Goal: Task Accomplishment & Management: Use online tool/utility

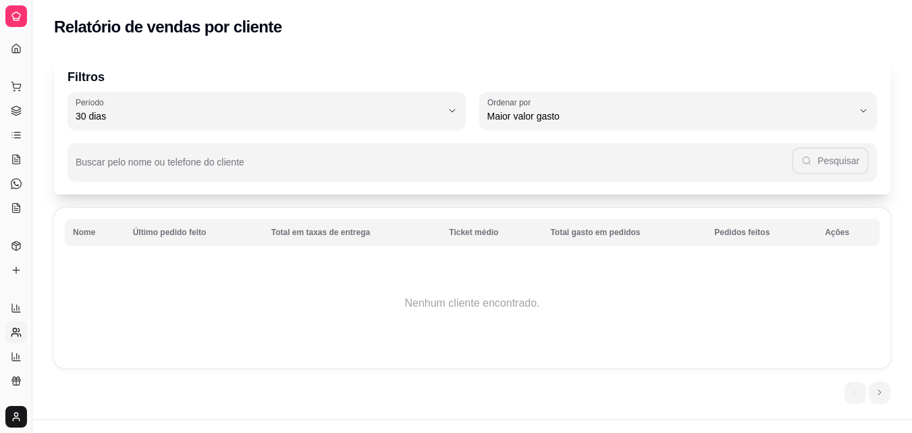
select select "30"
select select "HIGHEST_TOTAL_SPENT_WITH_ORDERS"
click at [12, 95] on icon at bounding box center [16, 89] width 11 height 11
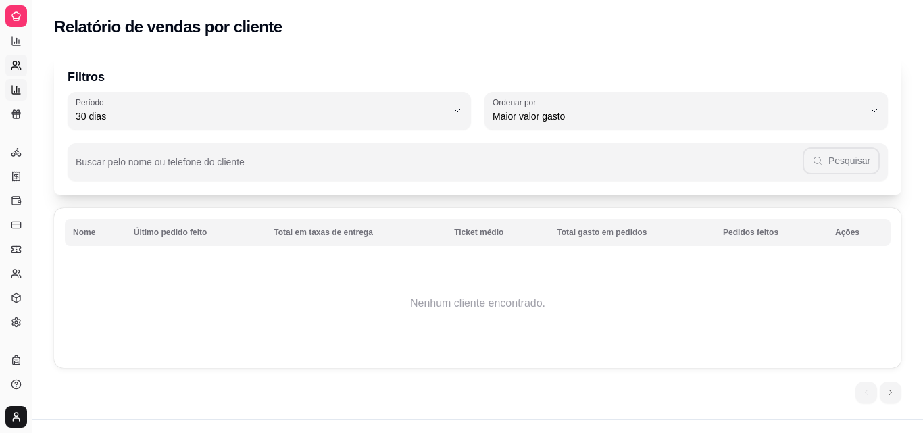
select select "TOTAL_OF_ORDERS"
select select "7"
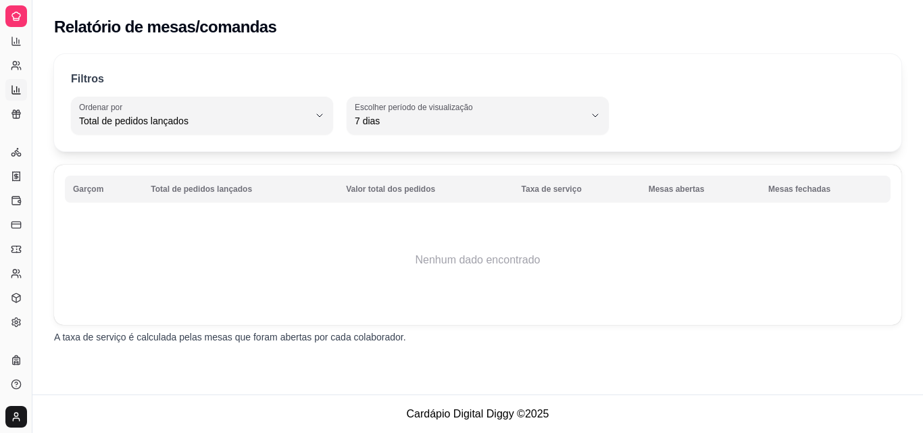
select select "30"
select select "HIGHEST_TOTAL_SPENT_WITH_ORDERS"
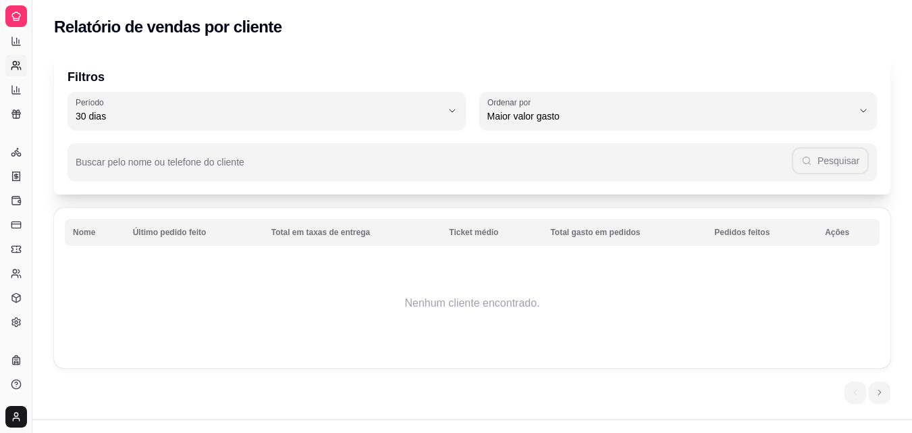
select select "ALL"
select select "0"
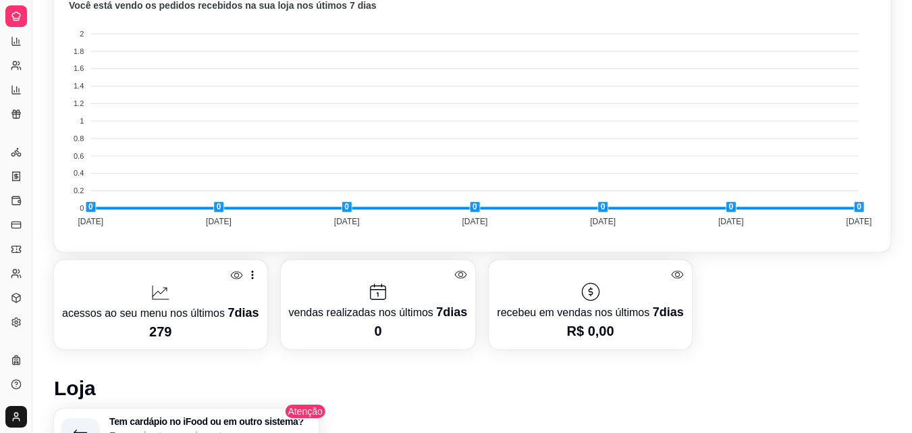
scroll to position [756, 0]
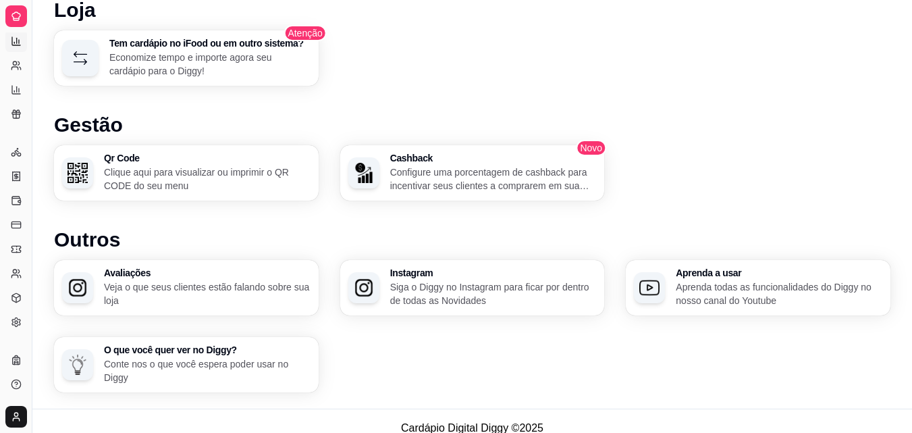
click at [12, 38] on icon at bounding box center [16, 41] width 8 height 8
select select "ALL"
select select "0"
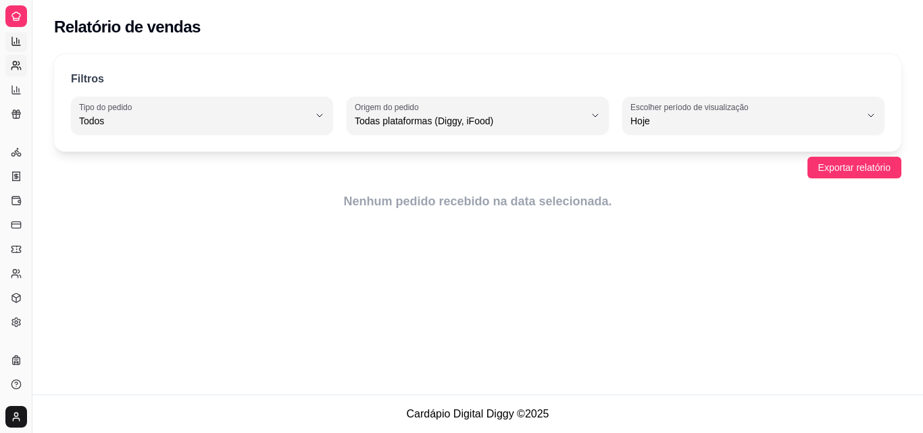
click at [15, 64] on icon at bounding box center [16, 65] width 11 height 11
select select "30"
select select "HIGHEST_TOTAL_SPENT_WITH_ORDERS"
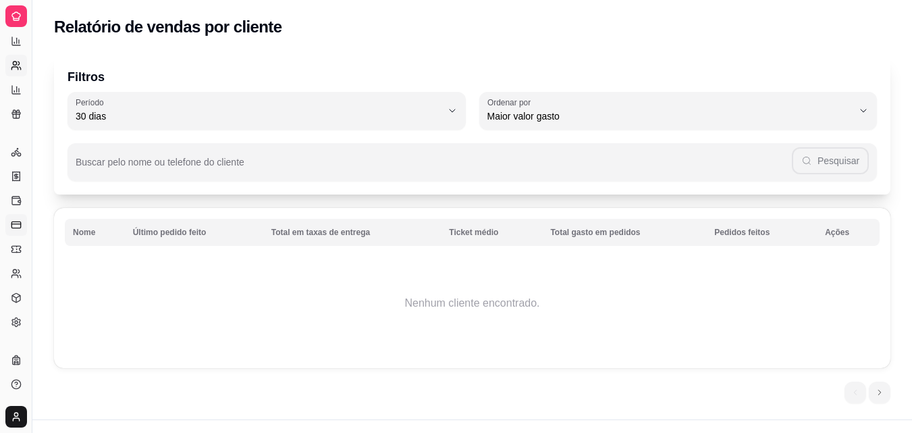
click at [16, 227] on icon at bounding box center [16, 225] width 11 height 11
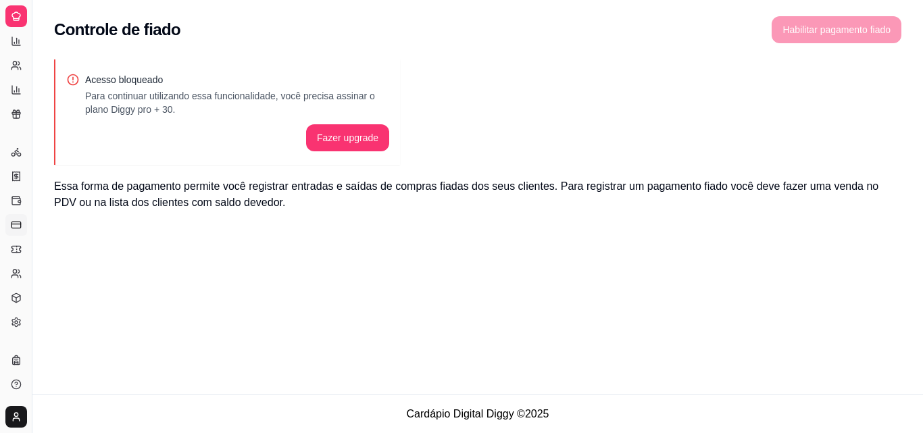
click at [16, 227] on icon at bounding box center [16, 225] width 11 height 11
click at [21, 178] on icon at bounding box center [16, 176] width 11 height 11
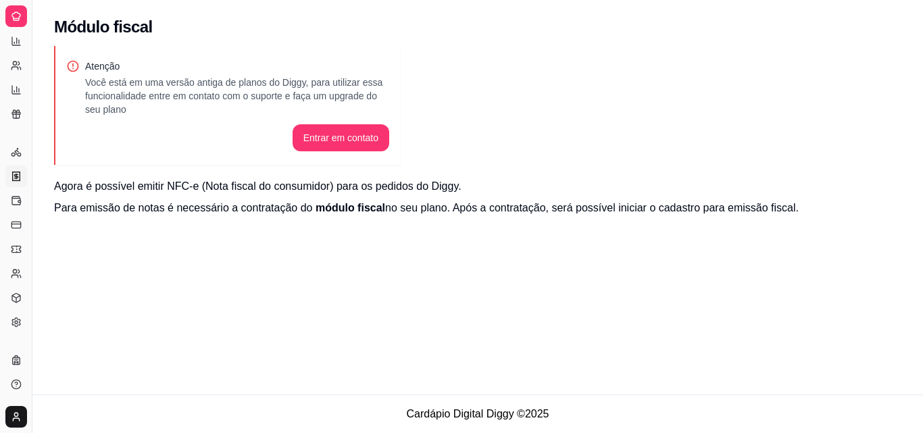
click at [14, 173] on icon at bounding box center [16, 176] width 11 height 11
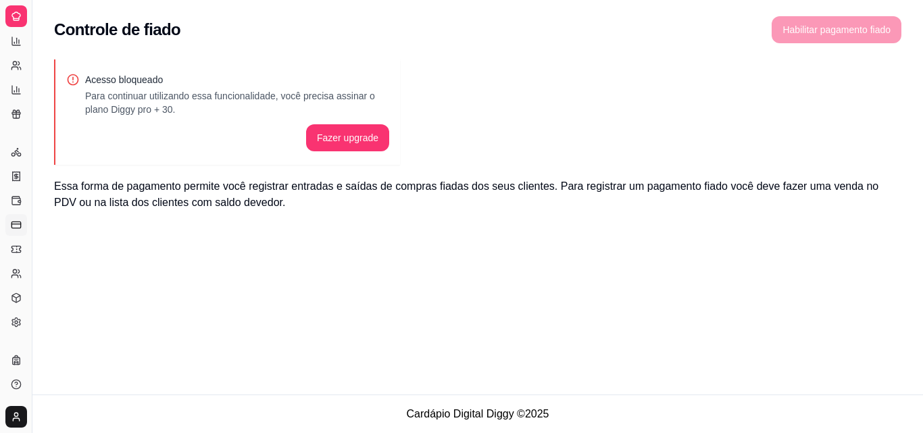
select select "30"
select select "HIGHEST_TOTAL_SPENT_WITH_ORDERS"
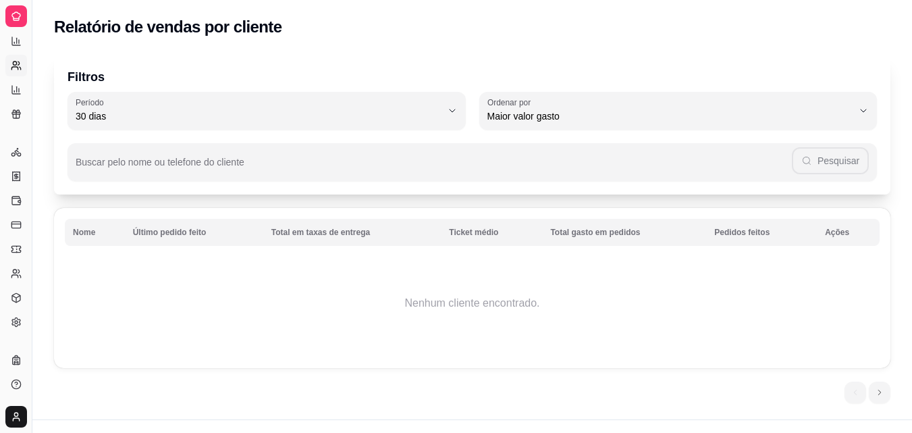
select select "ALL"
select select "0"
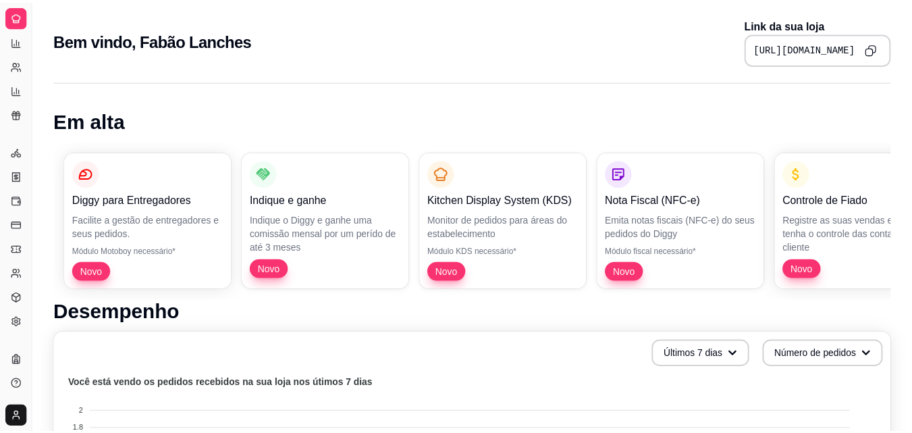
scroll to position [756, 0]
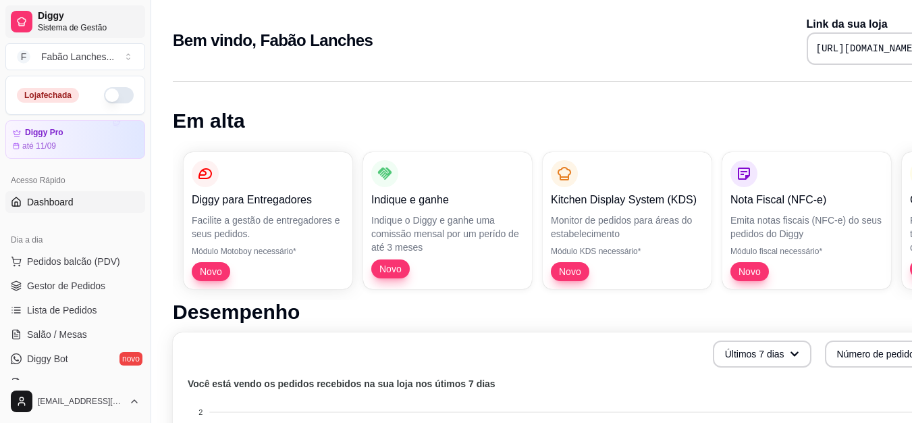
click at [66, 16] on span "Diggy" at bounding box center [89, 16] width 102 height 12
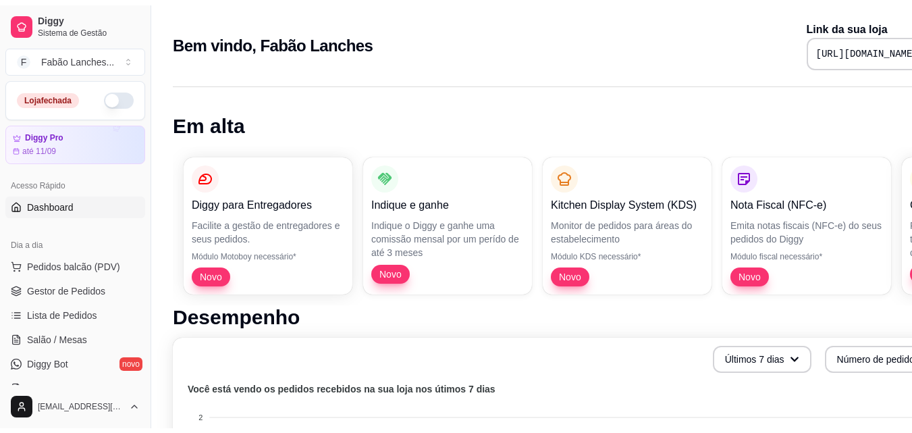
scroll to position [274, 0]
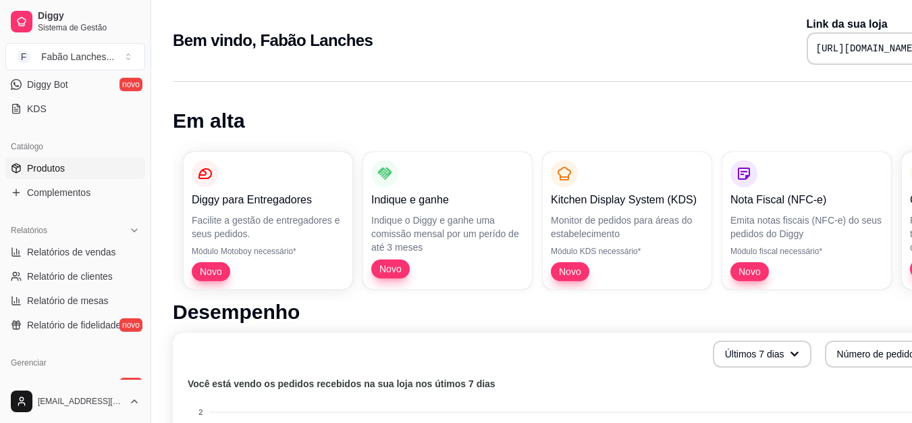
click at [53, 163] on span "Produtos" at bounding box center [46, 168] width 38 height 14
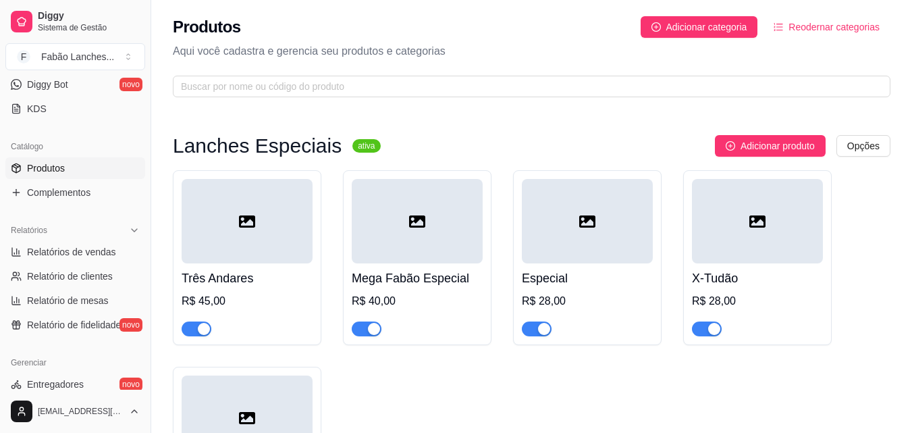
click at [553, 299] on div "R$ 28,00" at bounding box center [587, 301] width 131 height 16
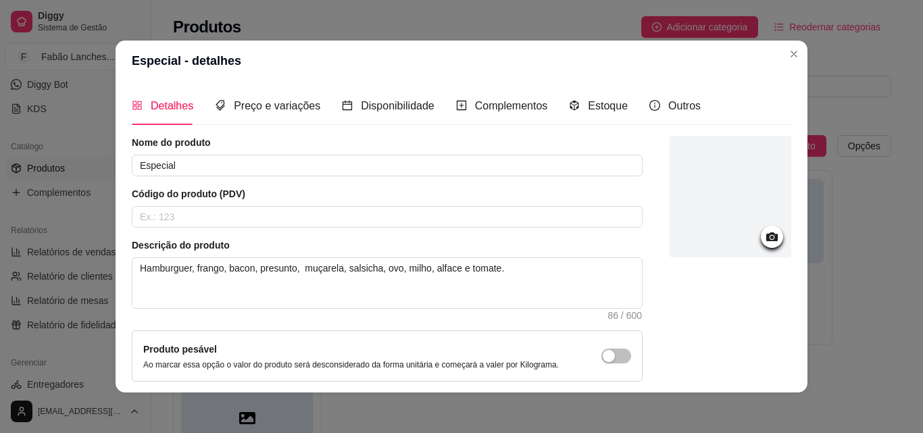
scroll to position [117, 0]
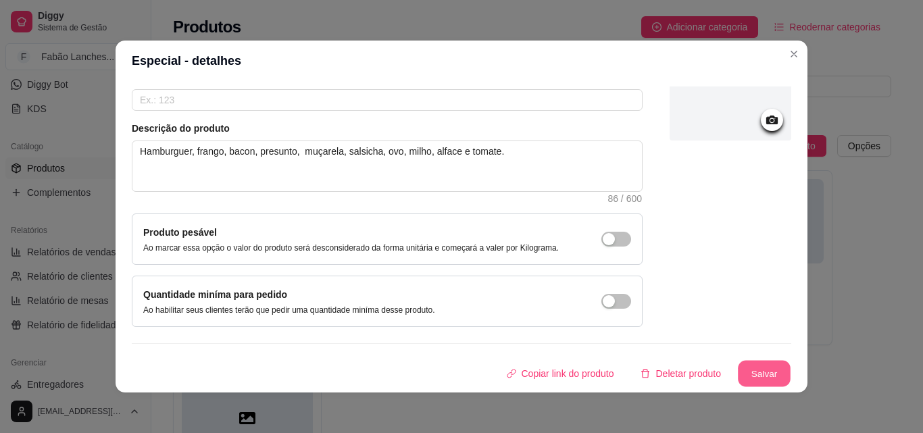
click at [749, 369] on button "Salvar" at bounding box center [764, 374] width 53 height 26
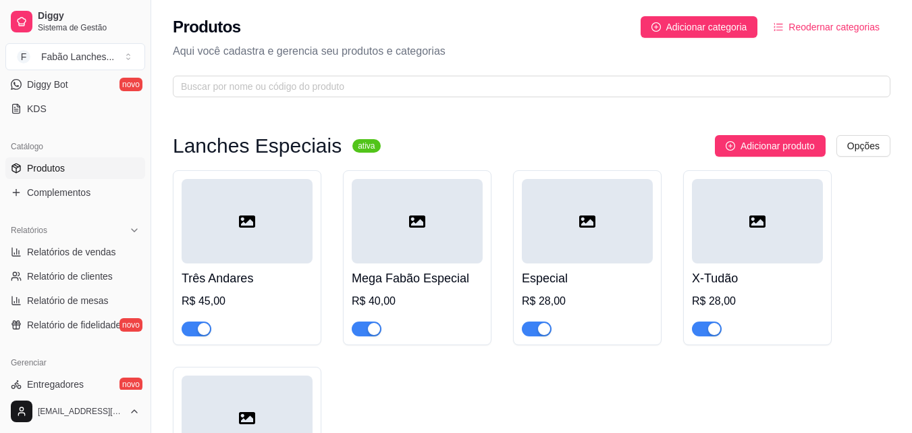
click at [596, 217] on div at bounding box center [587, 221] width 131 height 84
click at [525, 327] on span "button" at bounding box center [537, 328] width 30 height 15
click at [549, 262] on div at bounding box center [587, 221] width 131 height 84
click at [541, 329] on span "button" at bounding box center [537, 328] width 30 height 15
click at [576, 257] on div at bounding box center [587, 221] width 131 height 84
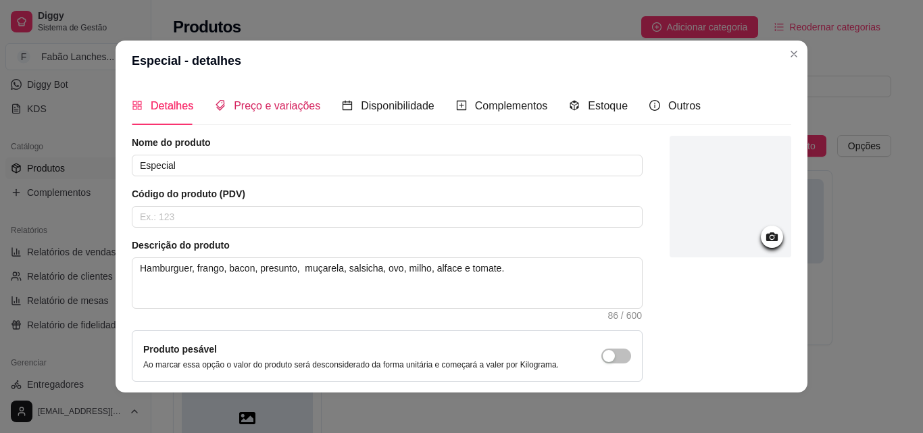
click at [275, 102] on span "Preço e variações" at bounding box center [277, 105] width 86 height 11
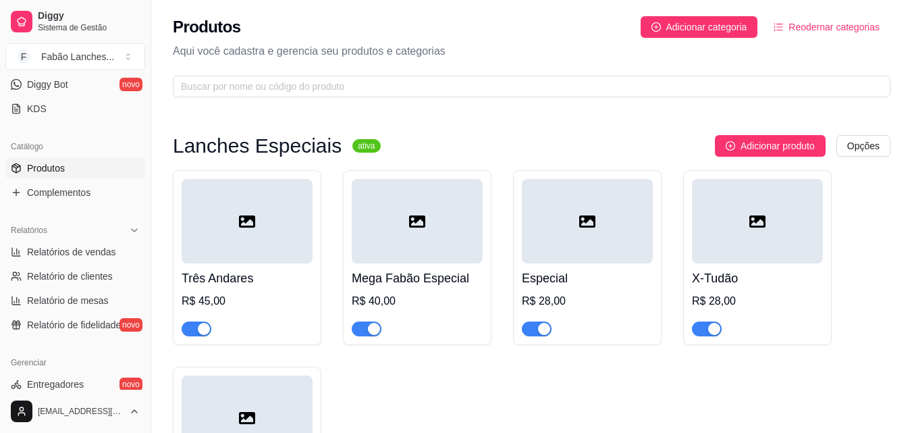
click at [573, 299] on div "R$ 28,00" at bounding box center [587, 301] width 131 height 16
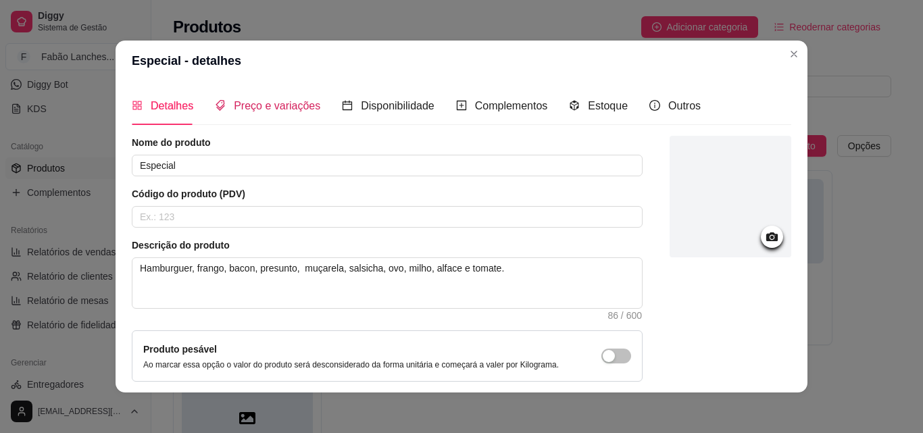
click at [280, 101] on span "Preço e variações" at bounding box center [277, 105] width 86 height 11
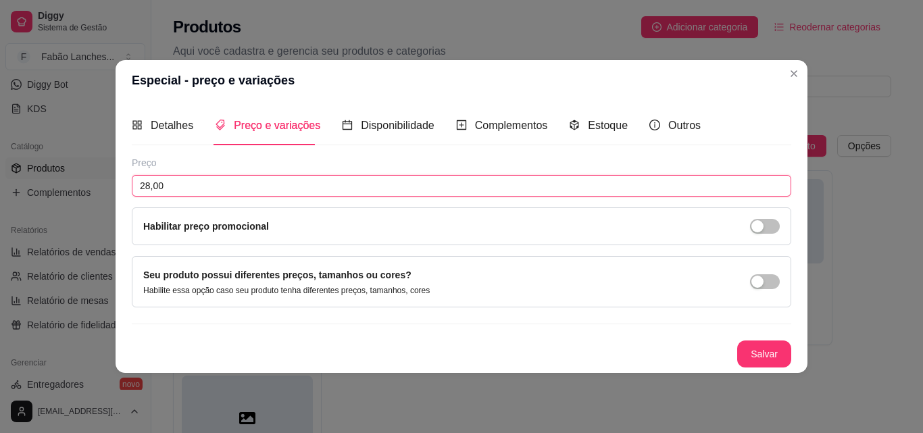
click at [176, 184] on input "28,00" at bounding box center [461, 186] width 659 height 22
type input "30,00"
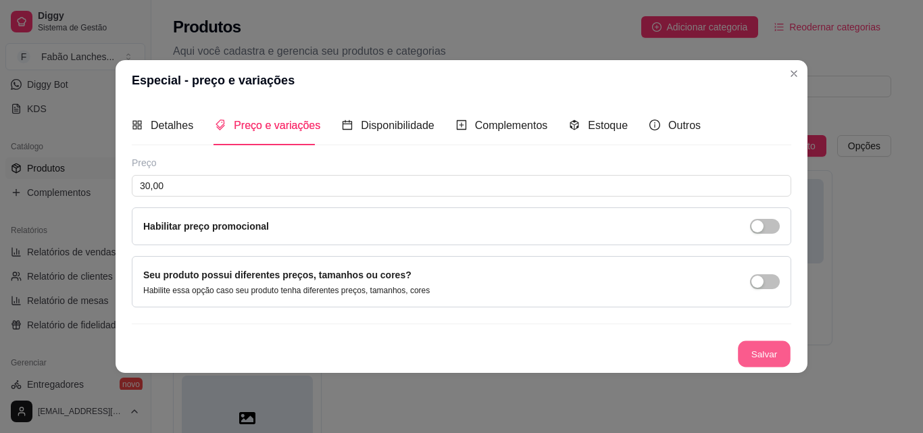
click at [760, 354] on button "Salvar" at bounding box center [764, 353] width 53 height 26
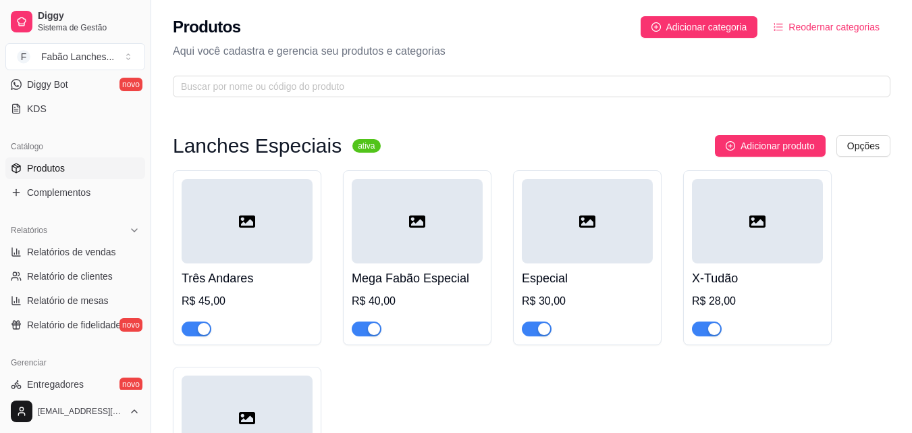
click at [725, 324] on div at bounding box center [757, 322] width 131 height 27
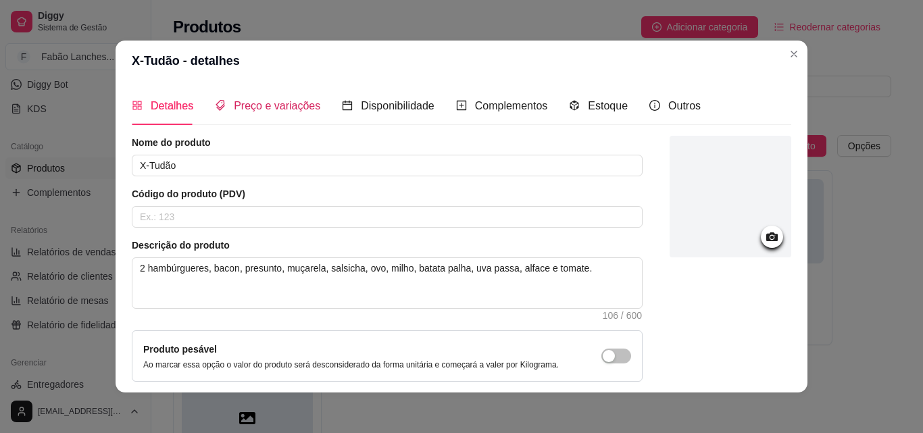
click at [280, 109] on span "Preço e variações" at bounding box center [277, 105] width 86 height 11
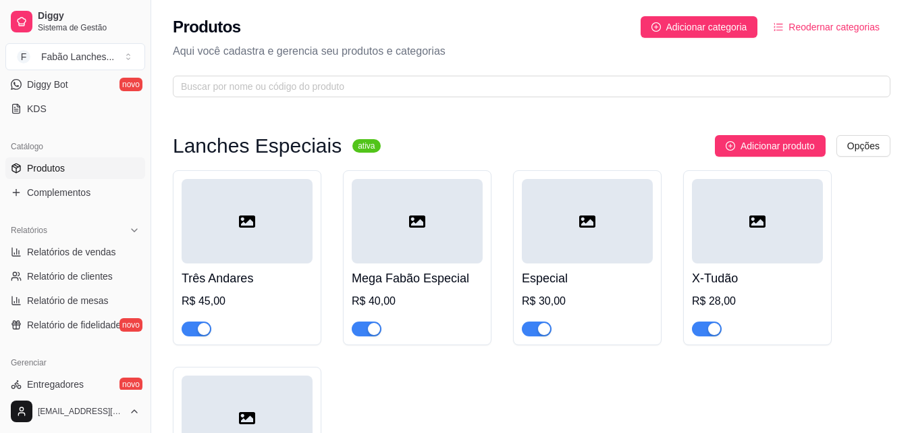
click at [752, 280] on h4 "X-Tudão" at bounding box center [757, 278] width 131 height 19
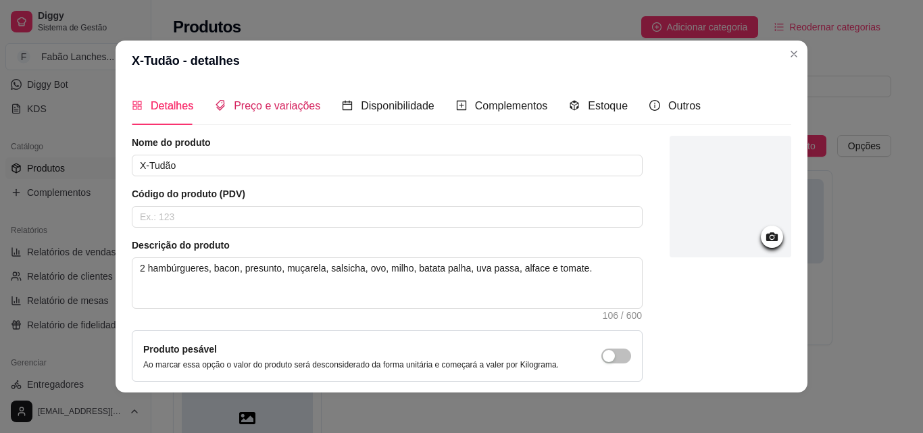
click at [294, 103] on span "Preço e variações" at bounding box center [277, 105] width 86 height 11
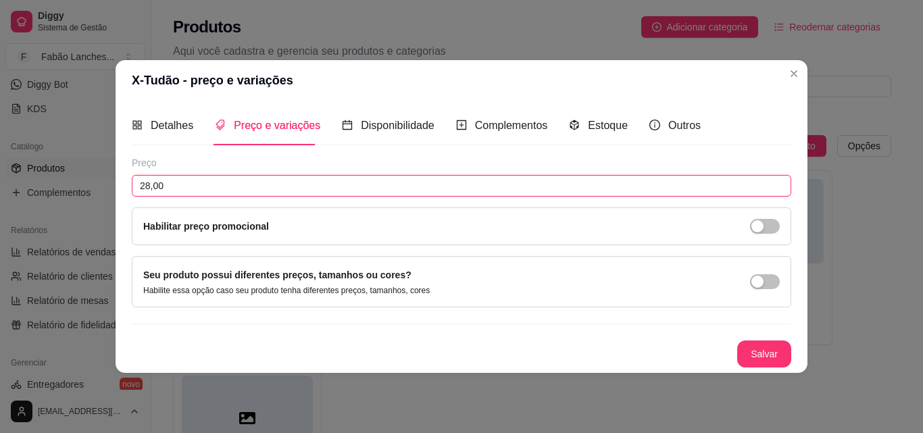
click at [209, 178] on input "28,00" at bounding box center [461, 186] width 659 height 22
type input "30,00"
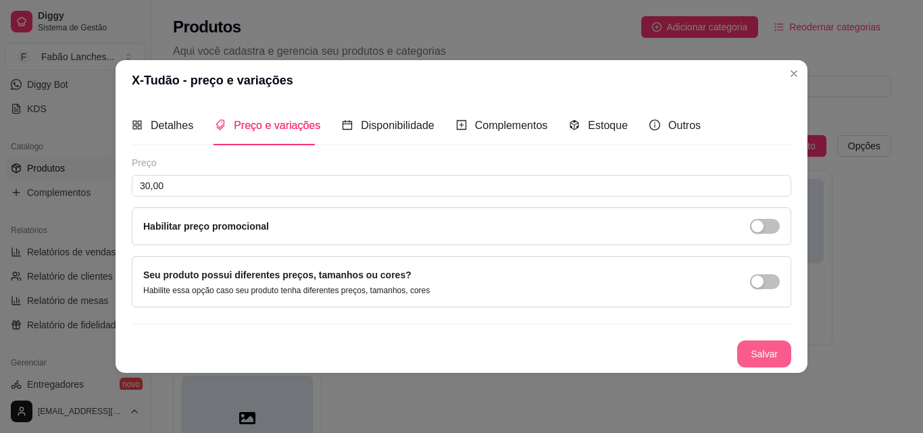
click at [774, 349] on button "Salvar" at bounding box center [764, 353] width 54 height 27
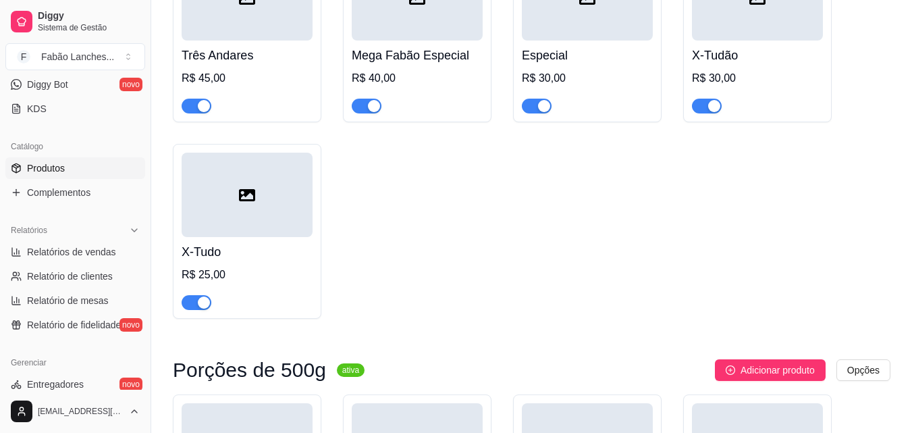
scroll to position [270, 0]
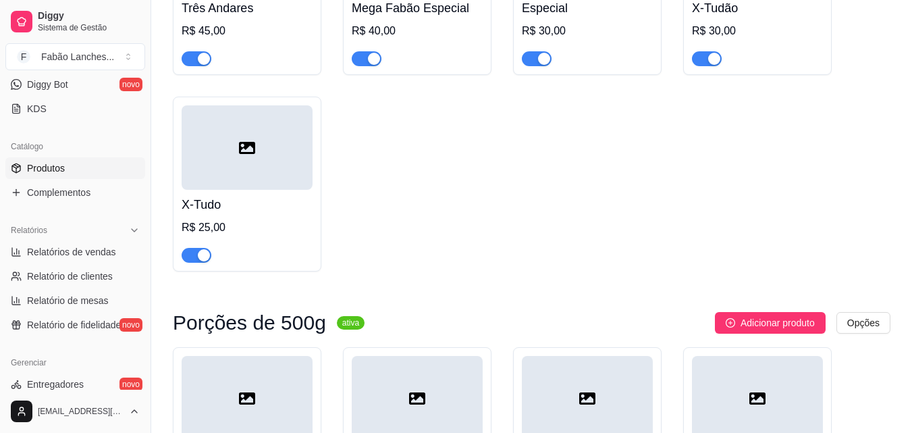
click at [234, 224] on div "R$ 25,00" at bounding box center [247, 228] width 131 height 16
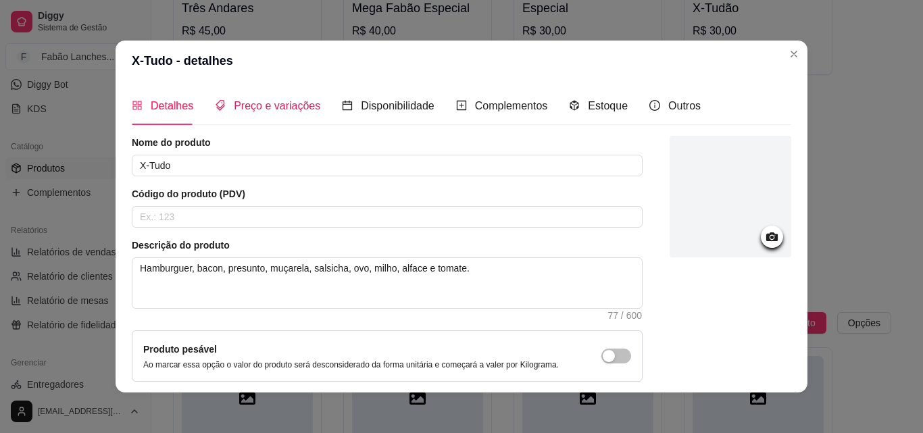
click at [278, 105] on span "Preço e variações" at bounding box center [277, 105] width 86 height 11
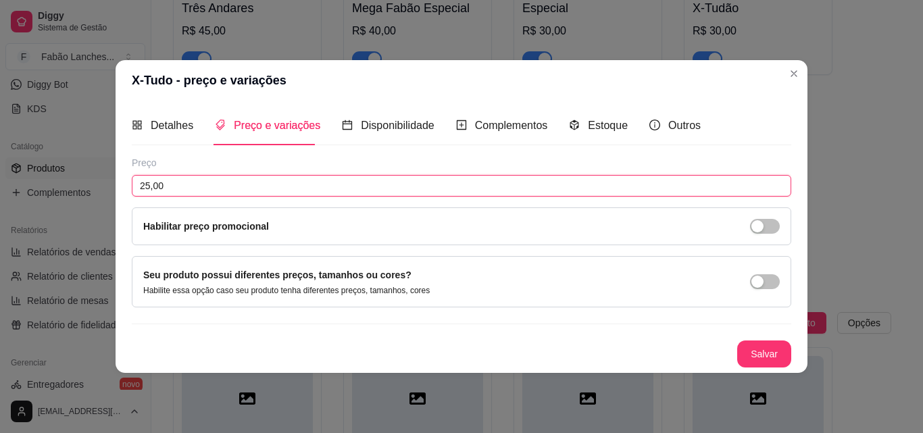
click at [151, 190] on input "25,00" at bounding box center [461, 186] width 659 height 22
type input "26,00"
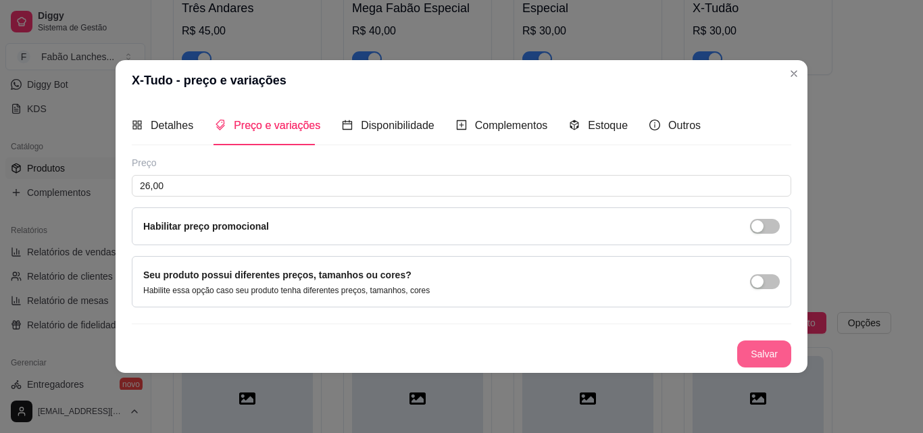
click at [758, 349] on button "Salvar" at bounding box center [764, 353] width 54 height 27
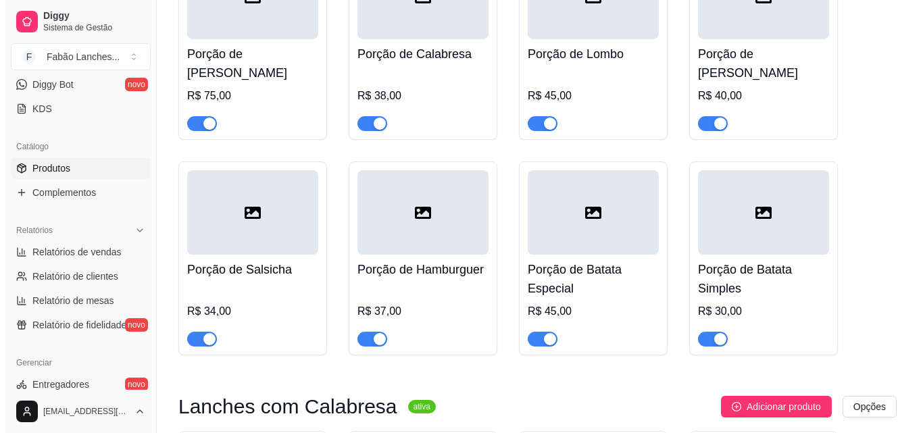
scroll to position [675, 0]
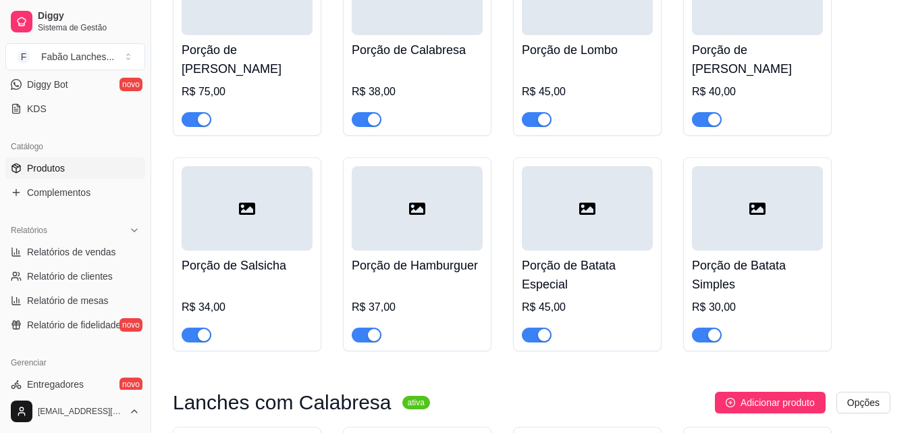
click at [257, 103] on div at bounding box center [247, 113] width 131 height 27
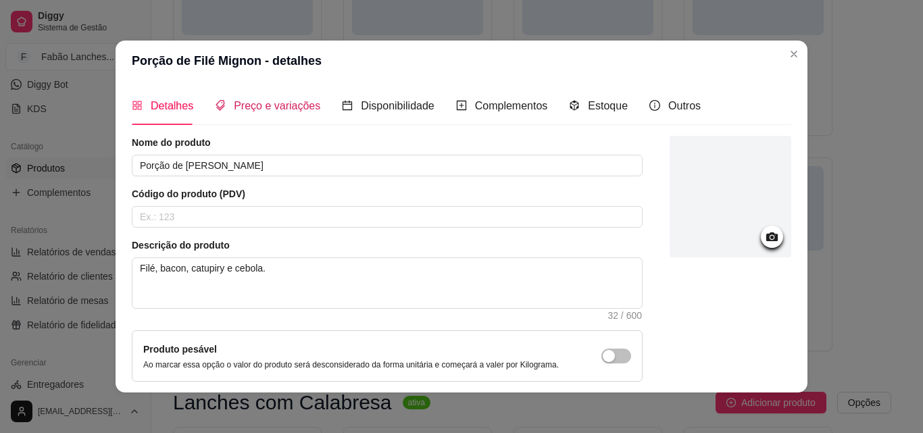
click at [250, 101] on span "Preço e variações" at bounding box center [277, 105] width 86 height 11
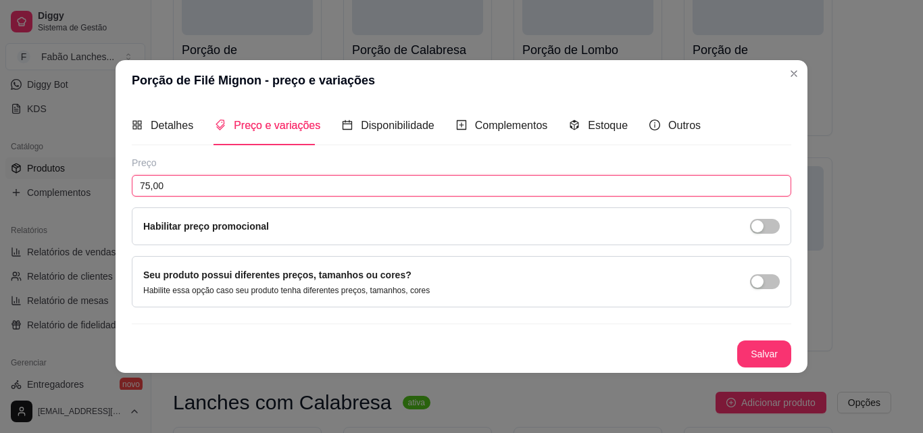
click at [199, 181] on input "75,00" at bounding box center [461, 186] width 659 height 22
click at [148, 188] on input "75,00" at bounding box center [461, 186] width 659 height 22
type input "80,00"
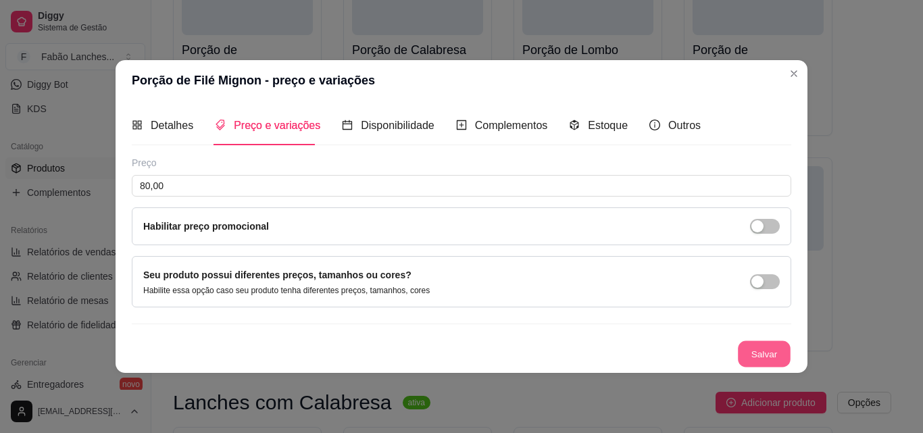
click at [767, 353] on button "Salvar" at bounding box center [764, 353] width 53 height 26
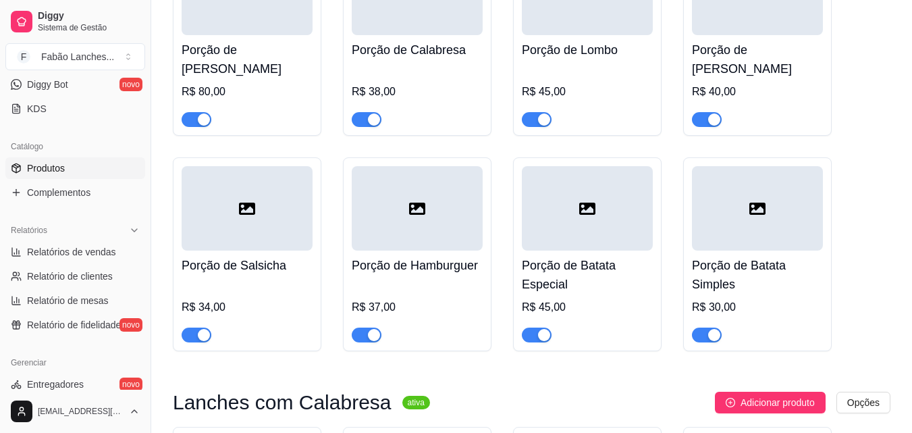
click at [441, 64] on div "Porção de Calabresa R$ 38,00" at bounding box center [417, 81] width 131 height 92
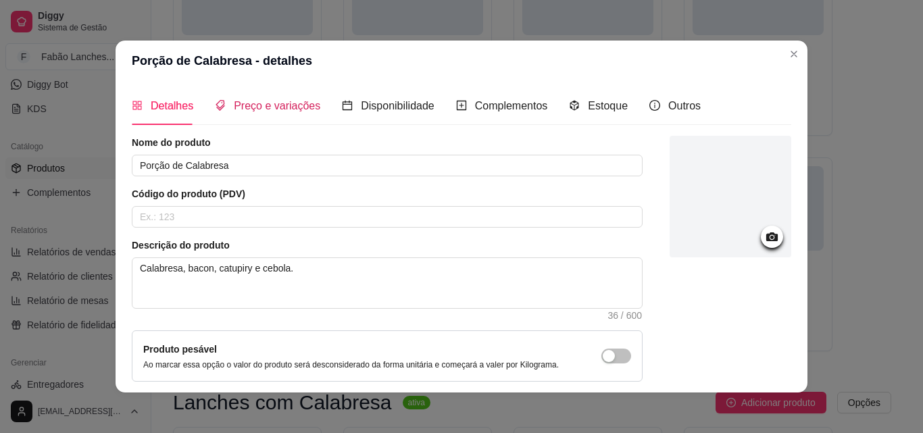
click at [280, 105] on span "Preço e variações" at bounding box center [277, 105] width 86 height 11
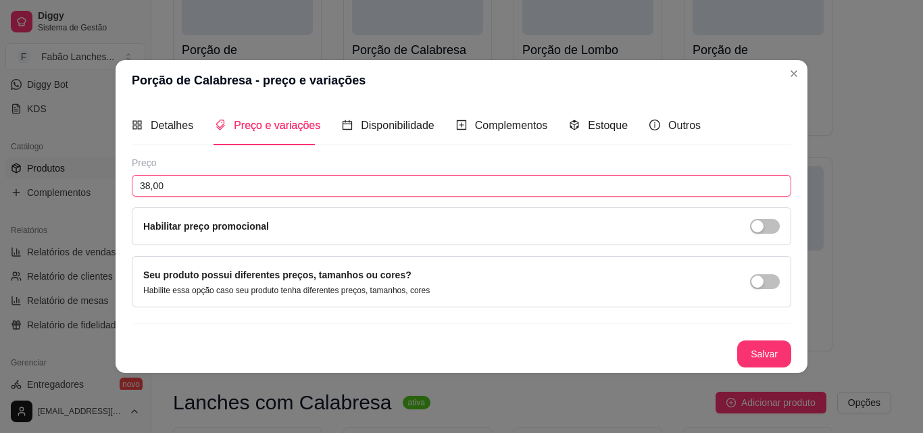
click at [149, 184] on input "38,00" at bounding box center [461, 186] width 659 height 22
type input "43,00"
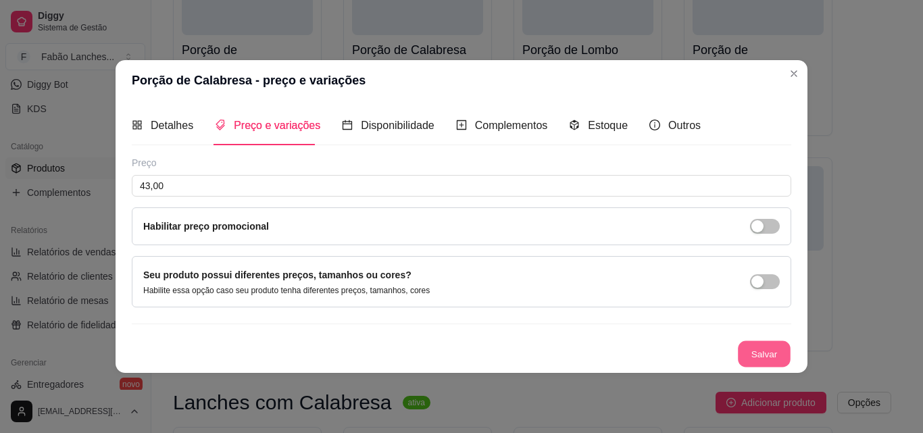
click at [769, 356] on button "Salvar" at bounding box center [764, 353] width 53 height 26
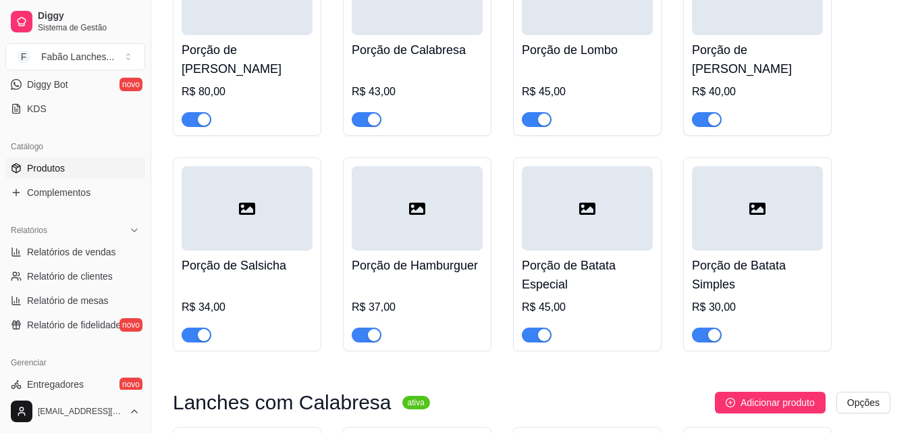
click at [632, 84] on div "R$ 45,00" at bounding box center [587, 92] width 131 height 16
click at [768, 57] on h4 "Porção de [PERSON_NAME]" at bounding box center [757, 60] width 131 height 38
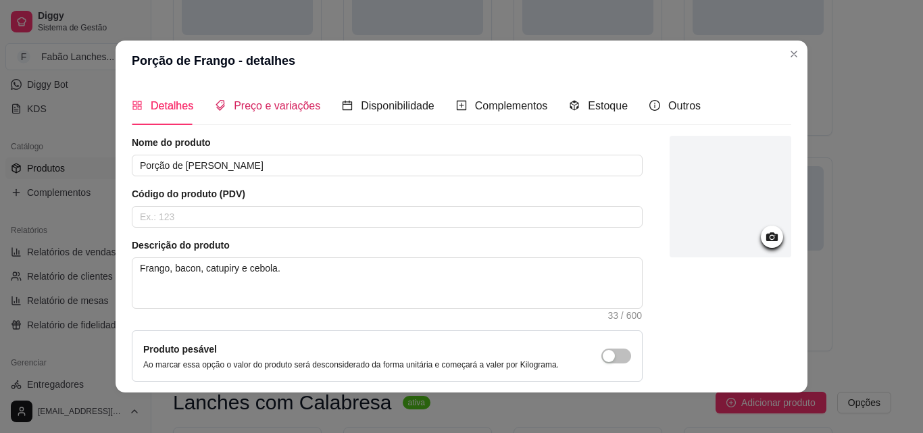
click at [283, 108] on span "Preço e variações" at bounding box center [277, 105] width 86 height 11
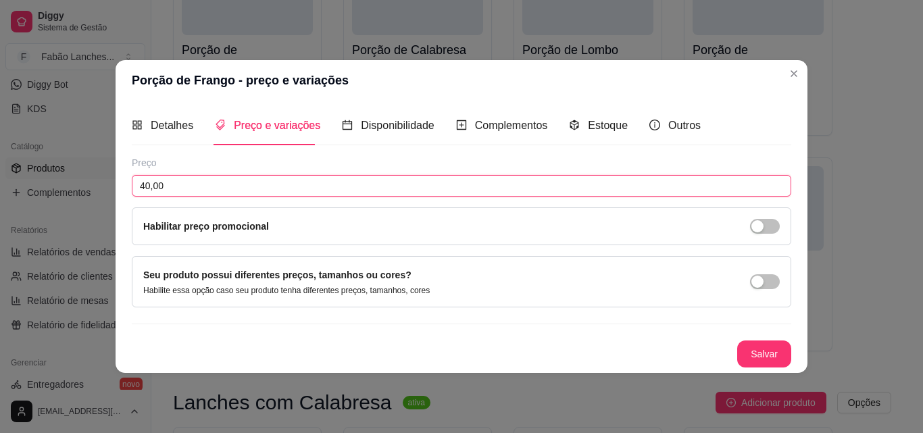
click at [150, 185] on input "40,00" at bounding box center [461, 186] width 659 height 22
type input "45,00"
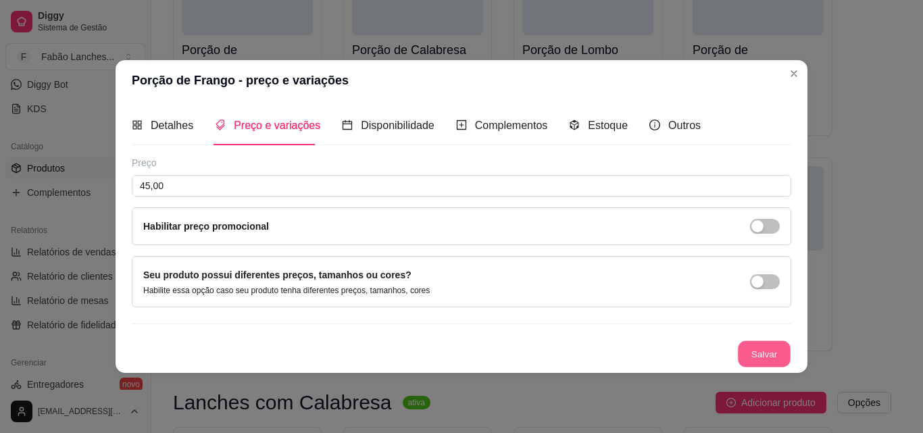
click at [764, 349] on button "Salvar" at bounding box center [764, 353] width 53 height 26
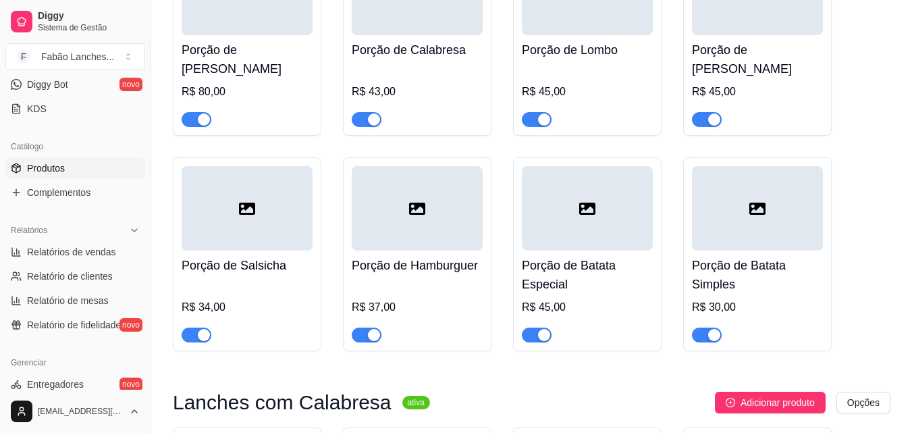
click at [265, 256] on h4 "Porção de Salsicha" at bounding box center [247, 265] width 131 height 19
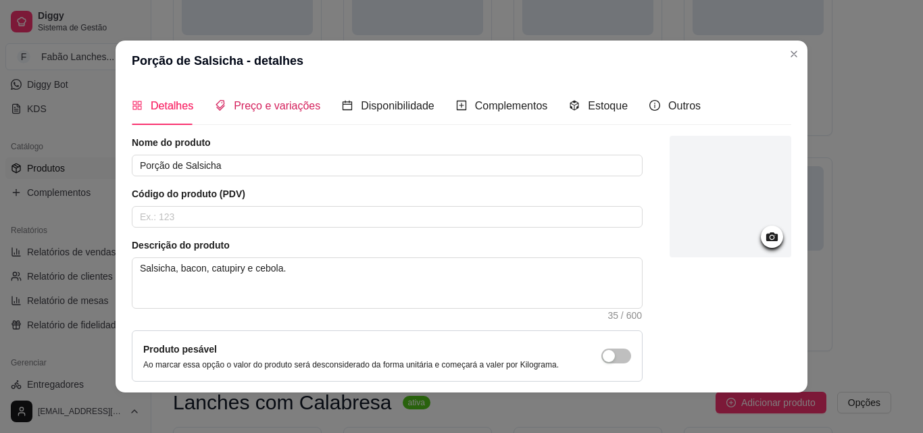
click at [255, 109] on span "Preço e variações" at bounding box center [277, 105] width 86 height 11
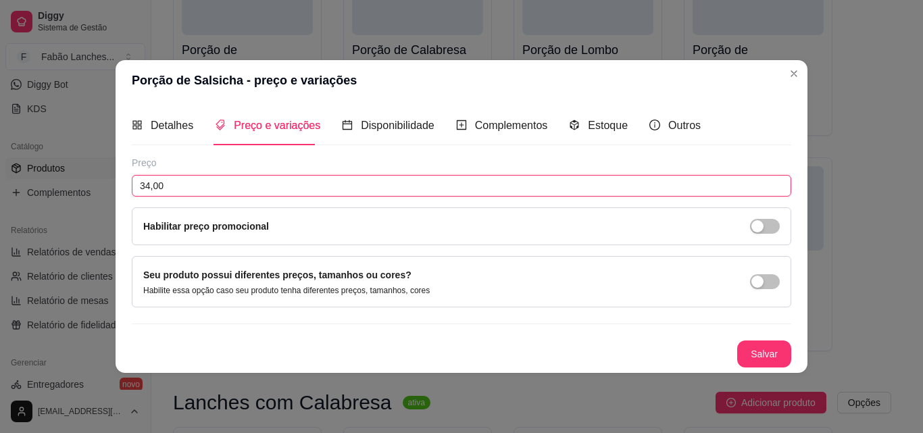
click at [149, 180] on input "34,00" at bounding box center [461, 186] width 659 height 22
type input "39,00"
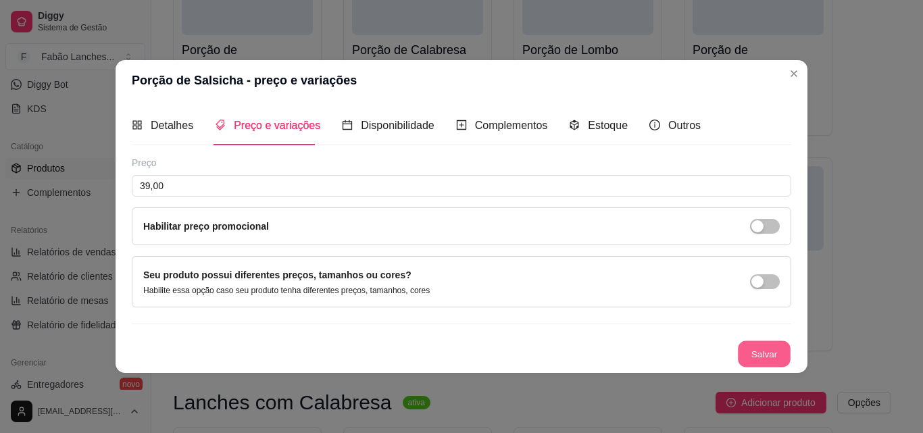
click at [762, 352] on button "Salvar" at bounding box center [764, 353] width 53 height 26
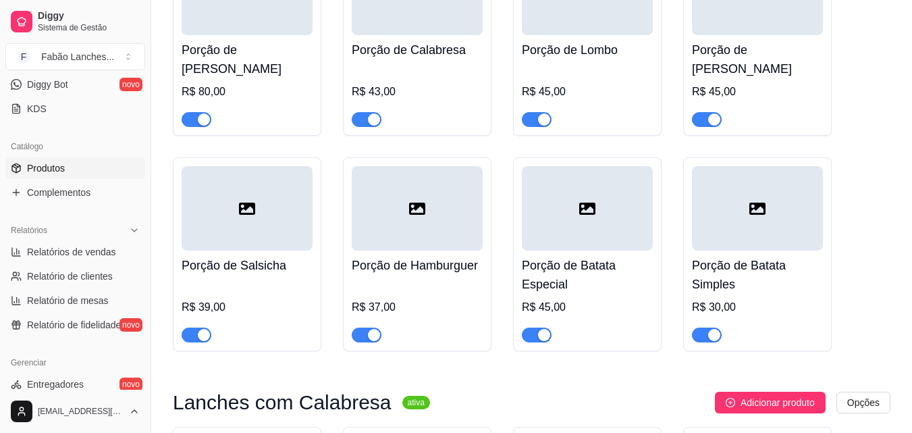
click at [438, 231] on div at bounding box center [417, 208] width 131 height 84
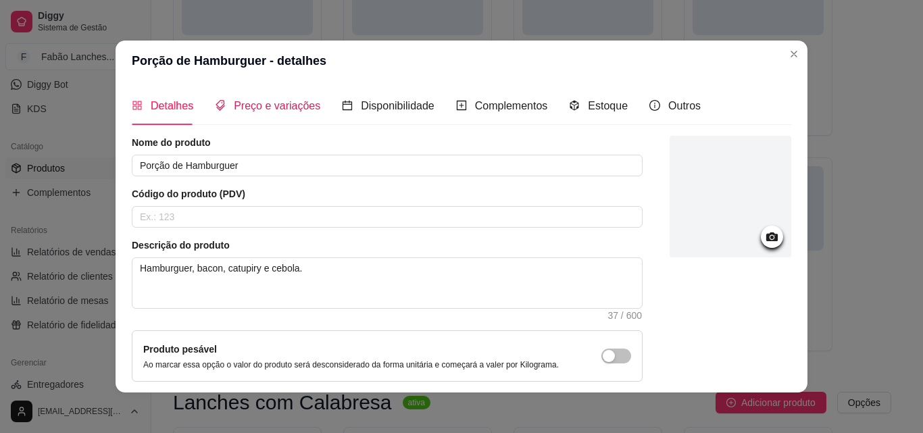
click at [263, 105] on span "Preço e variações" at bounding box center [277, 105] width 86 height 11
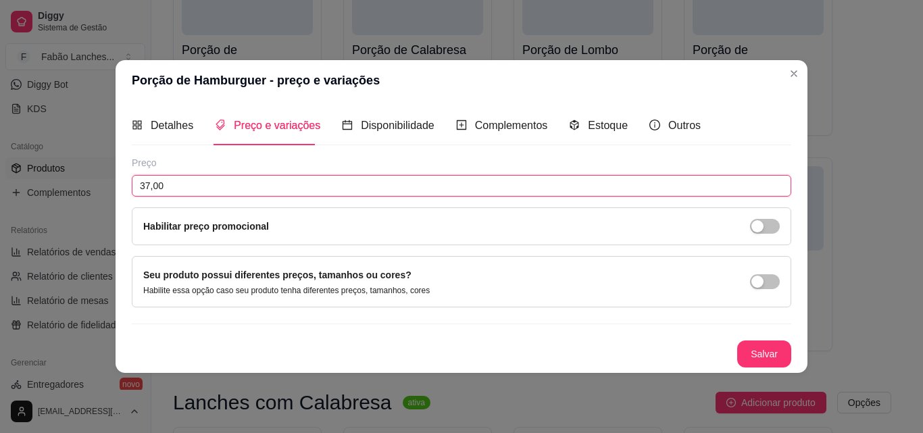
click at [147, 188] on input "37,00" at bounding box center [461, 186] width 659 height 22
click at [150, 185] on input "37,00" at bounding box center [461, 186] width 659 height 22
type input "42,00"
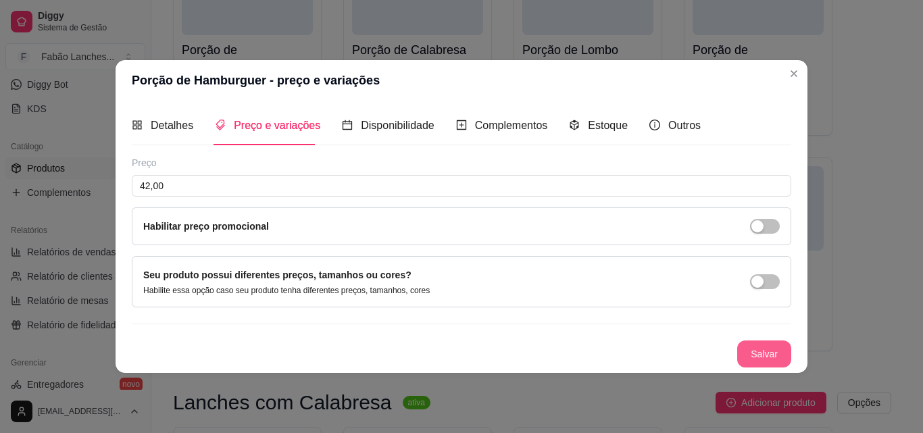
click at [777, 349] on button "Salvar" at bounding box center [764, 353] width 54 height 27
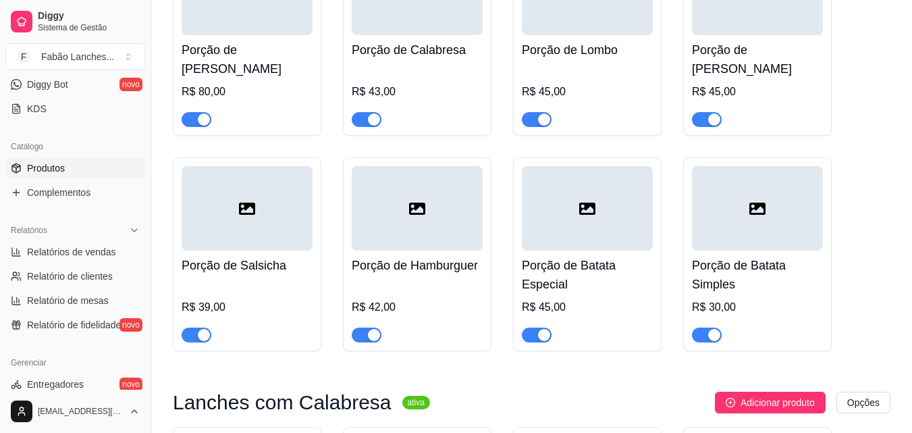
click at [773, 279] on div "Porção de Batata Simples R$ 30,00" at bounding box center [757, 297] width 131 height 92
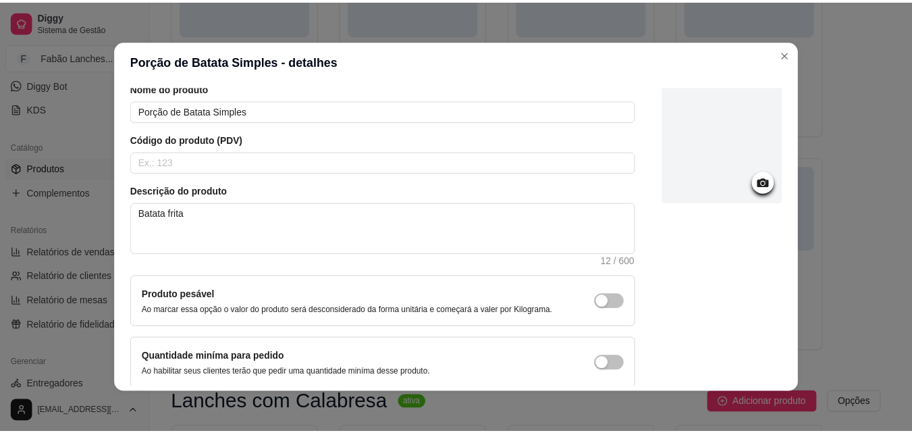
scroll to position [0, 0]
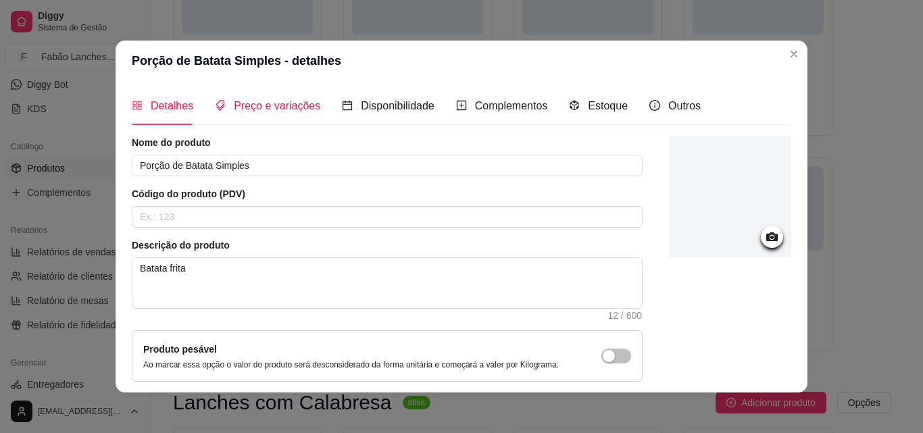
click at [270, 106] on span "Preço e variações" at bounding box center [277, 105] width 86 height 11
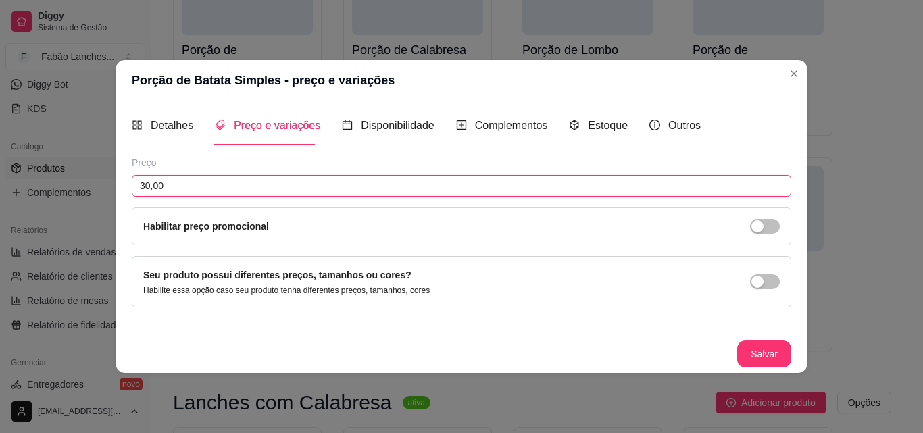
click at [151, 187] on input "30,00" at bounding box center [461, 186] width 659 height 22
type input "34,00"
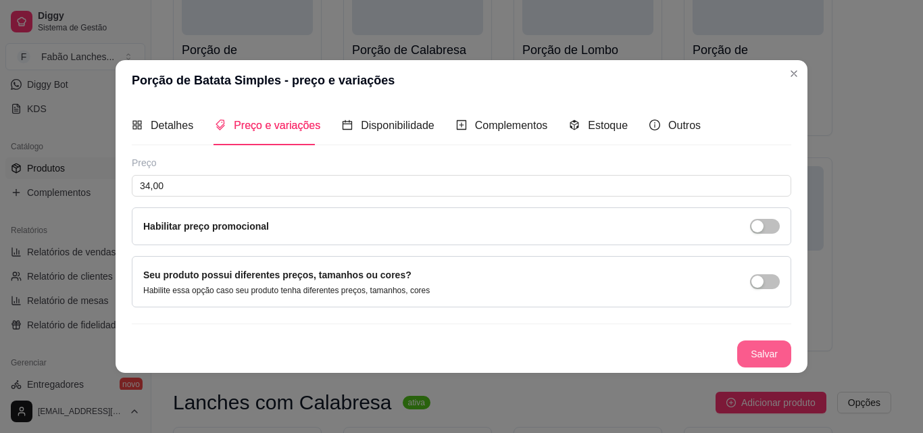
click at [772, 354] on button "Salvar" at bounding box center [764, 353] width 54 height 27
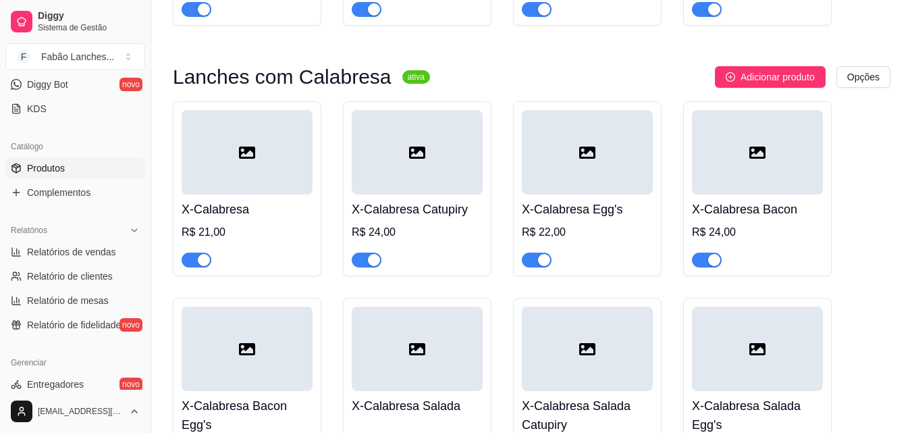
scroll to position [1013, 0]
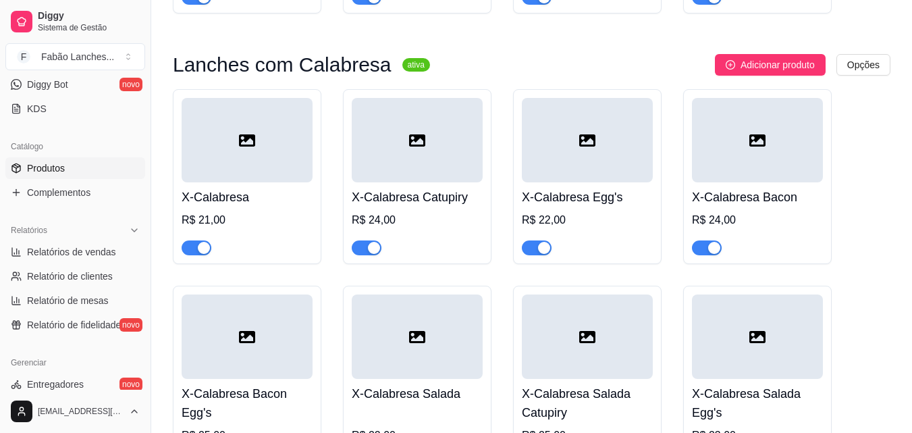
click at [208, 212] on div "R$ 21,00" at bounding box center [247, 220] width 131 height 16
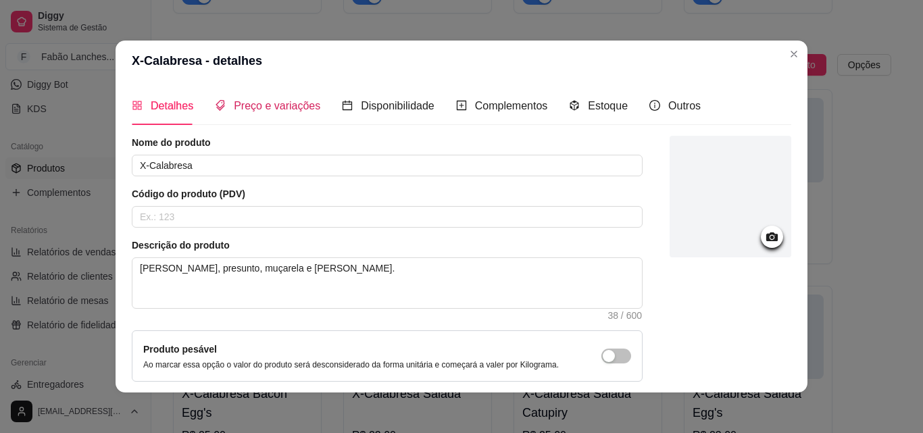
click at [265, 105] on span "Preço e variações" at bounding box center [277, 105] width 86 height 11
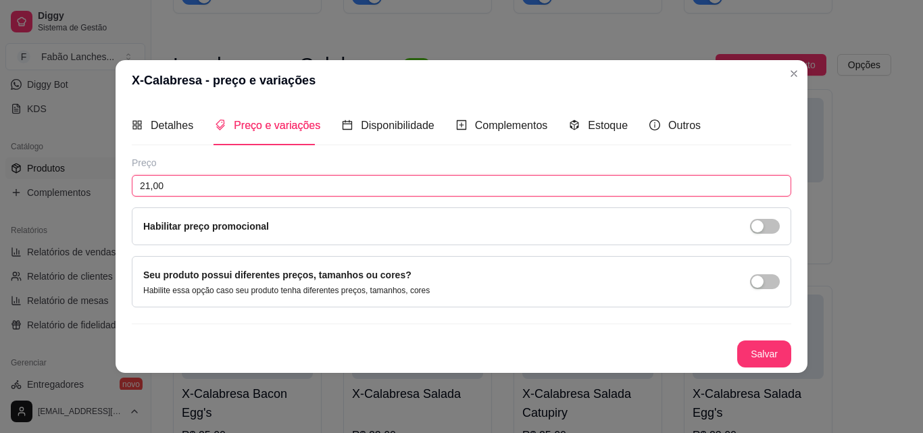
click at [149, 184] on input "21,00" at bounding box center [461, 186] width 659 height 22
type input "22,00"
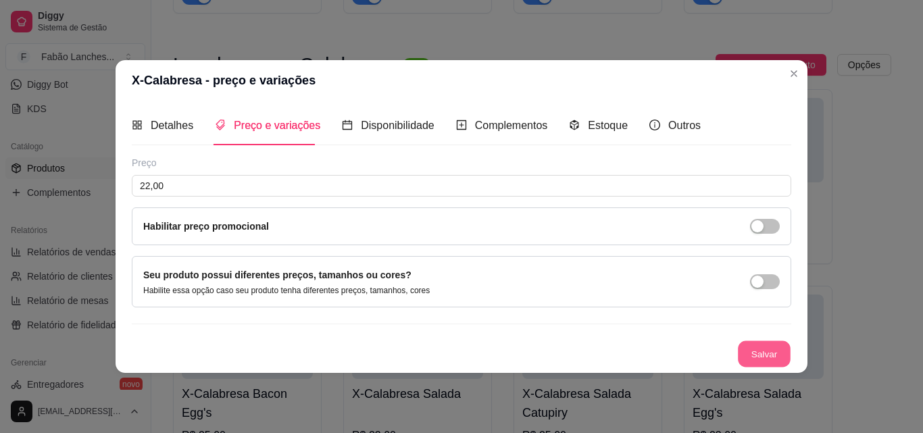
click at [769, 353] on button "Salvar" at bounding box center [764, 353] width 53 height 26
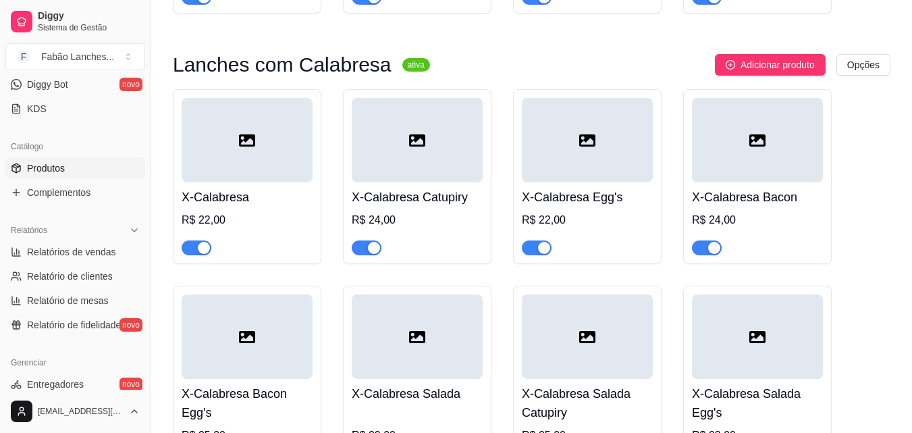
click at [444, 212] on div "R$ 24,00" at bounding box center [417, 220] width 131 height 16
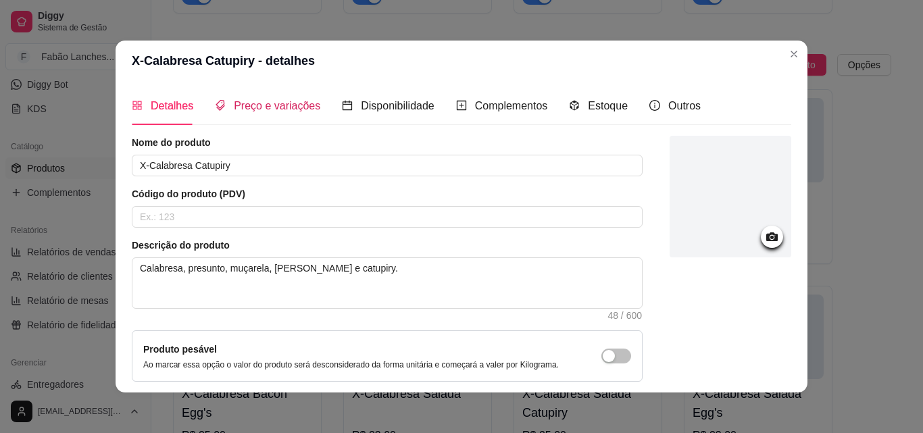
click at [295, 103] on span "Preço e variações" at bounding box center [277, 105] width 86 height 11
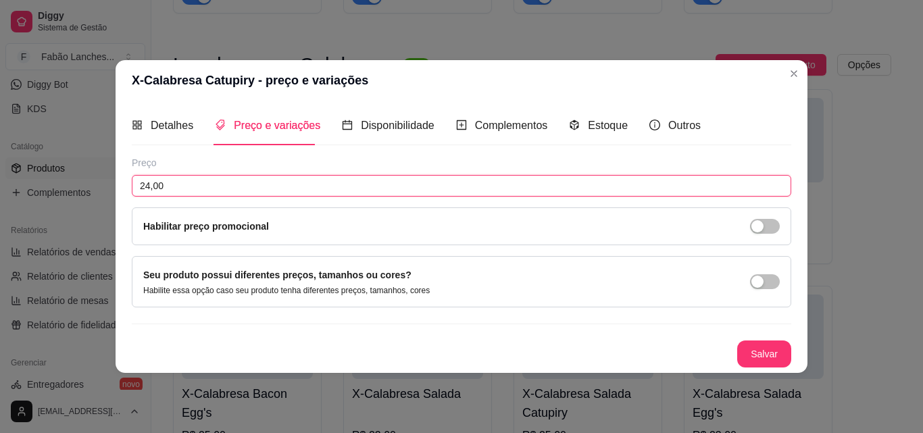
click at [153, 182] on input "24,00" at bounding box center [461, 186] width 659 height 22
click at [150, 184] on input "24,00" at bounding box center [461, 186] width 659 height 22
type input "25,00"
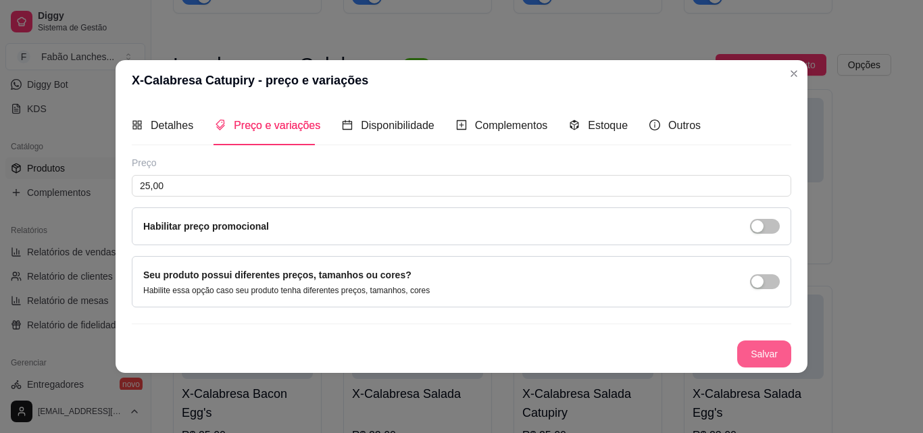
click at [755, 351] on button "Salvar" at bounding box center [764, 353] width 54 height 27
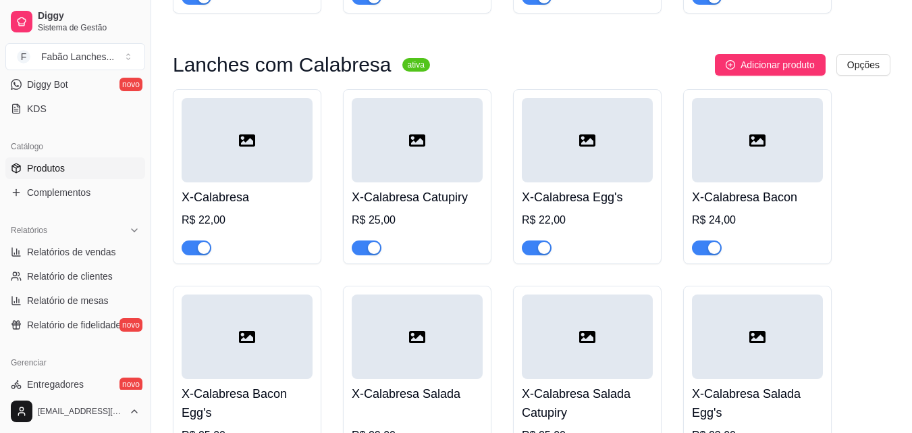
click at [572, 188] on h4 "X-Calabresa Egg's" at bounding box center [587, 197] width 131 height 19
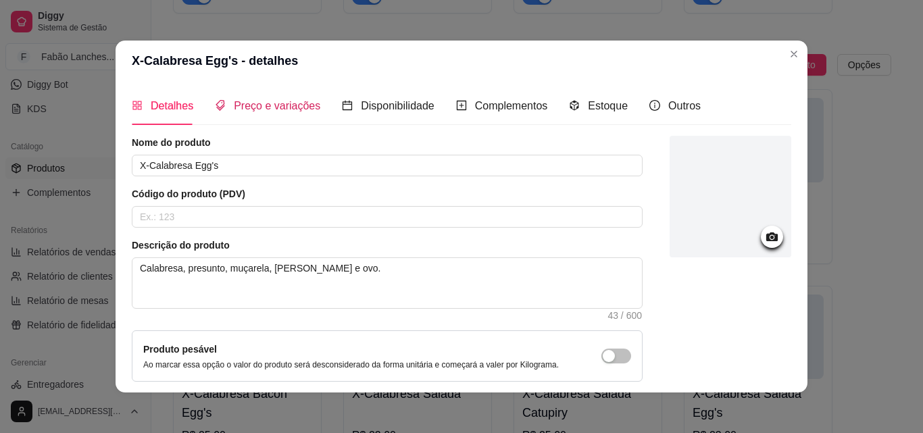
click at [259, 107] on span "Preço e variações" at bounding box center [277, 105] width 86 height 11
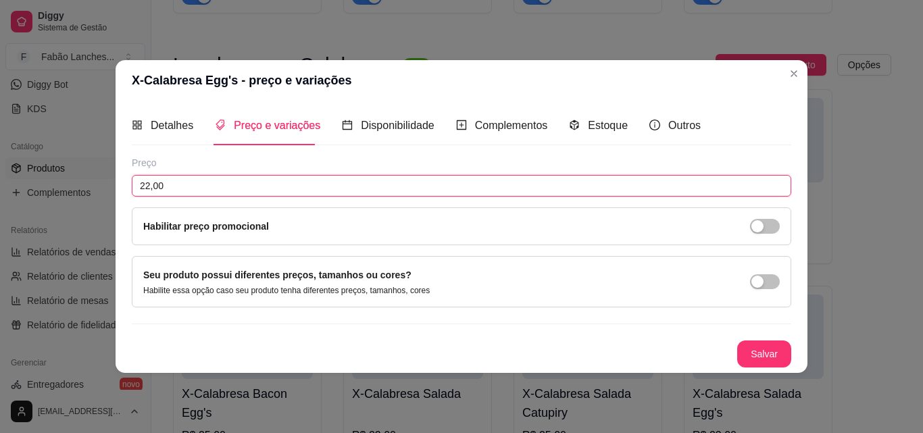
click at [149, 183] on input "22,00" at bounding box center [461, 186] width 659 height 22
type input "23,00"
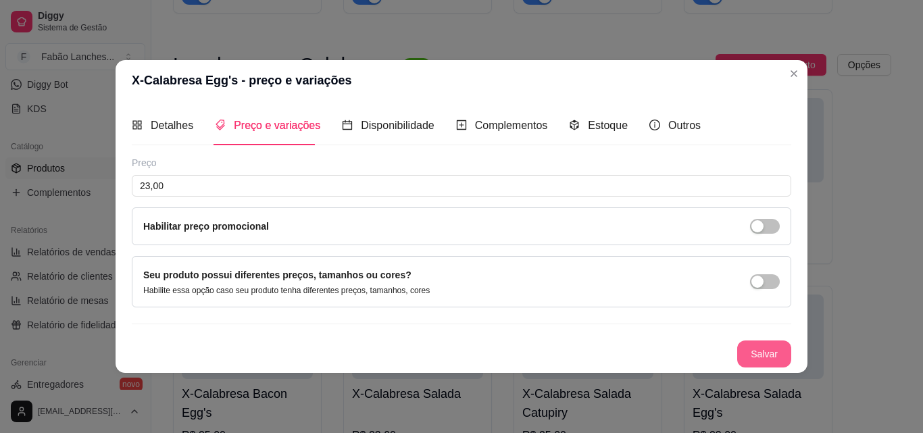
click at [755, 351] on button "Salvar" at bounding box center [764, 353] width 54 height 27
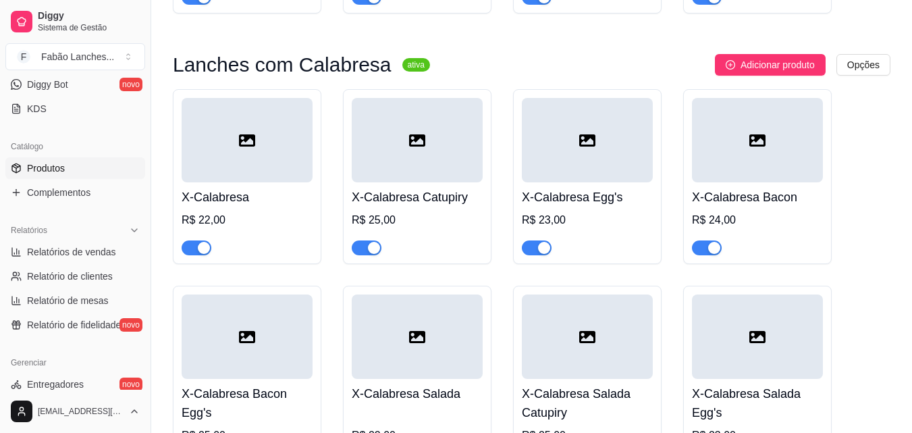
click at [740, 212] on div "R$ 24,00" at bounding box center [757, 220] width 131 height 16
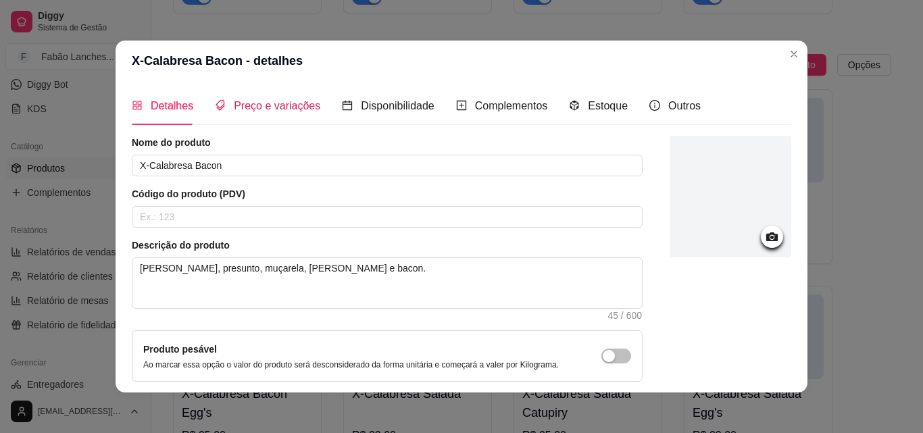
click at [255, 111] on span "Preço e variações" at bounding box center [277, 105] width 86 height 11
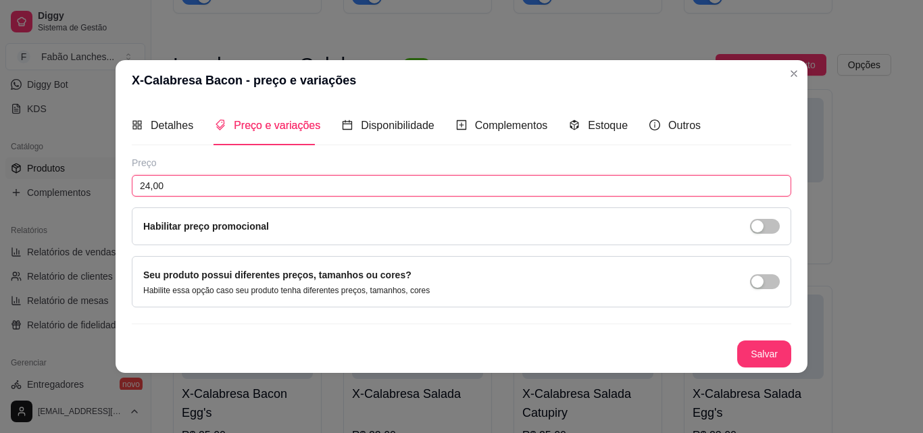
click at [149, 185] on input "24,00" at bounding box center [461, 186] width 659 height 22
type input "25,00"
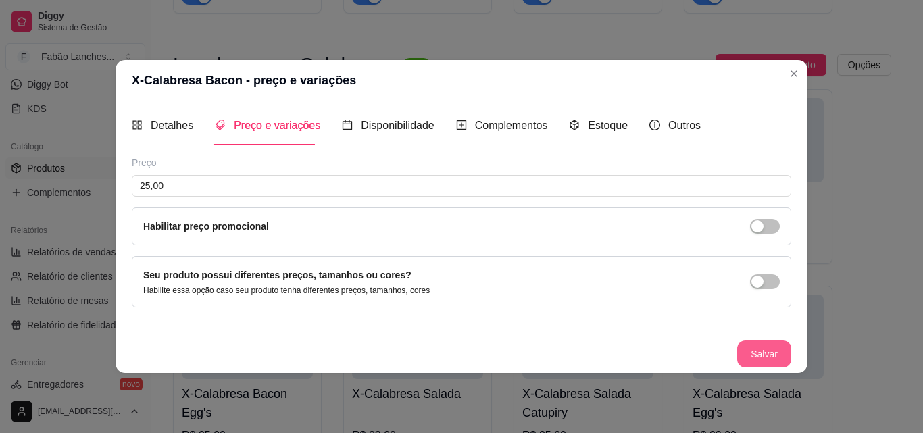
click at [766, 355] on button "Salvar" at bounding box center [764, 353] width 54 height 27
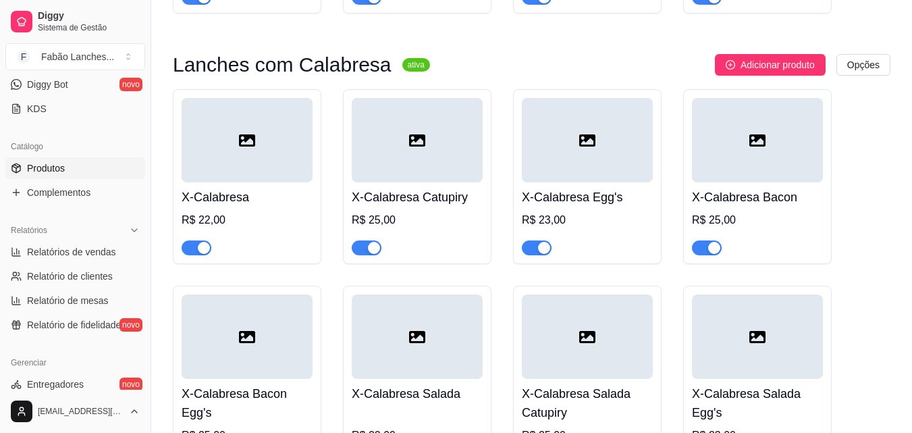
scroll to position [1081, 0]
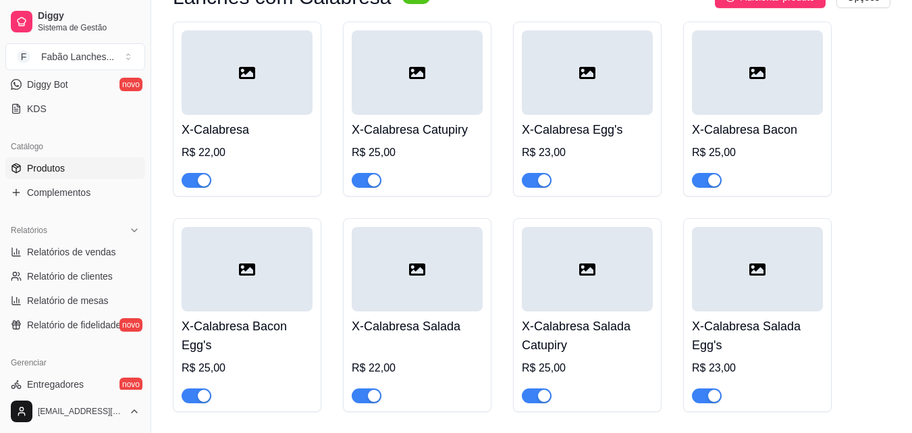
click at [249, 317] on h4 "X-Calabresa Bacon Egg's" at bounding box center [247, 336] width 131 height 38
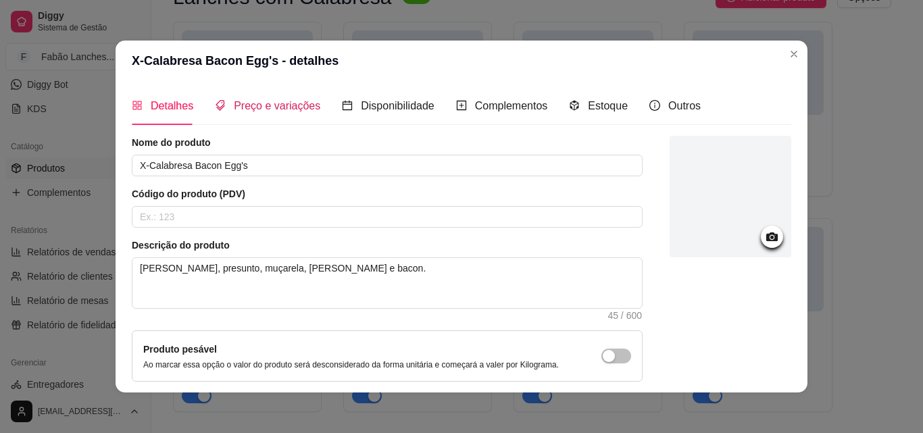
click at [282, 125] on div "Preço e variações" at bounding box center [267, 105] width 105 height 38
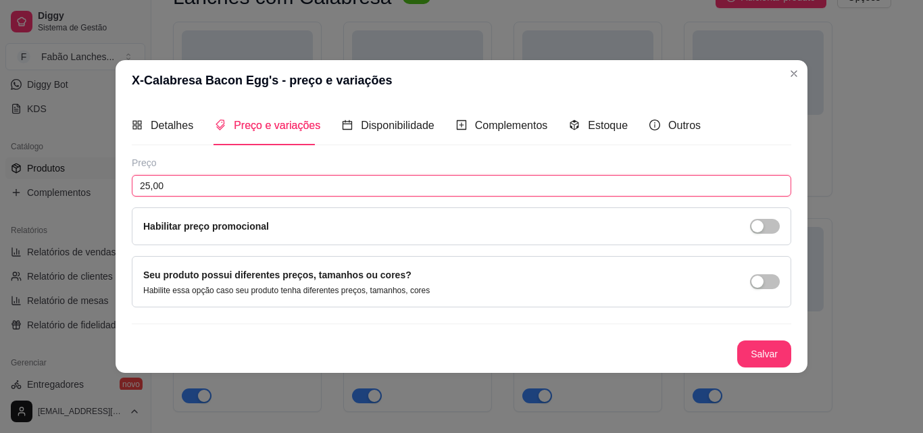
click at [150, 184] on input "25,00" at bounding box center [461, 186] width 659 height 22
type input "26,00"
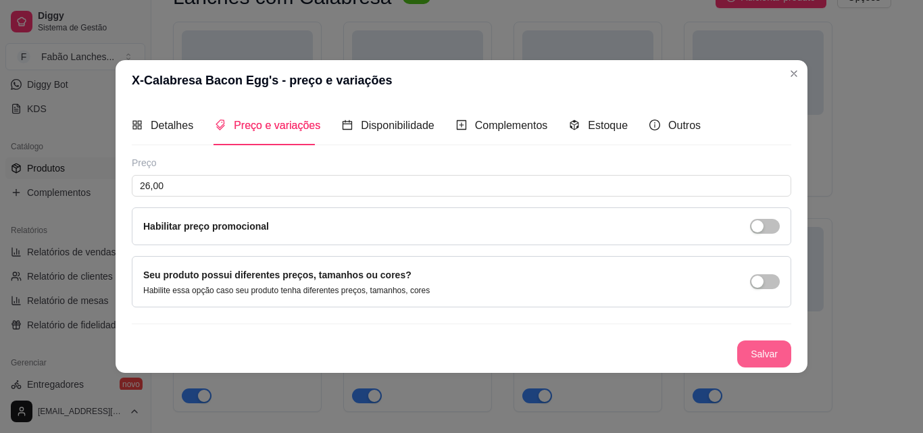
click at [754, 356] on button "Salvar" at bounding box center [764, 353] width 54 height 27
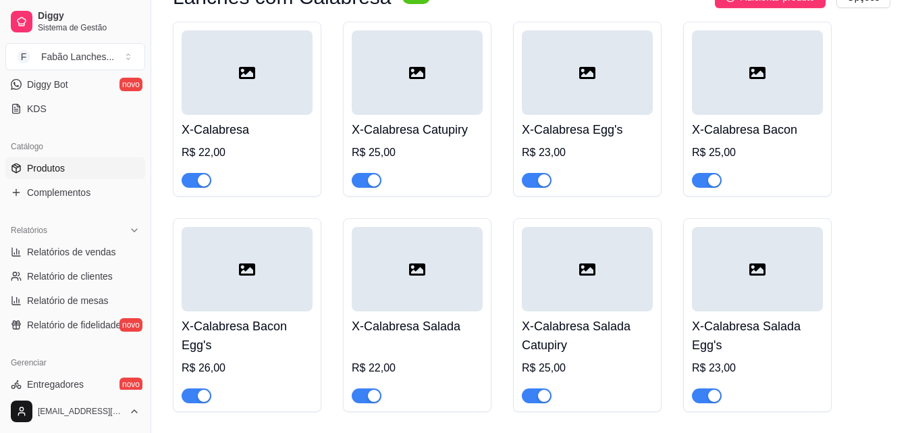
scroll to position [1148, 0]
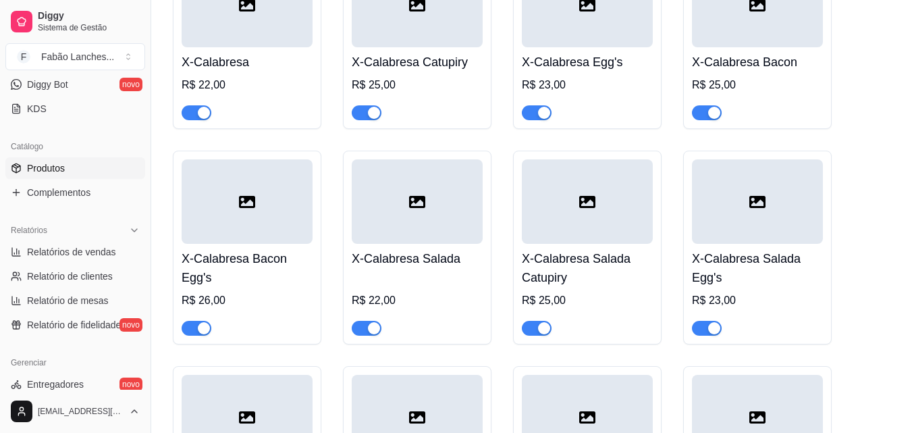
click at [407, 222] on div at bounding box center [417, 201] width 131 height 84
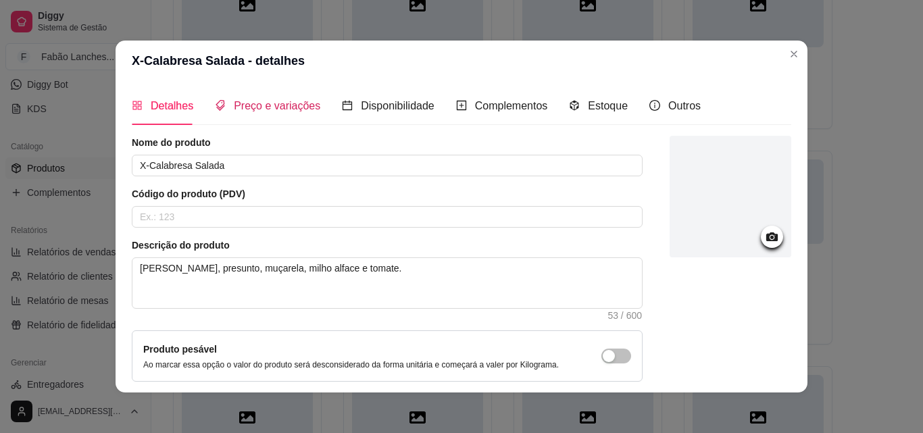
click at [257, 101] on span "Preço e variações" at bounding box center [277, 105] width 86 height 11
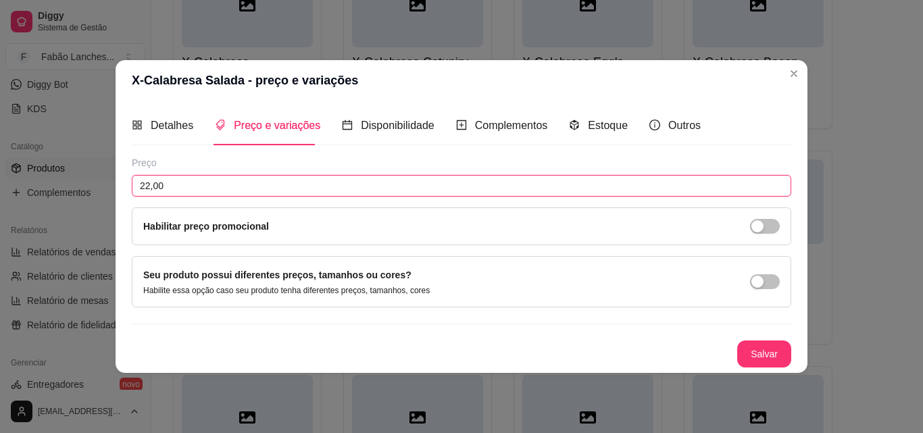
click at [150, 184] on input "22,00" at bounding box center [461, 186] width 659 height 22
type input "23,00"
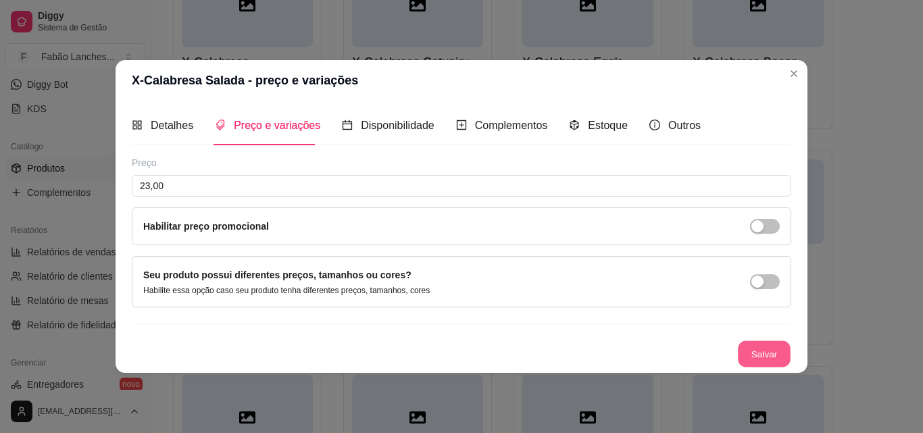
click at [776, 349] on button "Salvar" at bounding box center [764, 353] width 53 height 26
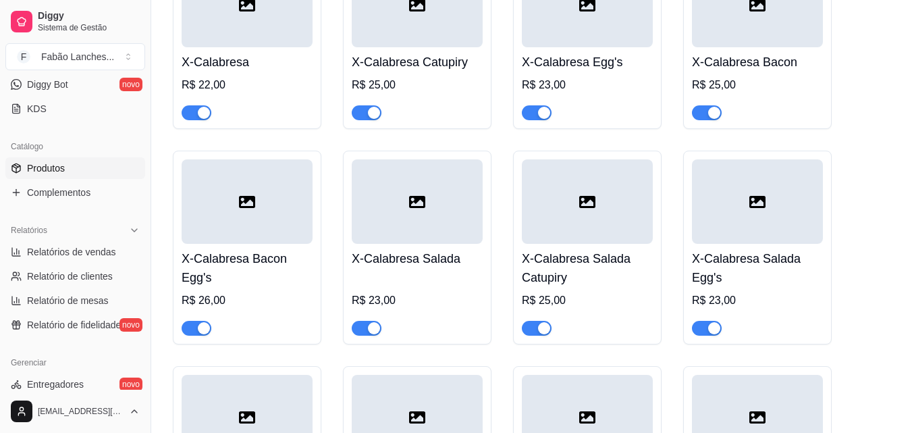
click at [611, 251] on h4 "X-Calabresa Salada Catupiry" at bounding box center [587, 268] width 131 height 38
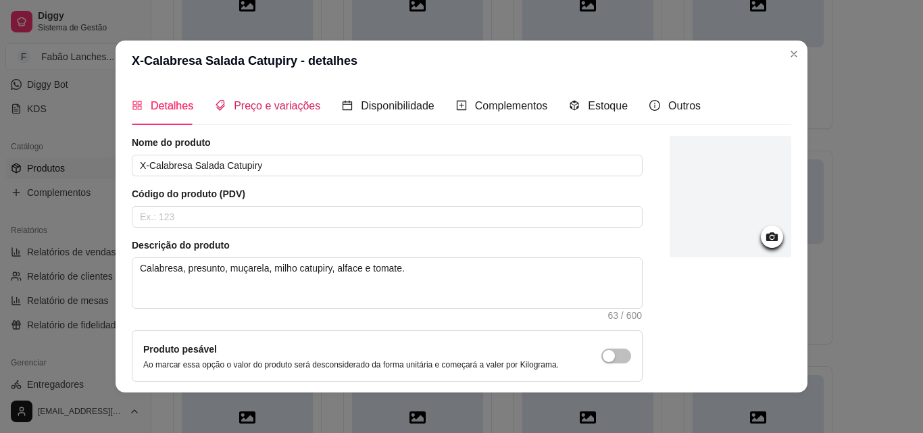
click at [260, 113] on div "Preço e variações" at bounding box center [267, 105] width 105 height 17
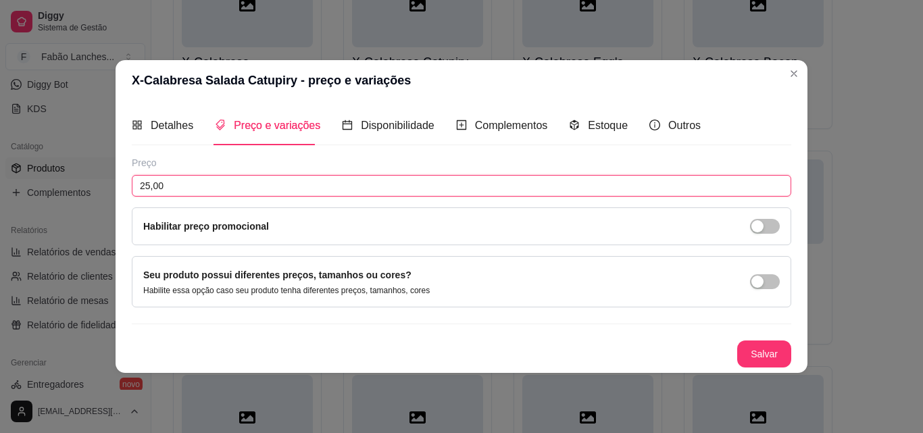
click at [147, 180] on input "25,00" at bounding box center [461, 186] width 659 height 22
click at [149, 180] on input "25,00" at bounding box center [461, 186] width 659 height 22
type input "26,00"
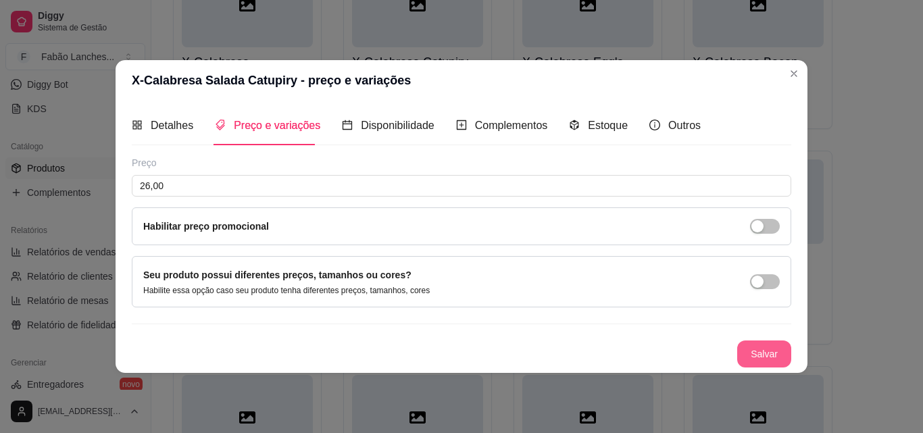
click at [754, 352] on button "Salvar" at bounding box center [764, 353] width 54 height 27
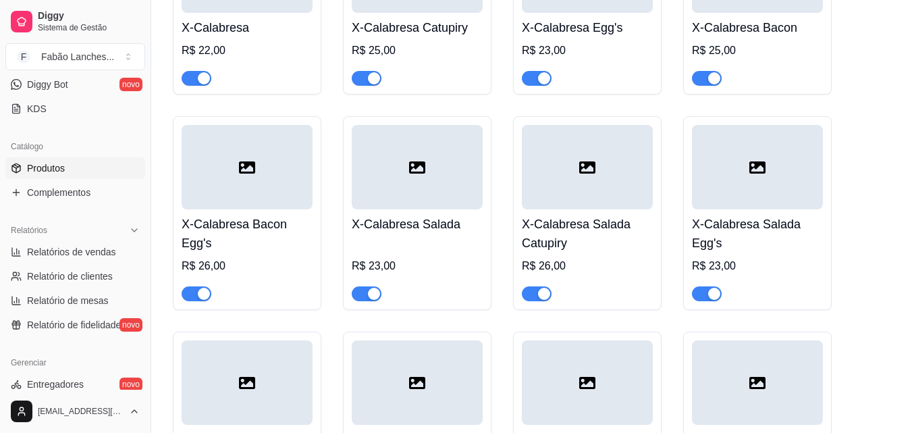
scroll to position [1216, 0]
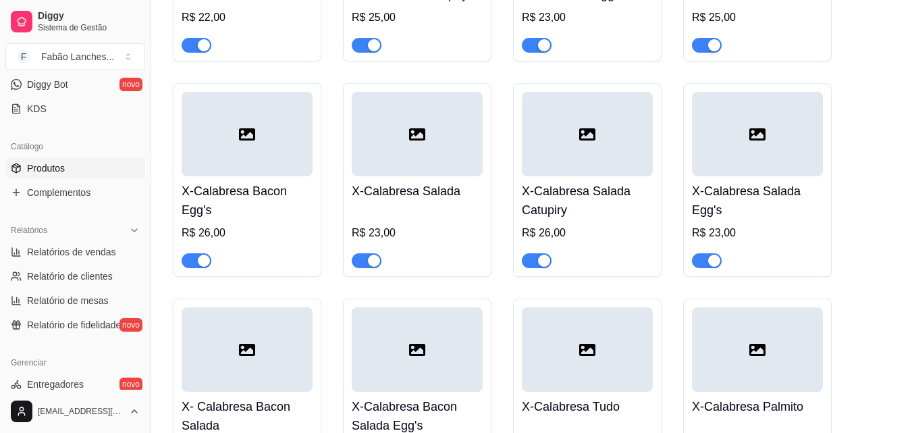
click at [748, 183] on h4 "X-Calabresa Salada Egg's" at bounding box center [757, 201] width 131 height 38
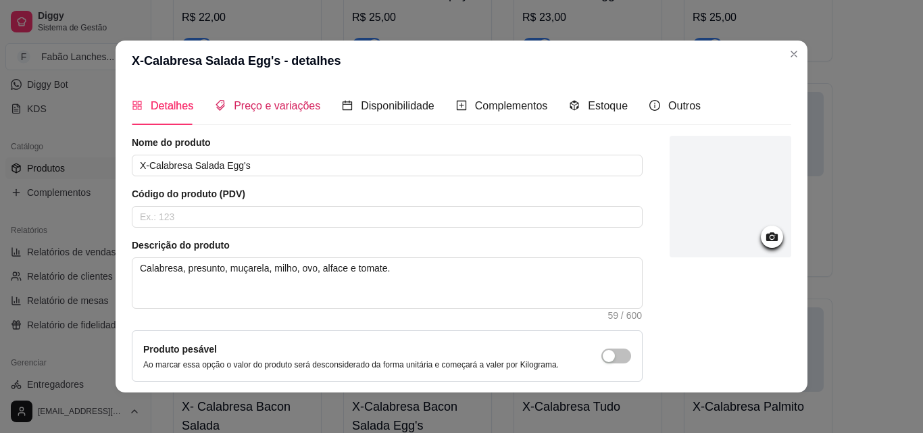
click at [263, 109] on span "Preço e variações" at bounding box center [277, 105] width 86 height 11
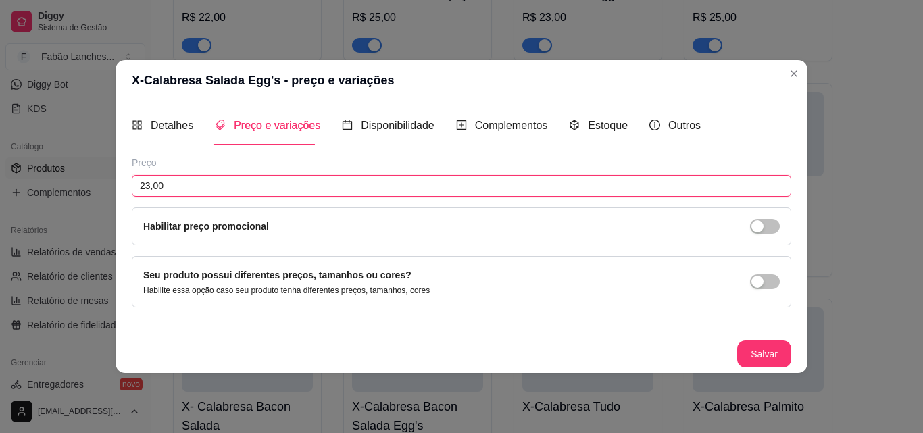
click at [149, 184] on input "23,00" at bounding box center [461, 186] width 659 height 22
type input "24,00"
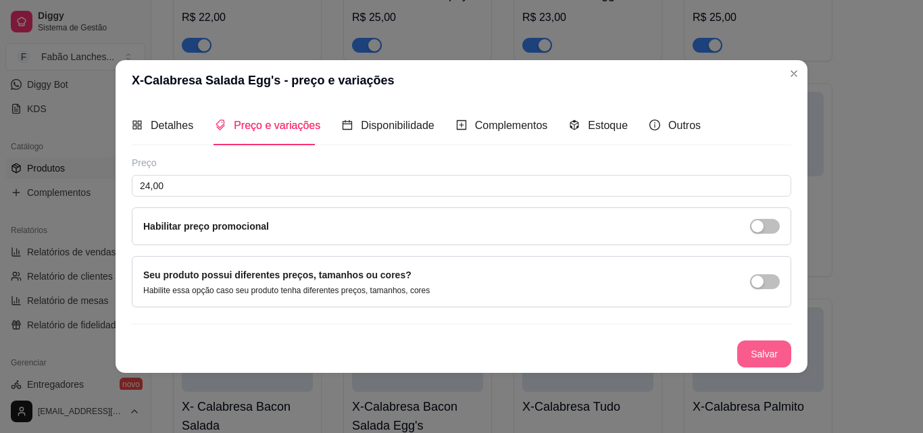
click at [746, 360] on button "Salvar" at bounding box center [764, 353] width 54 height 27
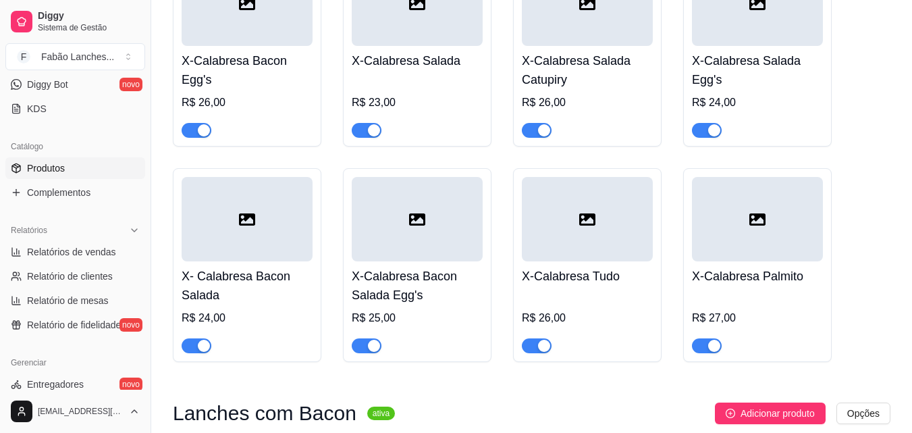
scroll to position [1351, 0]
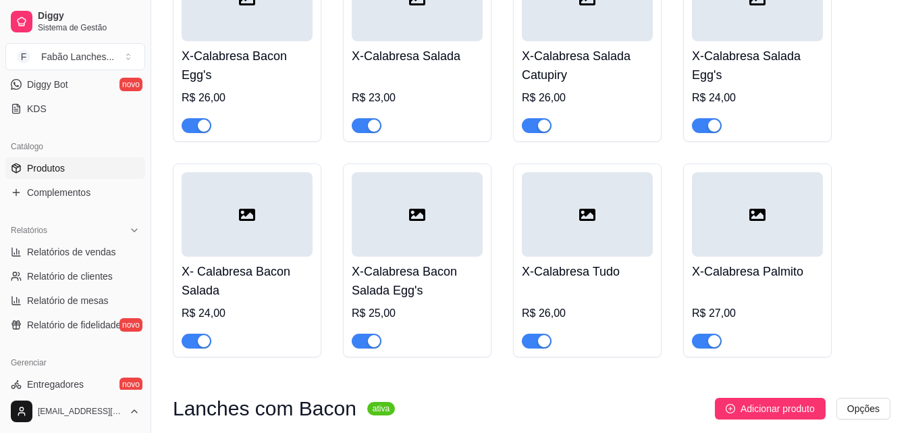
click at [258, 234] on div at bounding box center [247, 214] width 131 height 84
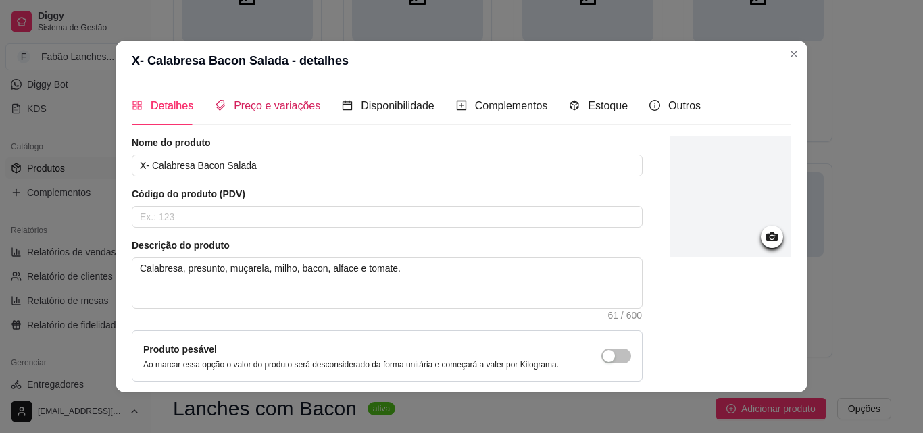
click at [245, 107] on span "Preço e variações" at bounding box center [277, 105] width 86 height 11
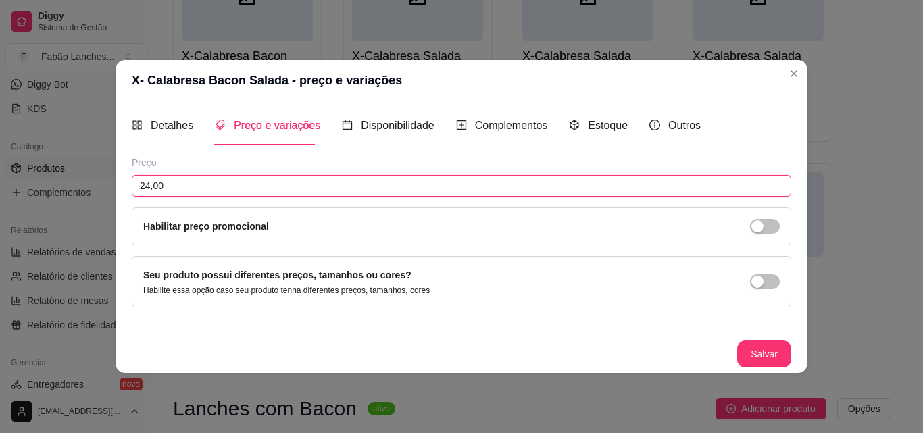
click at [149, 183] on input "24,00" at bounding box center [461, 186] width 659 height 22
type input "25,00"
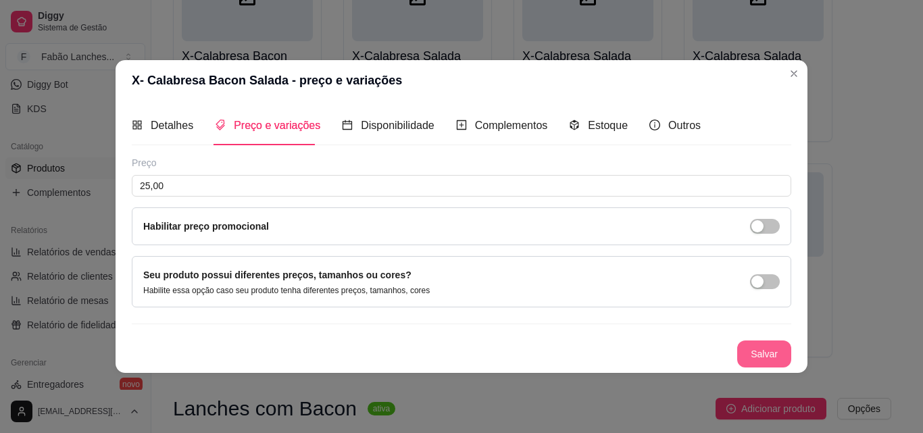
click at [744, 351] on button "Salvar" at bounding box center [764, 353] width 54 height 27
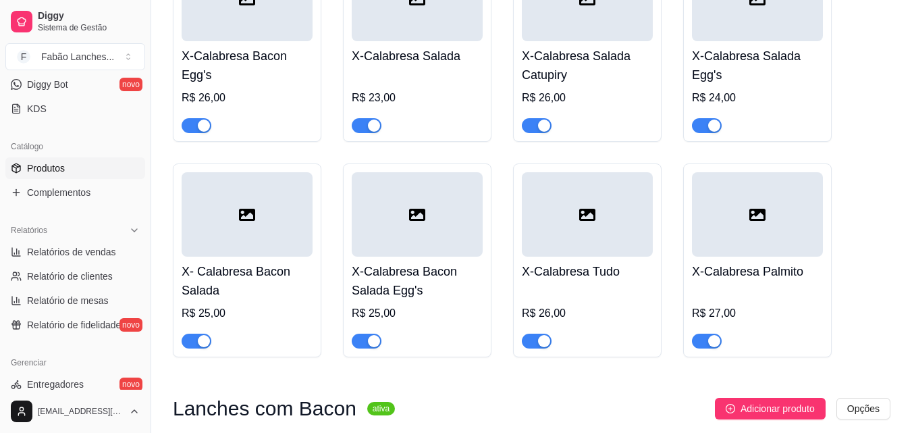
click at [426, 262] on h4 "X-Calabresa Bacon Salada Egg's" at bounding box center [417, 281] width 131 height 38
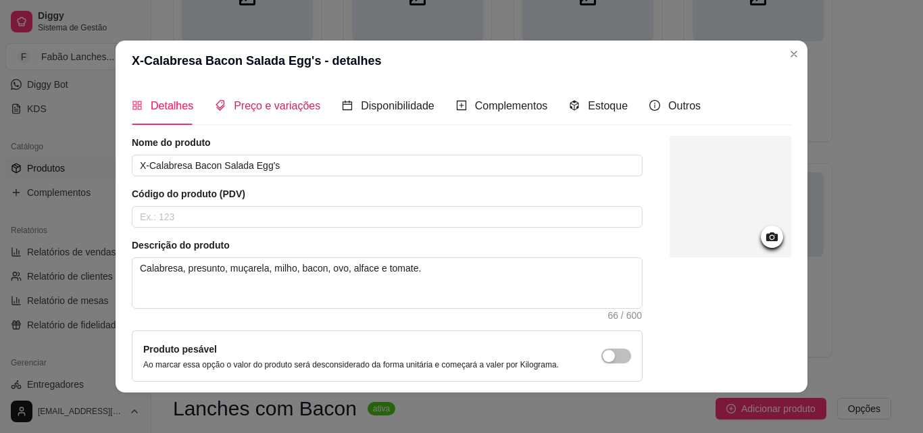
click at [266, 103] on span "Preço e variações" at bounding box center [277, 105] width 86 height 11
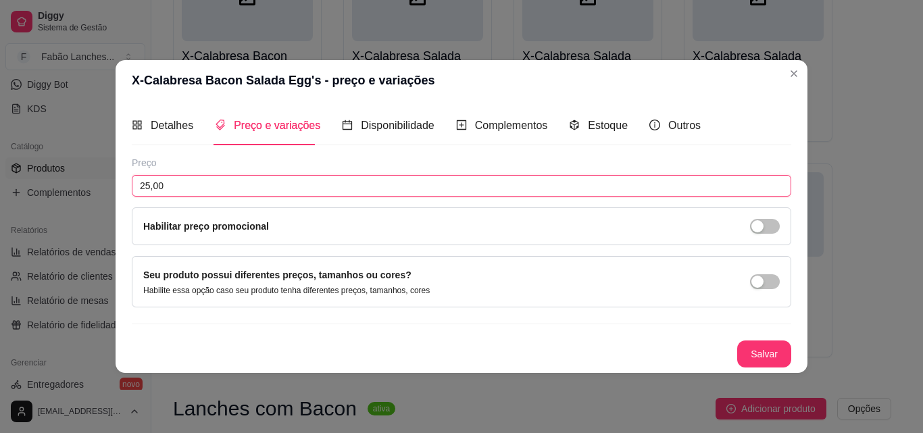
click at [151, 183] on input "25,00" at bounding box center [461, 186] width 659 height 22
type input "26,00"
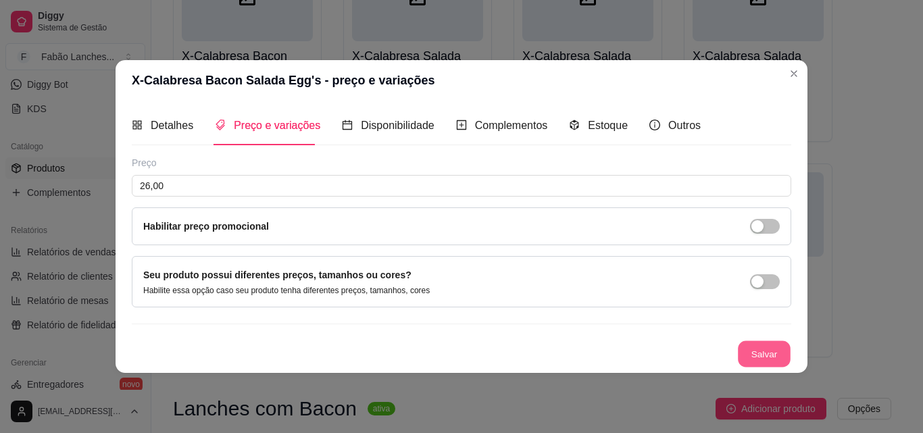
click at [756, 351] on button "Salvar" at bounding box center [764, 353] width 53 height 26
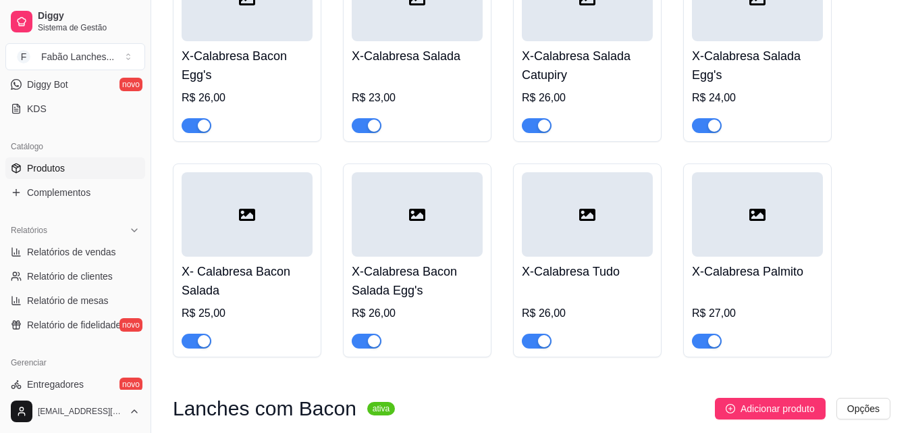
click at [586, 321] on div at bounding box center [587, 334] width 131 height 27
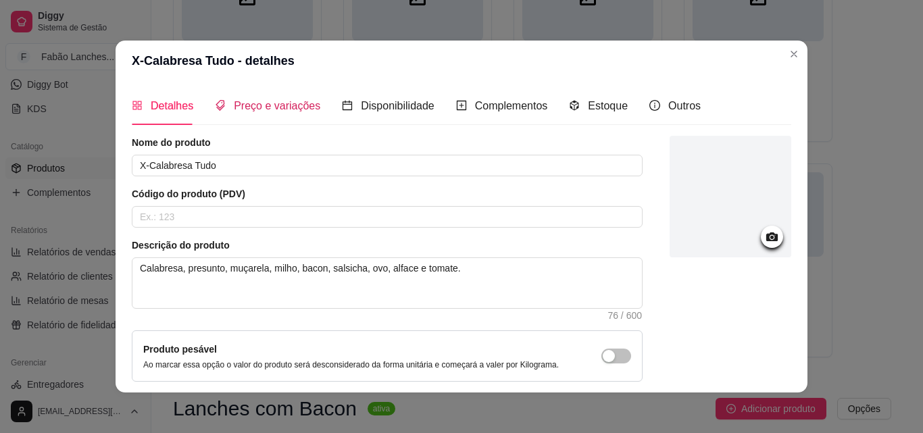
click at [267, 105] on span "Preço e variações" at bounding box center [277, 105] width 86 height 11
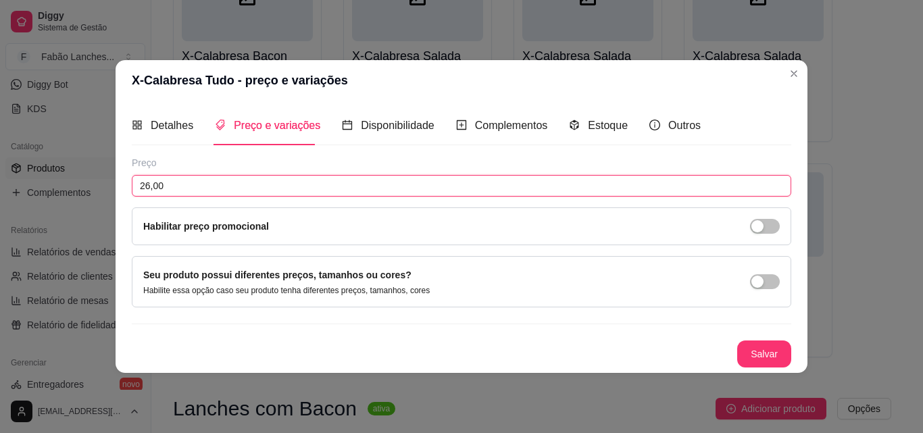
drag, startPoint x: 149, startPoint y: 185, endPoint x: 156, endPoint y: 186, distance: 7.5
click at [150, 186] on input "26,00" at bounding box center [461, 186] width 659 height 22
type input "27,00"
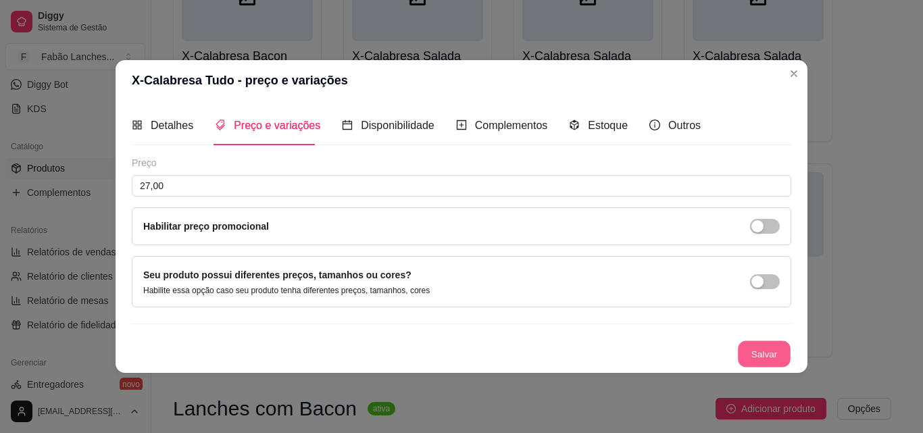
click at [744, 351] on button "Salvar" at bounding box center [764, 353] width 53 height 26
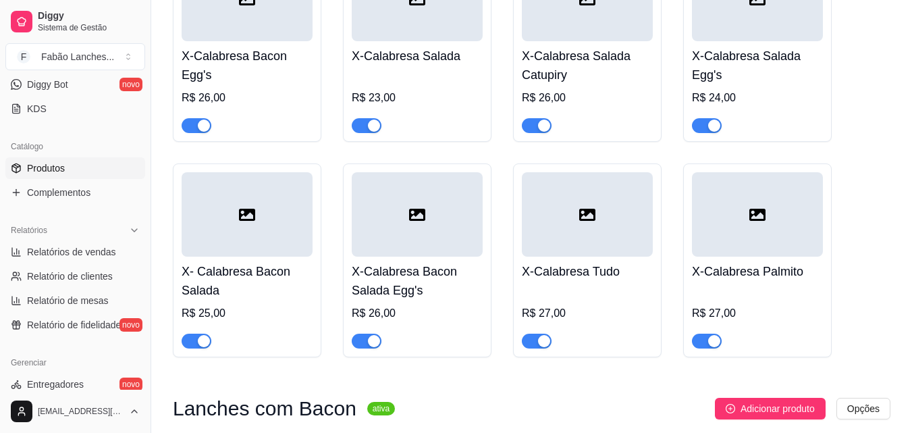
click at [719, 262] on h4 "X-Calabresa Palmito" at bounding box center [757, 271] width 131 height 19
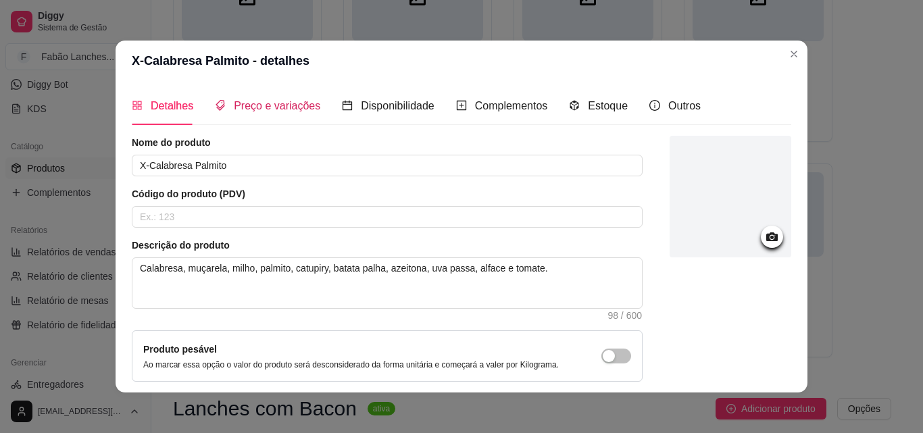
click at [265, 113] on div "Preço e variações" at bounding box center [267, 105] width 105 height 17
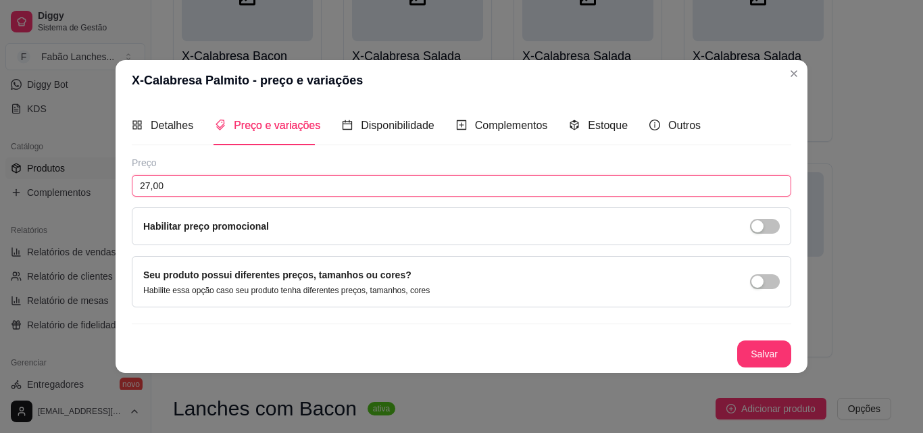
click at [149, 187] on input "27,00" at bounding box center [461, 186] width 659 height 22
type input "28,00"
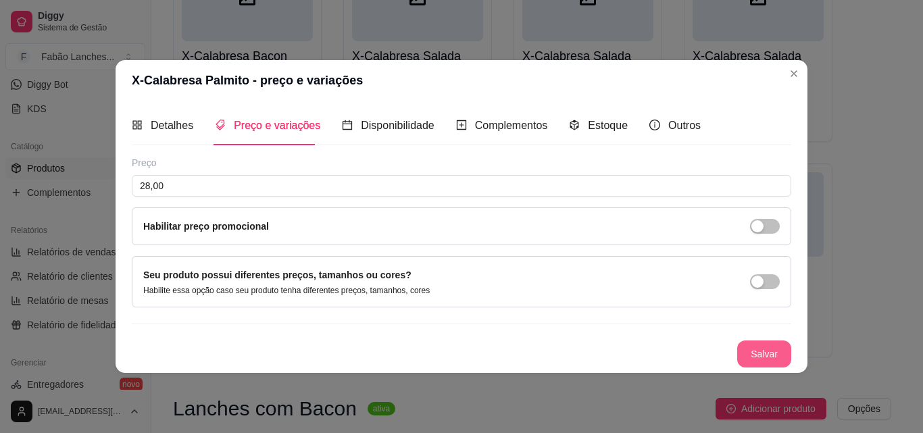
click at [763, 358] on button "Salvar" at bounding box center [764, 353] width 54 height 27
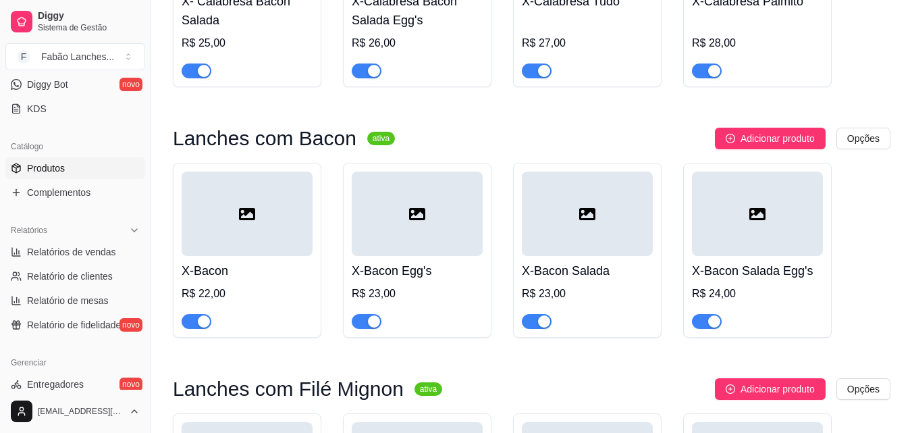
scroll to position [1689, 0]
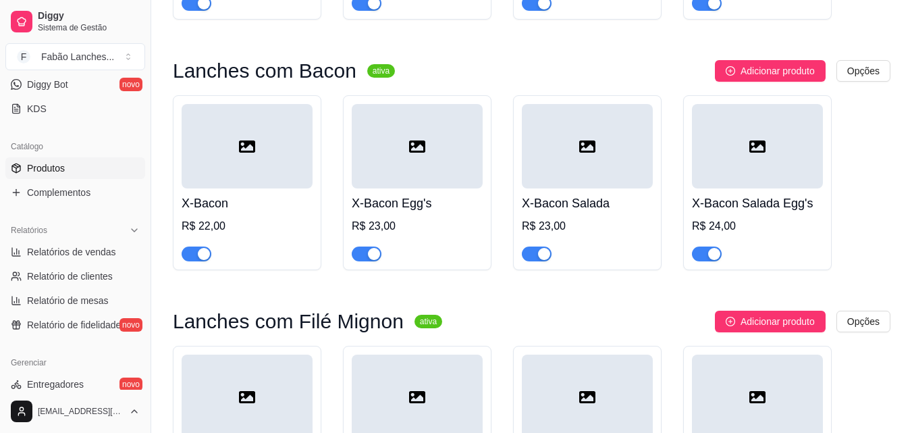
click at [227, 218] on div "R$ 22,00" at bounding box center [247, 226] width 131 height 16
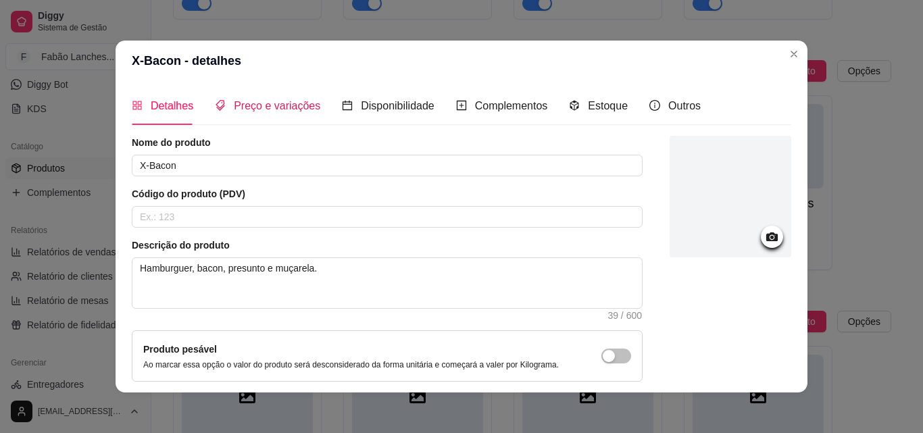
click at [265, 101] on span "Preço e variações" at bounding box center [277, 105] width 86 height 11
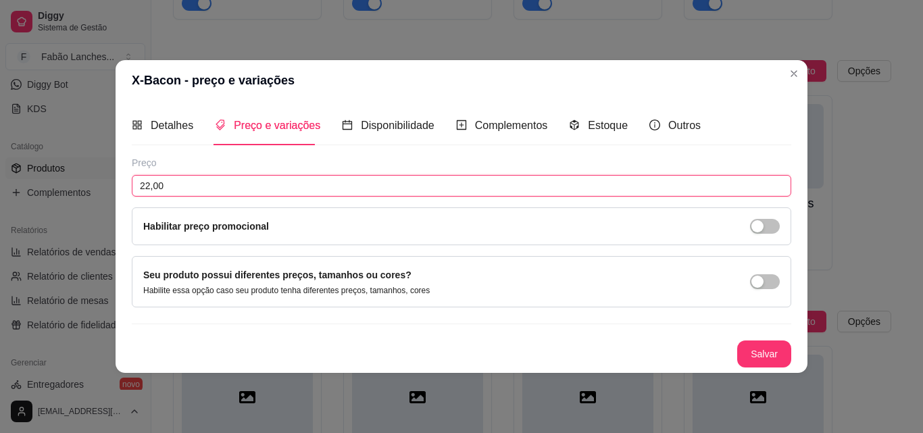
click at [151, 182] on input "22,00" at bounding box center [461, 186] width 659 height 22
type input "23,00"
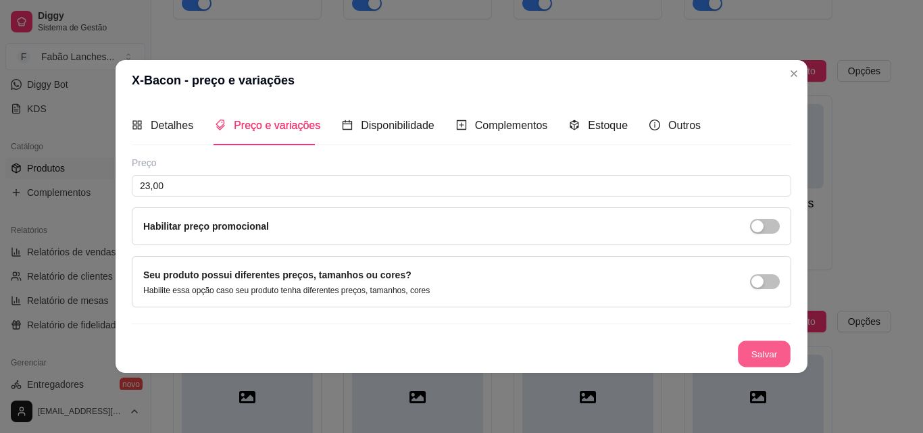
click at [748, 351] on button "Salvar" at bounding box center [764, 353] width 53 height 26
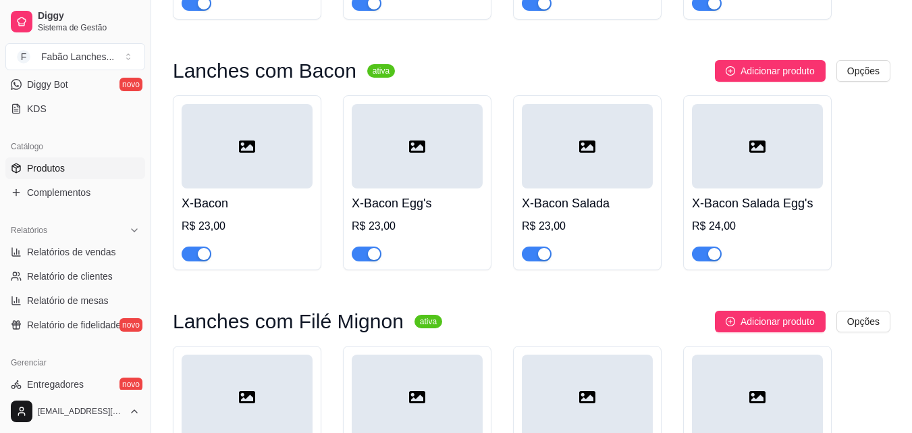
click at [425, 194] on h4 "X-Bacon Egg's" at bounding box center [417, 203] width 131 height 19
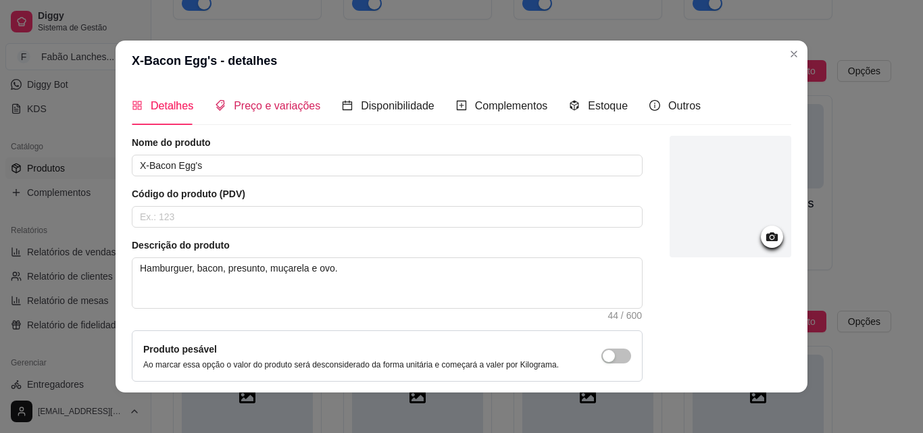
click at [260, 100] on span "Preço e variações" at bounding box center [277, 105] width 86 height 11
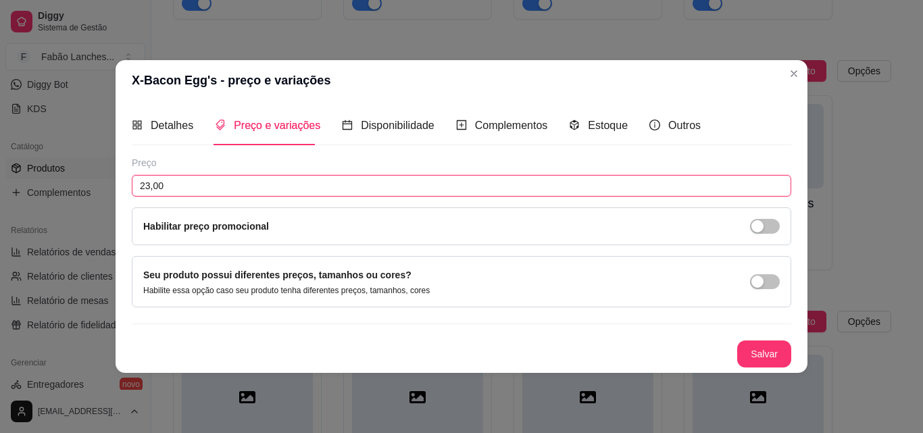
click at [147, 187] on input "23,00" at bounding box center [461, 186] width 659 height 22
click at [150, 182] on input "23,00" at bounding box center [461, 186] width 659 height 22
type input "24,00"
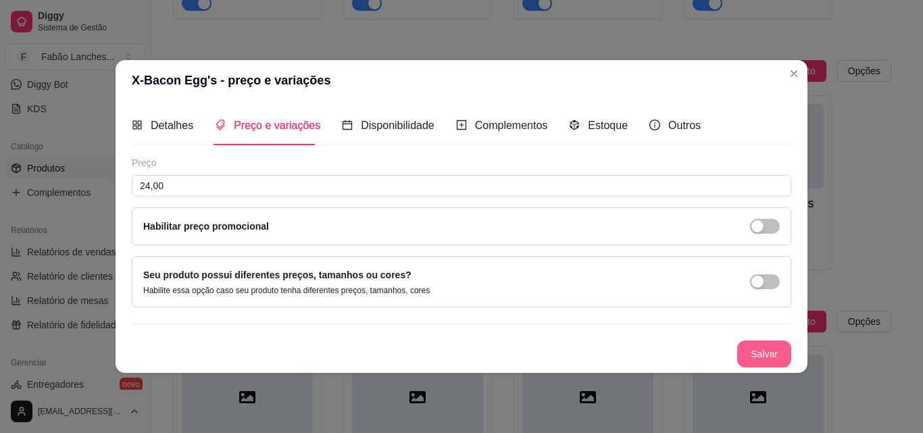
click at [756, 359] on button "Salvar" at bounding box center [764, 353] width 54 height 27
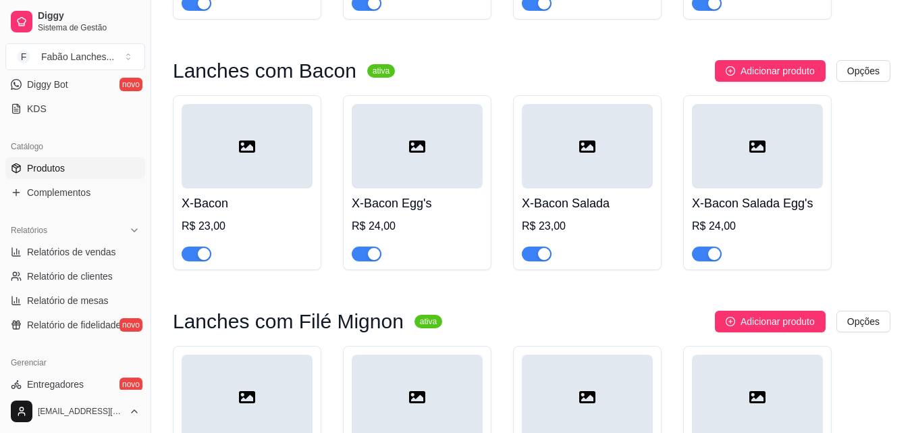
click at [586, 194] on h4 "X-Bacon Salada" at bounding box center [587, 203] width 131 height 19
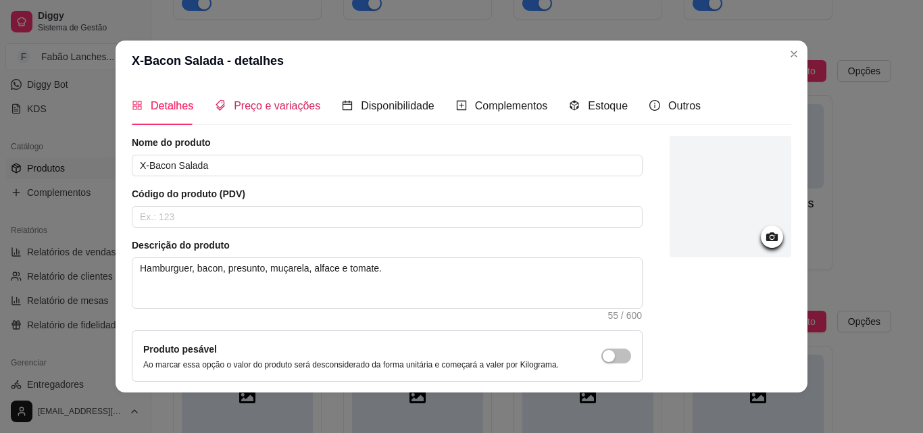
click at [276, 110] on span "Preço e variações" at bounding box center [277, 105] width 86 height 11
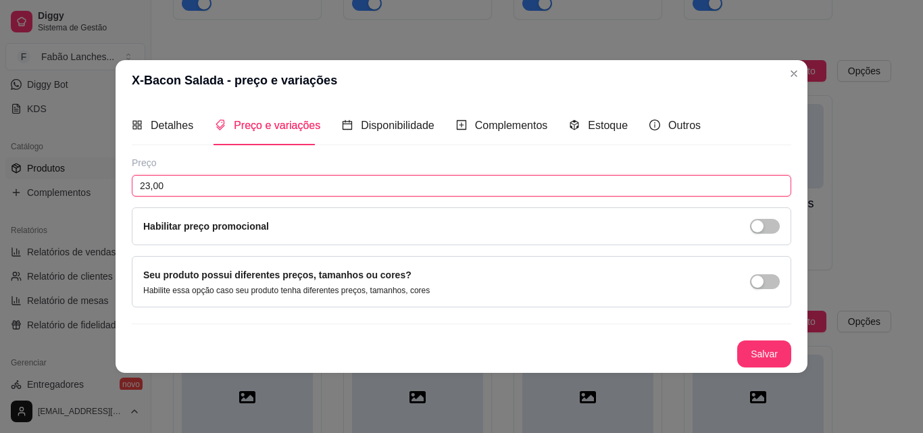
click at [151, 188] on input "23,00" at bounding box center [461, 186] width 659 height 22
type input "24,00"
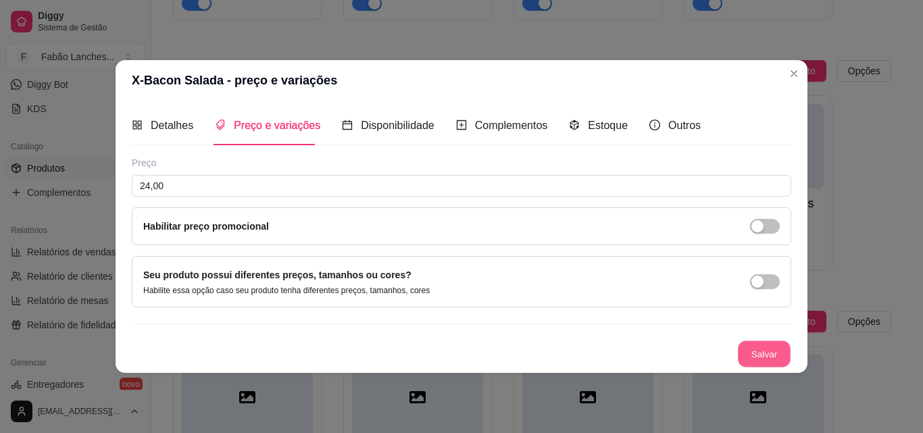
click at [761, 353] on button "Salvar" at bounding box center [764, 353] width 53 height 26
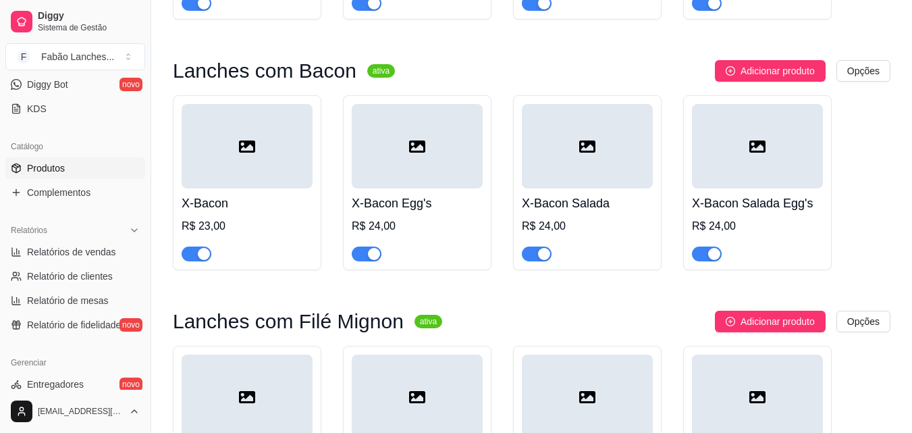
click at [766, 194] on h4 "X-Bacon Salada Egg's" at bounding box center [757, 203] width 131 height 19
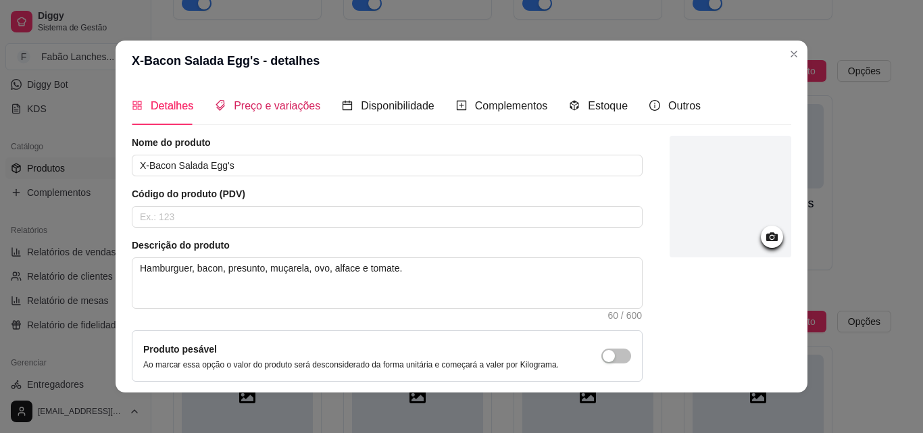
click at [252, 110] on span "Preço e variações" at bounding box center [277, 105] width 86 height 11
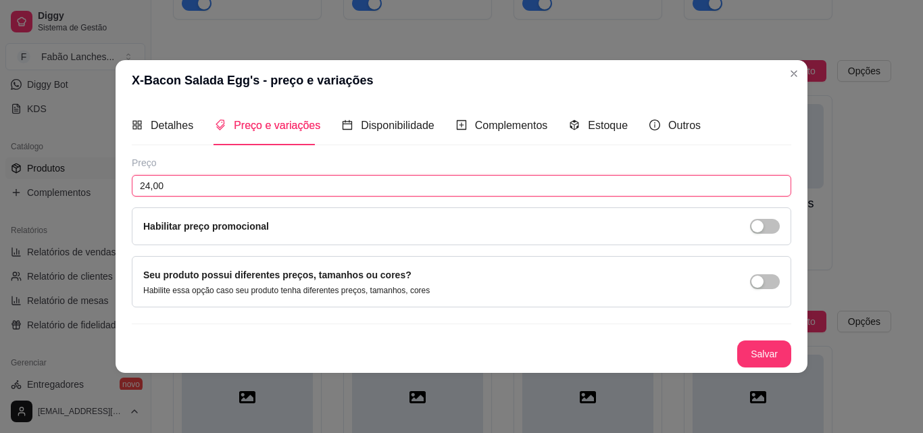
click at [150, 184] on input "24,00" at bounding box center [461, 186] width 659 height 22
type input "25,00"
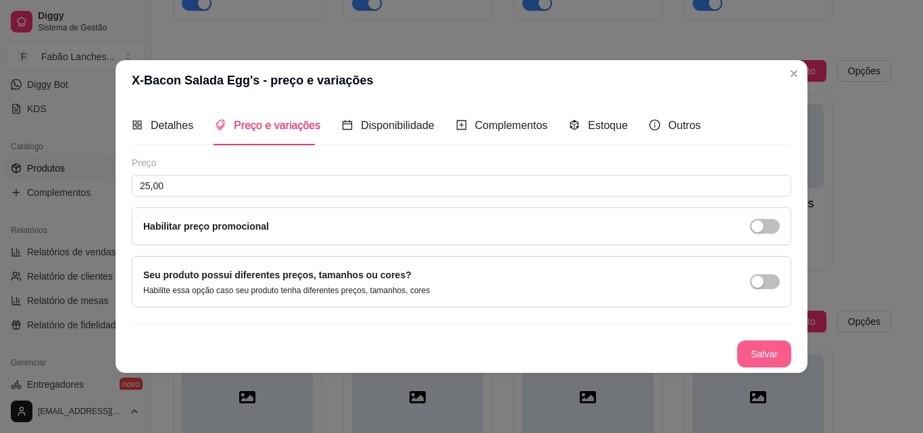
click at [769, 359] on button "Salvar" at bounding box center [764, 353] width 54 height 27
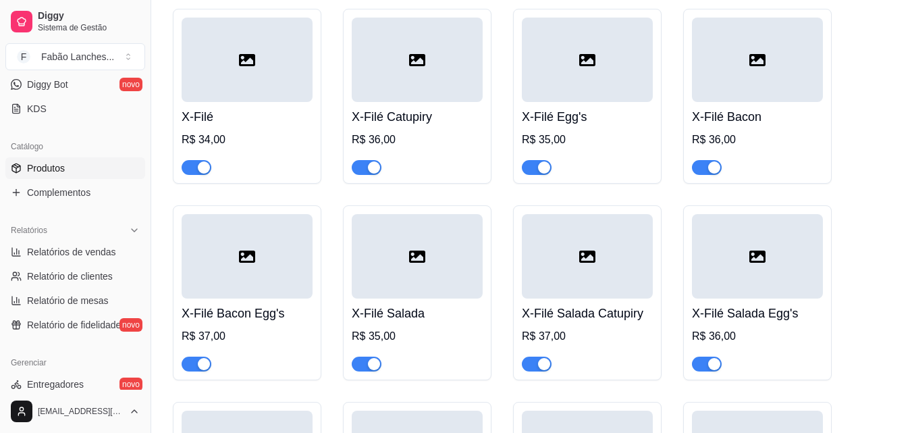
scroll to position [2026, 0]
click at [286, 107] on h4 "X-Filé" at bounding box center [247, 116] width 131 height 19
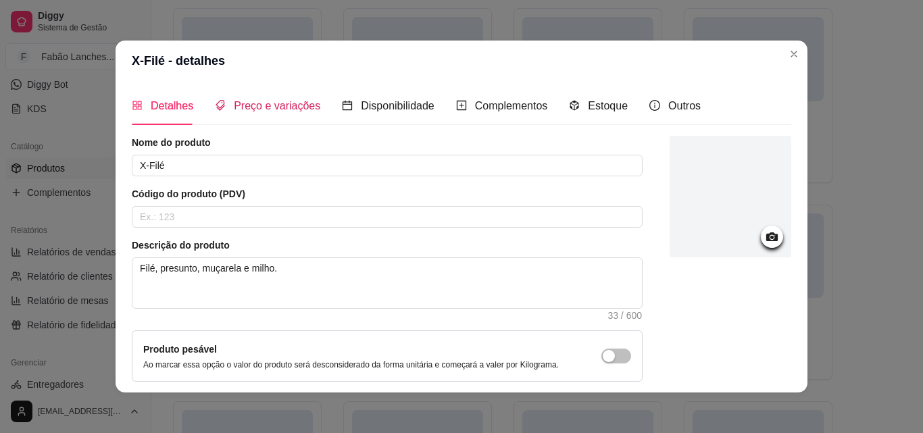
click at [264, 103] on span "Preço e variações" at bounding box center [277, 105] width 86 height 11
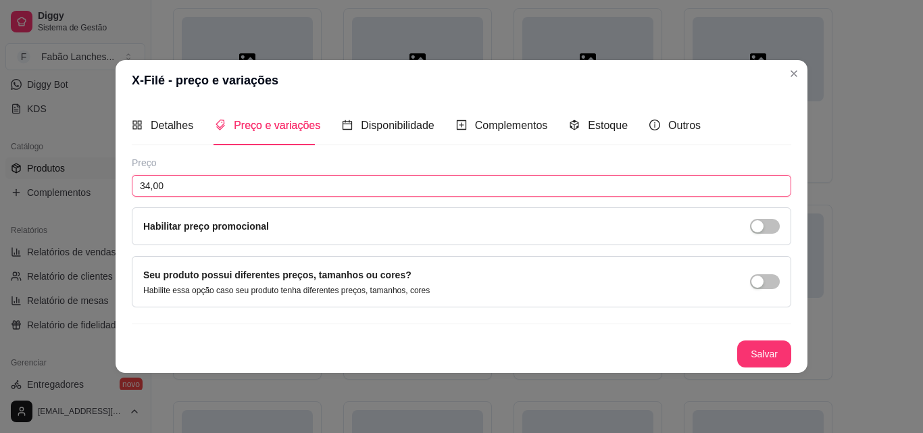
drag, startPoint x: 149, startPoint y: 186, endPoint x: 161, endPoint y: 186, distance: 11.5
click at [149, 186] on input "34,00" at bounding box center [461, 186] width 659 height 22
type input "35,00"
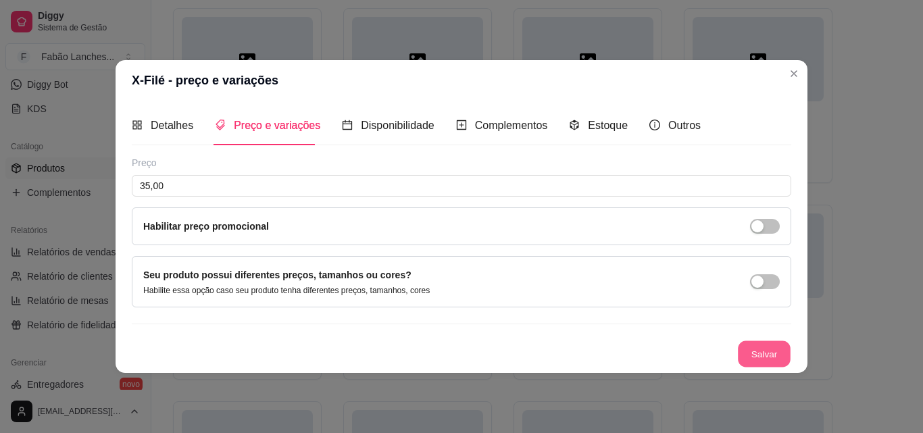
click at [758, 346] on button "Salvar" at bounding box center [764, 353] width 53 height 26
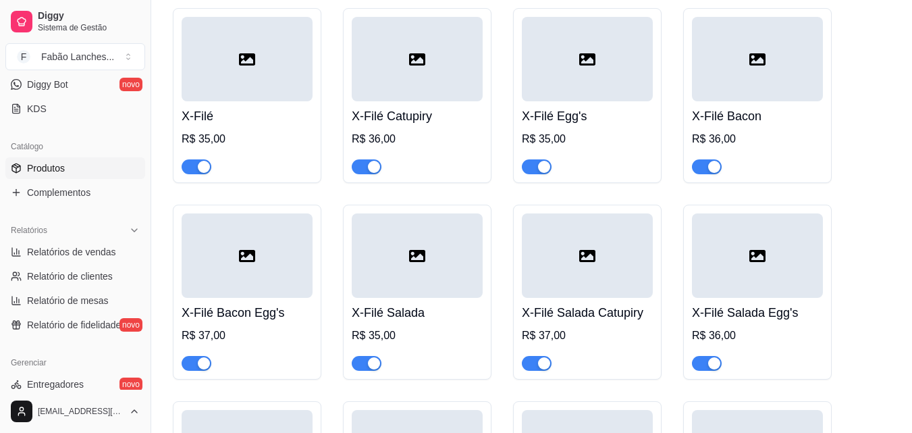
click at [413, 107] on h4 "X-Filé Catupiry" at bounding box center [417, 116] width 131 height 19
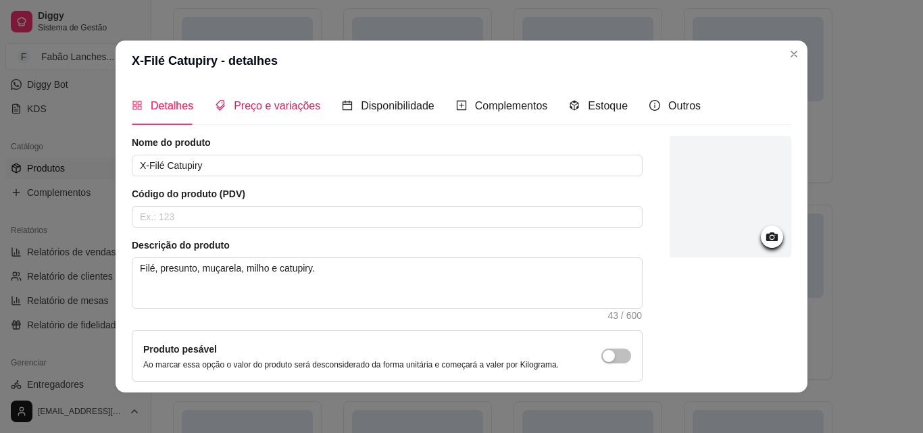
click at [288, 107] on span "Preço e variações" at bounding box center [277, 105] width 86 height 11
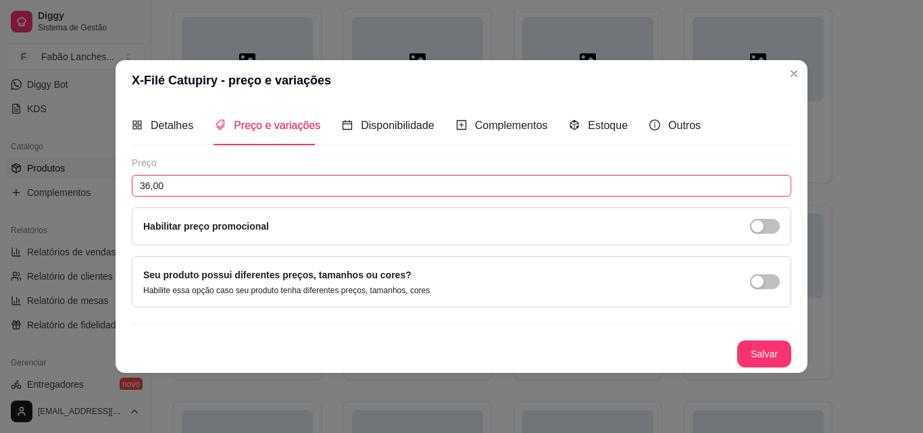
drag, startPoint x: 150, startPoint y: 188, endPoint x: 163, endPoint y: 188, distance: 12.8
click at [151, 187] on input "36,00" at bounding box center [461, 186] width 659 height 22
type input "37,00"
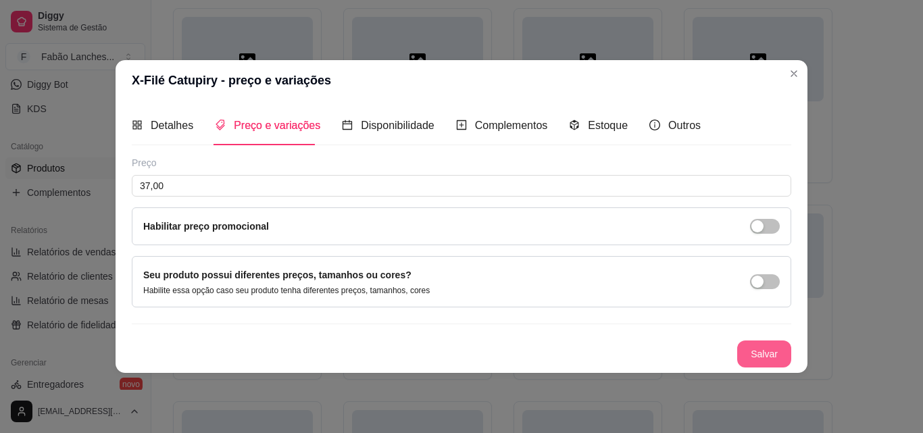
click at [769, 355] on button "Salvar" at bounding box center [764, 353] width 54 height 27
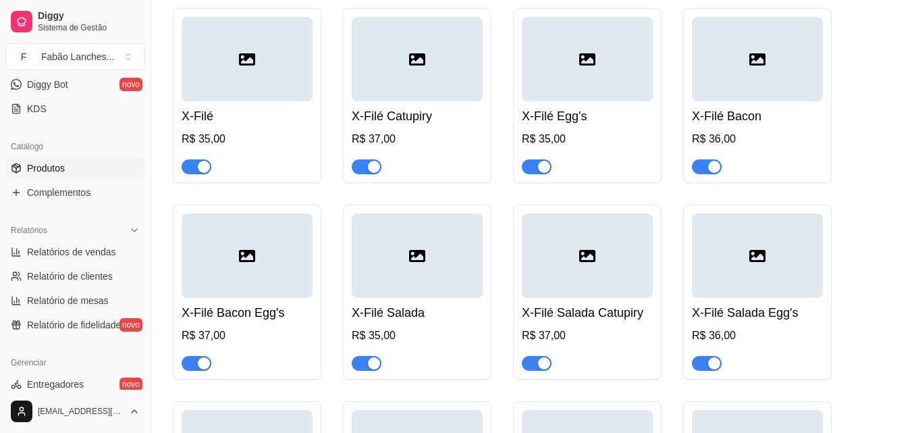
click at [580, 114] on div "X-Filé Egg's R$ 35,00" at bounding box center [587, 137] width 131 height 73
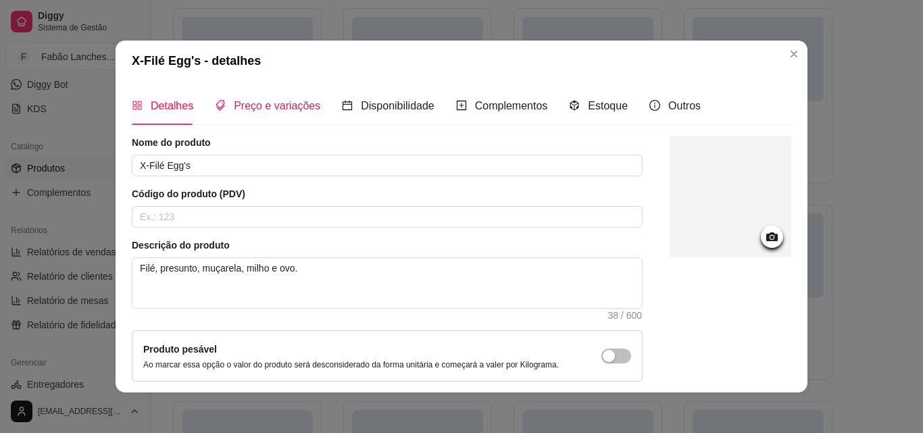
click at [290, 111] on span "Preço e variações" at bounding box center [277, 105] width 86 height 11
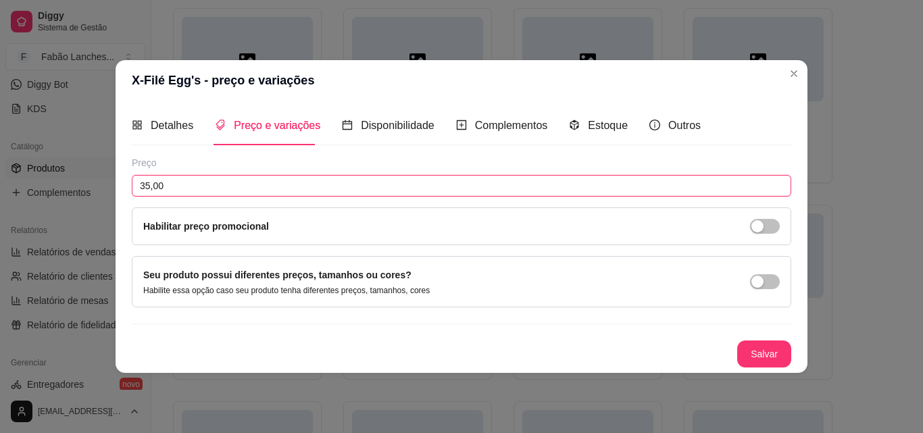
click at [148, 187] on input "35,00" at bounding box center [461, 186] width 659 height 22
type input "36,00"
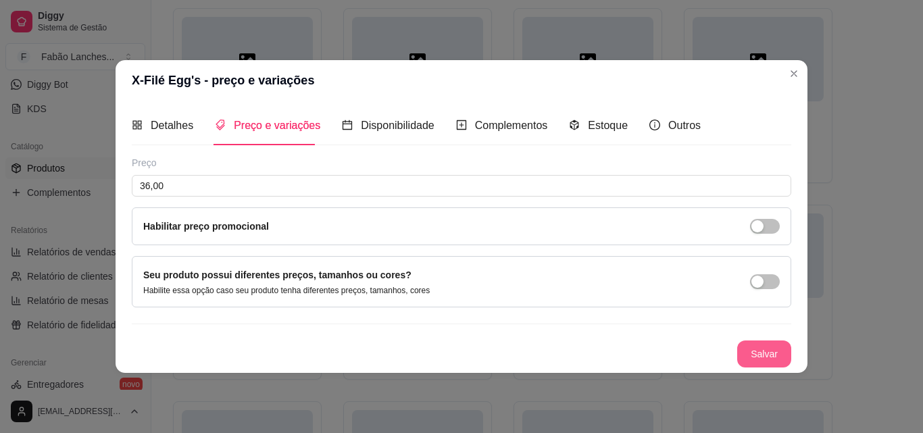
click at [766, 351] on button "Salvar" at bounding box center [764, 353] width 54 height 27
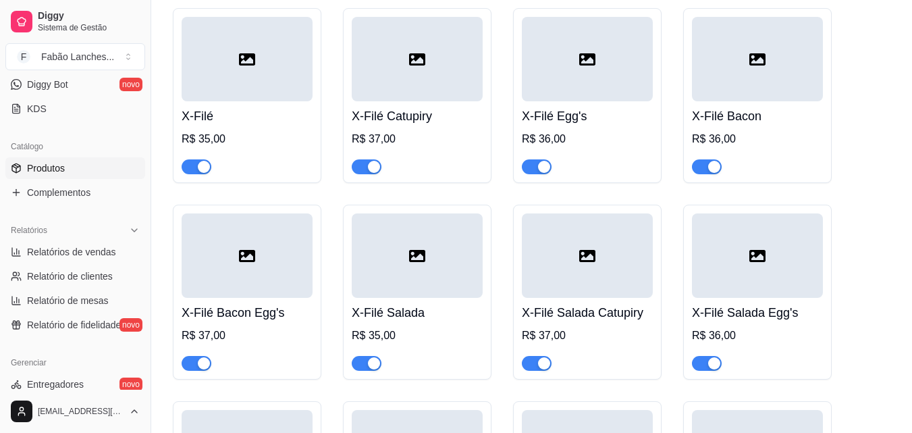
click at [763, 132] on div "R$ 36,00" at bounding box center [757, 139] width 131 height 16
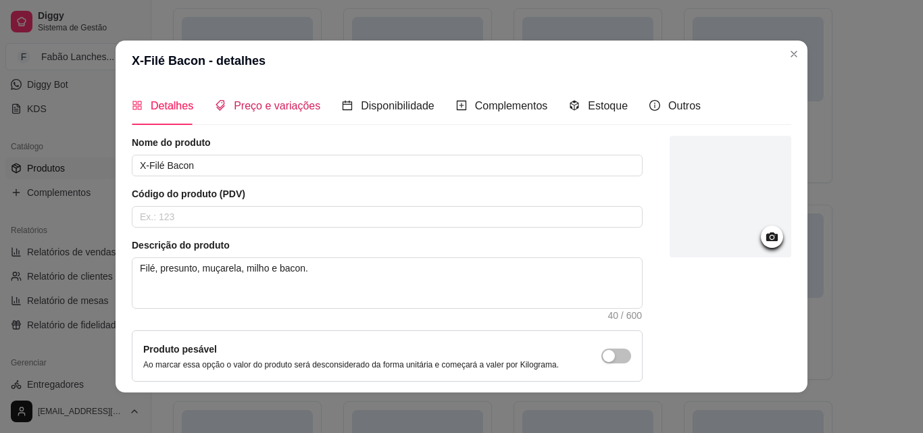
click at [263, 108] on span "Preço e variações" at bounding box center [277, 105] width 86 height 11
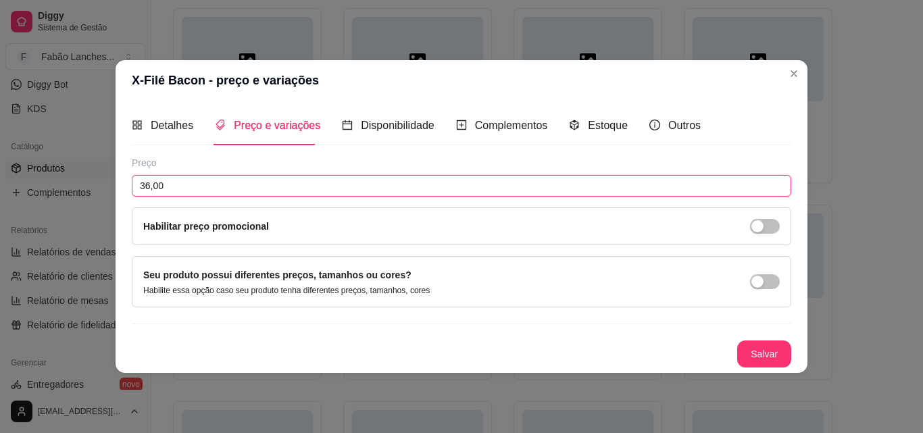
click at [150, 185] on input "36,00" at bounding box center [461, 186] width 659 height 22
type input "37,00"
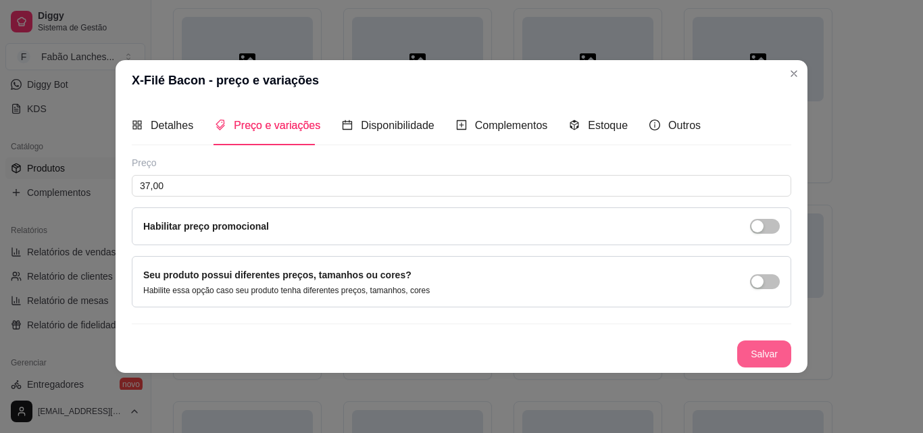
click at [755, 353] on button "Salvar" at bounding box center [764, 353] width 54 height 27
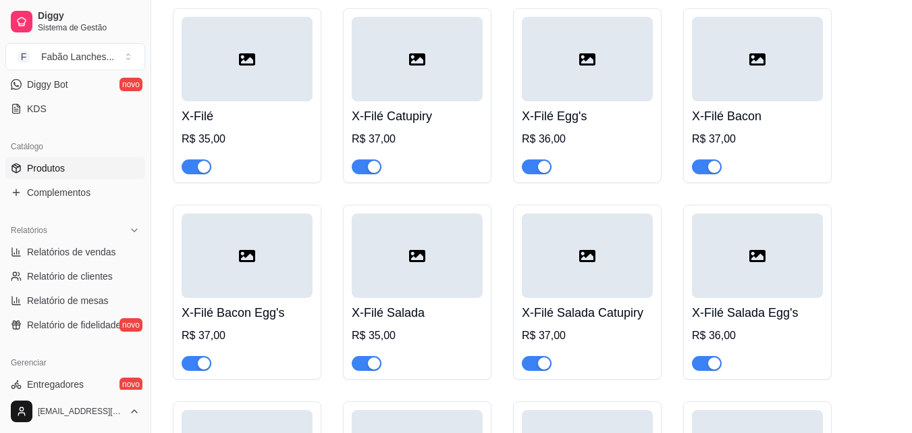
click at [251, 303] on h4 "X-Filé Bacon Egg's" at bounding box center [247, 312] width 131 height 19
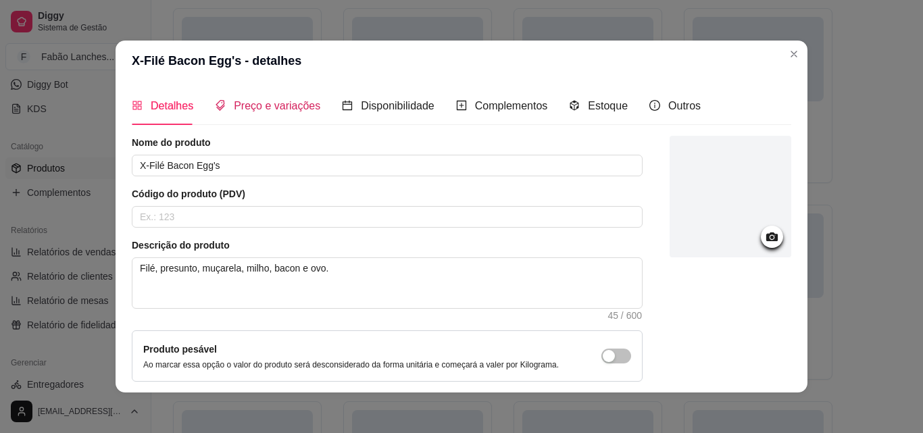
click at [245, 105] on span "Preço e variações" at bounding box center [277, 105] width 86 height 11
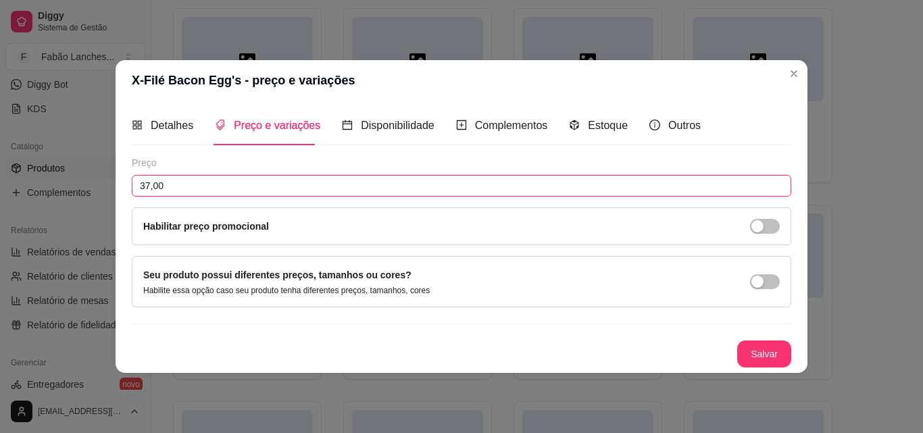
click at [148, 186] on input "37,00" at bounding box center [461, 186] width 659 height 22
type input "38,00"
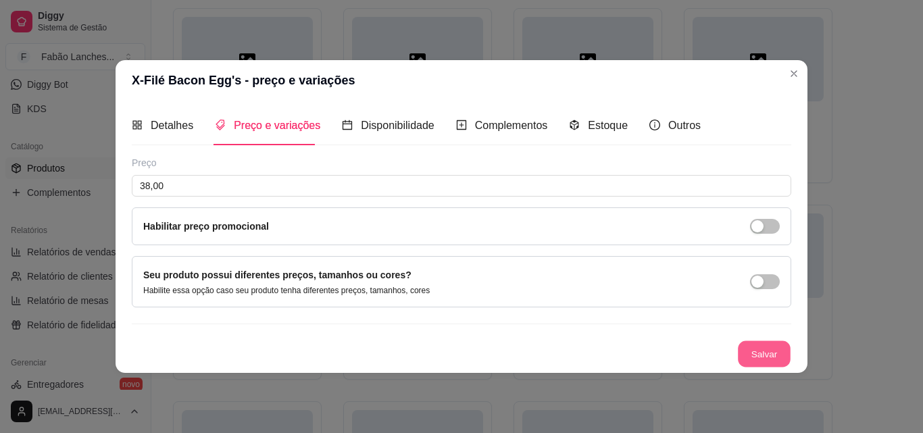
click at [746, 360] on button "Salvar" at bounding box center [764, 353] width 53 height 26
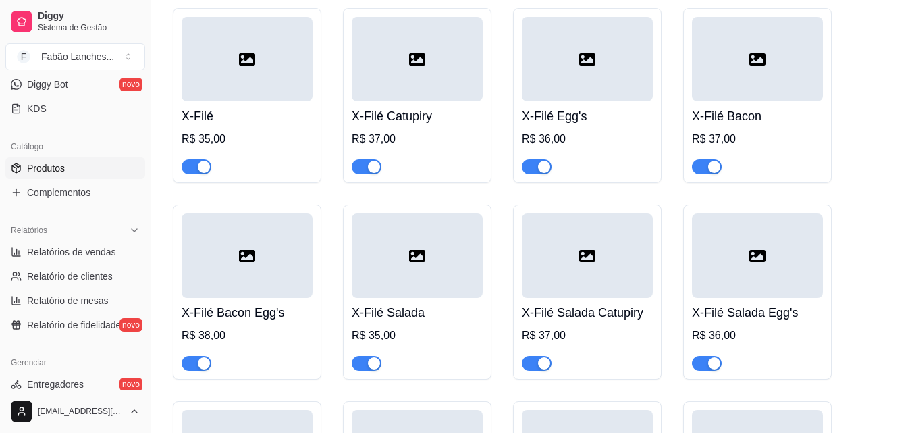
click at [435, 272] on div at bounding box center [417, 255] width 131 height 84
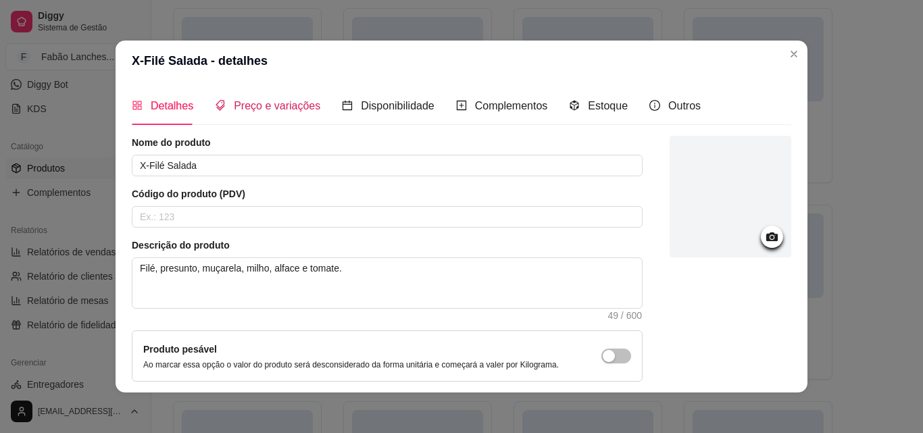
click at [251, 111] on span "Preço e variações" at bounding box center [277, 105] width 86 height 11
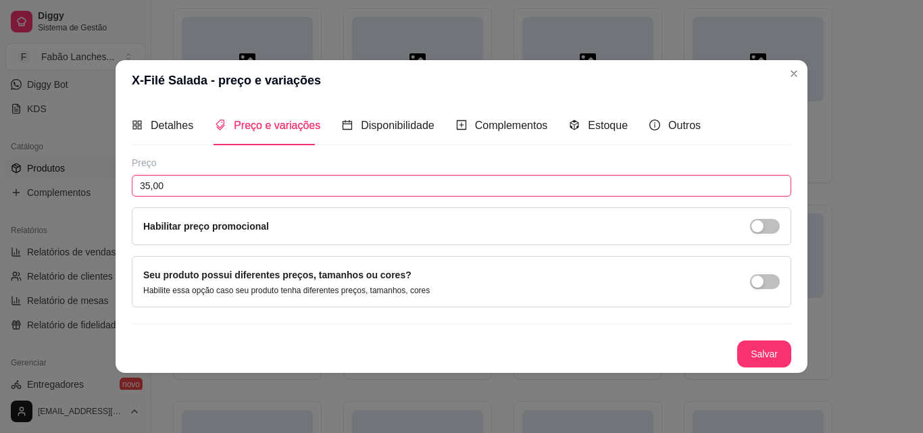
click at [149, 182] on input "35,00" at bounding box center [461, 186] width 659 height 22
type input "36,00"
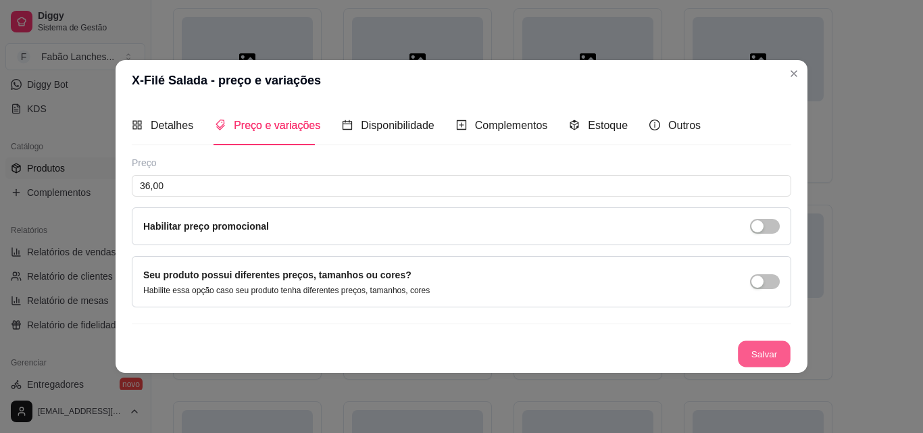
click at [765, 357] on button "Salvar" at bounding box center [764, 353] width 53 height 26
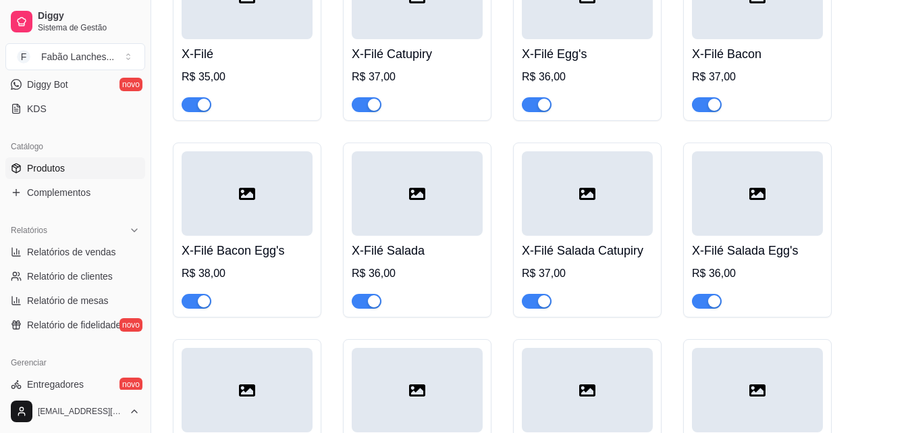
scroll to position [2094, 0]
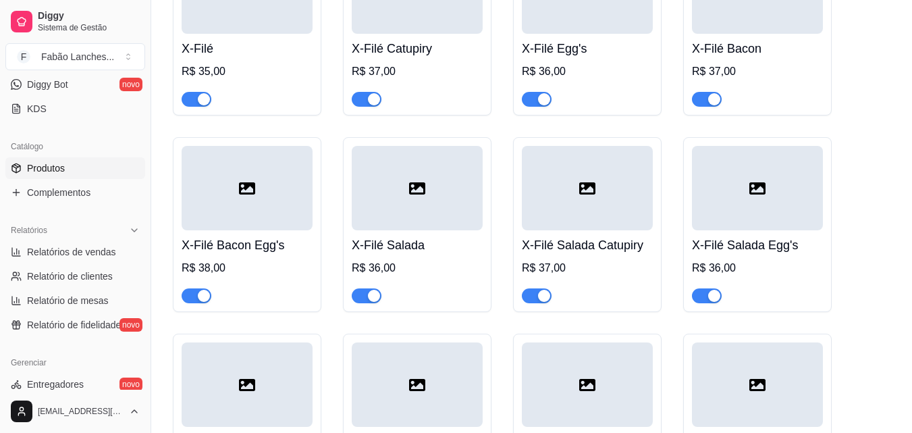
click at [602, 239] on h4 "X-Filé Salada Catupiry" at bounding box center [587, 245] width 131 height 19
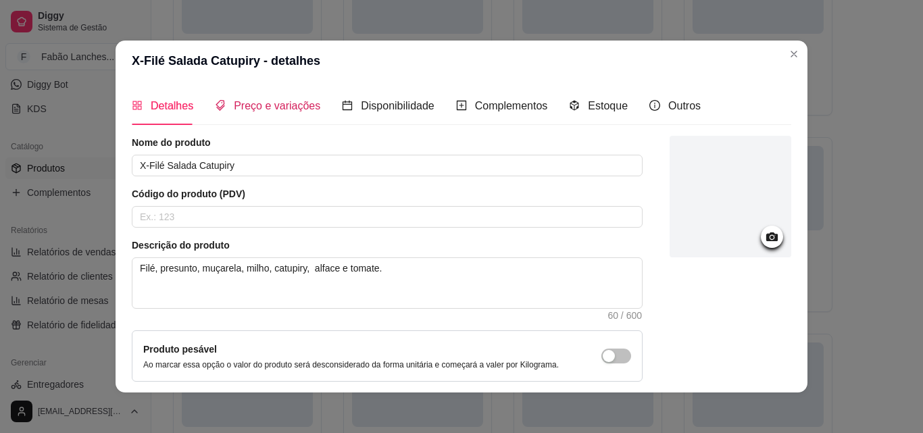
click at [280, 100] on span "Preço e variações" at bounding box center [277, 105] width 86 height 11
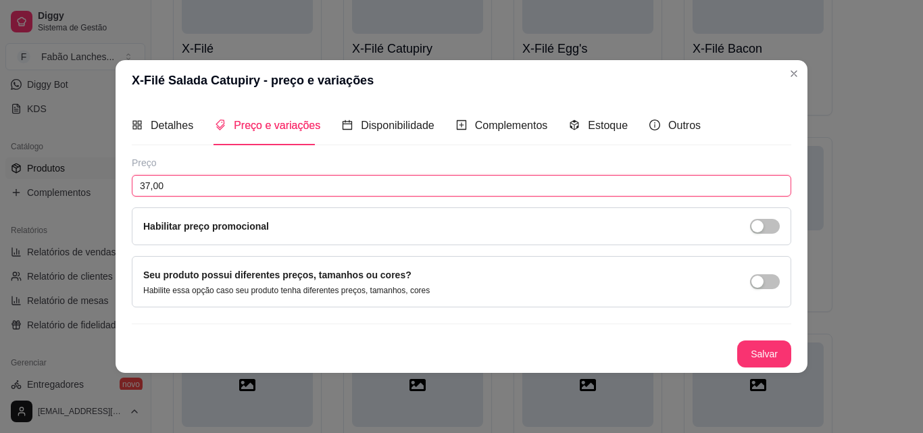
click at [147, 182] on input "37,00" at bounding box center [461, 186] width 659 height 22
type input "38,00"
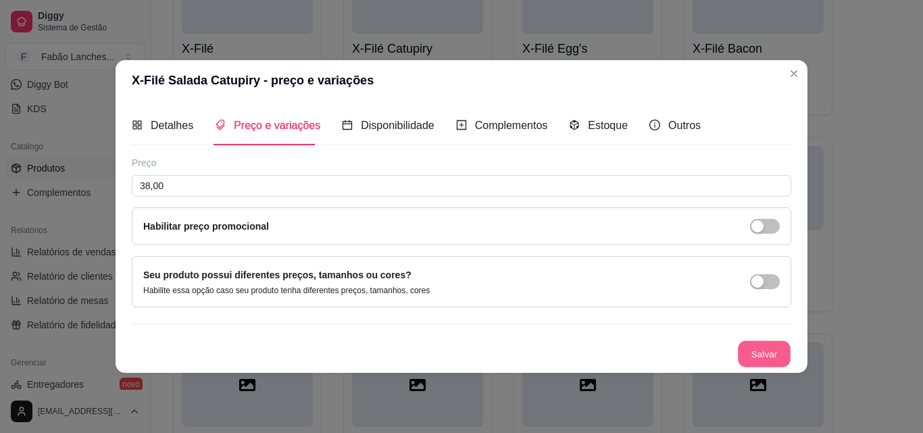
click at [769, 353] on button "Salvar" at bounding box center [764, 353] width 53 height 26
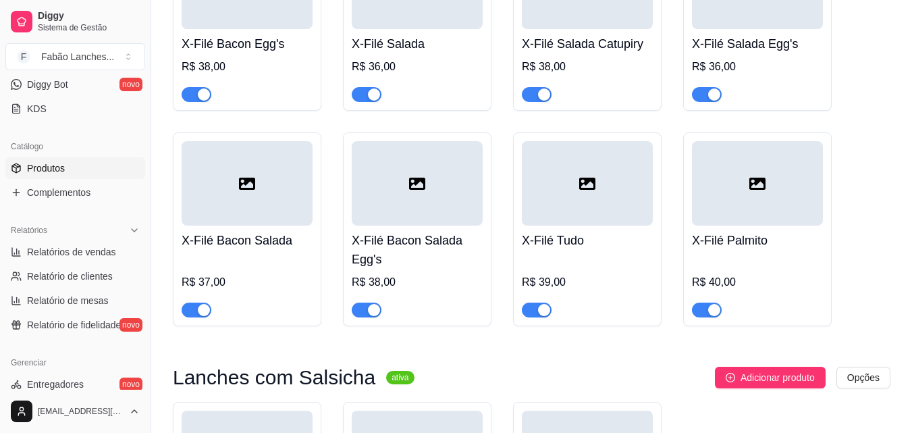
scroll to position [2296, 0]
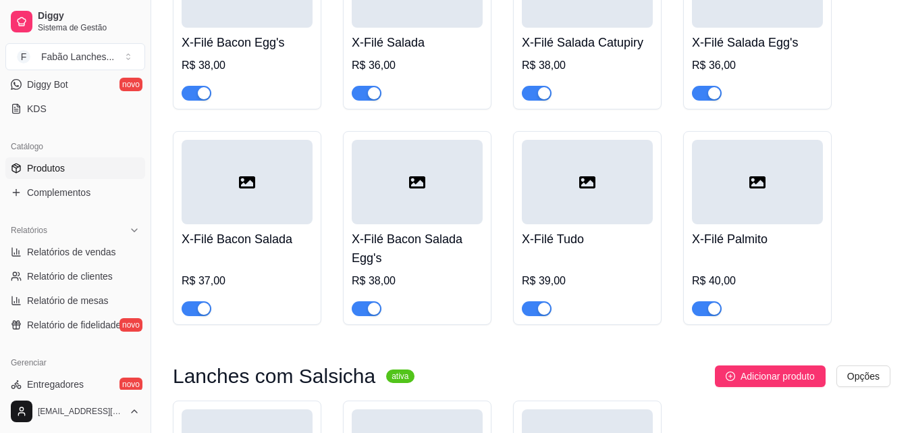
click at [776, 260] on div "R$ 40,00" at bounding box center [757, 285] width 131 height 62
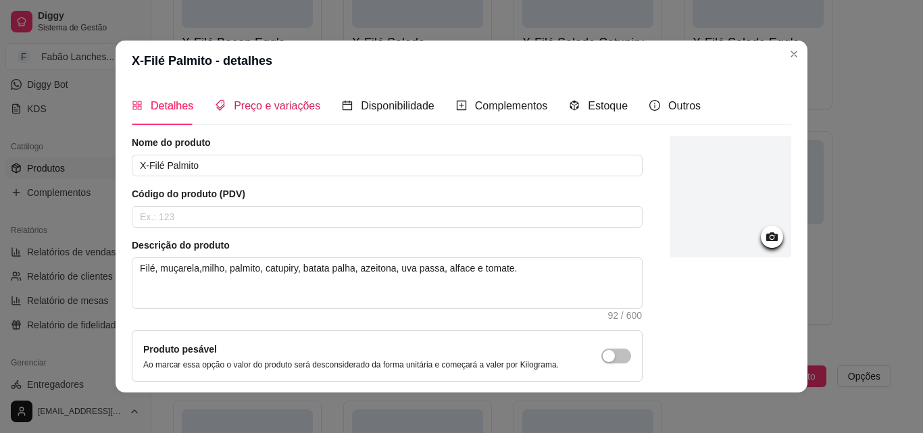
click at [257, 101] on span "Preço e variações" at bounding box center [277, 105] width 86 height 11
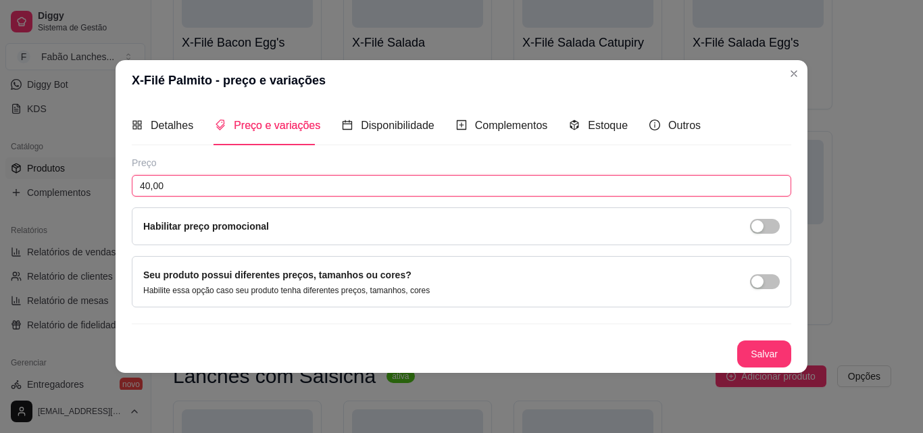
click at [151, 185] on input "40,00" at bounding box center [461, 186] width 659 height 22
type input "42,00"
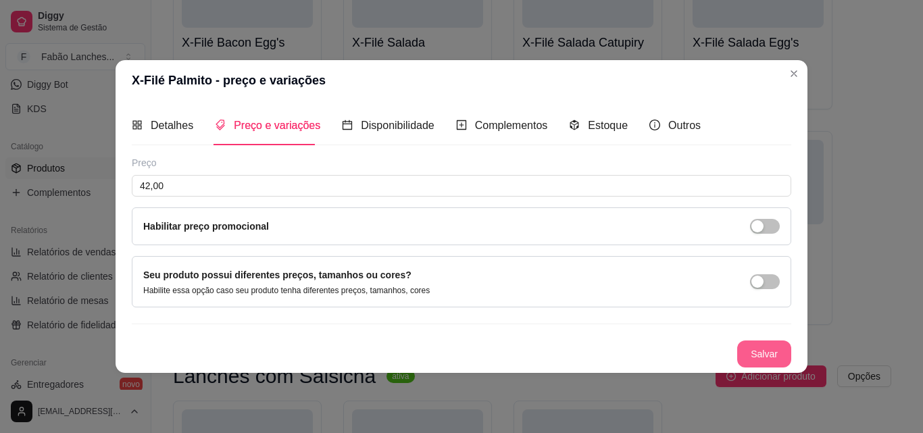
click at [773, 356] on button "Salvar" at bounding box center [764, 353] width 54 height 27
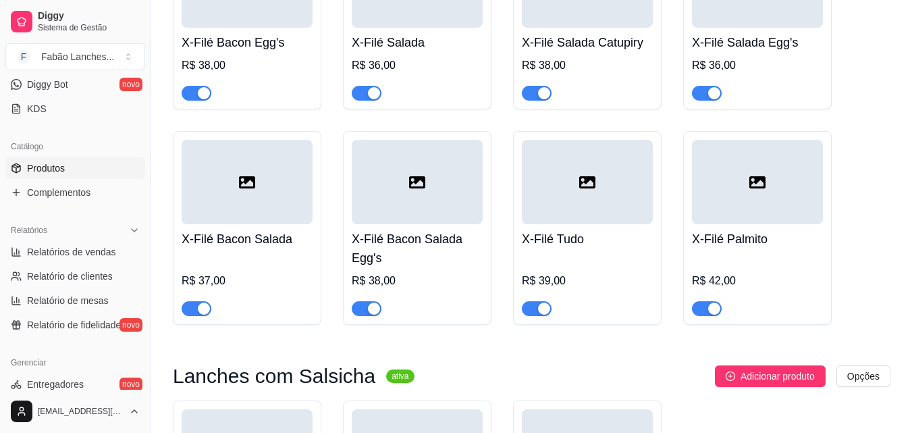
click at [591, 273] on div "R$ 39,00" at bounding box center [587, 281] width 131 height 16
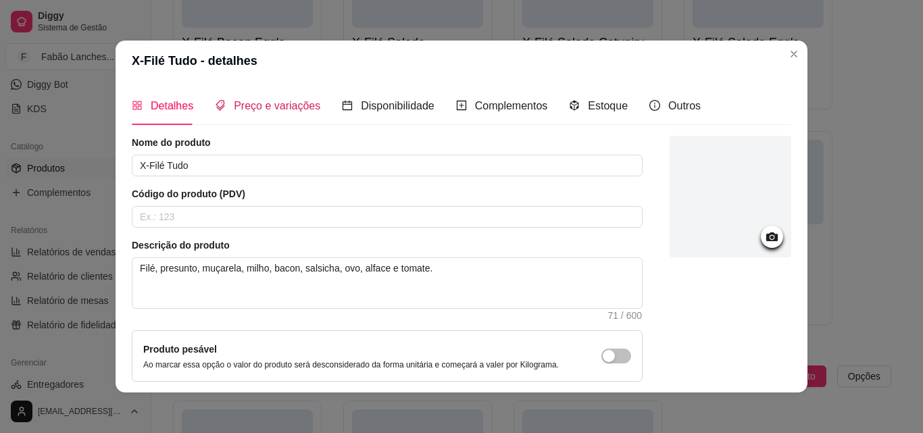
click at [284, 100] on span "Preço e variações" at bounding box center [277, 105] width 86 height 11
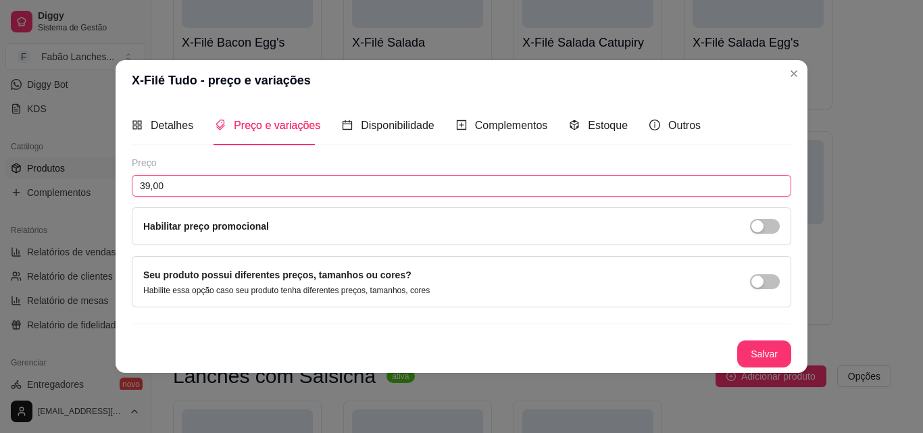
drag, startPoint x: 149, startPoint y: 186, endPoint x: 158, endPoint y: 187, distance: 8.8
click at [149, 186] on input "39,00" at bounding box center [461, 186] width 659 height 22
type input "41,00"
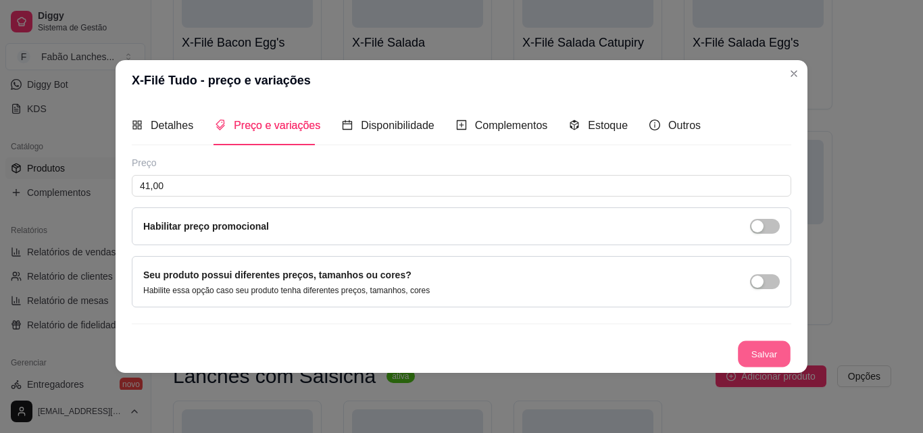
click at [777, 354] on button "Salvar" at bounding box center [764, 353] width 53 height 26
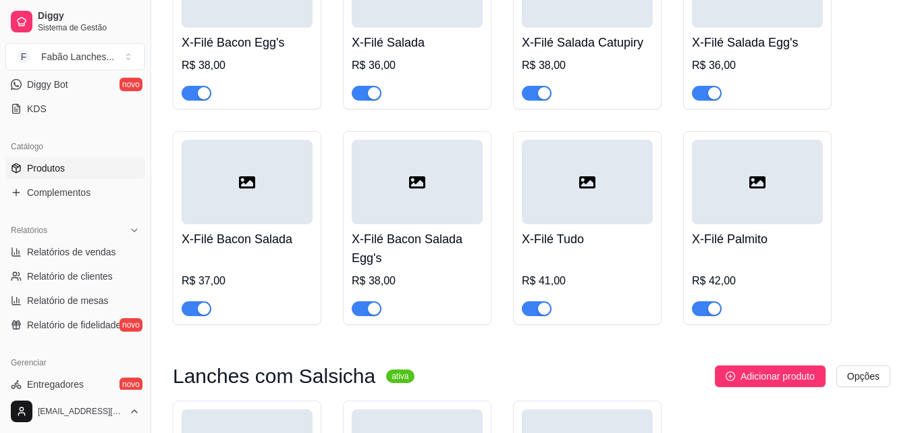
click at [405, 245] on h4 "X-Filé Bacon Salada Egg's" at bounding box center [417, 249] width 131 height 38
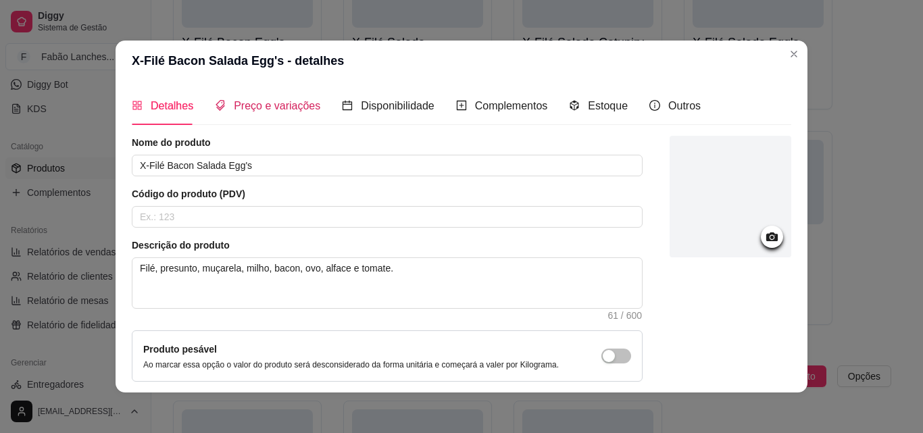
click at [250, 105] on span "Preço e variações" at bounding box center [277, 105] width 86 height 11
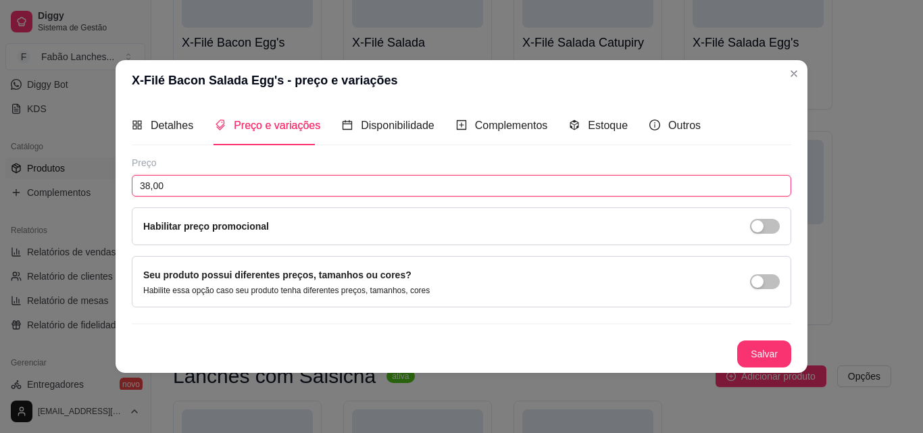
click at [149, 188] on input "38,00" at bounding box center [461, 186] width 659 height 22
type input "39,00"
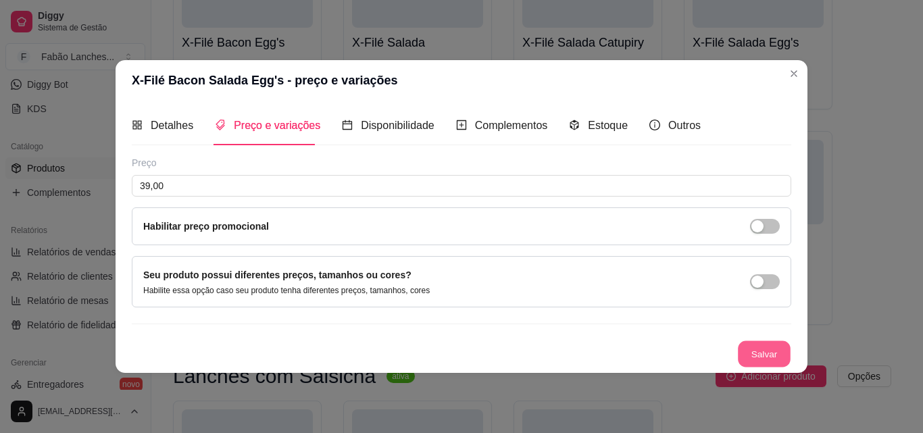
click at [756, 351] on button "Salvar" at bounding box center [764, 353] width 53 height 26
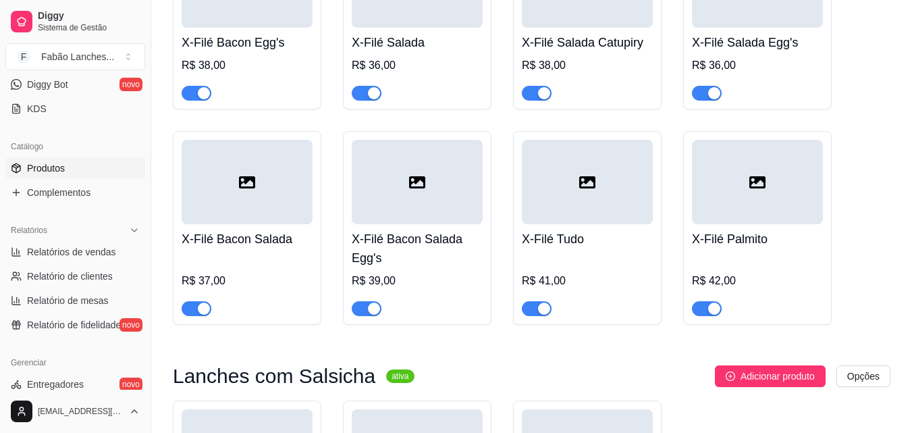
click at [220, 273] on div "R$ 37,00" at bounding box center [247, 281] width 131 height 16
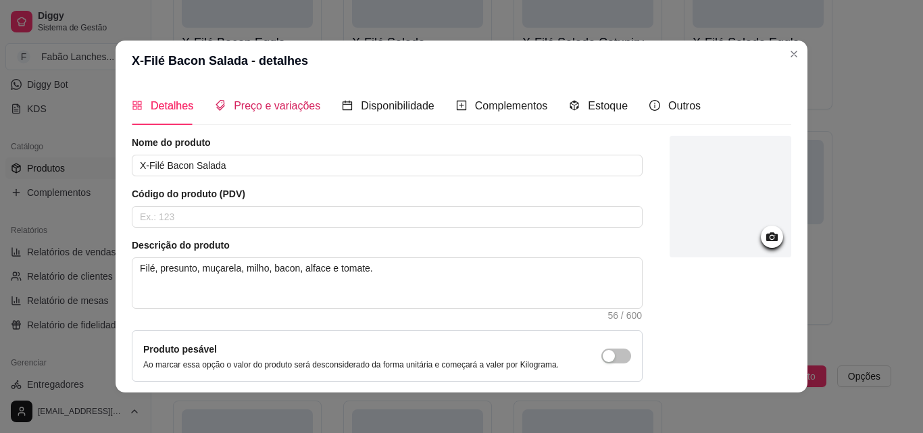
click at [260, 109] on span "Preço e variações" at bounding box center [277, 105] width 86 height 11
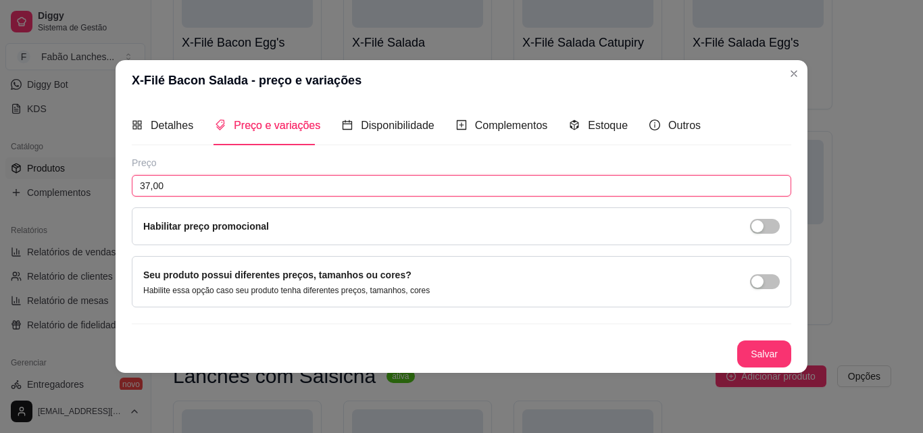
click at [150, 183] on input "37,00" at bounding box center [461, 186] width 659 height 22
type input "38,00"
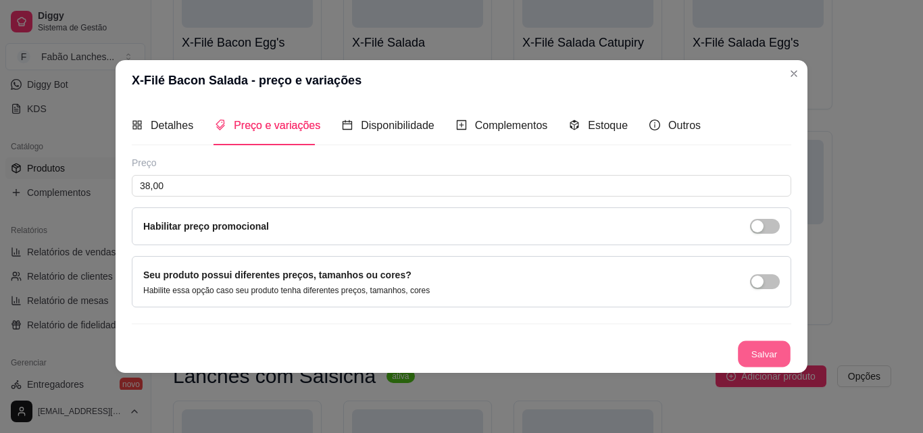
click at [760, 356] on button "Salvar" at bounding box center [764, 353] width 53 height 26
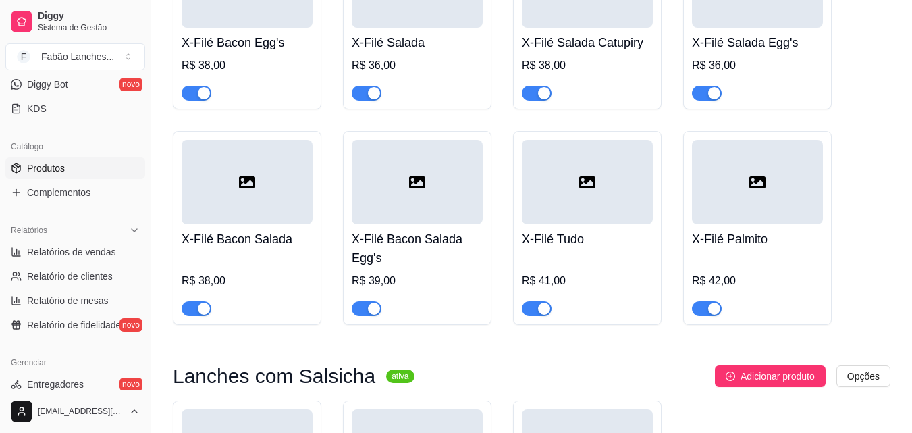
click at [755, 58] on div "R$ 36,00" at bounding box center [757, 65] width 131 height 16
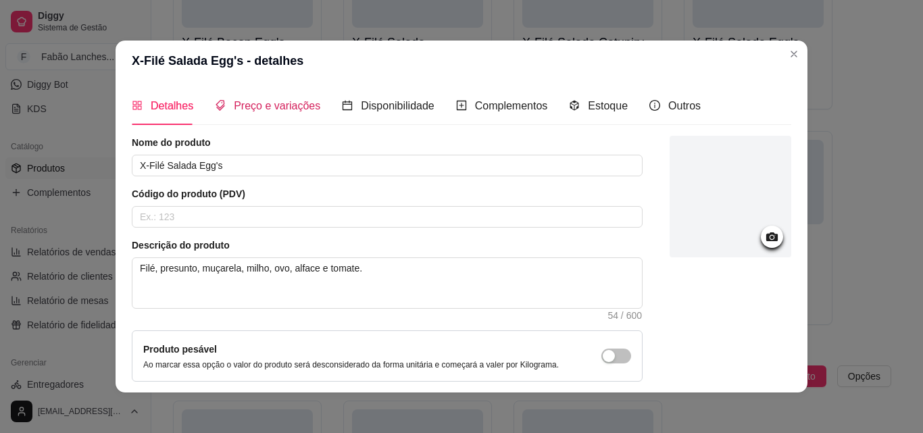
click at [263, 107] on span "Preço e variações" at bounding box center [277, 105] width 86 height 11
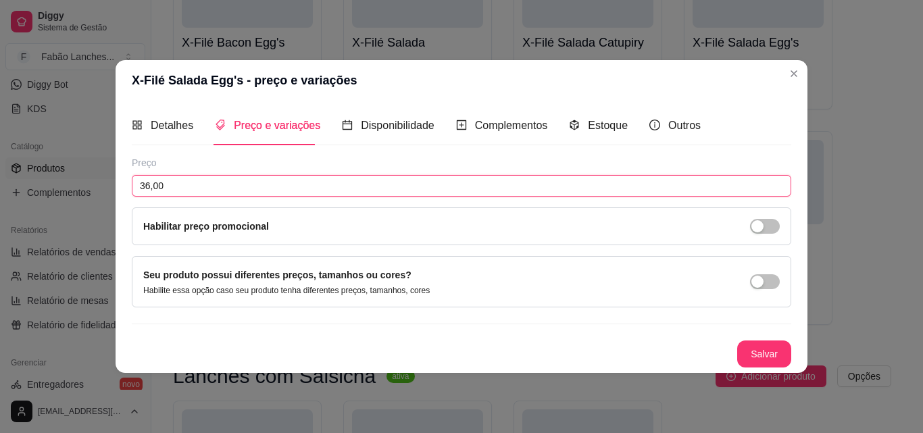
click at [150, 185] on input "36,00" at bounding box center [461, 186] width 659 height 22
type input "37,00"
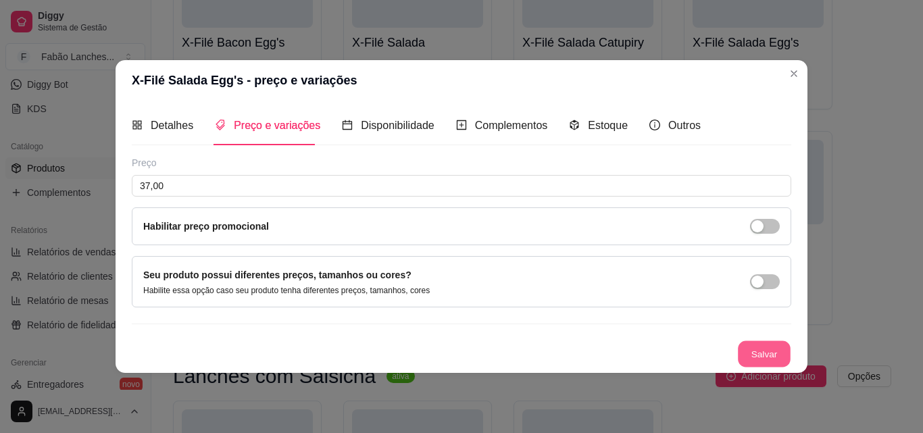
click at [761, 353] on button "Salvar" at bounding box center [764, 353] width 53 height 26
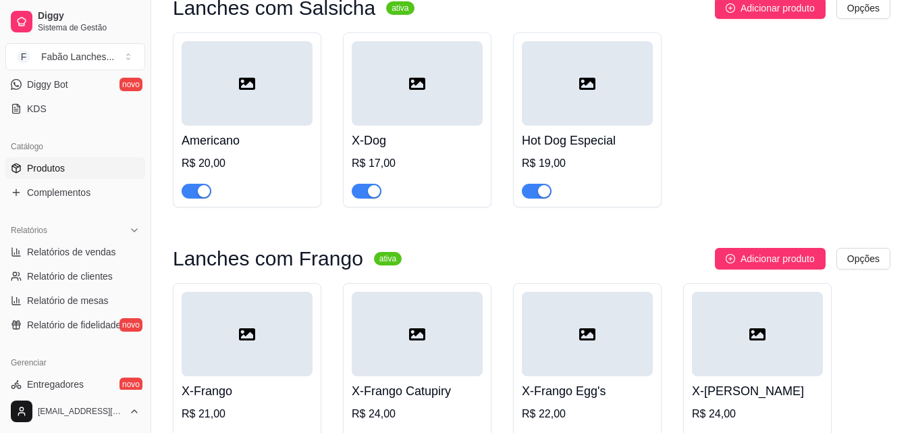
scroll to position [2702, 0]
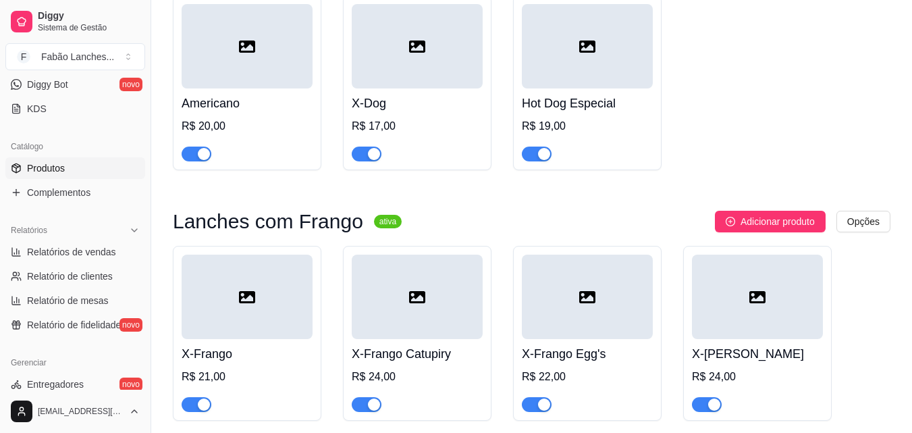
click at [207, 118] on div "R$ 20,00" at bounding box center [247, 126] width 131 height 16
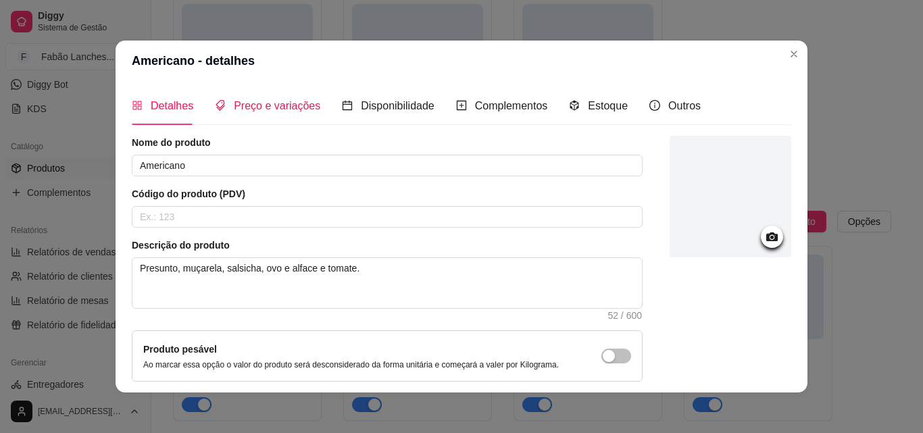
click at [255, 102] on span "Preço e variações" at bounding box center [277, 105] width 86 height 11
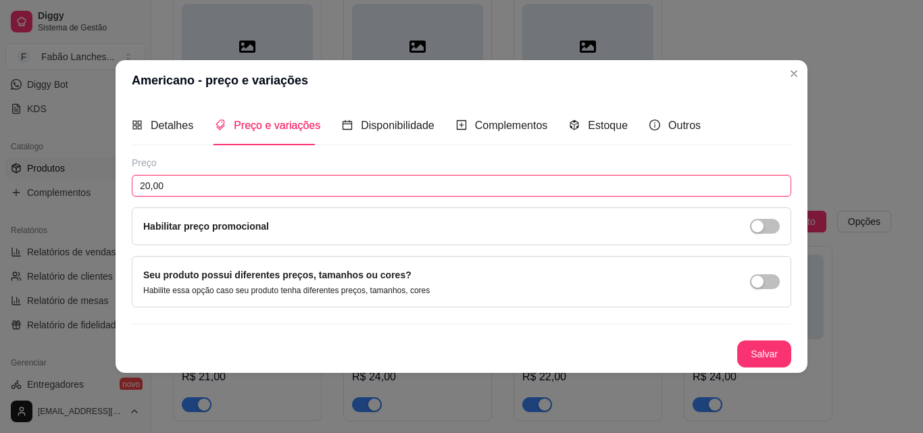
drag, startPoint x: 149, startPoint y: 186, endPoint x: 168, endPoint y: 178, distance: 20.2
click at [149, 185] on input "20,00" at bounding box center [461, 186] width 659 height 22
type input "22,00"
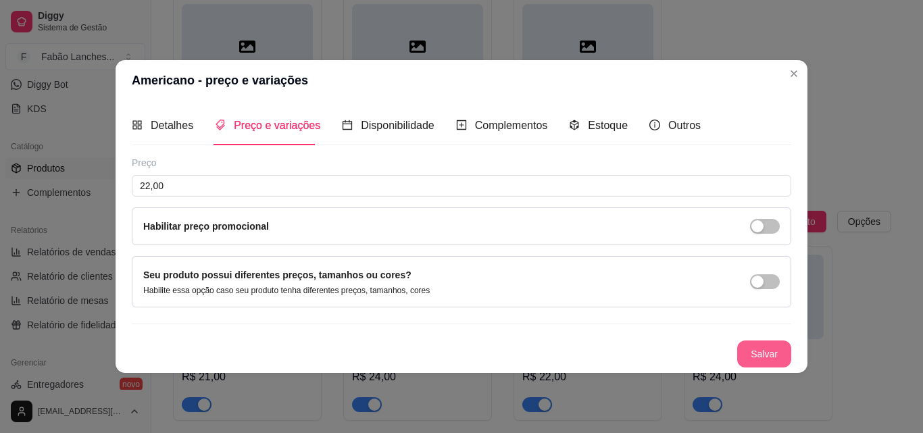
click at [761, 350] on button "Salvar" at bounding box center [764, 353] width 54 height 27
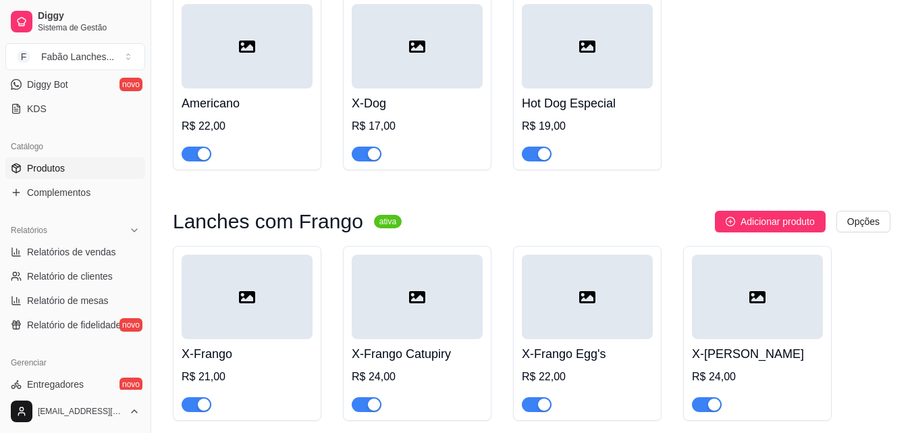
click at [396, 96] on h4 "X-Dog" at bounding box center [417, 103] width 131 height 19
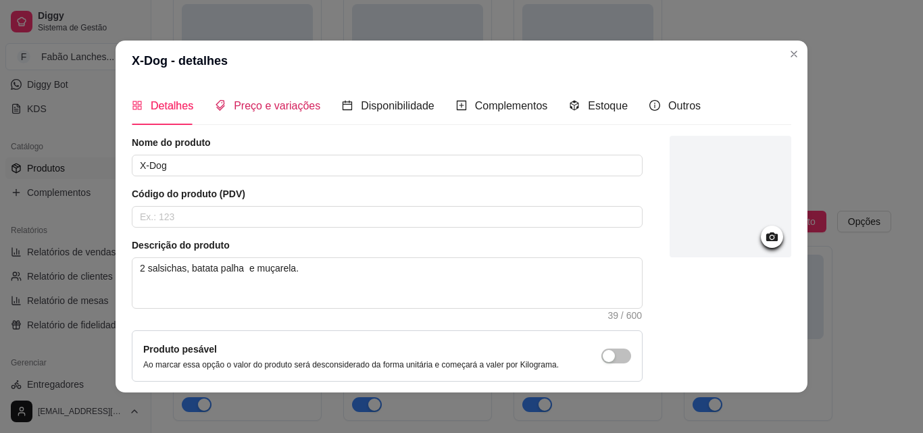
click at [276, 108] on span "Preço e variações" at bounding box center [277, 105] width 86 height 11
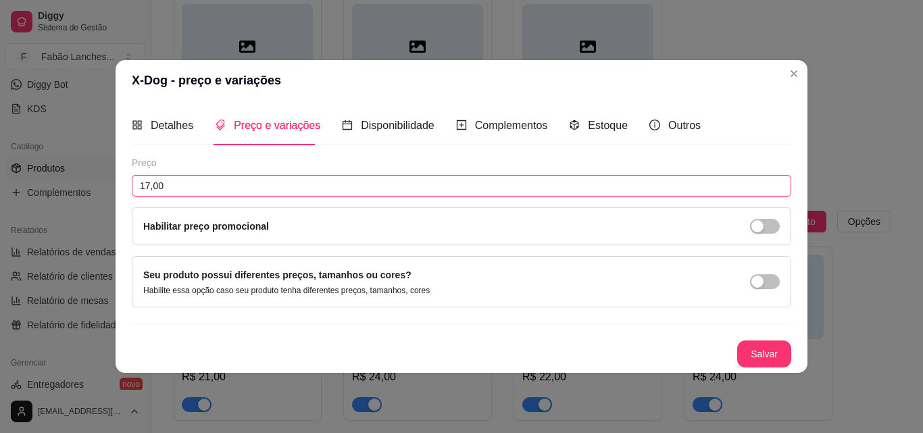
click at [149, 185] on input "17,00" at bounding box center [461, 186] width 659 height 22
type input "19,00"
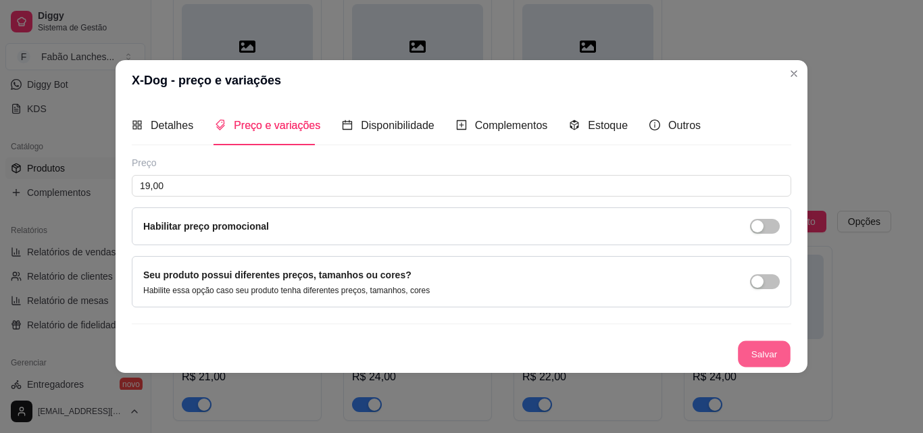
click at [760, 361] on button "Salvar" at bounding box center [764, 353] width 53 height 26
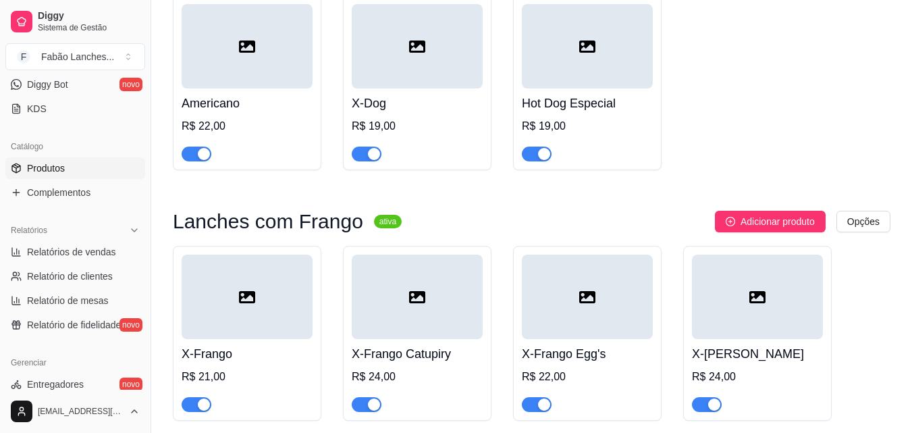
click at [579, 94] on h4 "Hot Dog Especial" at bounding box center [587, 103] width 131 height 19
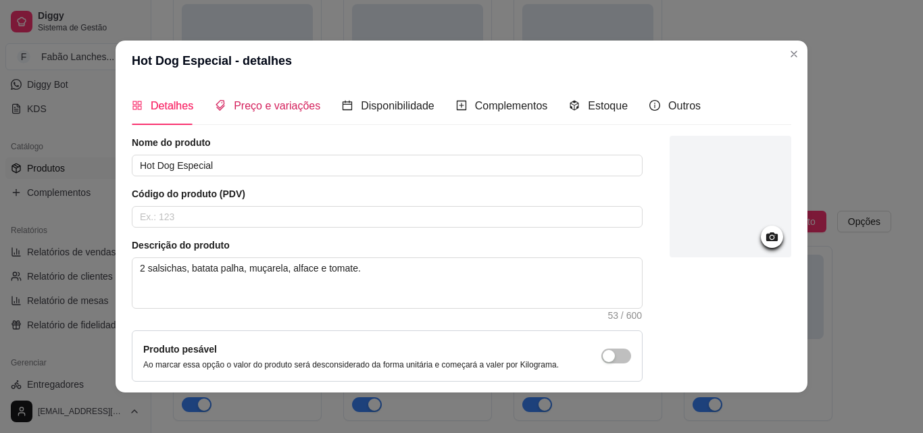
click at [257, 110] on span "Preço e variações" at bounding box center [277, 105] width 86 height 11
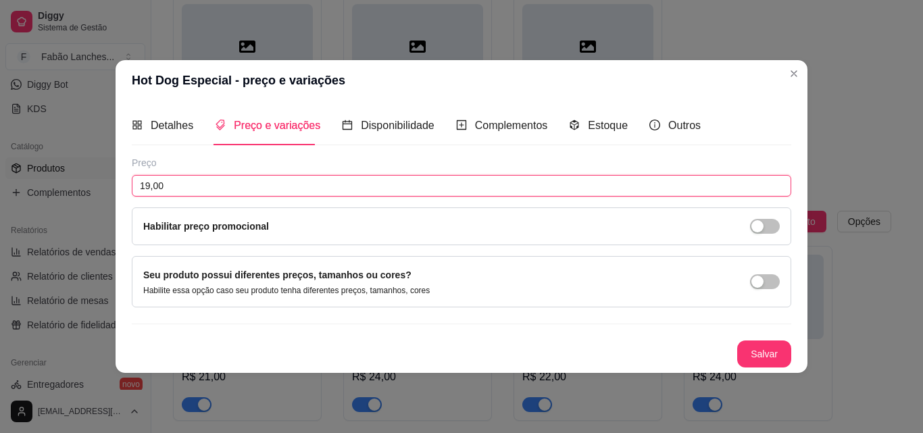
click at [149, 186] on input "19,00" at bounding box center [461, 186] width 659 height 22
type input "21,00"
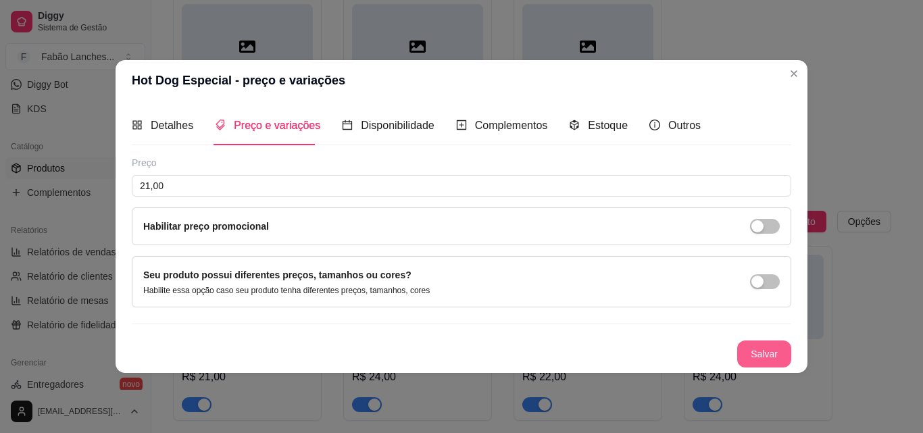
click at [759, 347] on button "Salvar" at bounding box center [764, 353] width 54 height 27
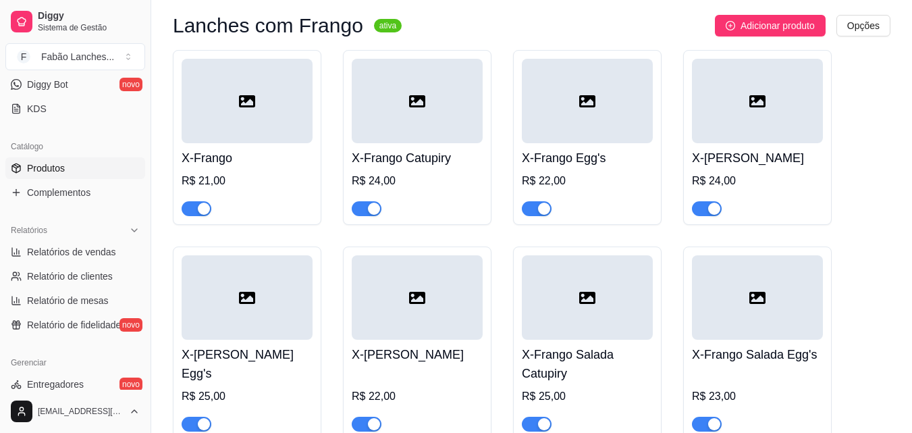
scroll to position [2904, 0]
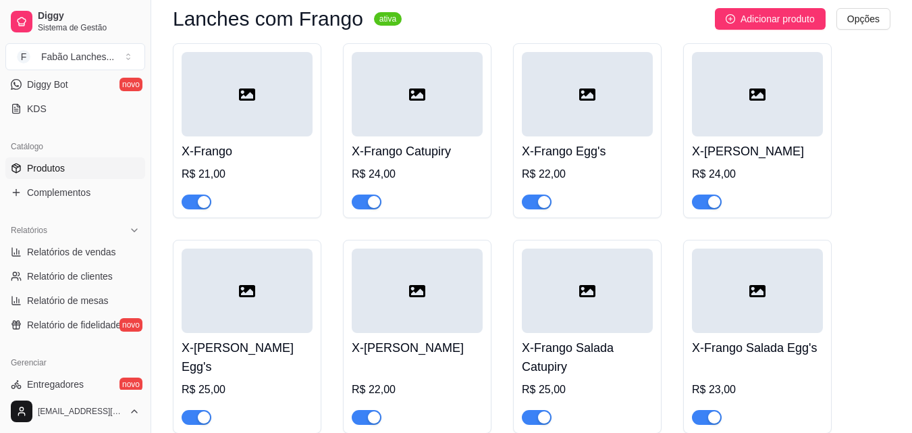
click at [232, 182] on div at bounding box center [247, 195] width 131 height 27
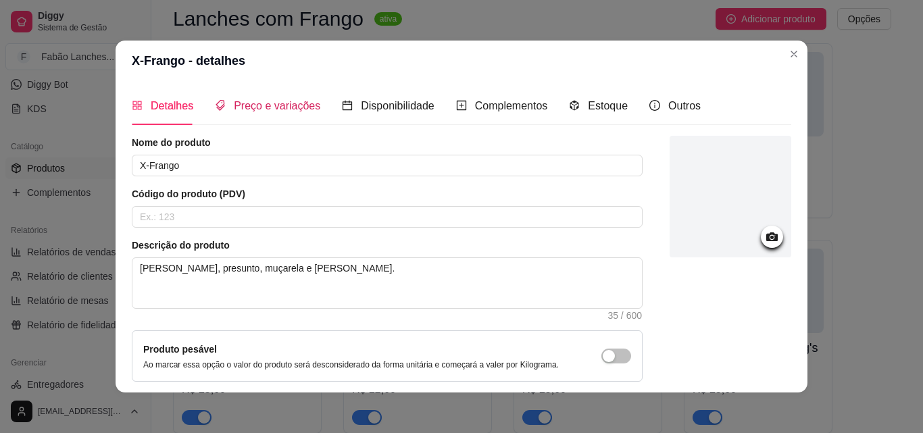
click at [270, 104] on span "Preço e variações" at bounding box center [277, 105] width 86 height 11
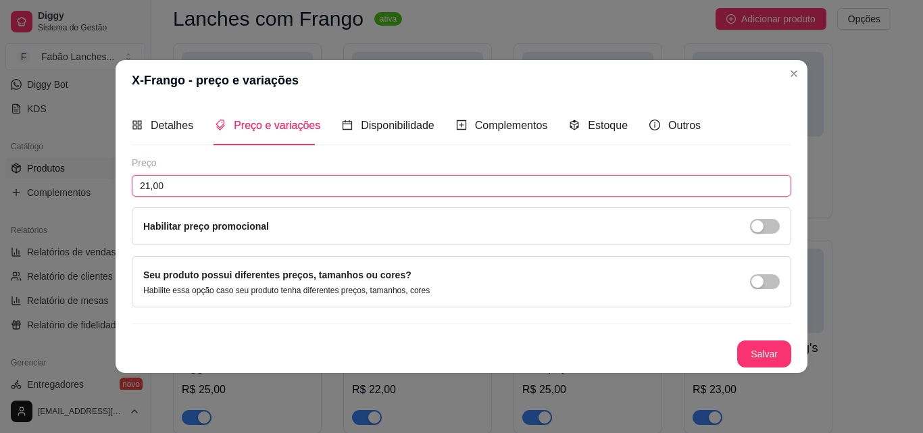
click at [149, 183] on input "21,00" at bounding box center [461, 186] width 659 height 22
type input "22,00"
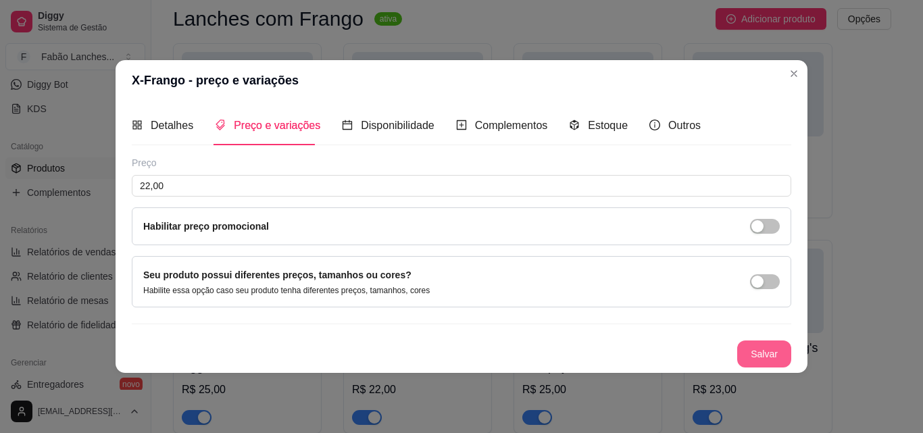
click at [754, 359] on button "Salvar" at bounding box center [764, 353] width 54 height 27
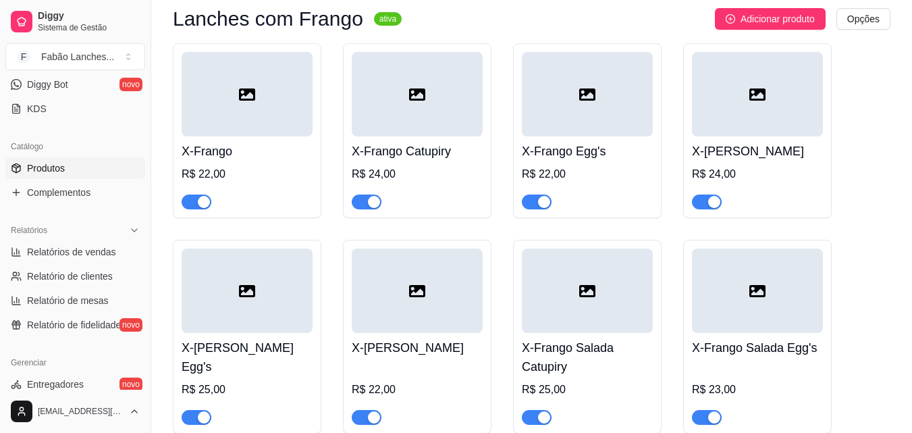
click at [410, 166] on div "R$ 24,00" at bounding box center [417, 174] width 131 height 16
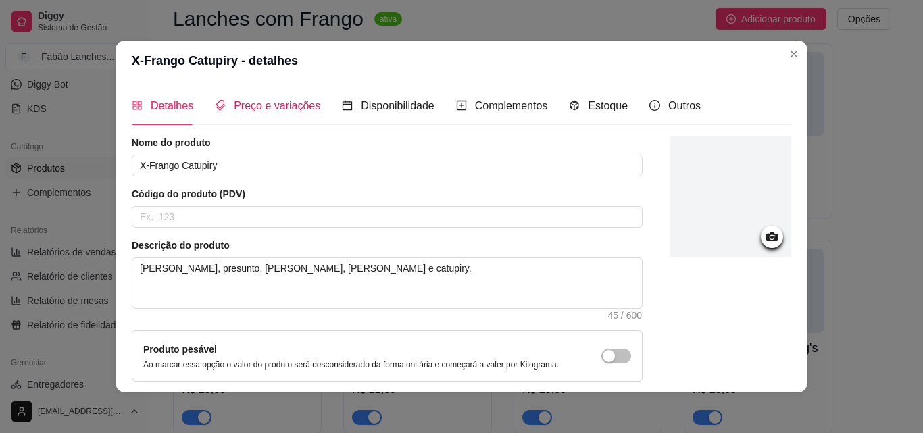
click at [252, 109] on span "Preço e variações" at bounding box center [277, 105] width 86 height 11
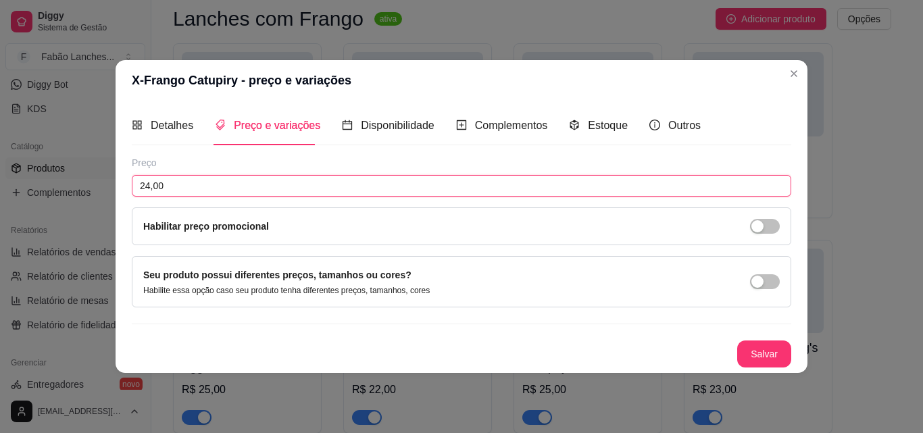
click at [150, 186] on input "24,00" at bounding box center [461, 186] width 659 height 22
type input "25,00"
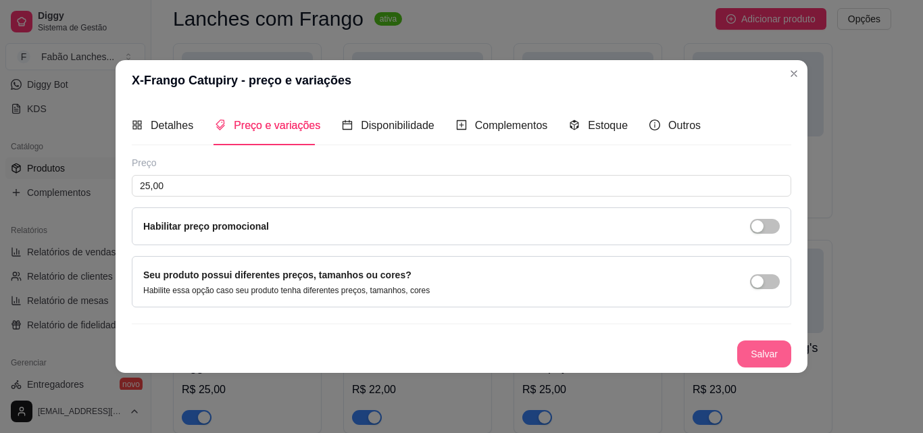
click at [756, 355] on button "Salvar" at bounding box center [764, 353] width 54 height 27
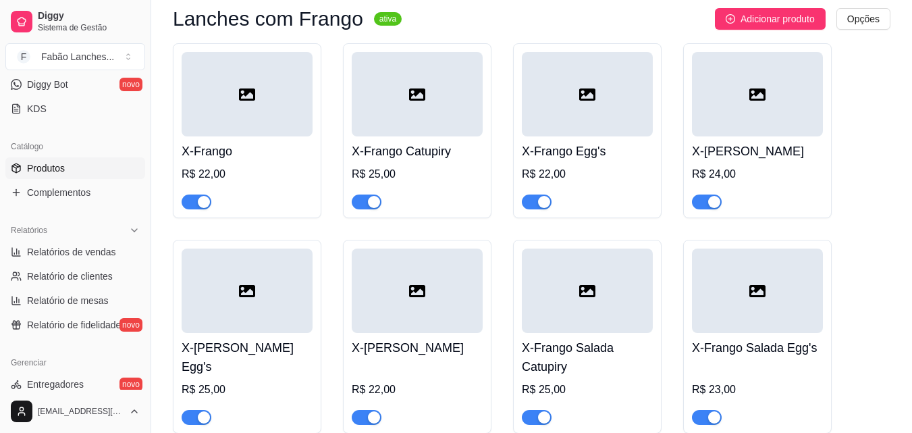
click at [555, 124] on div at bounding box center [587, 94] width 131 height 84
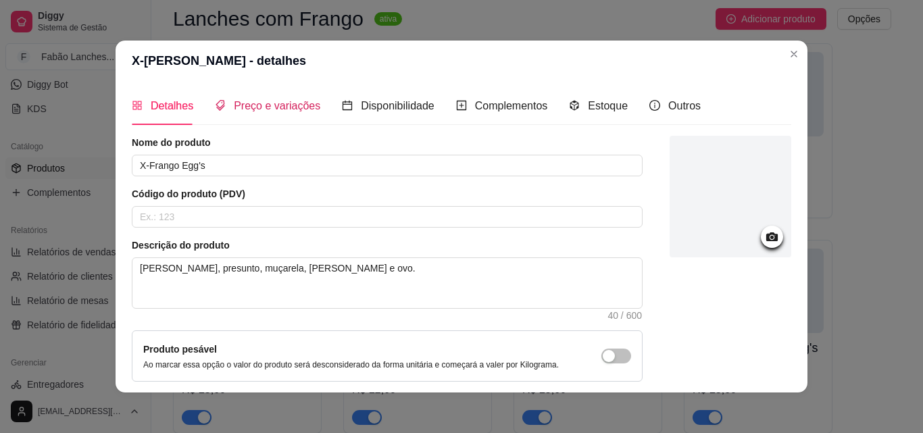
click at [288, 107] on span "Preço e variações" at bounding box center [277, 105] width 86 height 11
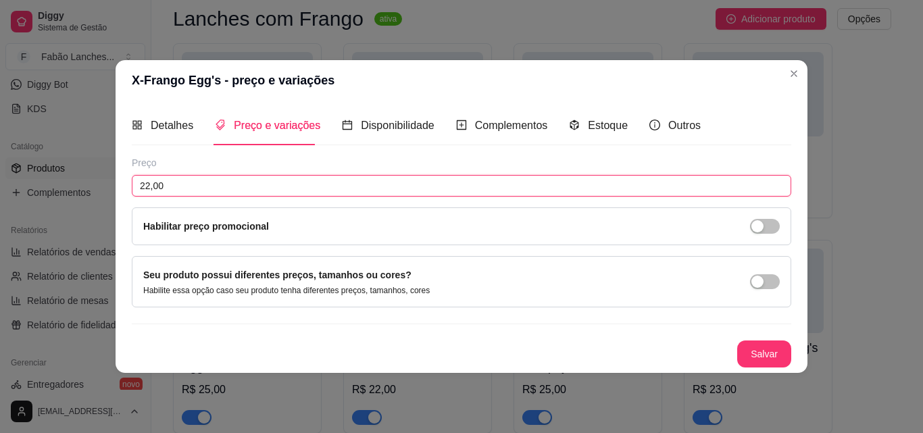
click at [149, 188] on input "22,00" at bounding box center [461, 186] width 659 height 22
type input "23,00"
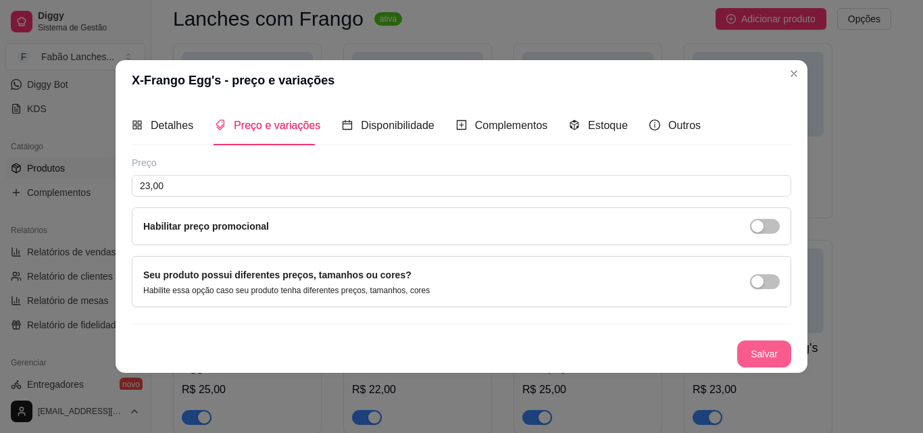
click at [754, 359] on button "Salvar" at bounding box center [764, 353] width 54 height 27
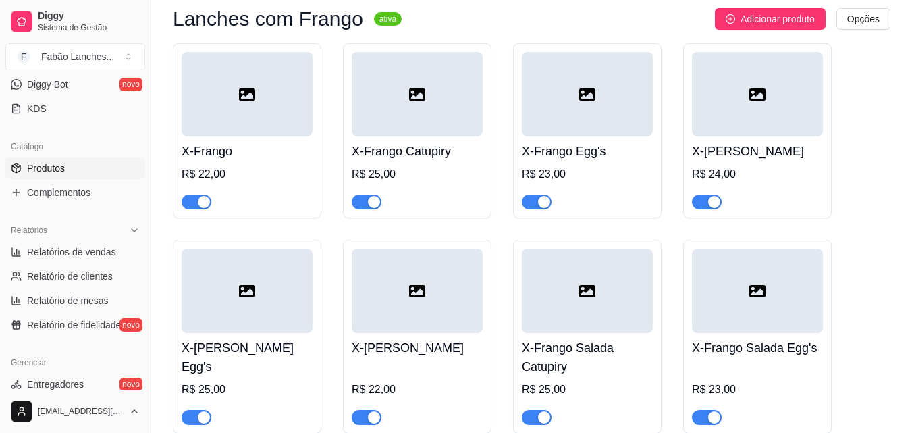
click at [719, 116] on div at bounding box center [757, 94] width 131 height 84
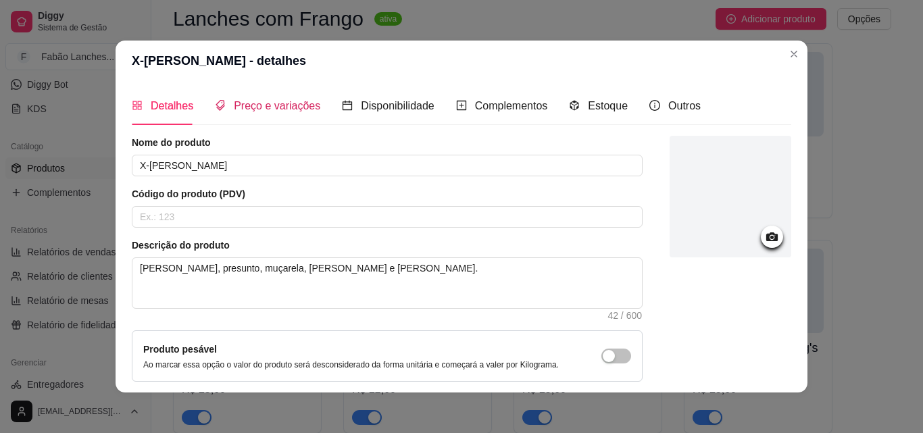
click at [244, 101] on span "Preço e variações" at bounding box center [277, 105] width 86 height 11
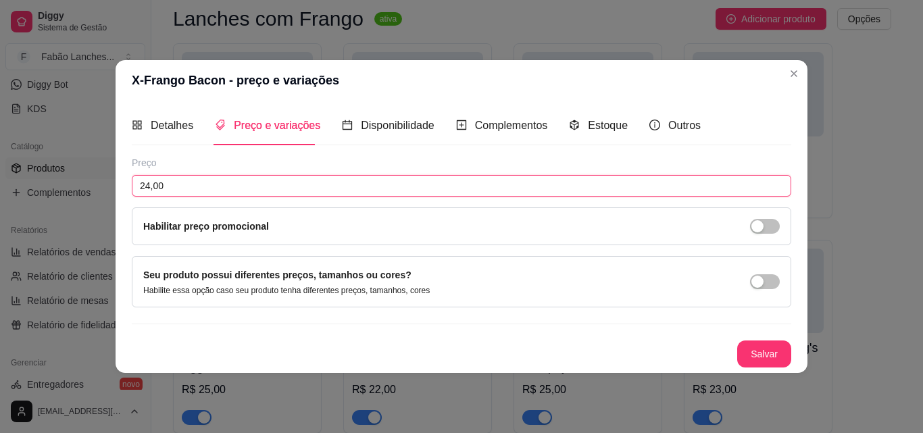
click at [148, 190] on input "24,00" at bounding box center [461, 186] width 659 height 22
type input "25,00"
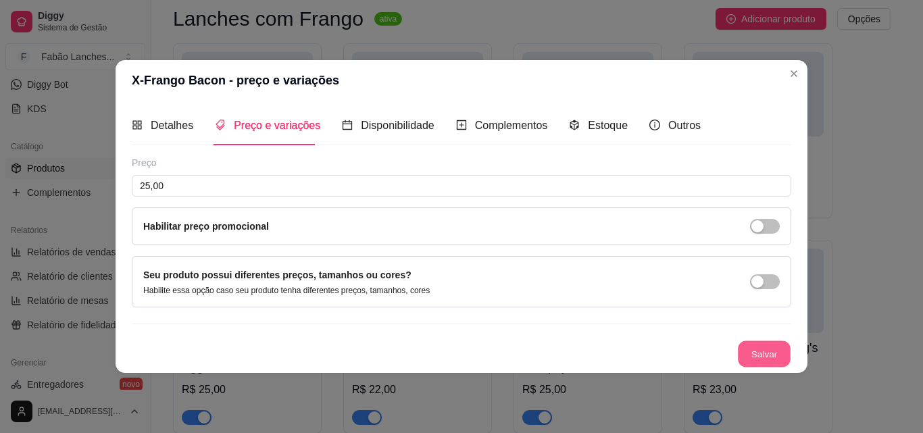
click at [770, 355] on button "Salvar" at bounding box center [764, 353] width 53 height 26
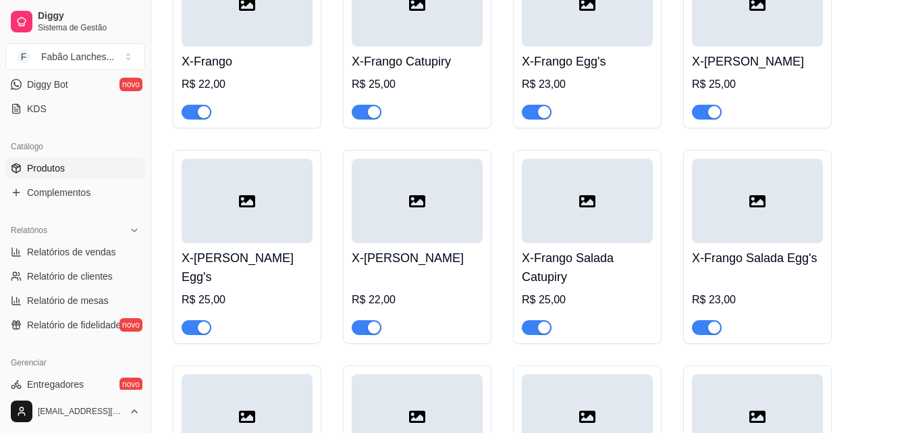
scroll to position [3039, 0]
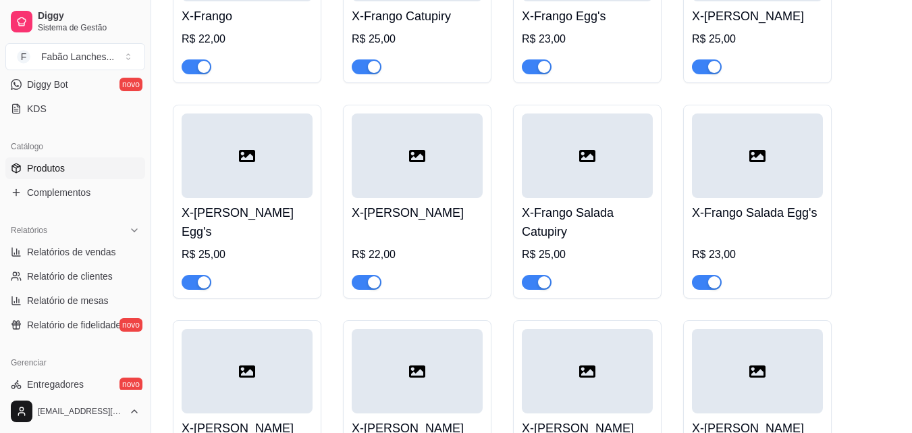
click at [207, 247] on div "R$ 25,00" at bounding box center [247, 255] width 131 height 16
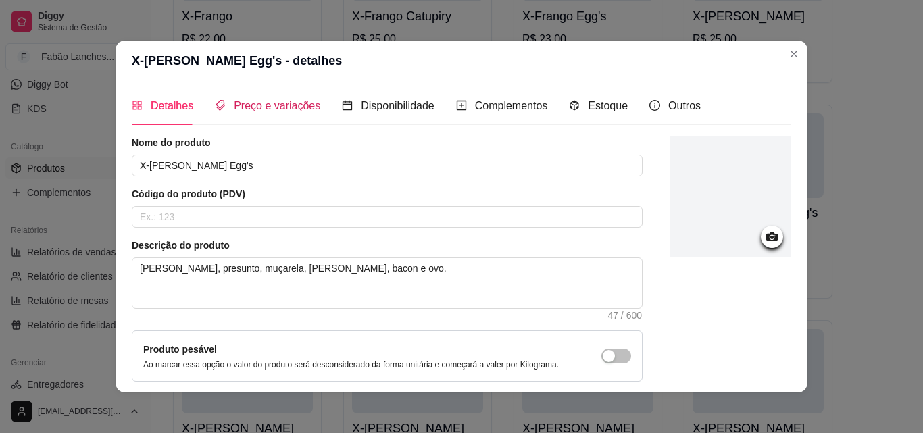
click at [264, 109] on span "Preço e variações" at bounding box center [277, 105] width 86 height 11
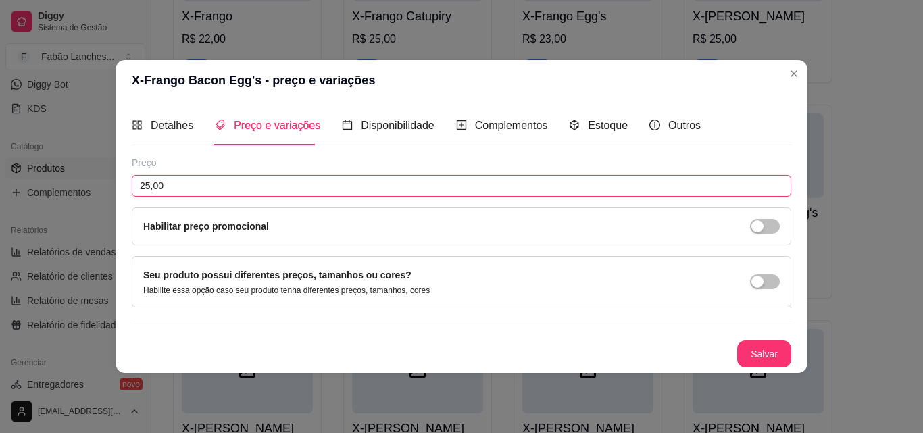
click at [151, 185] on input "25,00" at bounding box center [461, 186] width 659 height 22
type input "26,00"
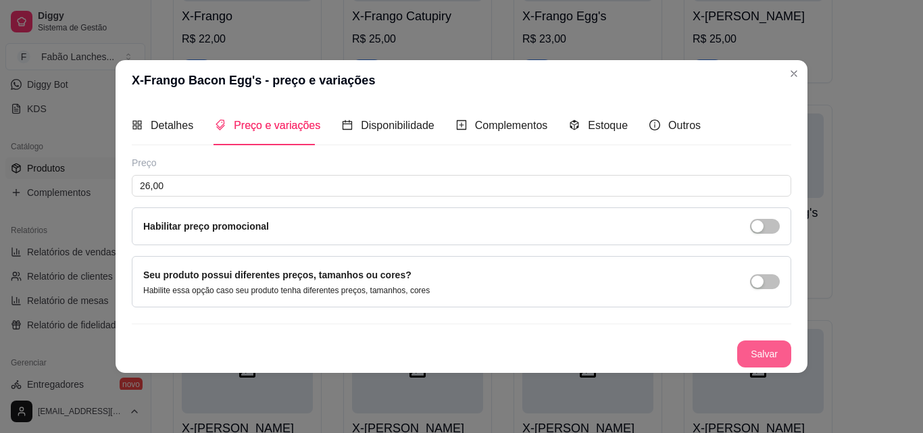
click at [769, 354] on button "Salvar" at bounding box center [764, 353] width 54 height 27
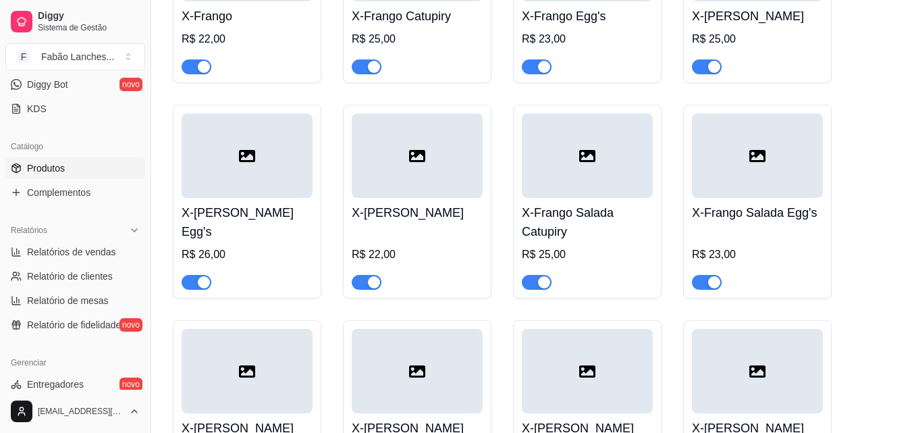
click at [415, 228] on div "R$ 22,00" at bounding box center [417, 259] width 131 height 62
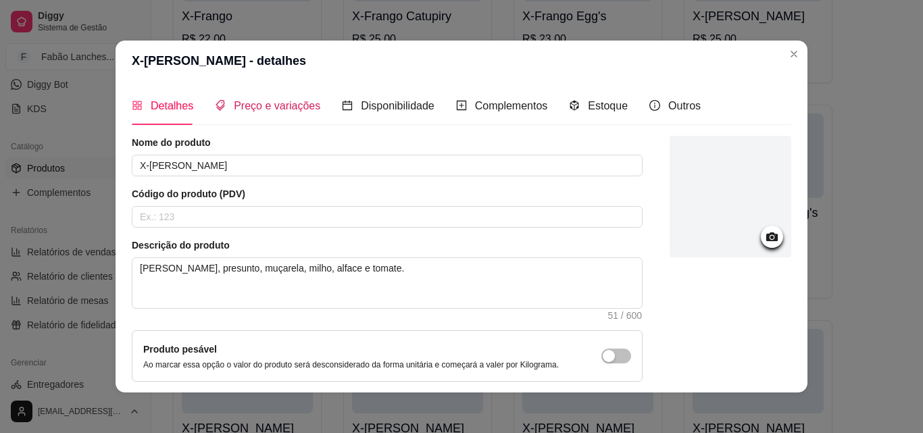
click at [274, 113] on div "Preço e variações" at bounding box center [267, 105] width 105 height 17
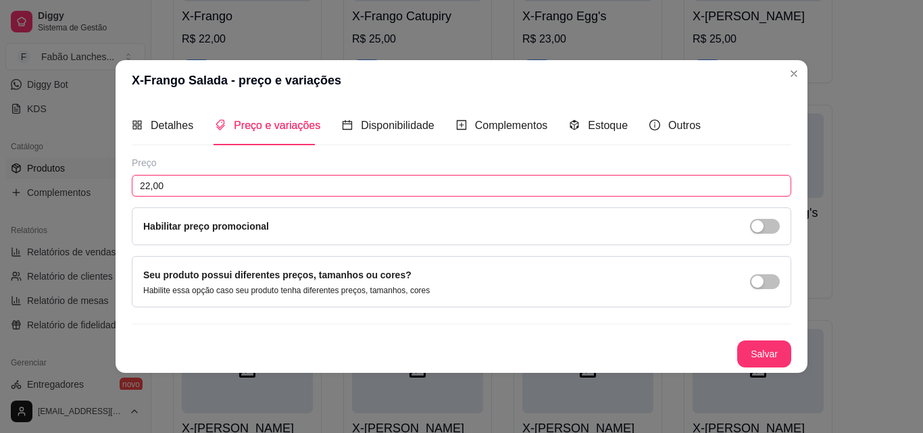
click at [151, 183] on input "22,00" at bounding box center [461, 186] width 659 height 22
type input "23,00"
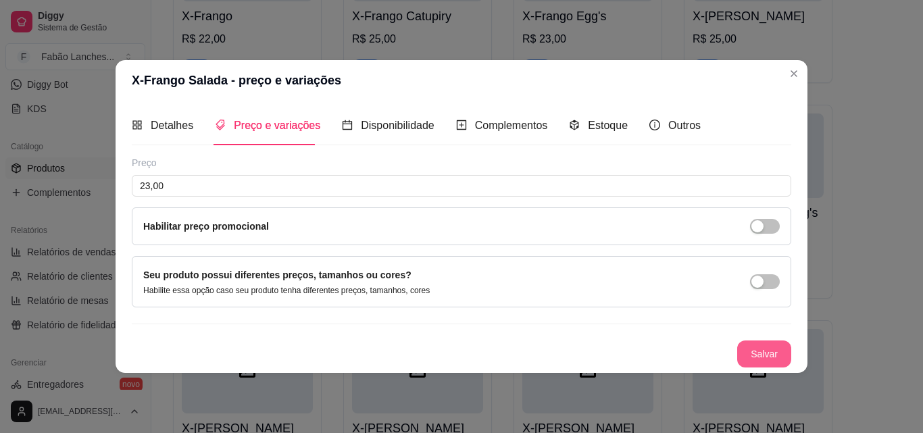
click at [755, 355] on button "Salvar" at bounding box center [764, 353] width 54 height 27
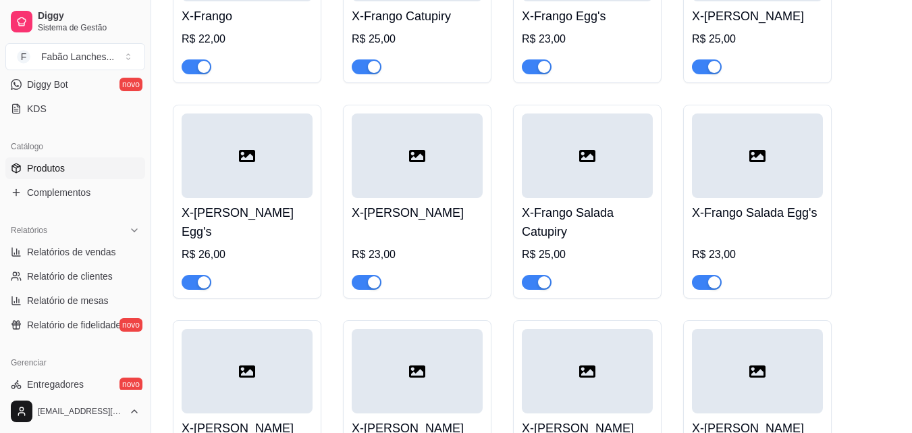
click at [588, 247] on div "R$ 25,00" at bounding box center [587, 255] width 131 height 16
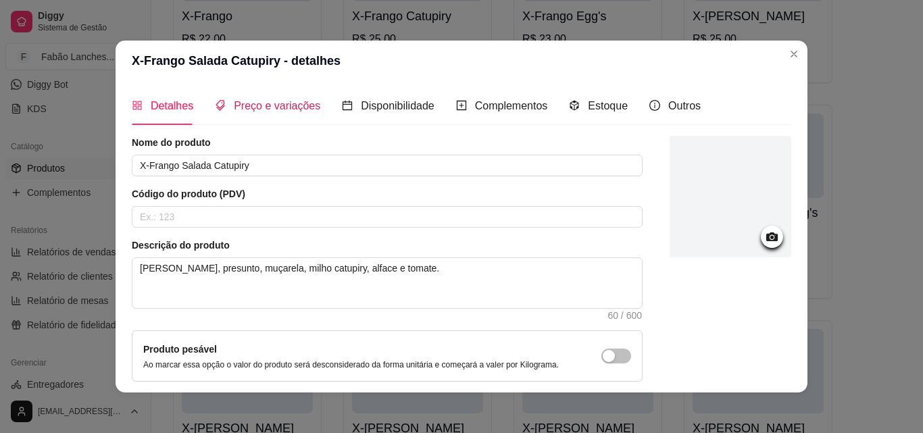
click at [285, 101] on span "Preço e variações" at bounding box center [277, 105] width 86 height 11
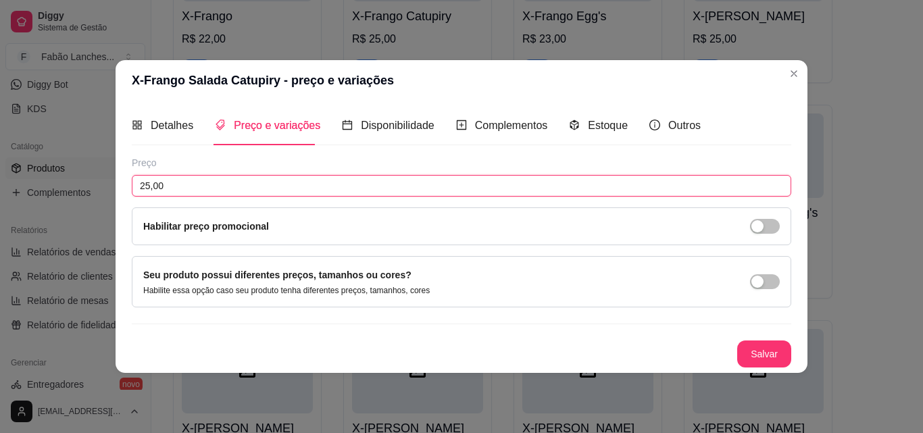
click at [150, 186] on input "25,00" at bounding box center [461, 186] width 659 height 22
type input "26,00"
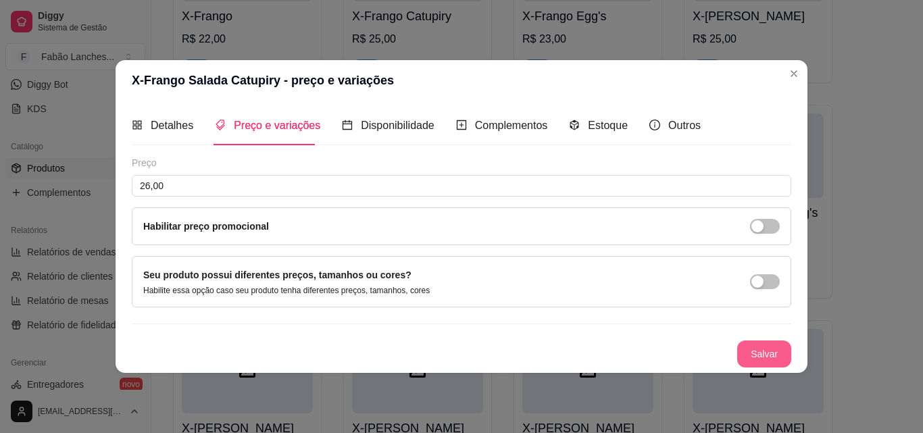
click at [761, 351] on button "Salvar" at bounding box center [764, 353] width 54 height 27
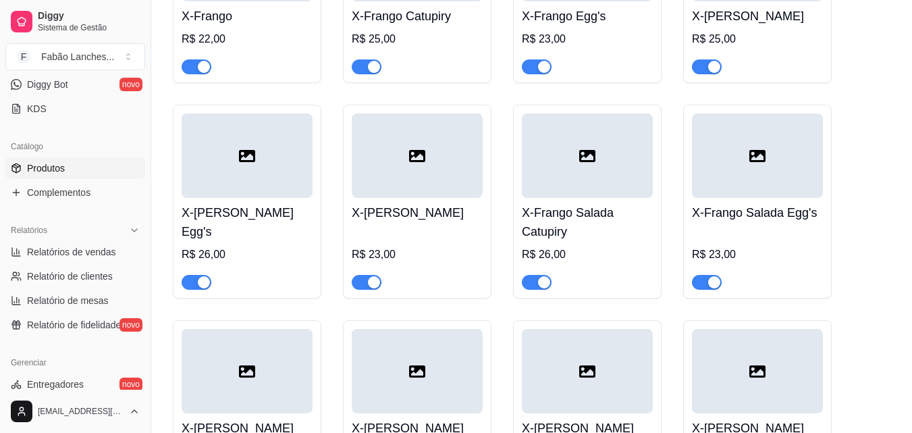
click at [430, 247] on div "R$ 23,00" at bounding box center [417, 255] width 131 height 16
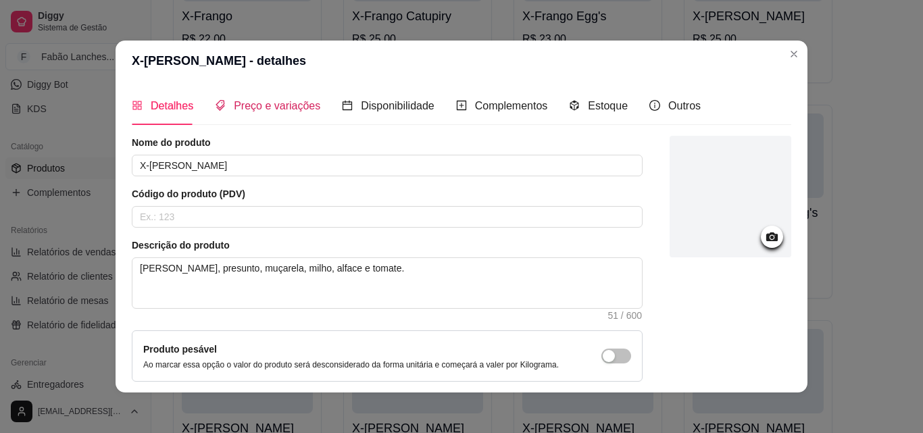
click at [255, 109] on span "Preço e variações" at bounding box center [277, 105] width 86 height 11
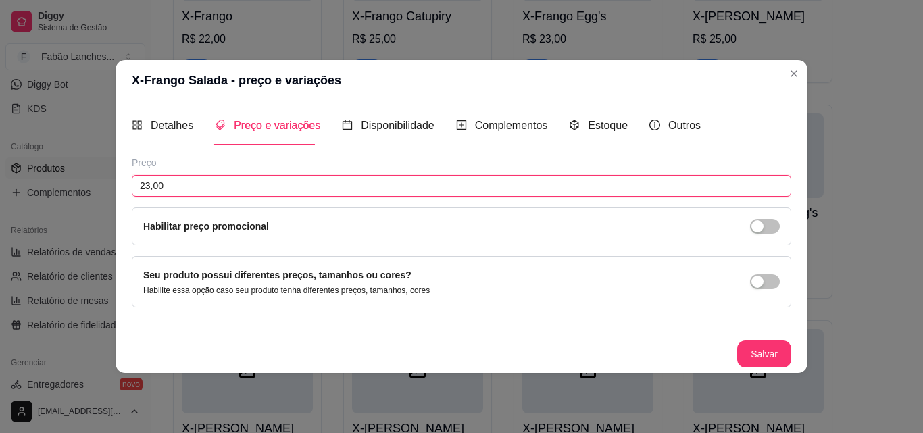
click at [149, 184] on input "23,00" at bounding box center [461, 186] width 659 height 22
type input "24,00"
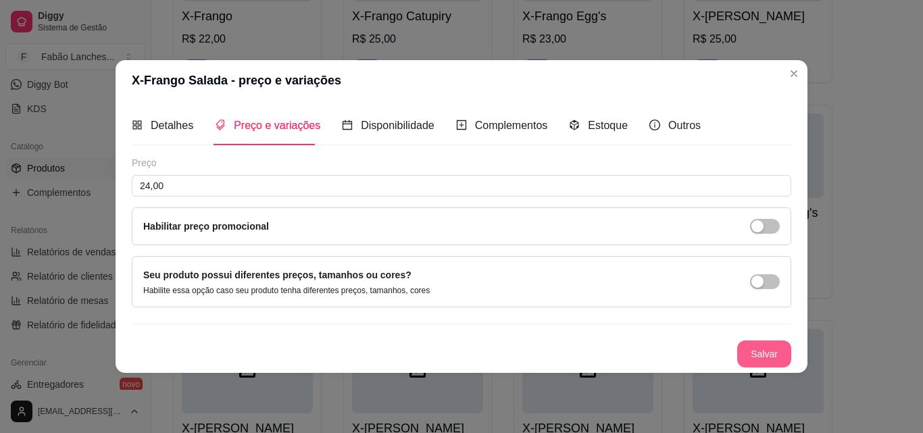
click at [756, 349] on button "Salvar" at bounding box center [764, 353] width 54 height 27
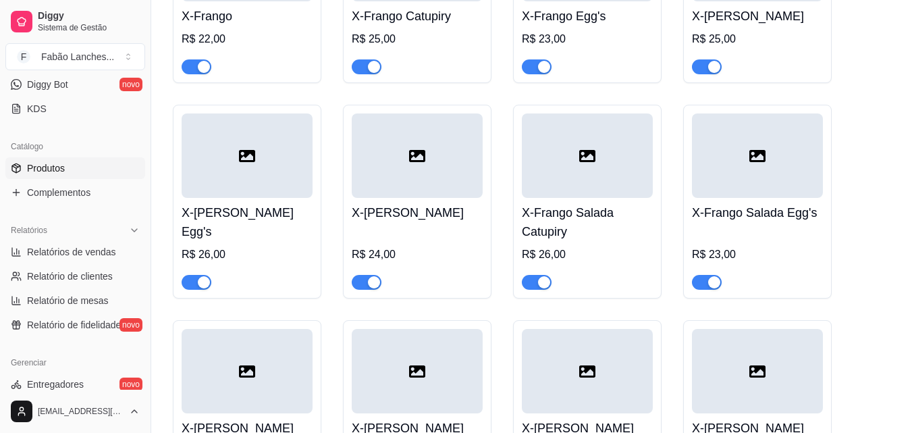
click at [583, 263] on div at bounding box center [587, 276] width 131 height 27
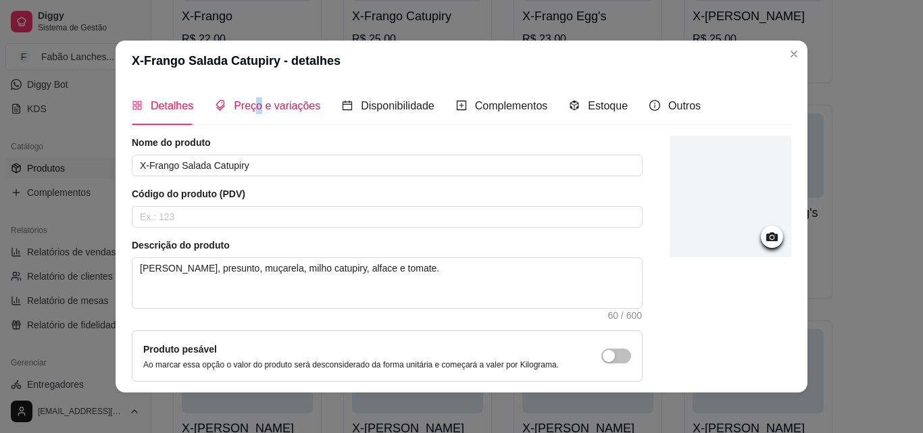
click at [252, 107] on span "Preço e variações" at bounding box center [277, 105] width 86 height 11
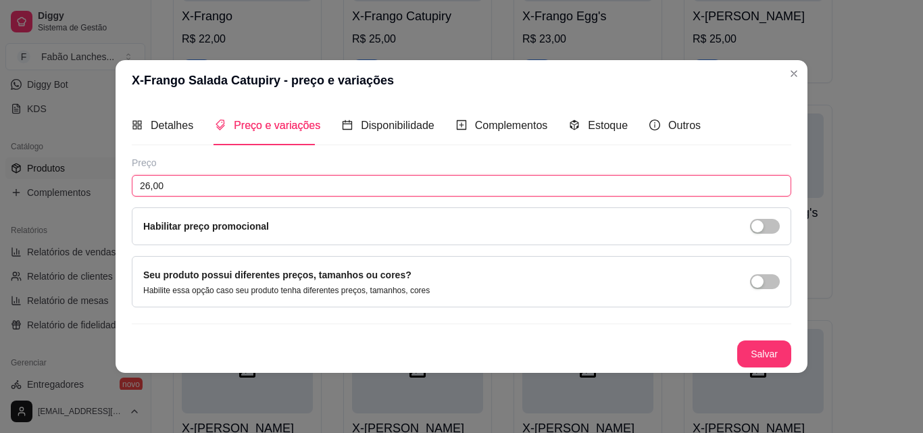
click at [149, 188] on input "26,00" at bounding box center [461, 186] width 659 height 22
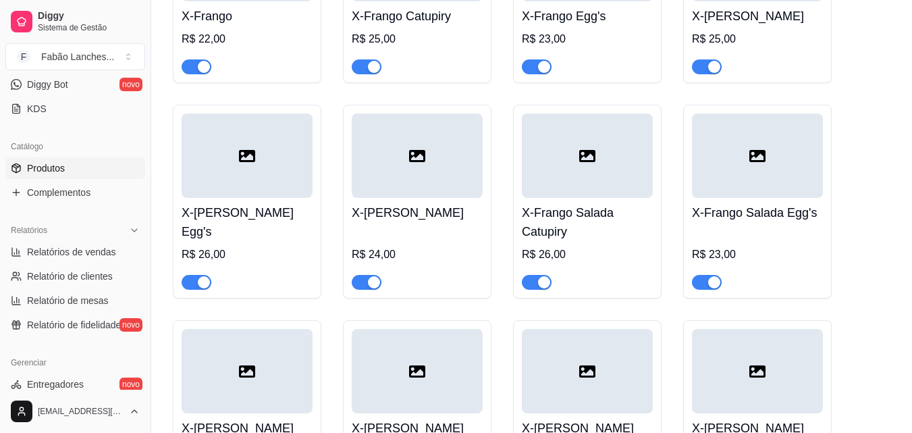
click at [719, 233] on div "R$ 23,00" at bounding box center [757, 259] width 131 height 62
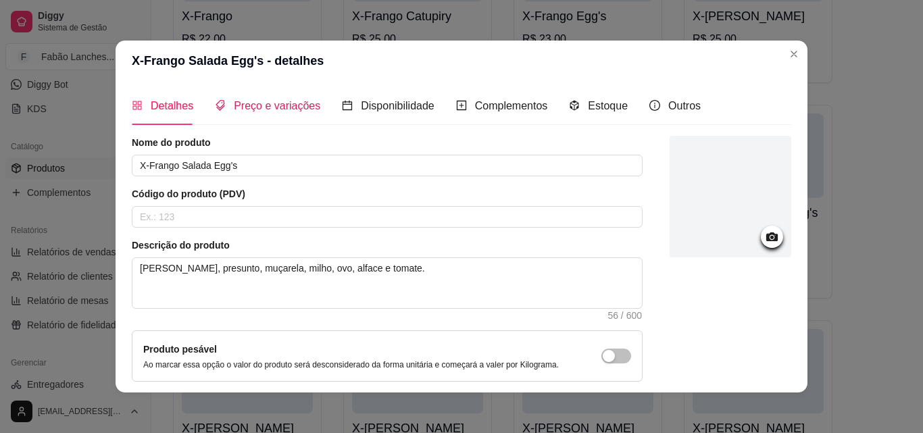
click at [245, 108] on span "Preço e variações" at bounding box center [277, 105] width 86 height 11
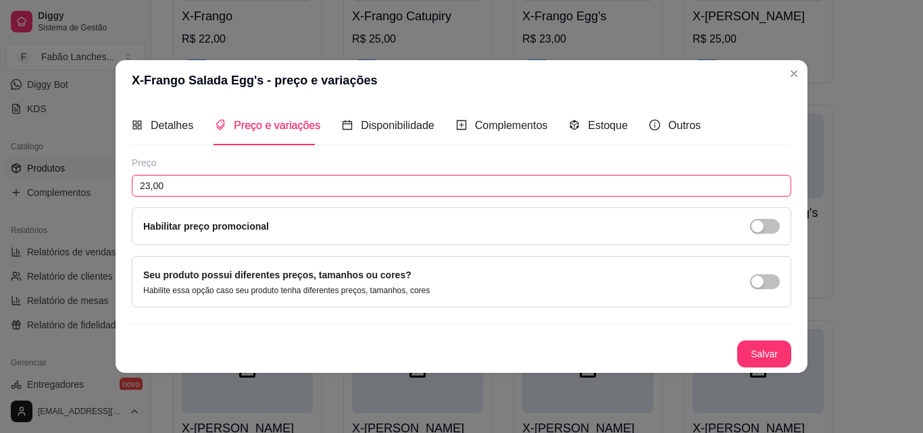
click at [150, 185] on input "23,00" at bounding box center [461, 186] width 659 height 22
type input "24,00"
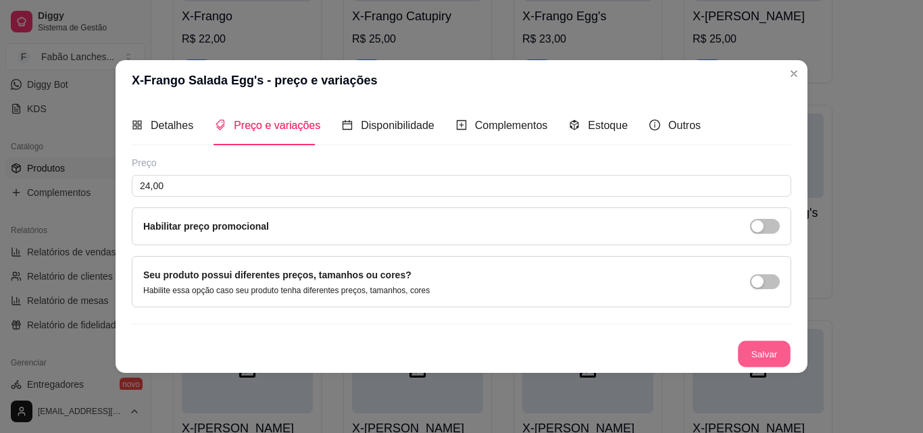
click at [773, 355] on button "Salvar" at bounding box center [764, 353] width 53 height 26
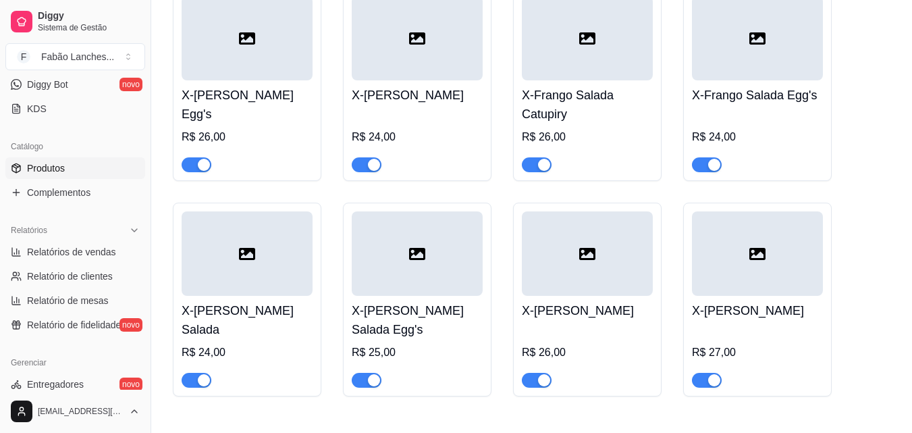
scroll to position [3242, 0]
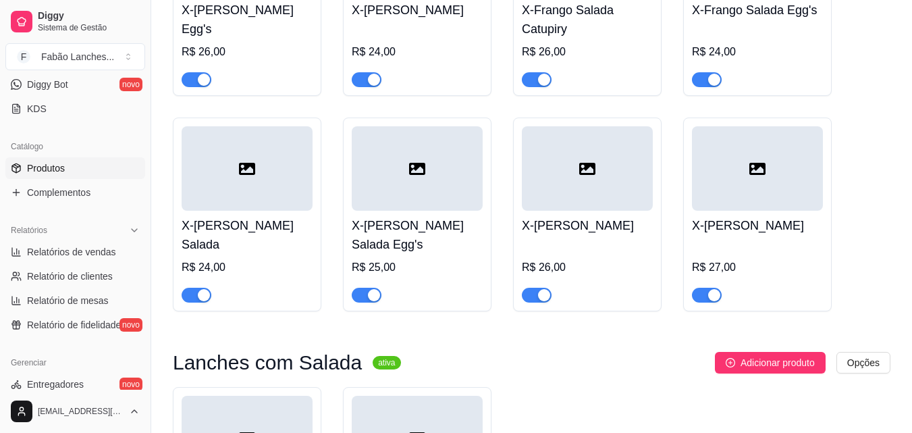
click at [234, 211] on div "X-[PERSON_NAME] Salada R$ 24,00" at bounding box center [247, 257] width 131 height 92
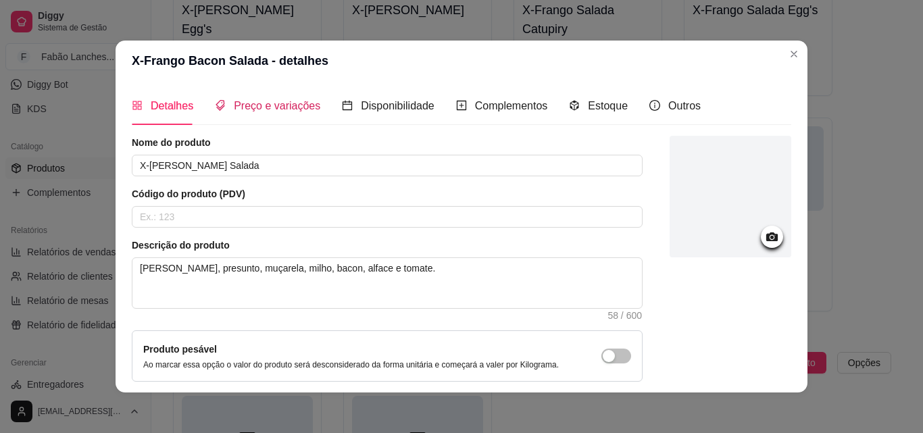
click at [262, 109] on span "Preço e variações" at bounding box center [277, 105] width 86 height 11
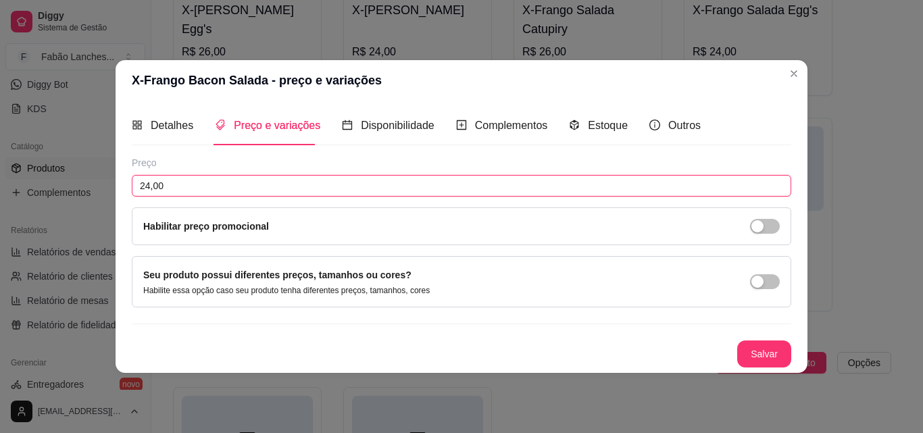
click at [148, 186] on input "24,00" at bounding box center [461, 186] width 659 height 22
type input "25,00"
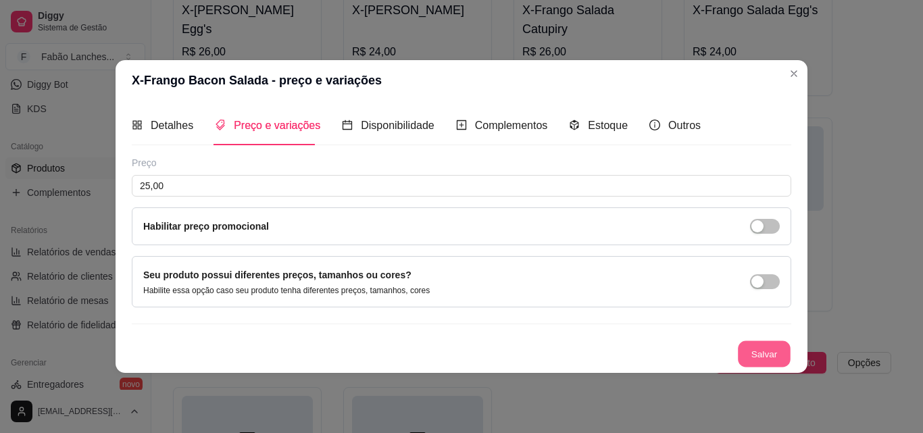
click at [779, 358] on button "Salvar" at bounding box center [764, 353] width 53 height 26
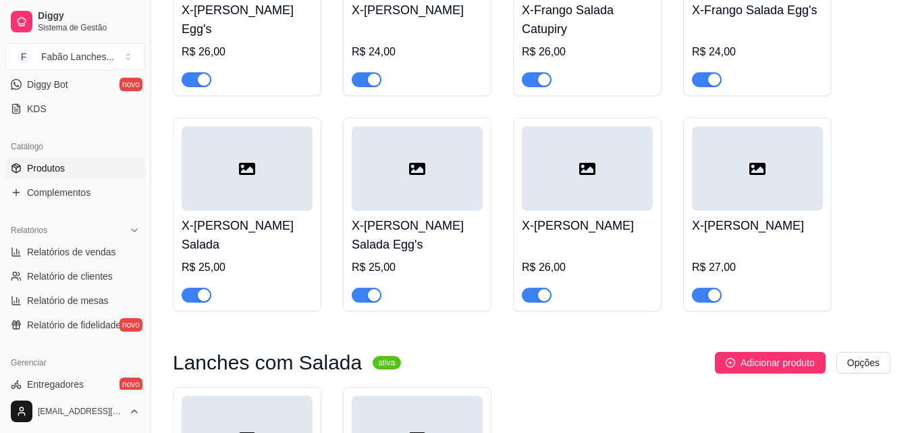
click at [449, 259] on div "R$ 25,00" at bounding box center [417, 267] width 131 height 16
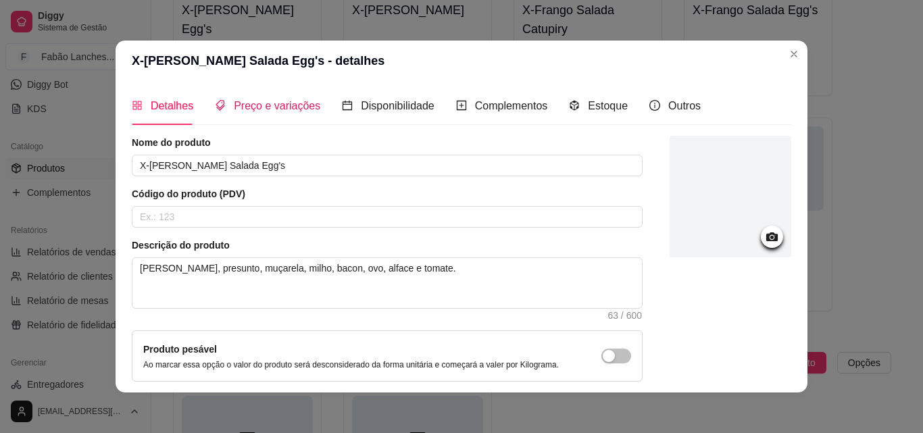
click at [269, 100] on span "Preço e variações" at bounding box center [277, 105] width 86 height 11
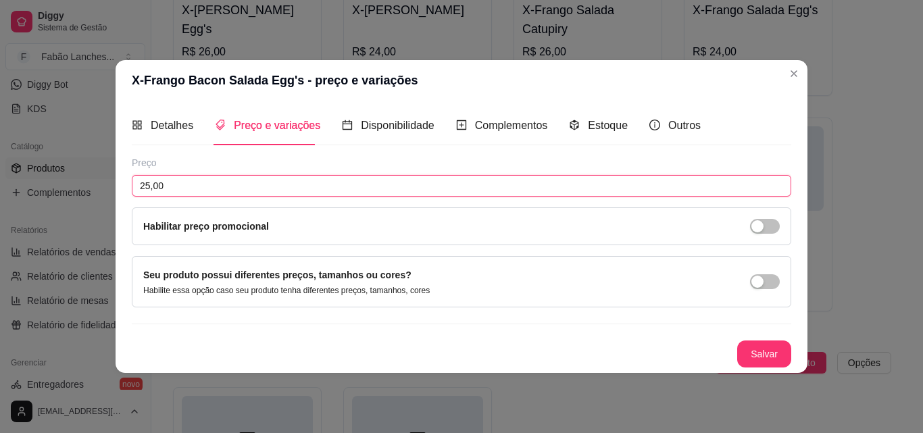
click at [149, 182] on input "25,00" at bounding box center [461, 186] width 659 height 22
type input "26,00"
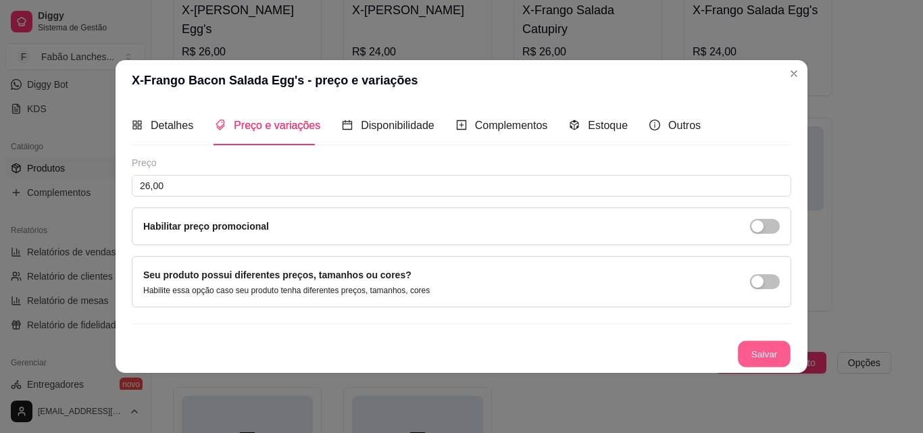
click at [757, 353] on button "Salvar" at bounding box center [764, 353] width 53 height 26
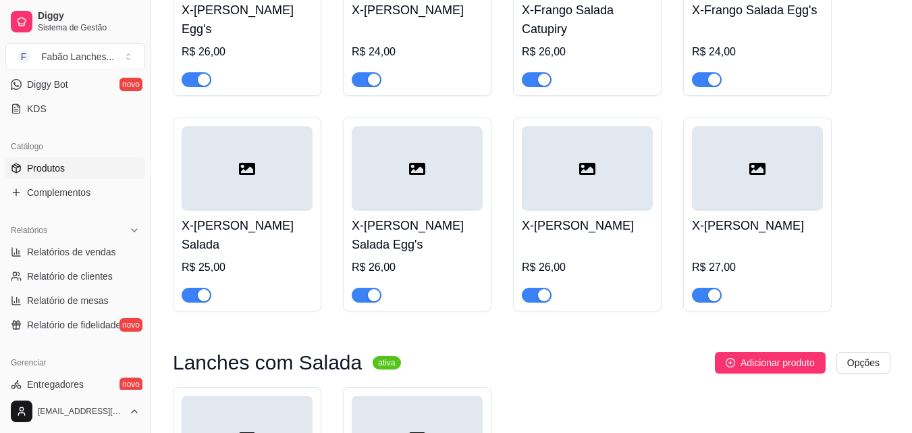
click at [586, 246] on div "R$ 26,00" at bounding box center [587, 271] width 131 height 62
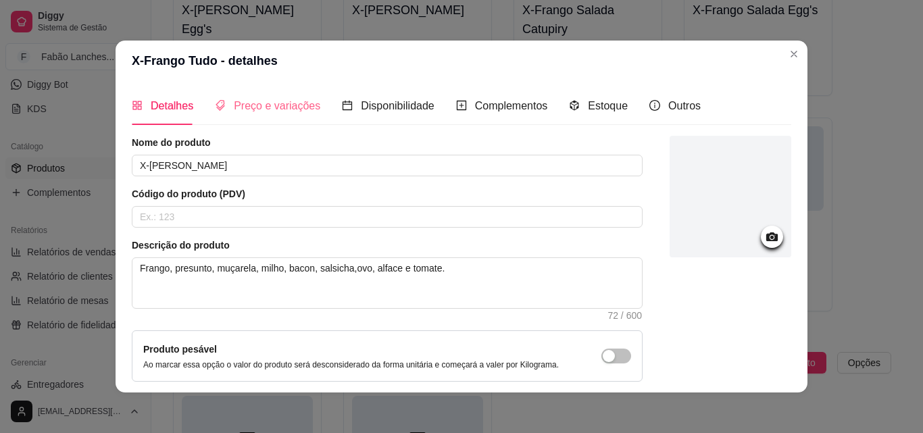
click at [276, 96] on div "Preço e variações" at bounding box center [267, 105] width 105 height 38
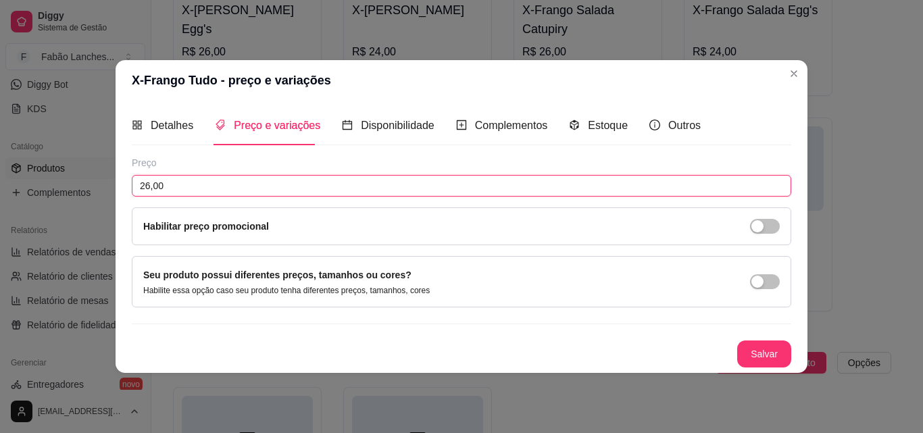
click at [150, 185] on input "26,00" at bounding box center [461, 186] width 659 height 22
type input "27,00"
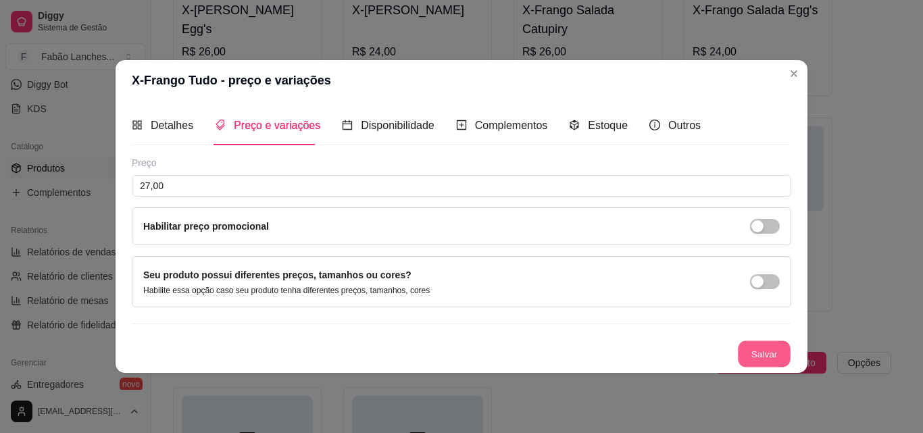
click at [756, 351] on button "Salvar" at bounding box center [764, 353] width 53 height 26
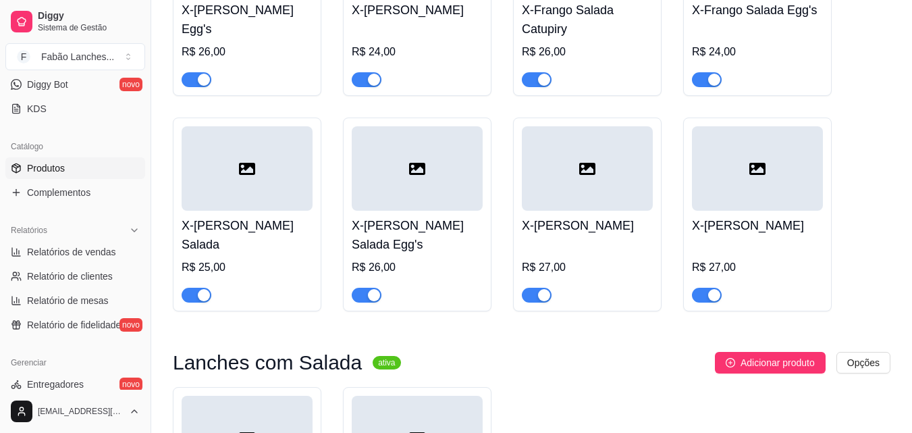
click at [786, 240] on div "R$ 27,00" at bounding box center [757, 271] width 131 height 62
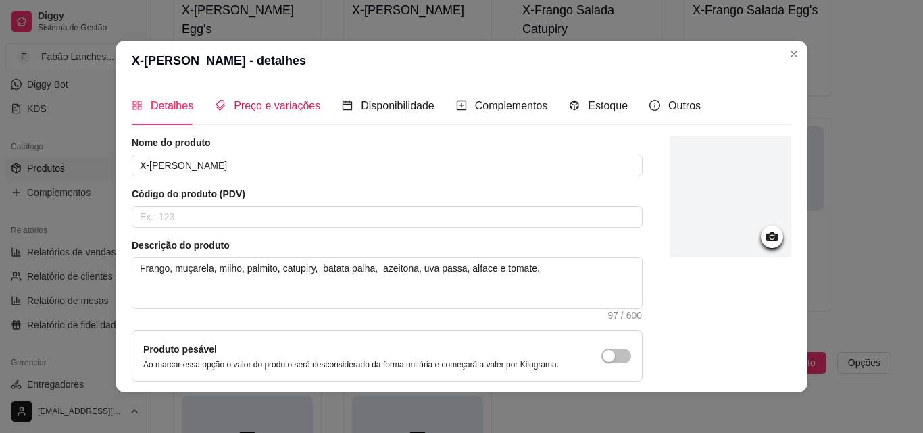
click at [240, 107] on span "Preço e variações" at bounding box center [277, 105] width 86 height 11
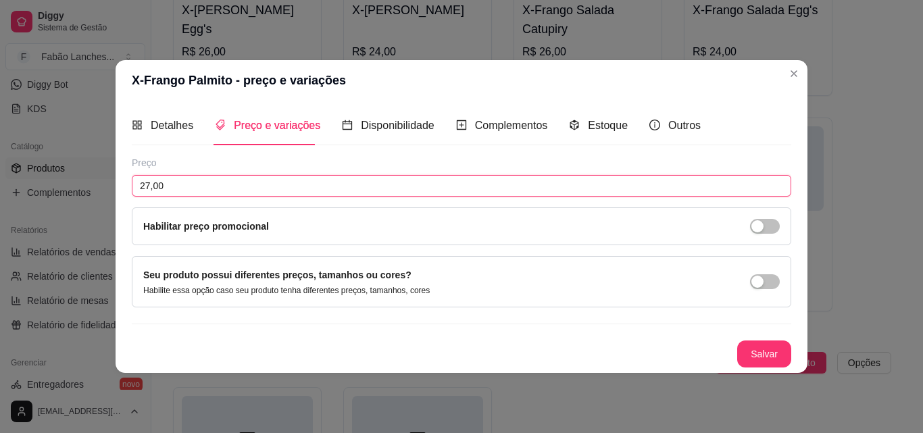
drag, startPoint x: 148, startPoint y: 186, endPoint x: 155, endPoint y: 187, distance: 6.8
click at [147, 186] on input "27,00" at bounding box center [461, 186] width 659 height 22
type input "28,00"
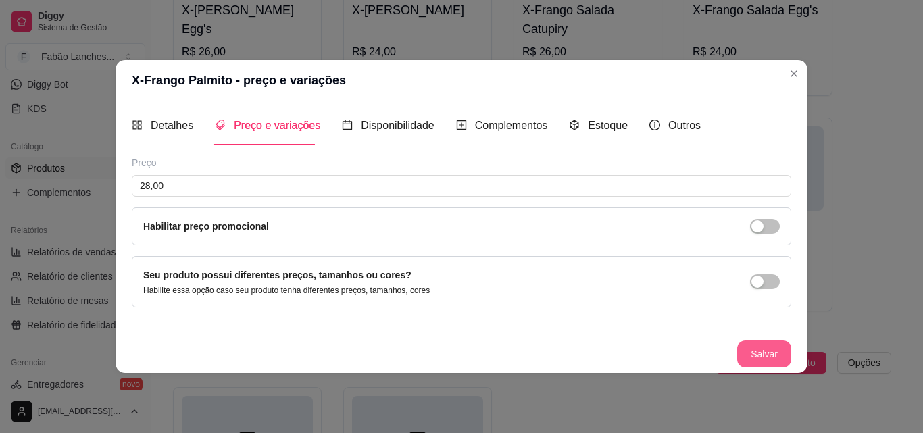
click at [770, 353] on button "Salvar" at bounding box center [764, 353] width 54 height 27
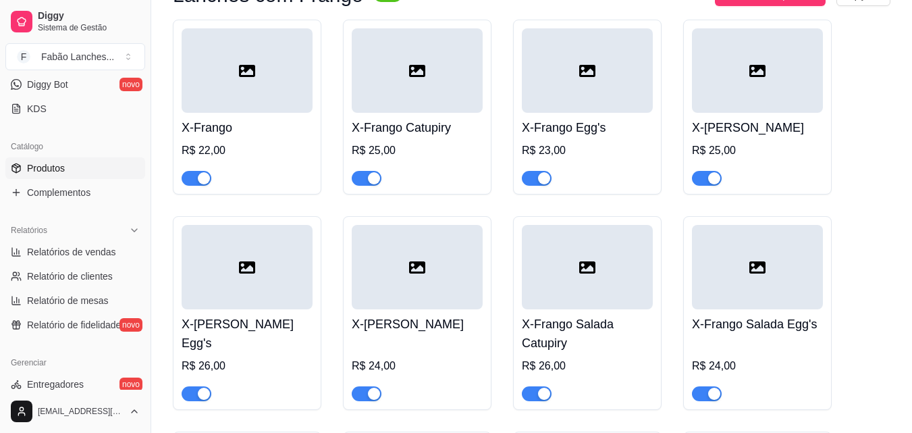
scroll to position [2904, 0]
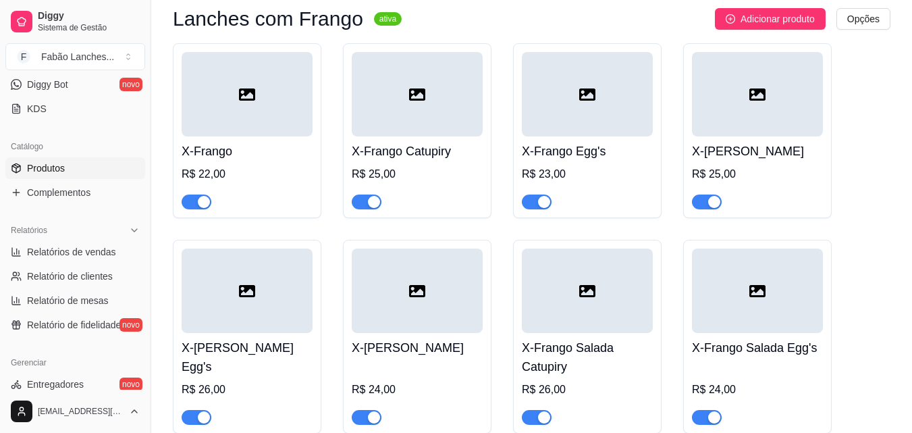
click at [396, 363] on div "R$ 24,00" at bounding box center [417, 394] width 131 height 62
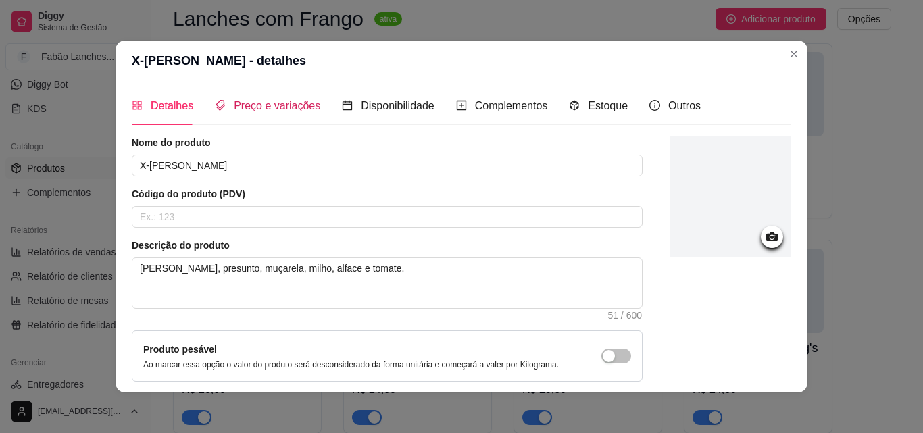
click at [281, 108] on span "Preço e variações" at bounding box center [277, 105] width 86 height 11
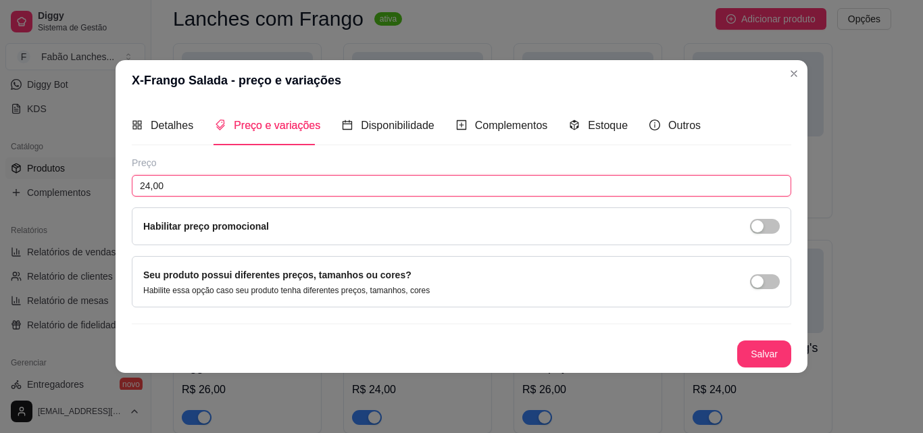
click at [151, 190] on input "24,00" at bounding box center [461, 186] width 659 height 22
type input "23,00"
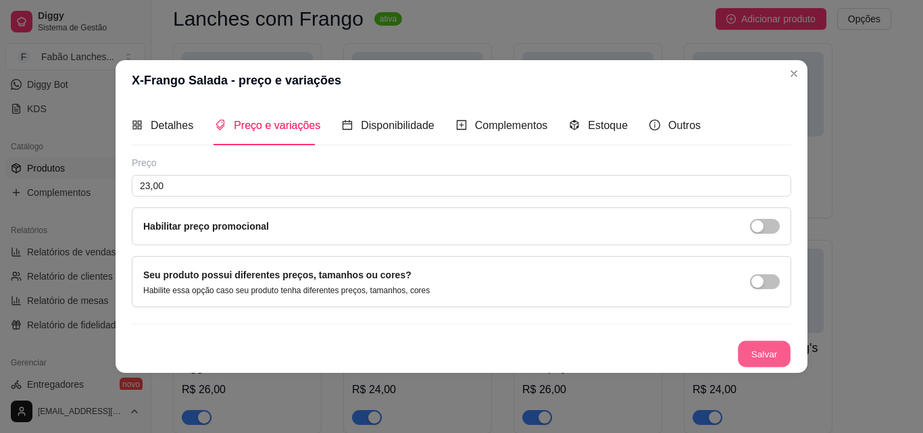
click at [752, 352] on button "Salvar" at bounding box center [764, 353] width 53 height 26
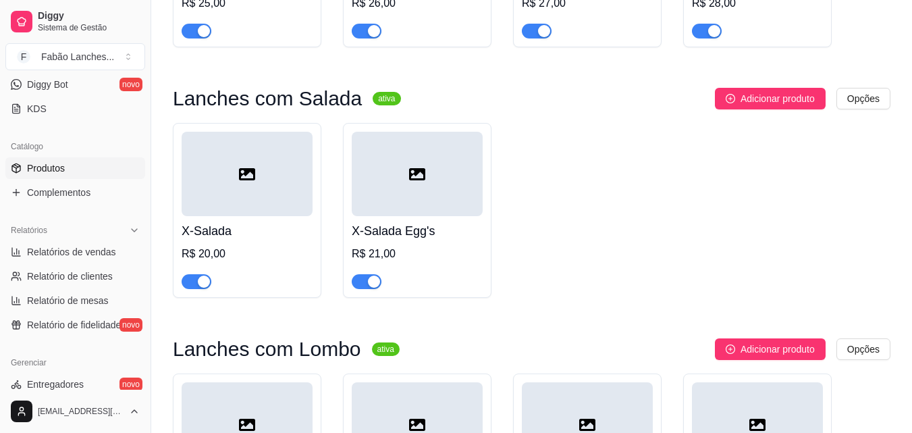
scroll to position [3512, 0]
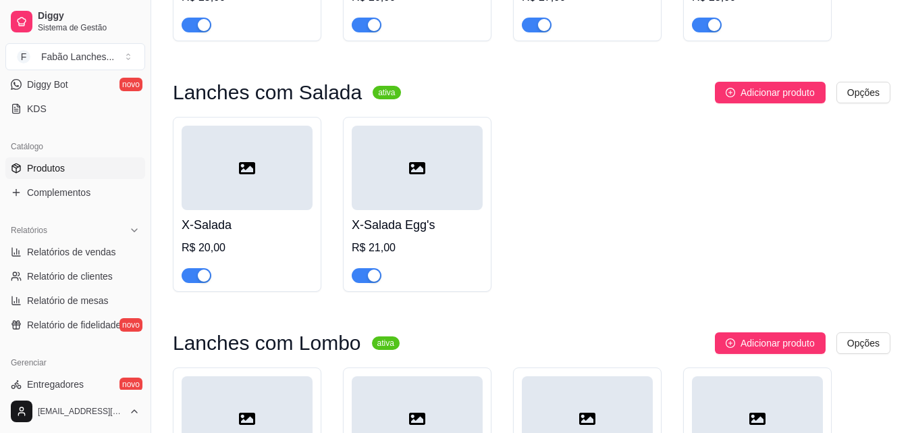
click at [225, 242] on div "R$ 20,00" at bounding box center [247, 248] width 131 height 16
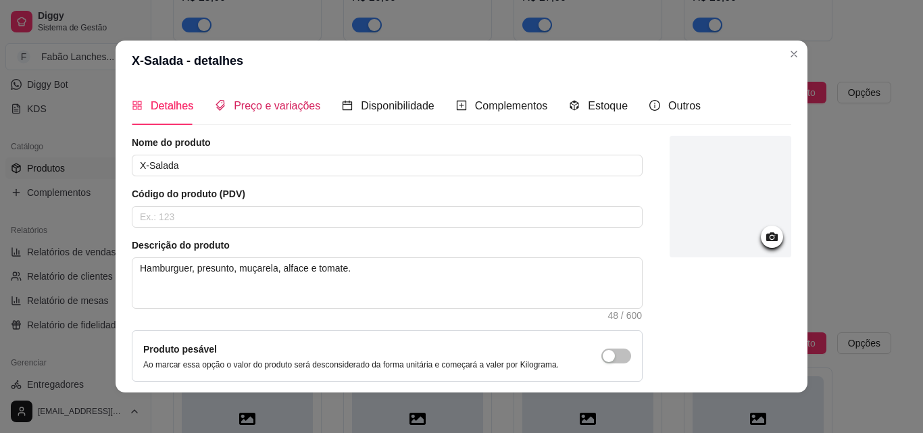
click at [234, 111] on span "Preço e variações" at bounding box center [277, 105] width 86 height 11
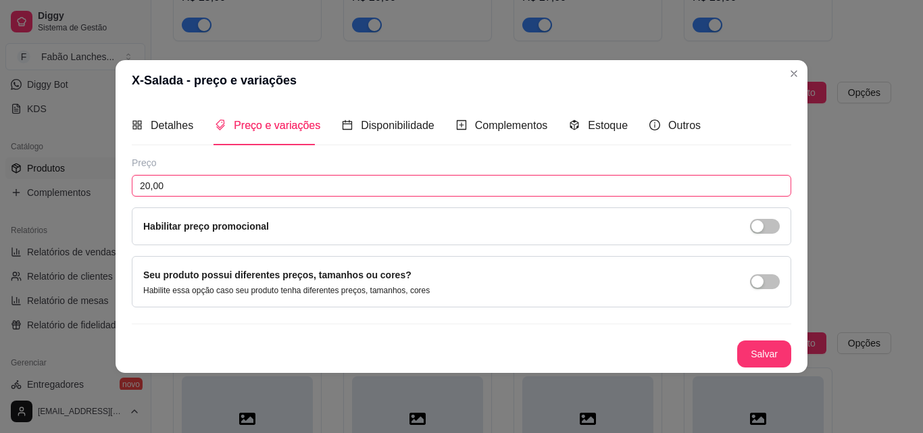
click at [151, 180] on input "20,00" at bounding box center [461, 186] width 659 height 22
type input "22,00"
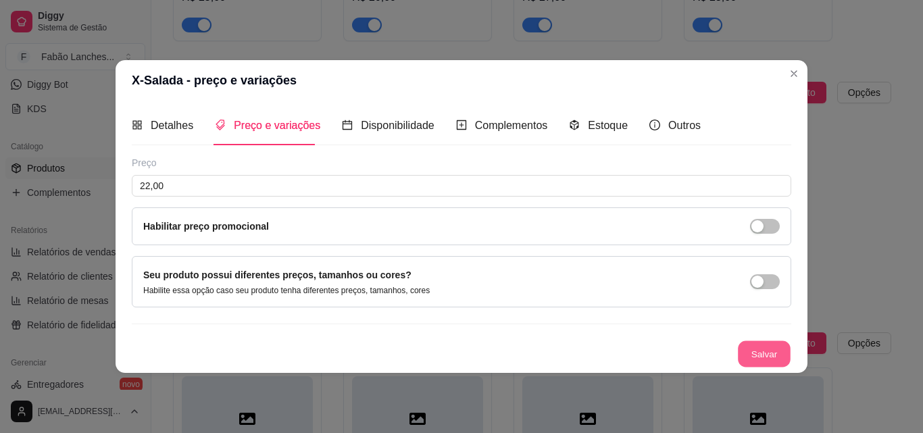
click at [760, 349] on button "Salvar" at bounding box center [764, 353] width 53 height 26
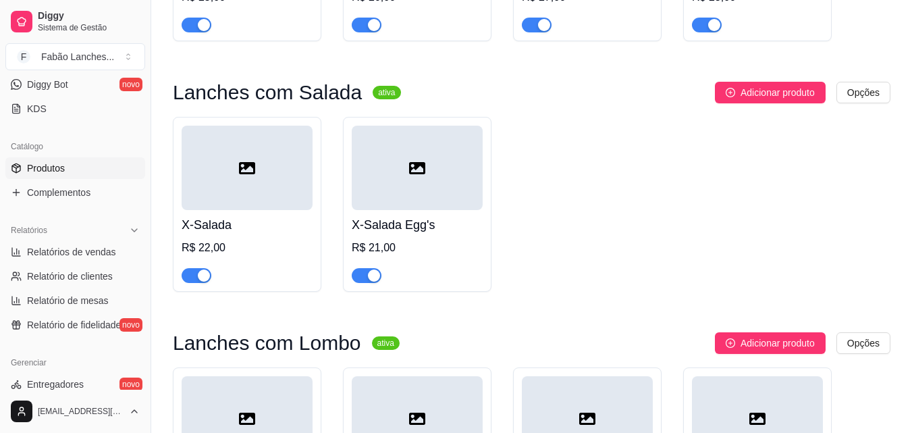
click at [400, 184] on div at bounding box center [417, 168] width 131 height 84
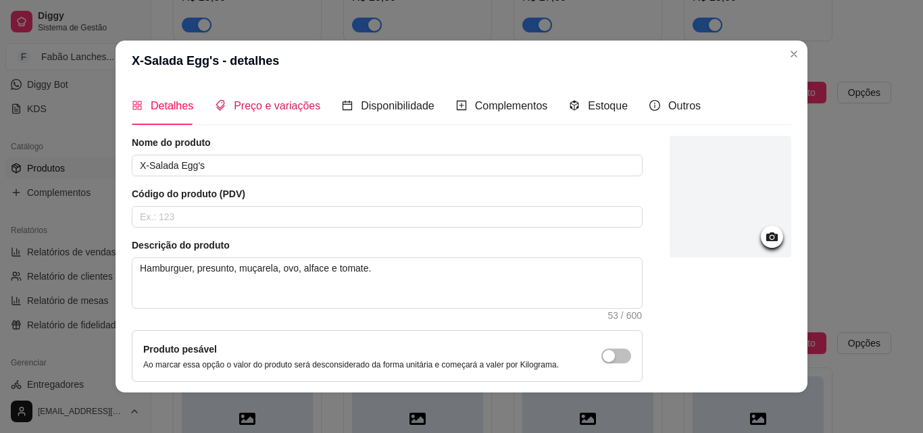
click at [259, 101] on span "Preço e variações" at bounding box center [277, 105] width 86 height 11
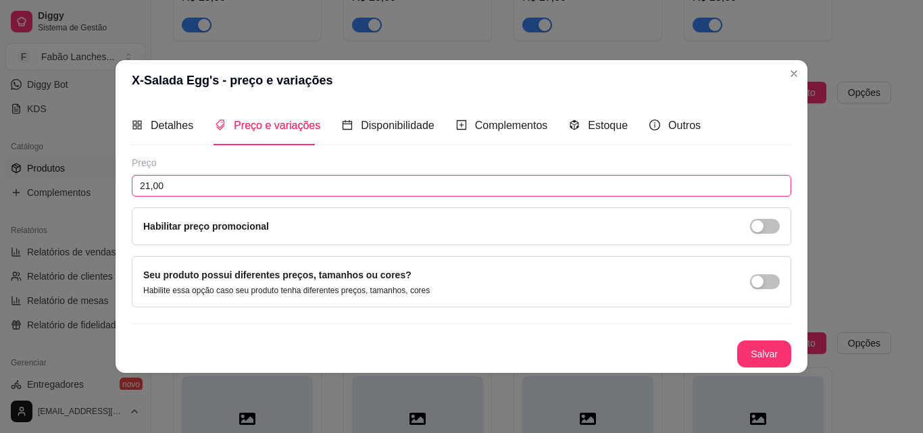
drag, startPoint x: 149, startPoint y: 186, endPoint x: 159, endPoint y: 189, distance: 10.5
click at [149, 186] on input "21,00" at bounding box center [461, 186] width 659 height 22
type input "23,00"
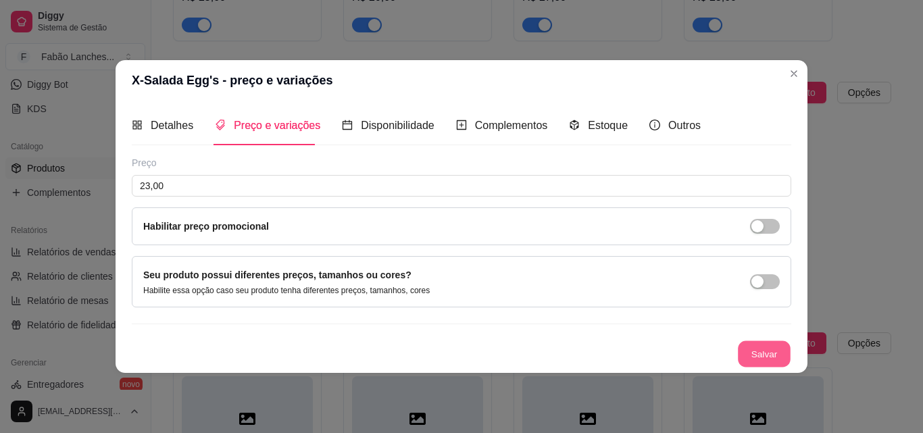
click at [765, 355] on button "Salvar" at bounding box center [764, 353] width 53 height 26
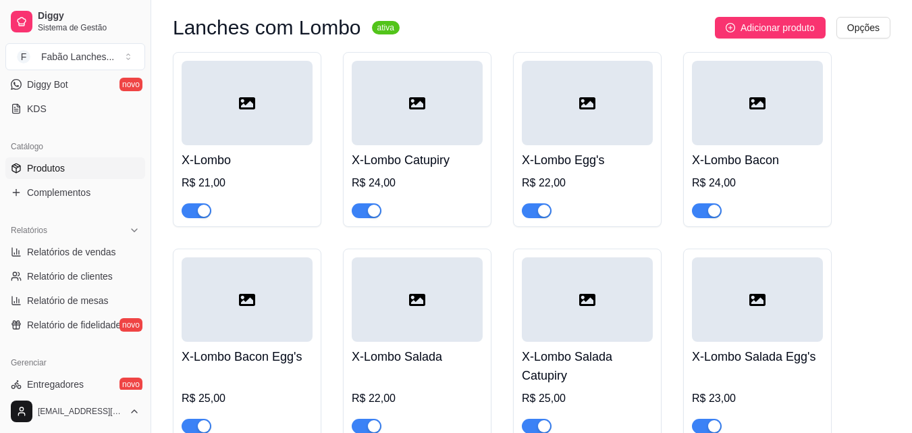
scroll to position [3850, 0]
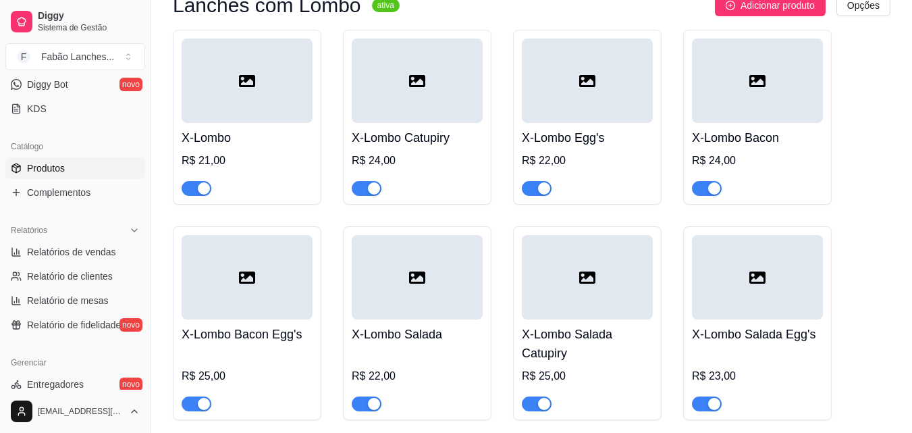
click at [213, 153] on div "R$ 21,00" at bounding box center [247, 161] width 131 height 16
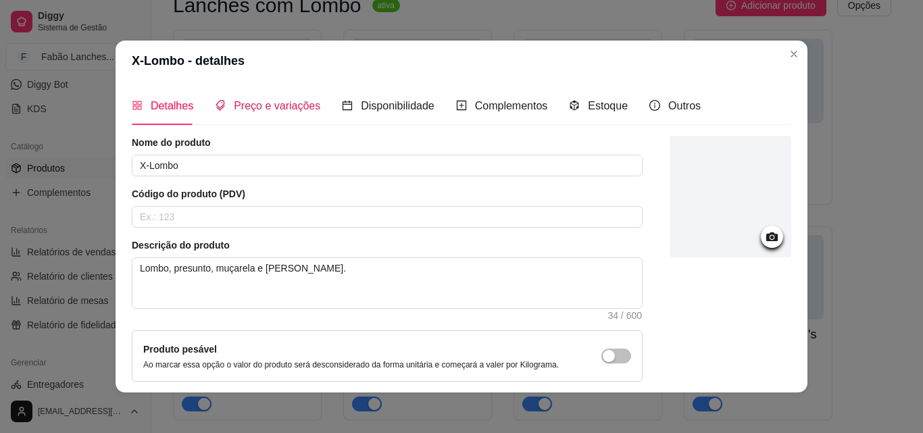
click at [276, 107] on span "Preço e variações" at bounding box center [277, 105] width 86 height 11
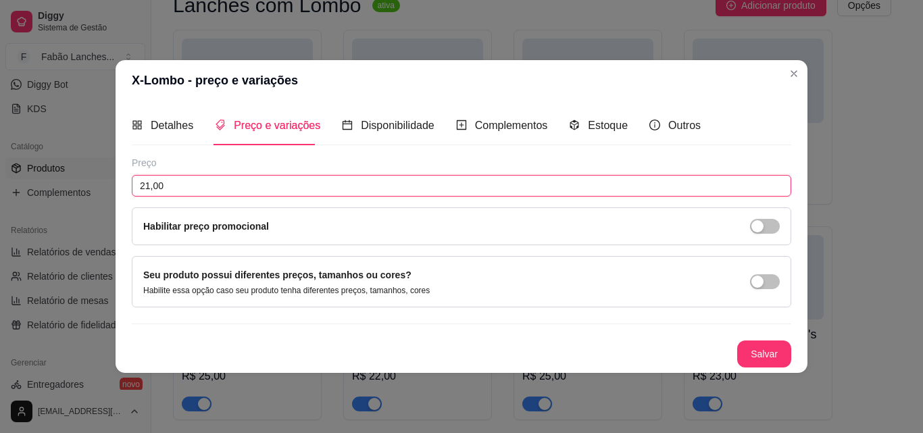
drag, startPoint x: 149, startPoint y: 182, endPoint x: 165, endPoint y: 182, distance: 15.5
click at [153, 182] on input "21,00" at bounding box center [461, 186] width 659 height 22
type input "22,00"
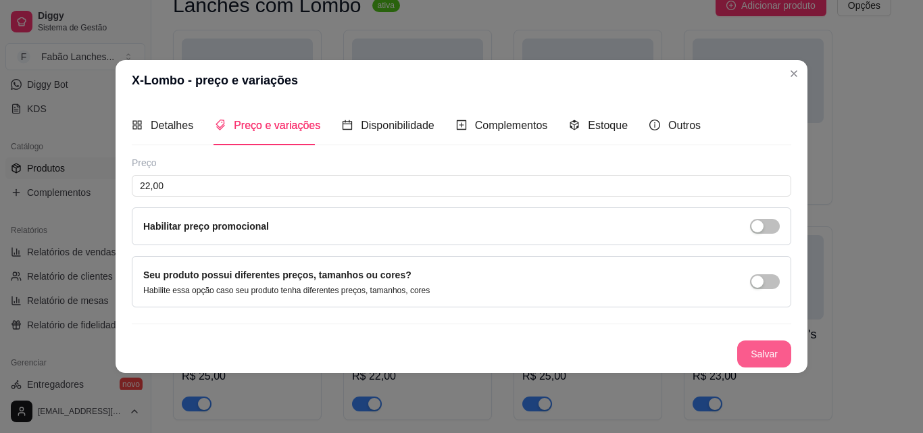
click at [751, 357] on button "Salvar" at bounding box center [764, 353] width 54 height 27
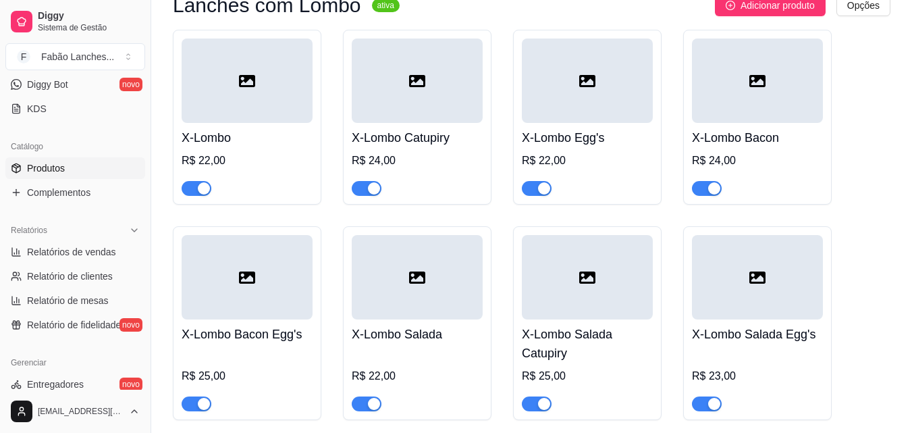
click at [405, 139] on div "X-Lombo Catupiry R$ 24,00" at bounding box center [417, 159] width 131 height 73
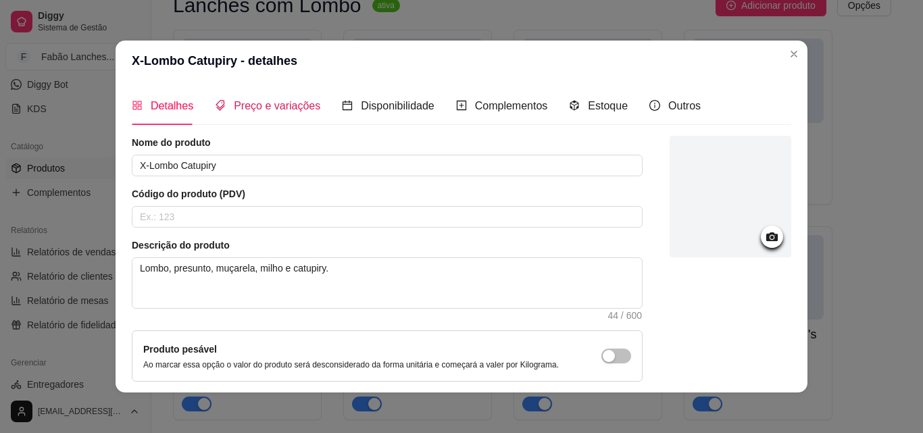
click at [263, 111] on span "Preço e variações" at bounding box center [277, 105] width 86 height 11
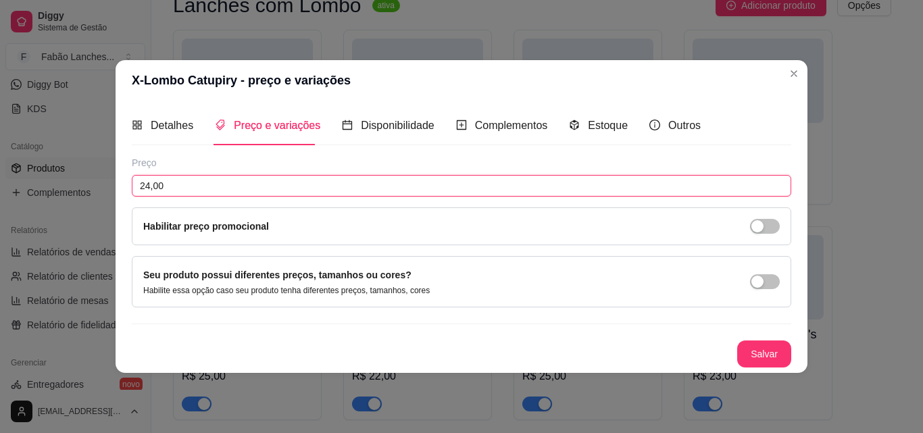
click at [149, 184] on input "24,00" at bounding box center [461, 186] width 659 height 22
type input "25,00"
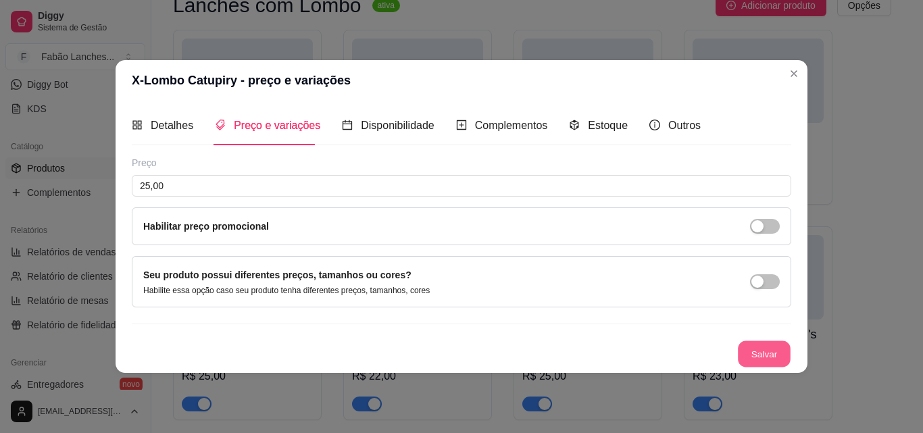
click at [762, 347] on button "Salvar" at bounding box center [764, 353] width 53 height 26
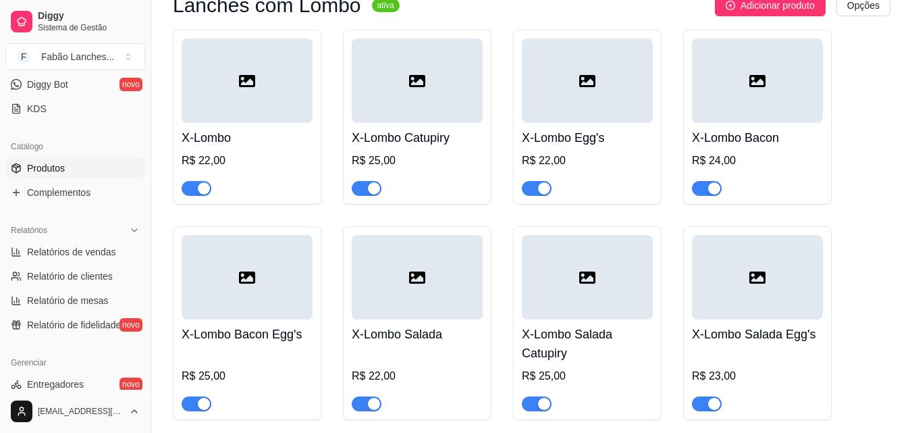
click at [567, 153] on div "R$ 22,00" at bounding box center [587, 161] width 131 height 16
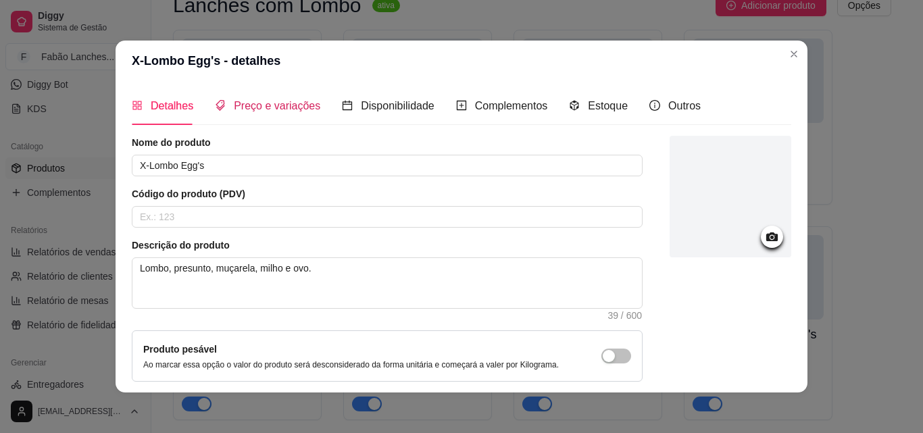
drag, startPoint x: 259, startPoint y: 105, endPoint x: 246, endPoint y: 111, distance: 15.1
click at [259, 103] on span "Preço e variações" at bounding box center [277, 105] width 86 height 11
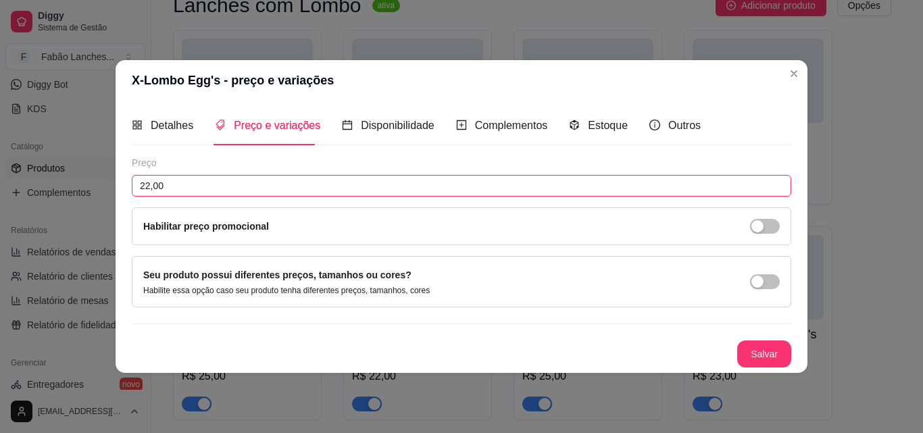
click at [146, 186] on input "22,00" at bounding box center [461, 186] width 659 height 22
click at [148, 184] on input "22,00" at bounding box center [461, 186] width 659 height 22
type input "23,00"
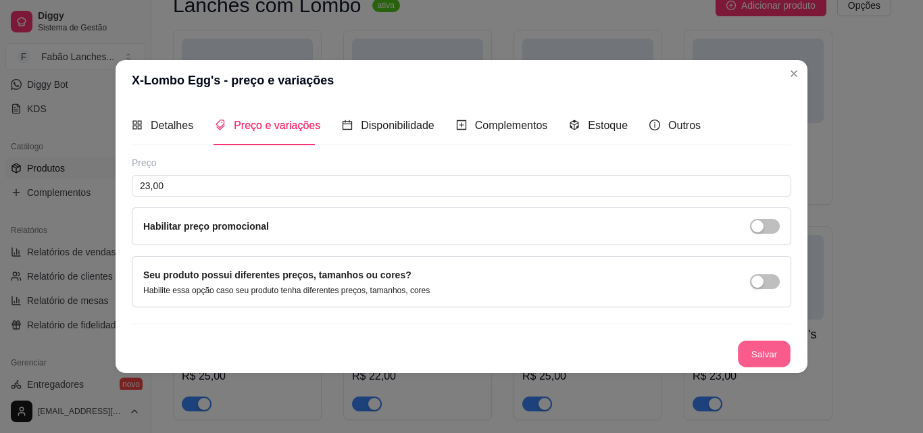
click at [750, 355] on button "Salvar" at bounding box center [764, 353] width 53 height 26
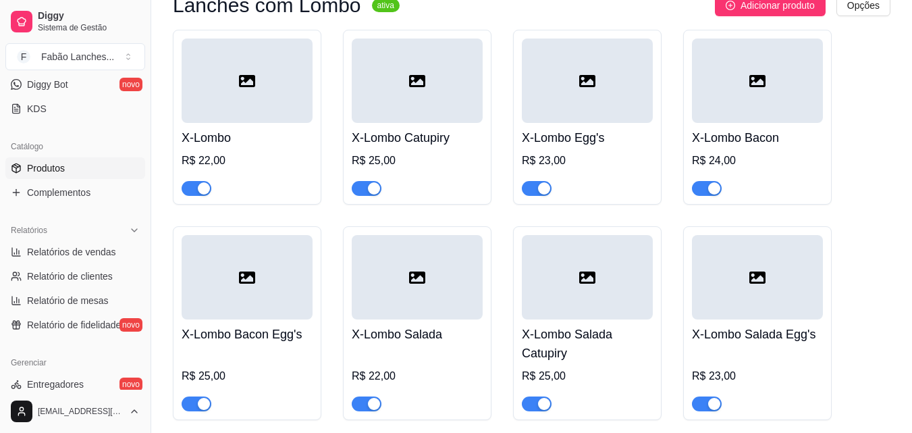
click at [776, 143] on div "X-Lombo Bacon R$ 24,00" at bounding box center [757, 159] width 131 height 73
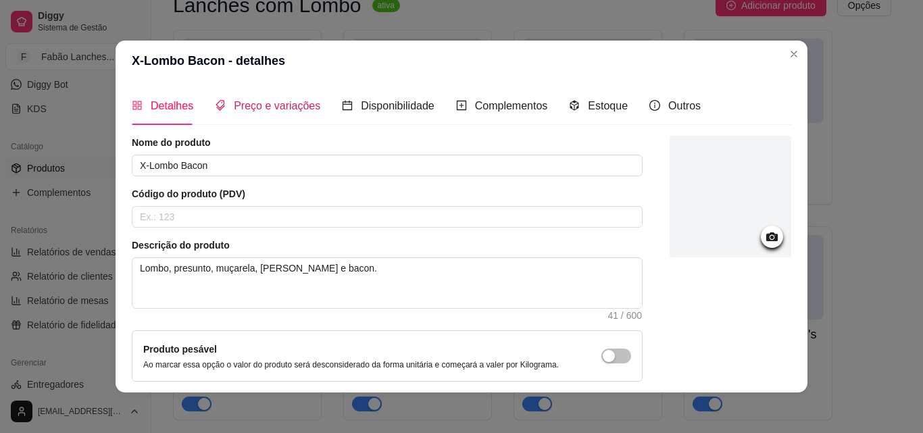
click at [282, 107] on span "Preço e variações" at bounding box center [277, 105] width 86 height 11
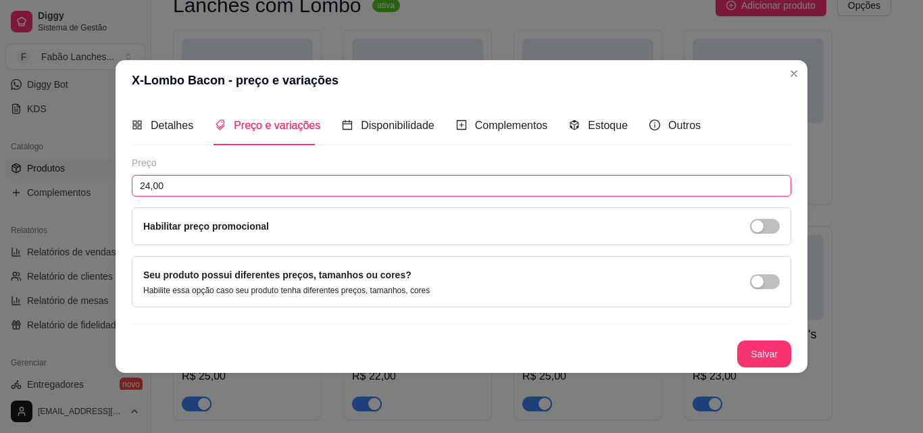
drag, startPoint x: 149, startPoint y: 186, endPoint x: 160, endPoint y: 190, distance: 11.8
click at [149, 187] on input "24,00" at bounding box center [461, 186] width 659 height 22
type input "25,00"
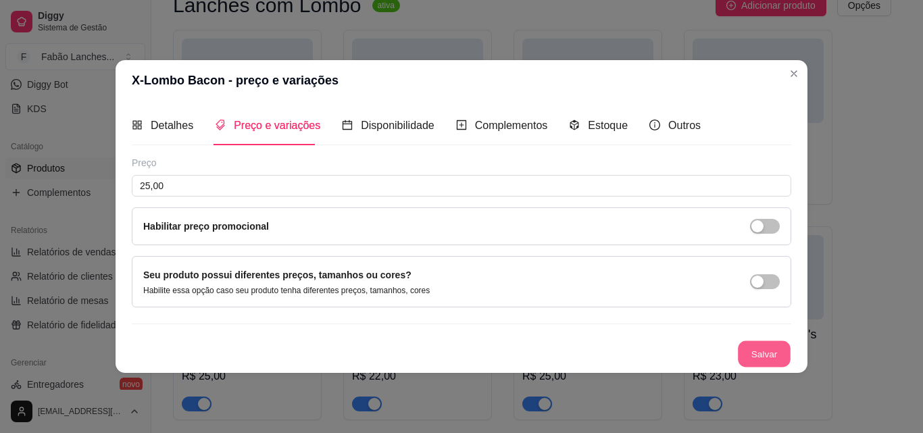
click at [764, 355] on button "Salvar" at bounding box center [764, 353] width 53 height 26
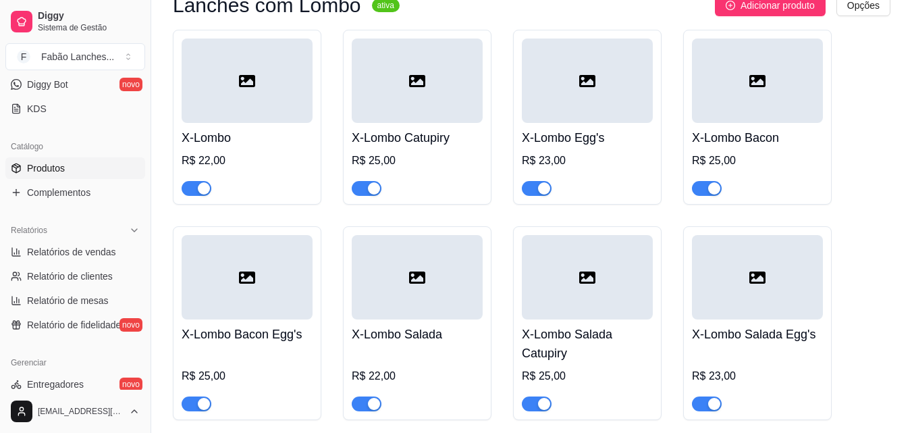
click at [228, 303] on div at bounding box center [247, 277] width 131 height 84
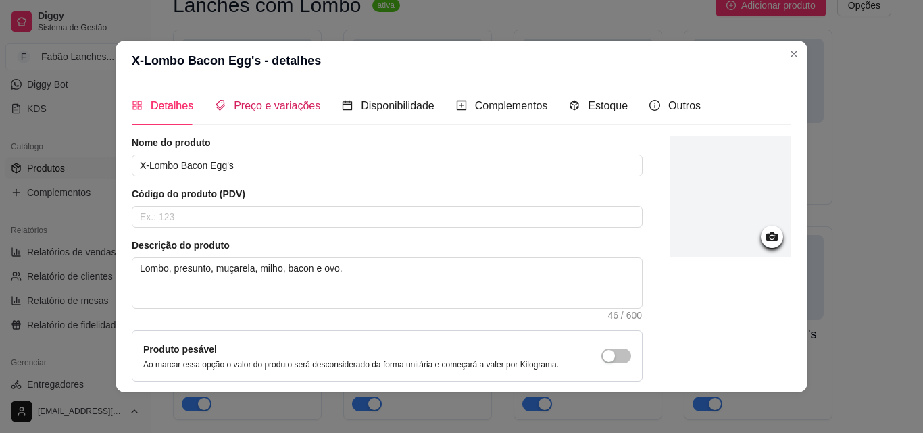
click at [282, 109] on span "Preço e variações" at bounding box center [277, 105] width 86 height 11
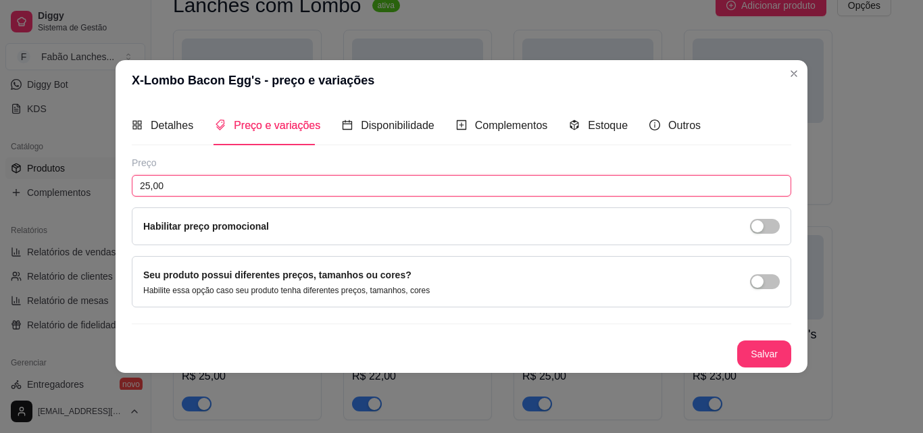
drag, startPoint x: 149, startPoint y: 186, endPoint x: 162, endPoint y: 184, distance: 13.6
click at [150, 184] on input "25,00" at bounding box center [461, 186] width 659 height 22
type input "26,00"
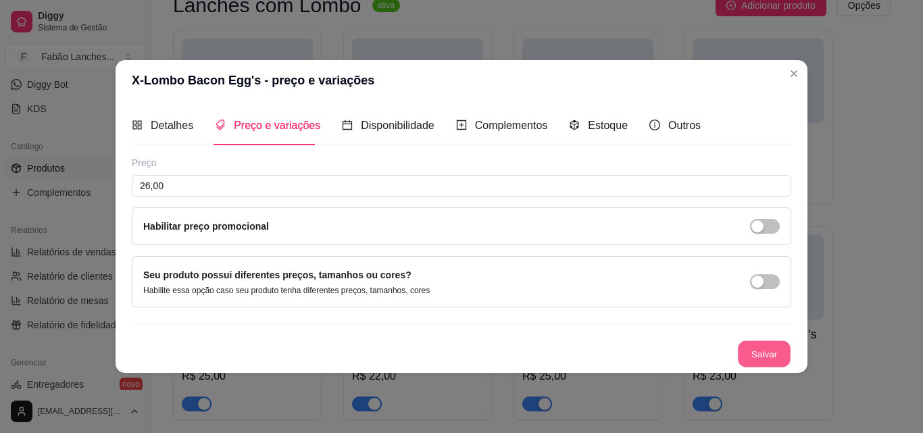
click at [761, 351] on button "Salvar" at bounding box center [764, 353] width 53 height 26
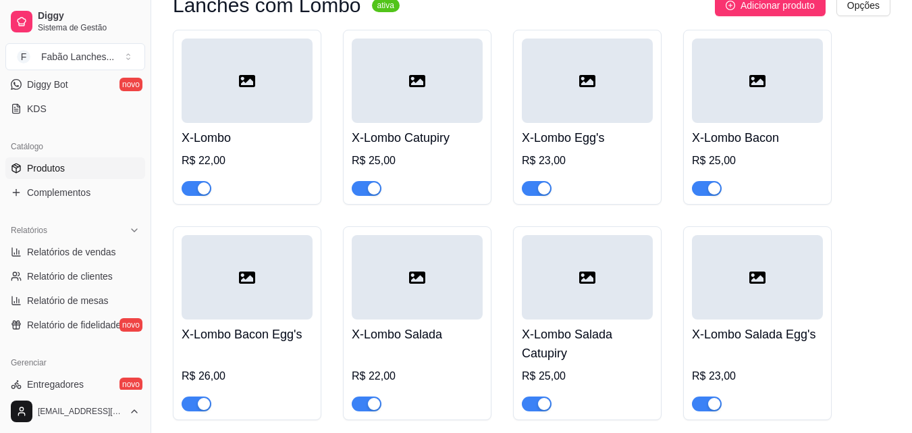
click at [425, 309] on div at bounding box center [417, 277] width 131 height 84
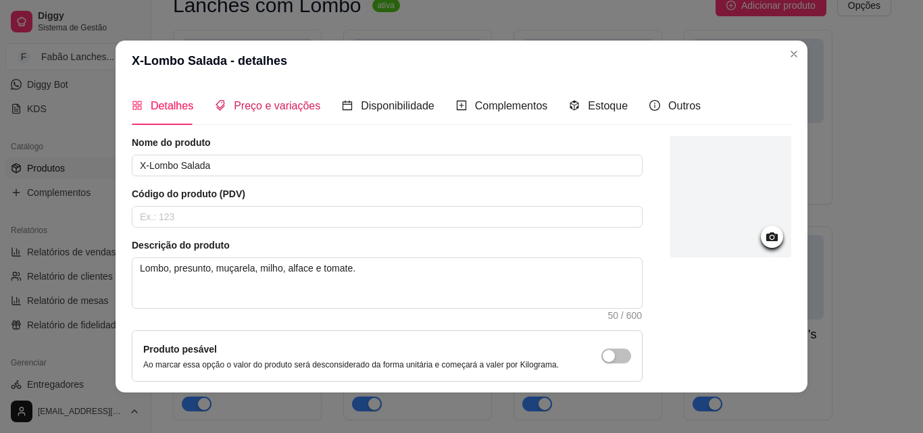
click at [270, 105] on span "Preço e variações" at bounding box center [277, 105] width 86 height 11
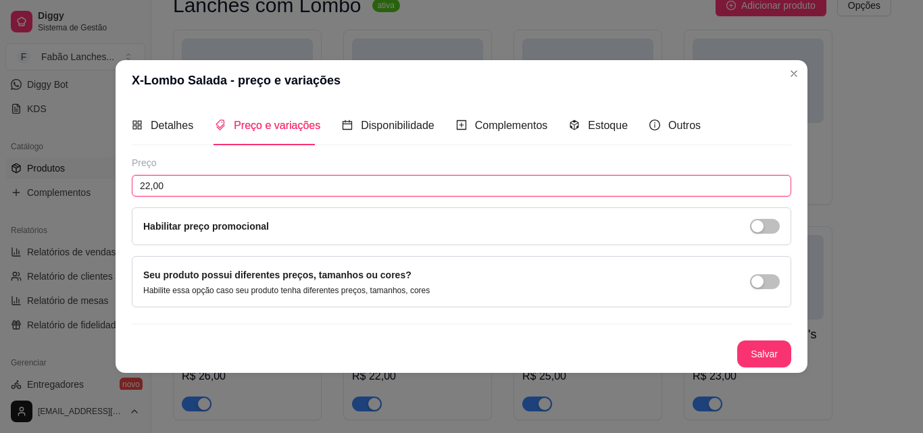
drag, startPoint x: 150, startPoint y: 185, endPoint x: 163, endPoint y: 185, distance: 13.5
click at [149, 185] on input "22,00" at bounding box center [461, 186] width 659 height 22
type input "23,00"
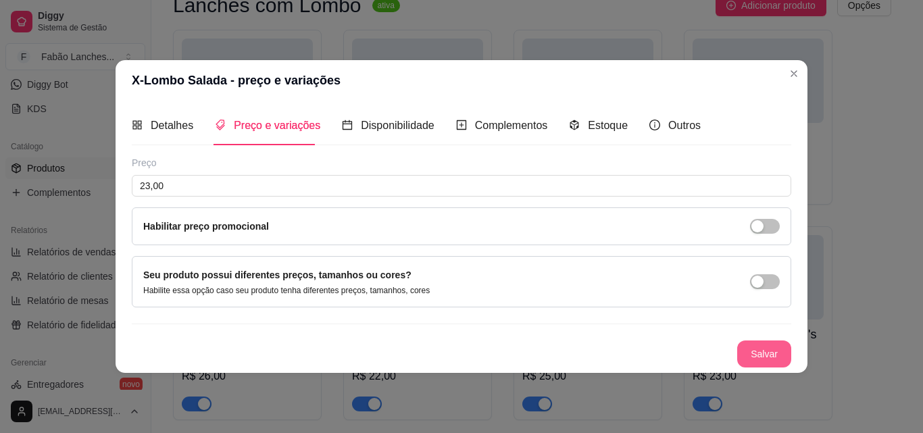
click at [765, 351] on button "Salvar" at bounding box center [764, 353] width 54 height 27
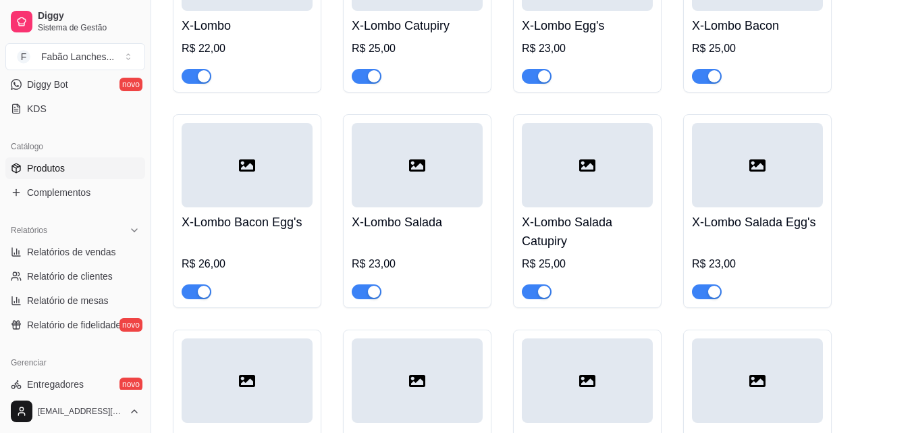
scroll to position [3985, 0]
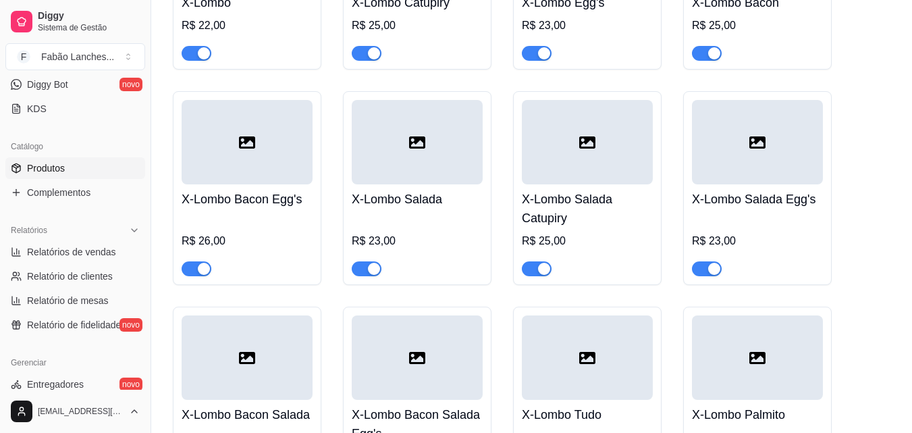
click at [594, 220] on h4 "X-Lombo Salada Catupiry" at bounding box center [587, 209] width 131 height 38
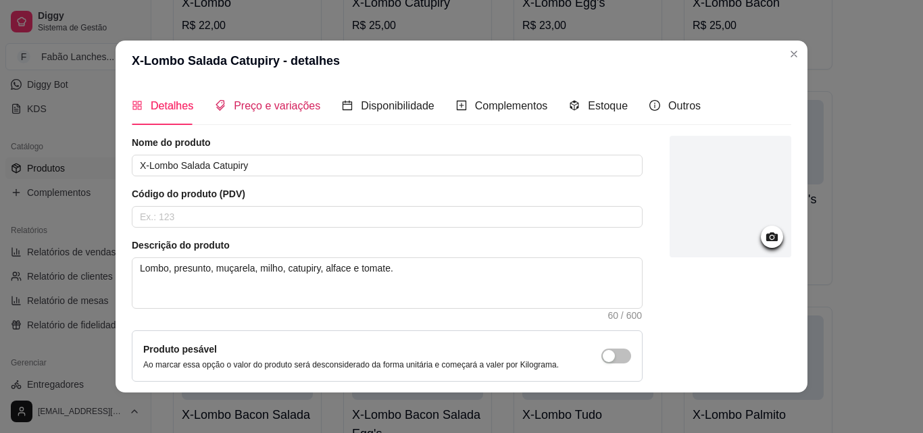
click at [260, 100] on span "Preço e variações" at bounding box center [277, 105] width 86 height 11
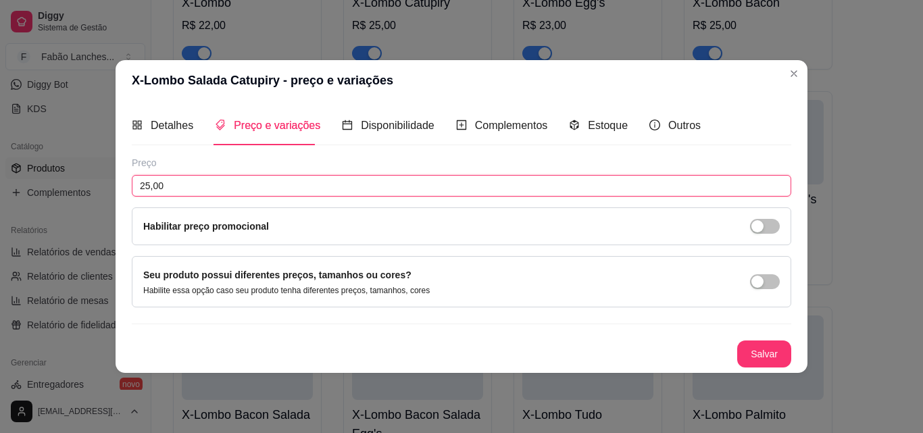
click at [149, 186] on input "25,00" at bounding box center [461, 186] width 659 height 22
type input "26,00"
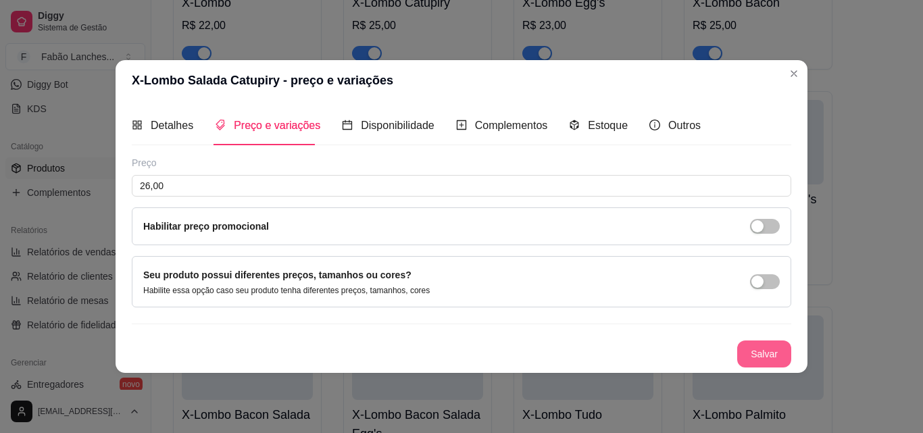
click at [777, 361] on button "Salvar" at bounding box center [764, 353] width 54 height 27
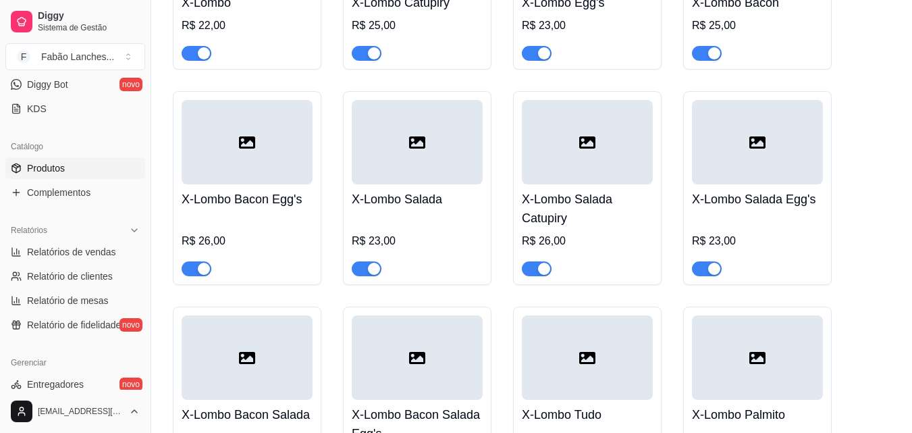
click at [761, 249] on div at bounding box center [757, 262] width 131 height 27
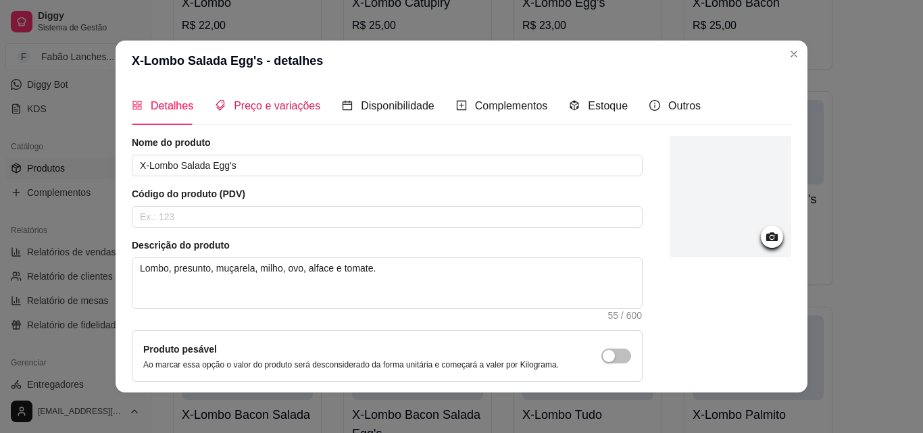
click at [281, 109] on span "Preço e variações" at bounding box center [277, 105] width 86 height 11
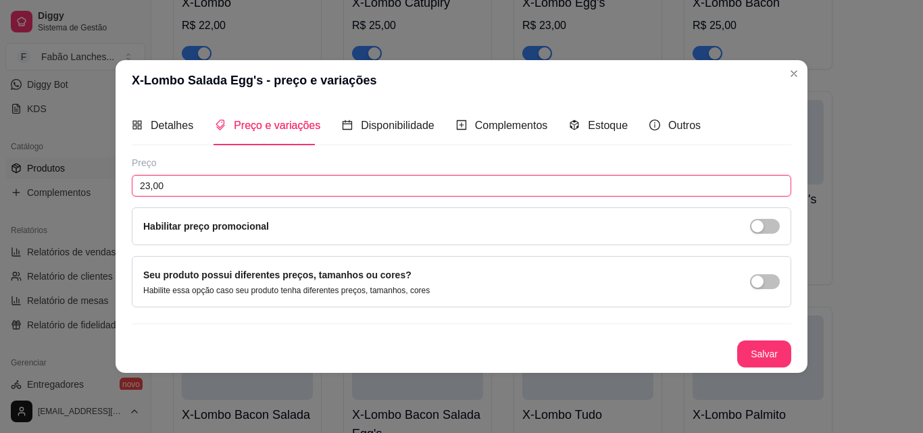
click at [149, 186] on input "23,00" at bounding box center [461, 186] width 659 height 22
type input "24,00"
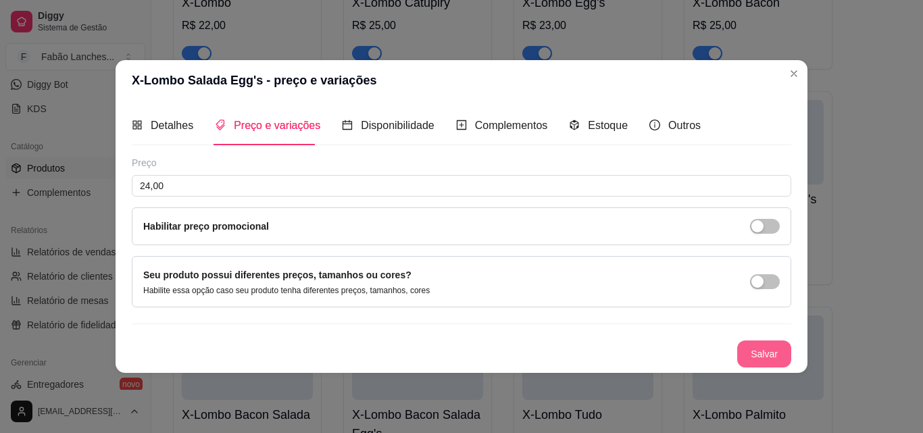
click at [763, 351] on button "Salvar" at bounding box center [764, 353] width 54 height 27
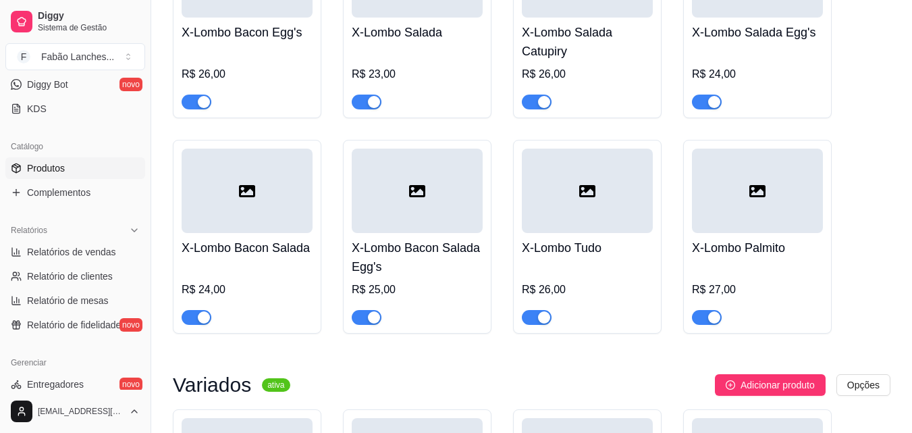
scroll to position [4188, 0]
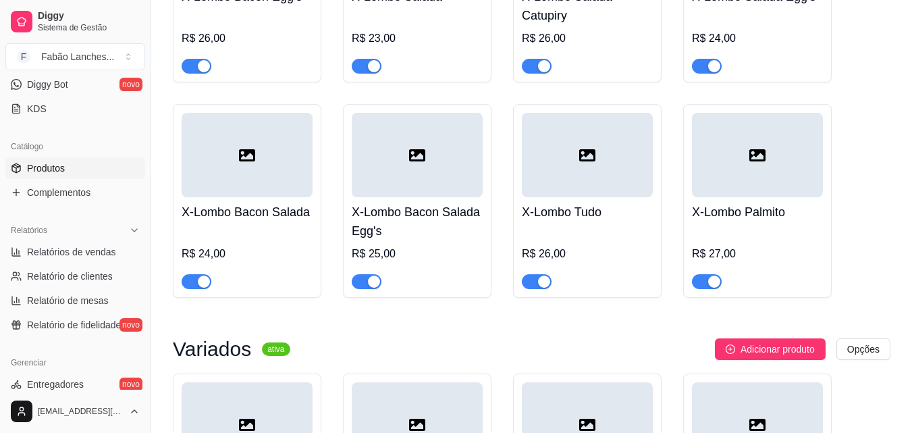
click at [201, 211] on h4 "X-Lombo Bacon Salada" at bounding box center [247, 212] width 131 height 19
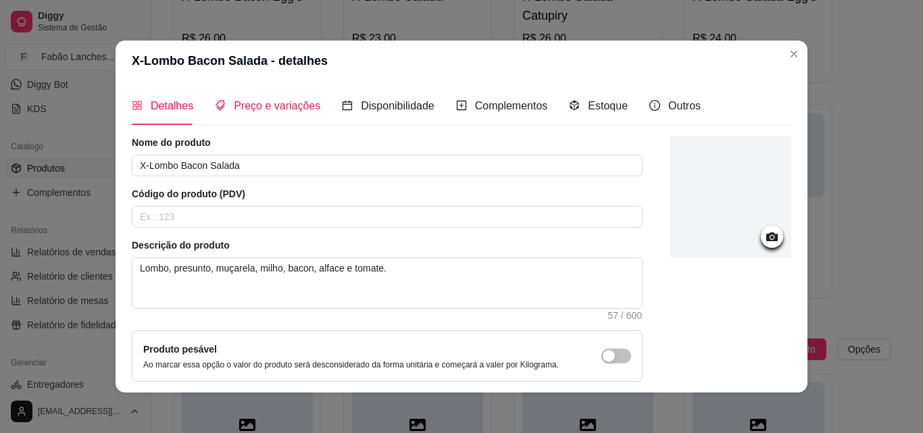
click at [242, 104] on span "Preço e variações" at bounding box center [277, 105] width 86 height 11
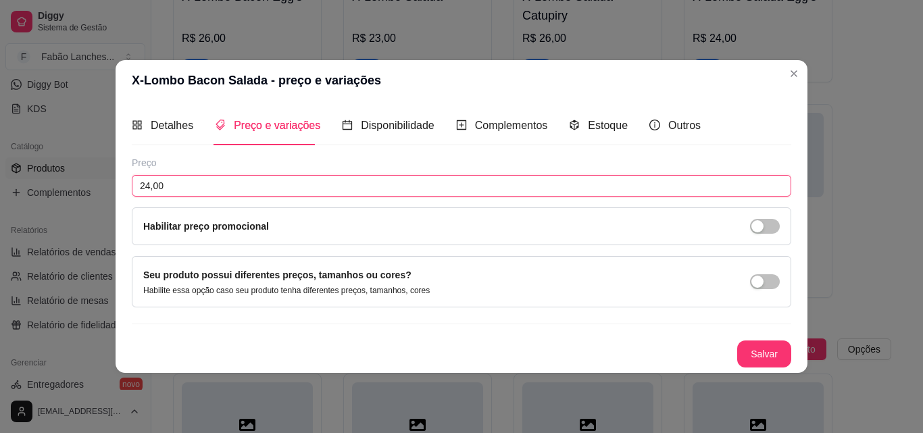
click at [152, 186] on input "24,00" at bounding box center [461, 186] width 659 height 22
type input "25,00"
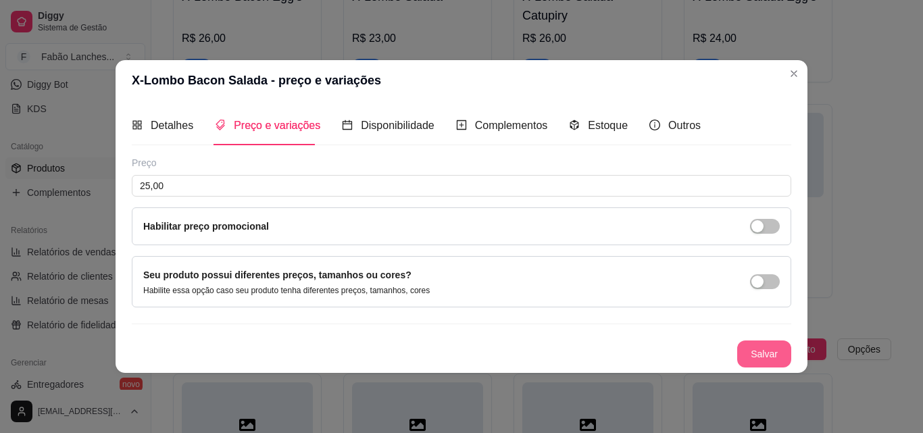
click at [760, 356] on button "Salvar" at bounding box center [764, 353] width 54 height 27
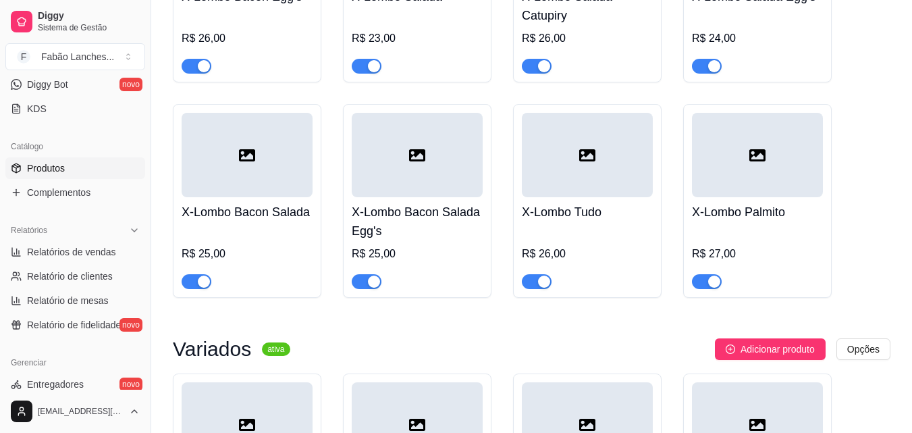
click at [434, 234] on div "X-Lombo Bacon Salada Egg's R$ 25,00" at bounding box center [417, 243] width 131 height 92
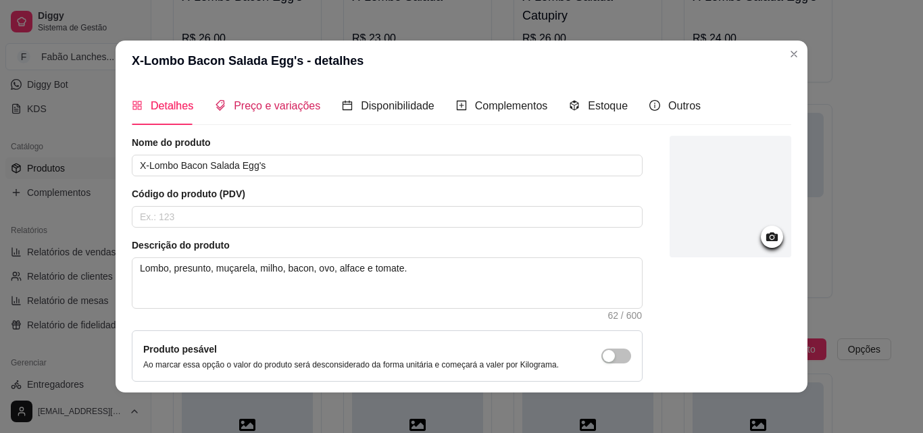
click at [265, 102] on span "Preço e variações" at bounding box center [277, 105] width 86 height 11
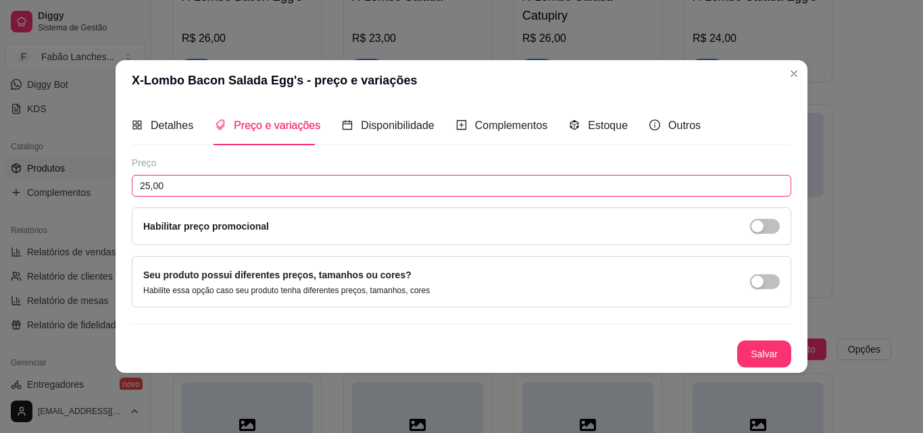
click at [147, 185] on input "25,00" at bounding box center [461, 186] width 659 height 22
click at [150, 184] on input "25,00" at bounding box center [461, 186] width 659 height 22
type input "26,00"
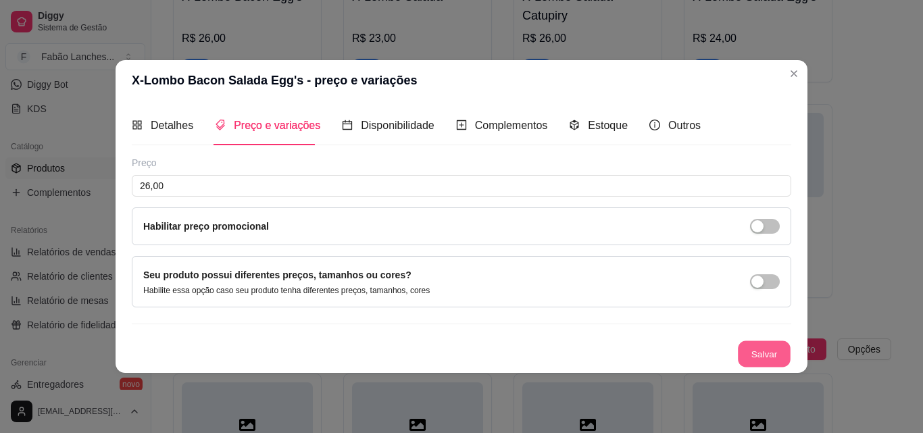
click at [761, 359] on button "Salvar" at bounding box center [764, 353] width 53 height 26
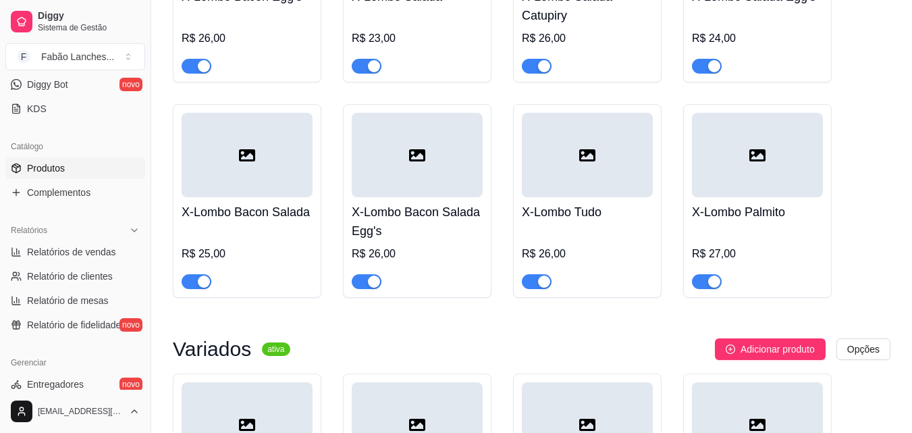
click at [599, 246] on div "R$ 26,00" at bounding box center [587, 254] width 131 height 16
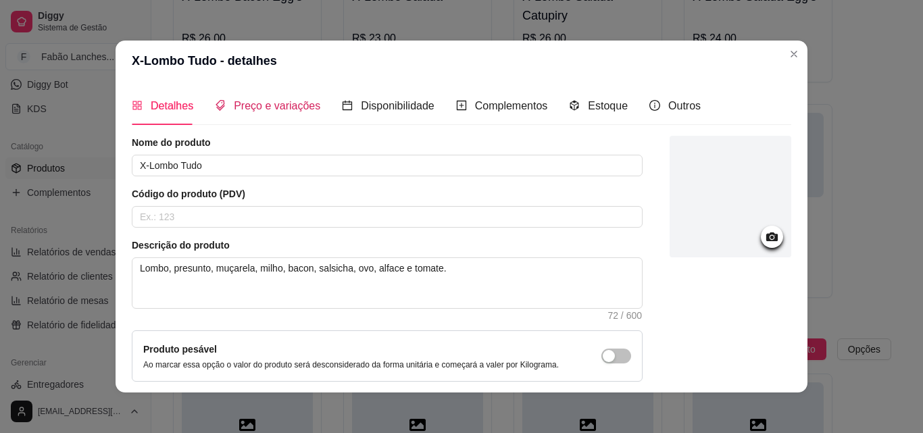
click at [255, 107] on span "Preço e variações" at bounding box center [277, 105] width 86 height 11
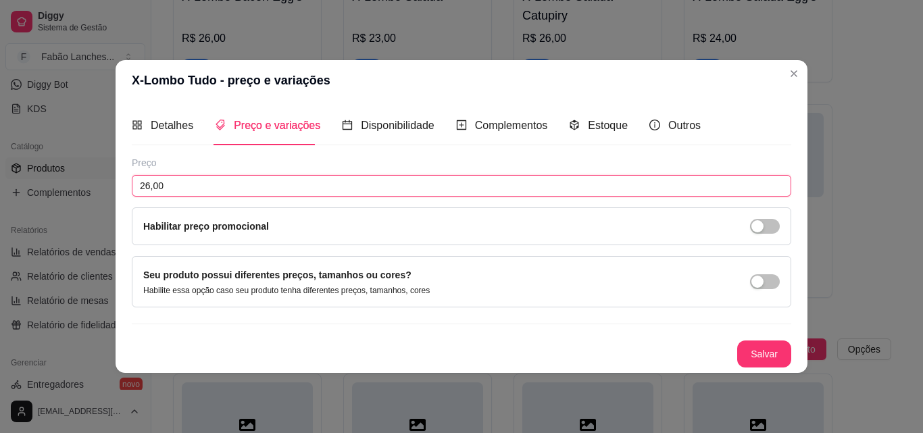
click at [151, 186] on input "26,00" at bounding box center [461, 186] width 659 height 22
type input "27,00"
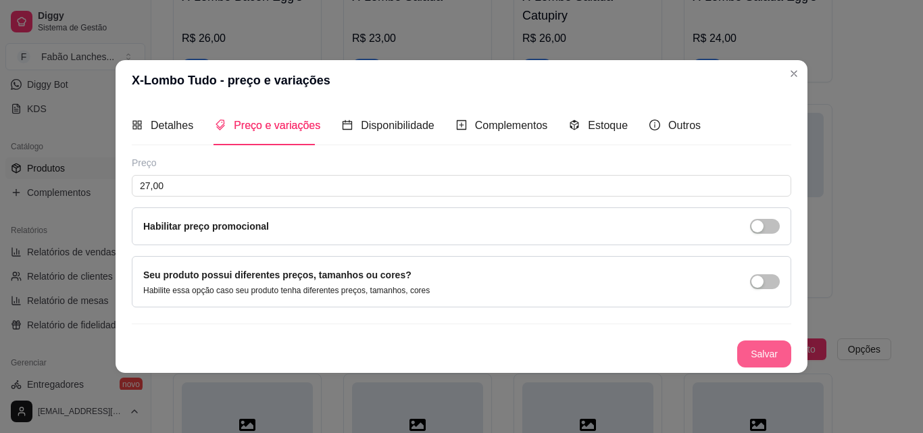
click at [767, 351] on button "Salvar" at bounding box center [764, 353] width 54 height 27
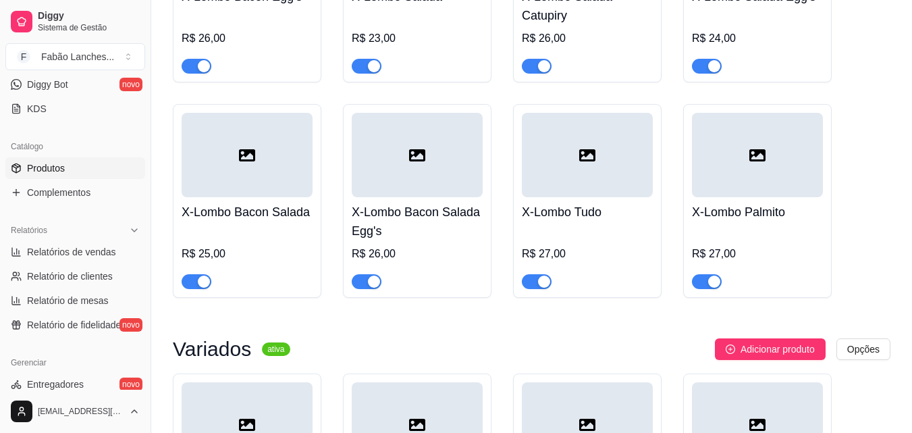
click at [745, 236] on div "R$ 27,00" at bounding box center [757, 258] width 131 height 62
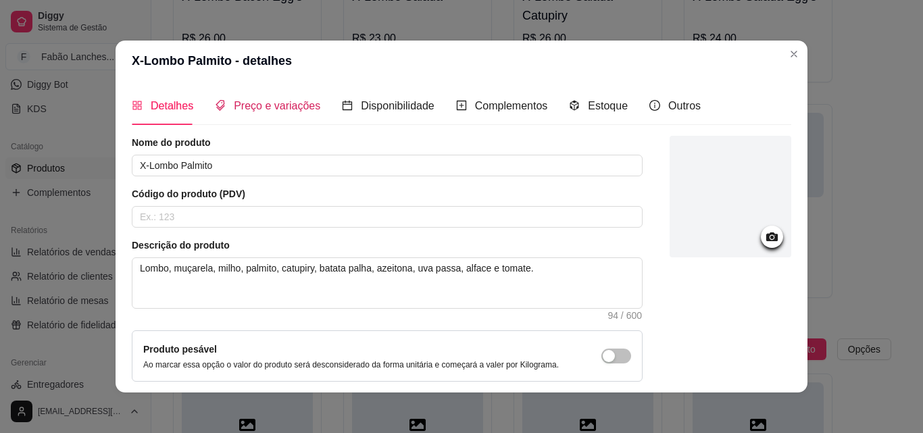
click at [291, 100] on span "Preço e variações" at bounding box center [277, 105] width 86 height 11
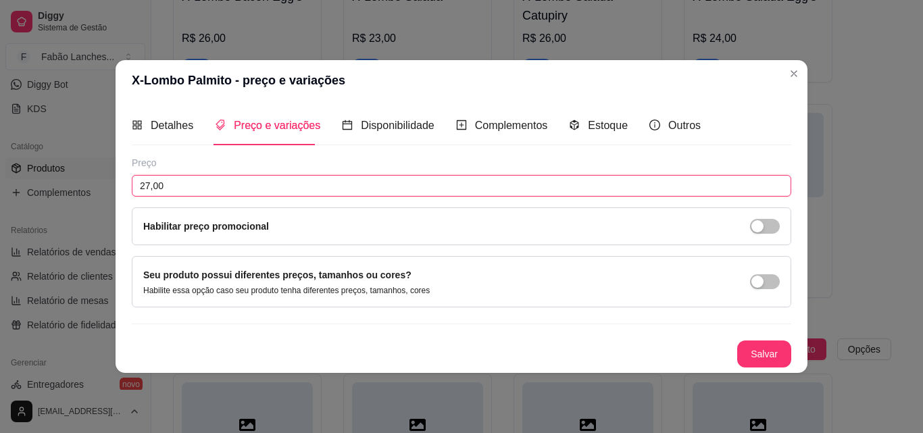
click at [149, 184] on input "27,00" at bounding box center [461, 186] width 659 height 22
type input "28,00"
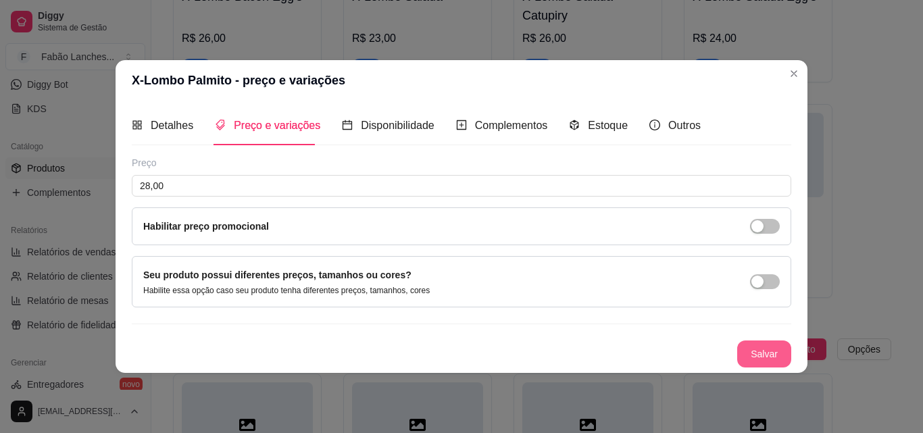
click at [756, 354] on button "Salvar" at bounding box center [764, 353] width 54 height 27
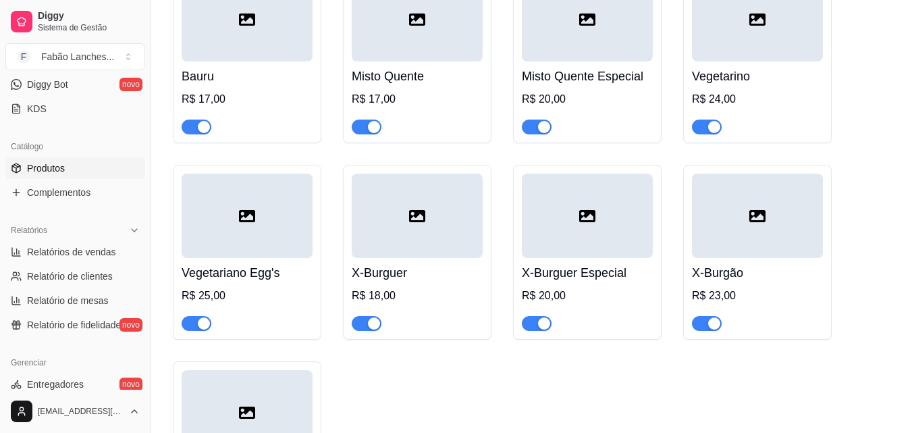
scroll to position [4525, 0]
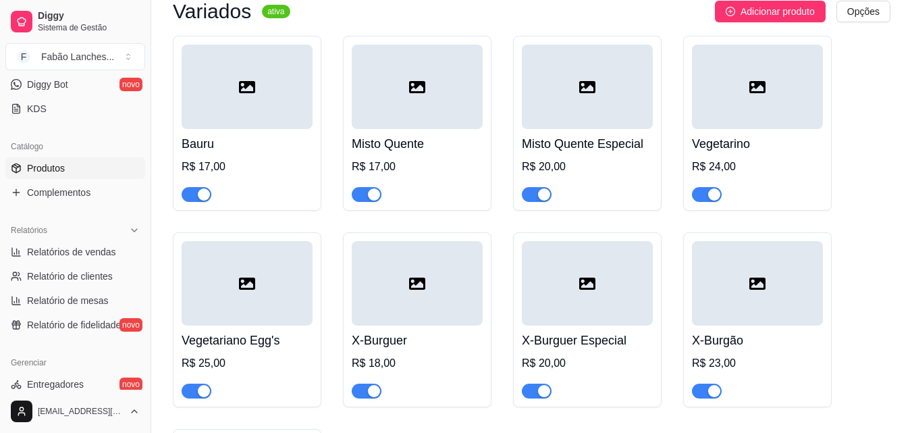
click at [240, 164] on div "R$ 17,00" at bounding box center [247, 167] width 131 height 16
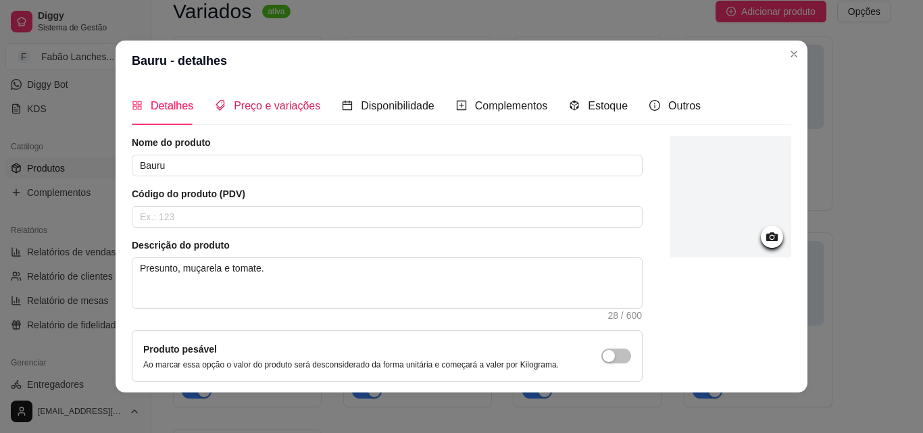
click at [278, 101] on span "Preço e variações" at bounding box center [277, 105] width 86 height 11
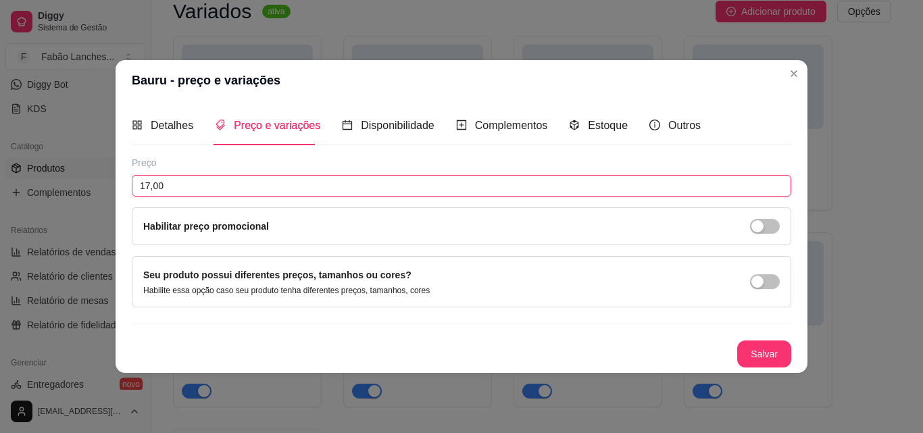
click at [150, 179] on input "17,00" at bounding box center [461, 186] width 659 height 22
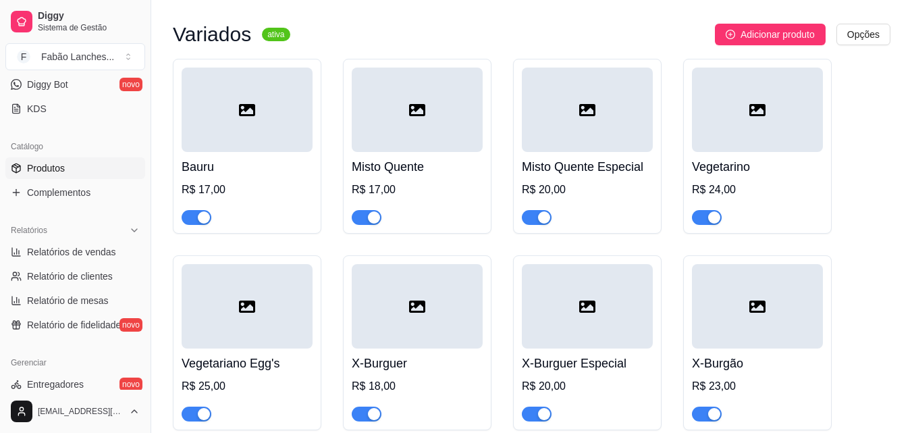
scroll to position [4458, 0]
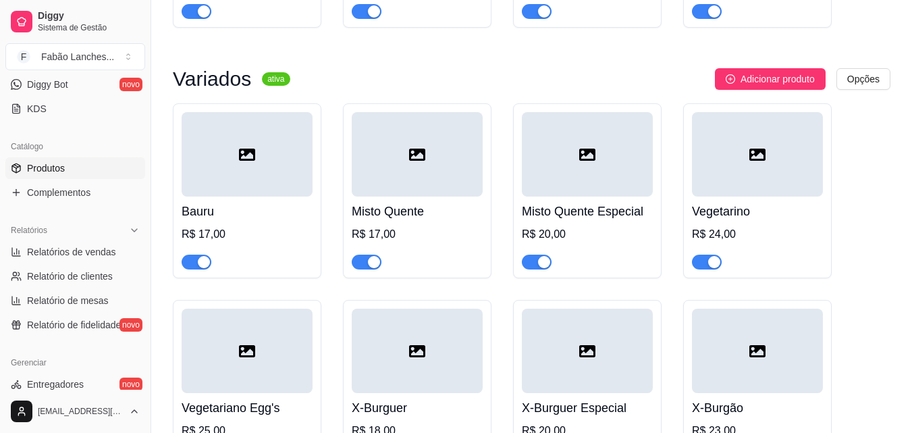
click at [267, 164] on div at bounding box center [247, 154] width 131 height 84
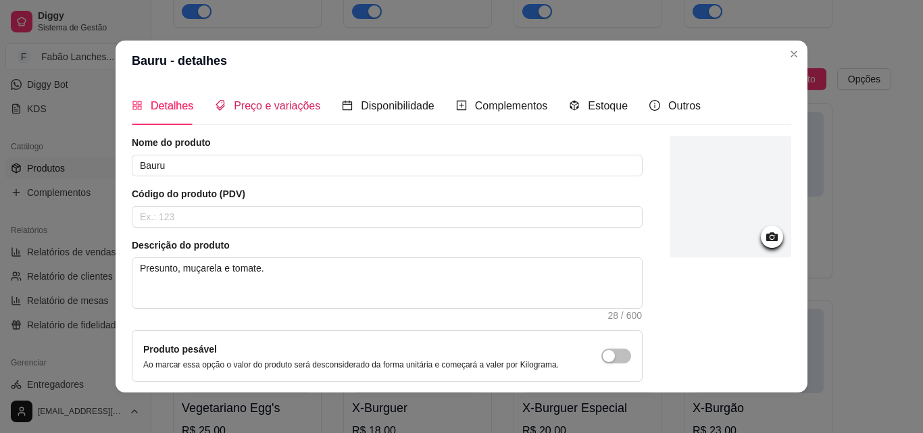
click at [249, 106] on span "Preço e variações" at bounding box center [277, 105] width 86 height 11
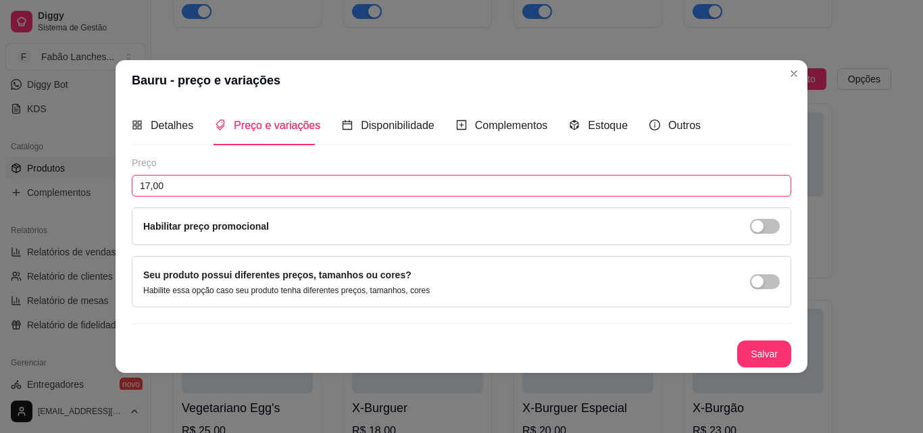
click at [150, 181] on input "17,00" at bounding box center [461, 186] width 659 height 22
type input "18,00"
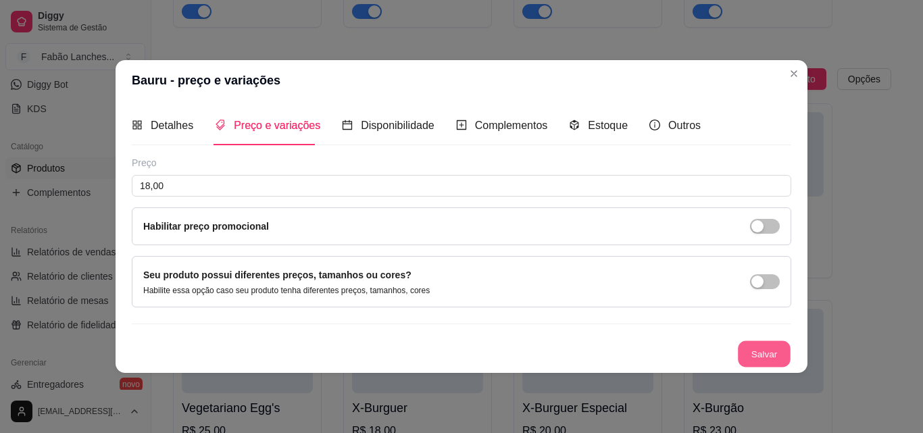
click at [771, 358] on button "Salvar" at bounding box center [764, 353] width 53 height 26
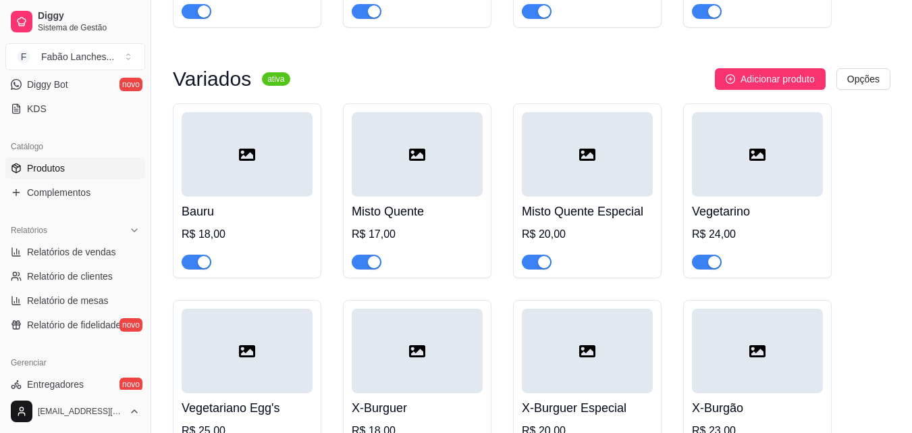
click at [376, 188] on div at bounding box center [417, 154] width 131 height 84
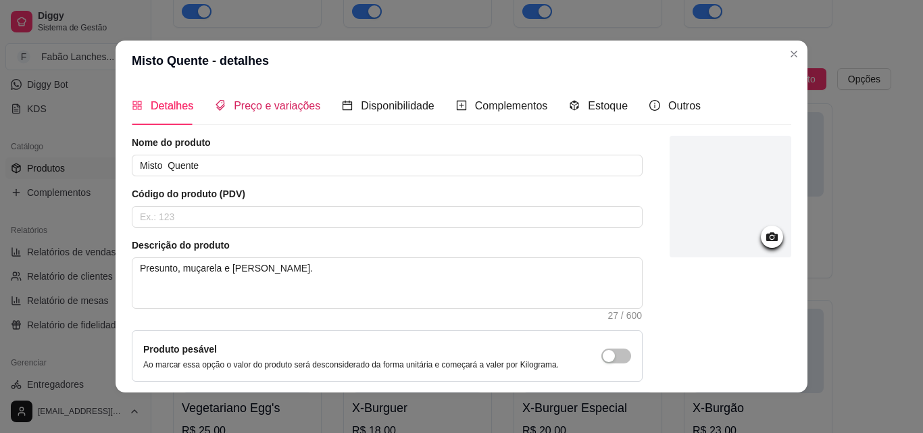
click at [270, 109] on span "Preço e variações" at bounding box center [277, 105] width 86 height 11
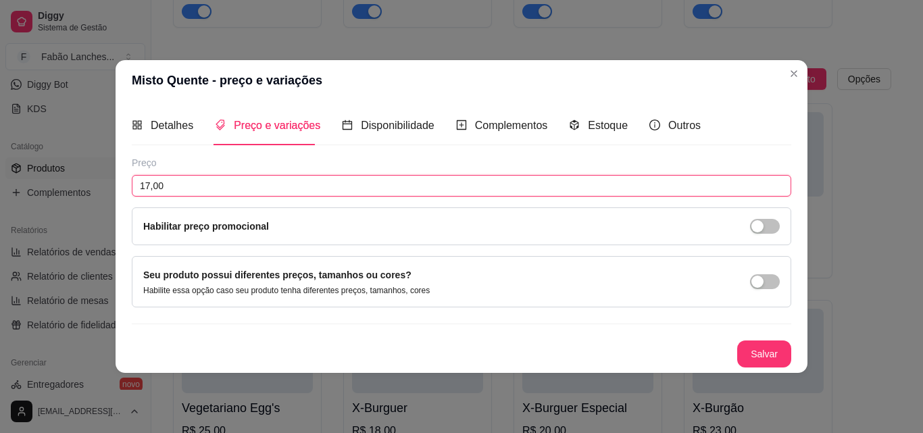
click at [150, 185] on input "17,00" at bounding box center [461, 186] width 659 height 22
type input "18,00"
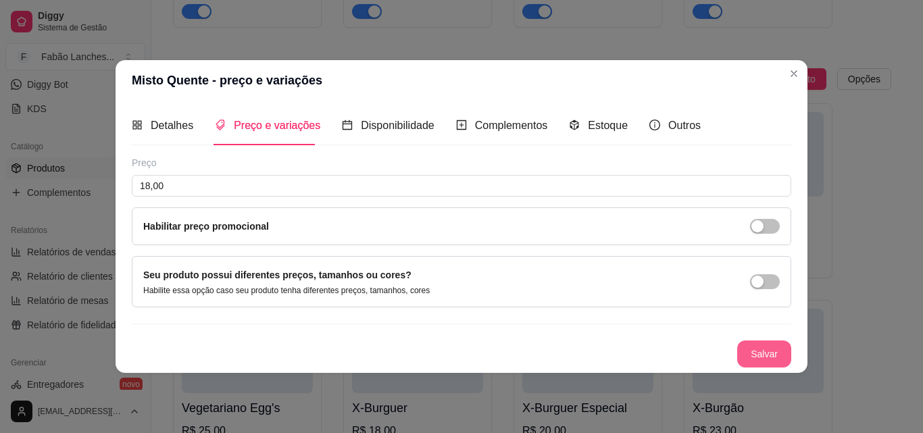
click at [766, 354] on button "Salvar" at bounding box center [764, 353] width 54 height 27
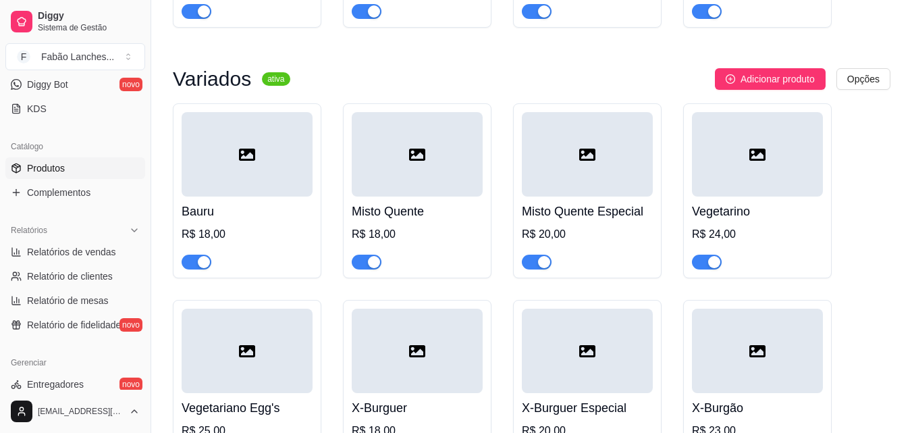
click at [575, 197] on div "Misto Quente Especial R$ 20,00" at bounding box center [587, 233] width 131 height 73
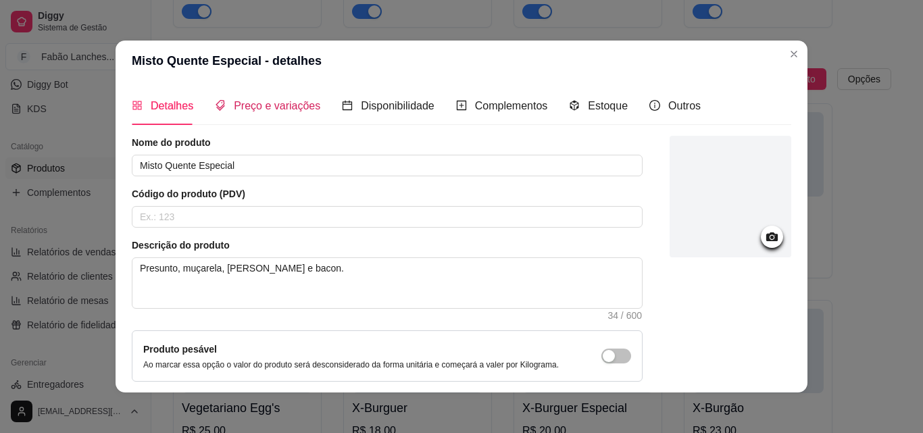
click at [270, 107] on span "Preço e variações" at bounding box center [277, 105] width 86 height 11
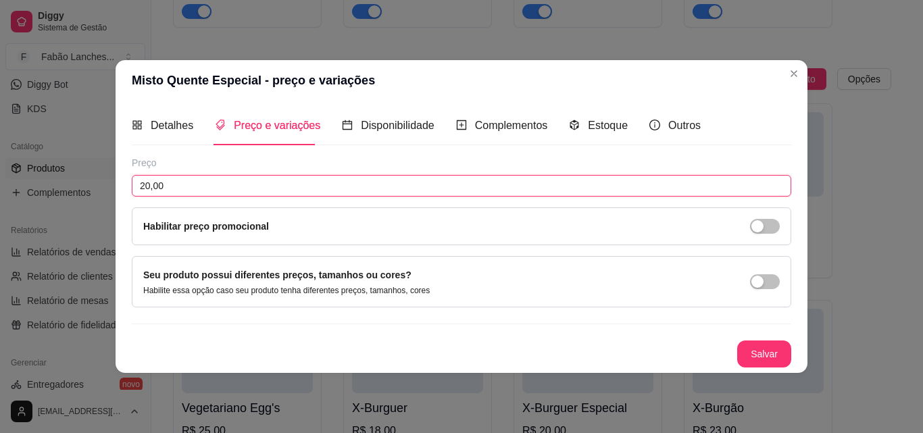
click at [147, 185] on input "20,00" at bounding box center [461, 186] width 659 height 22
click at [149, 184] on input "20,00" at bounding box center [461, 186] width 659 height 22
type input "21,00"
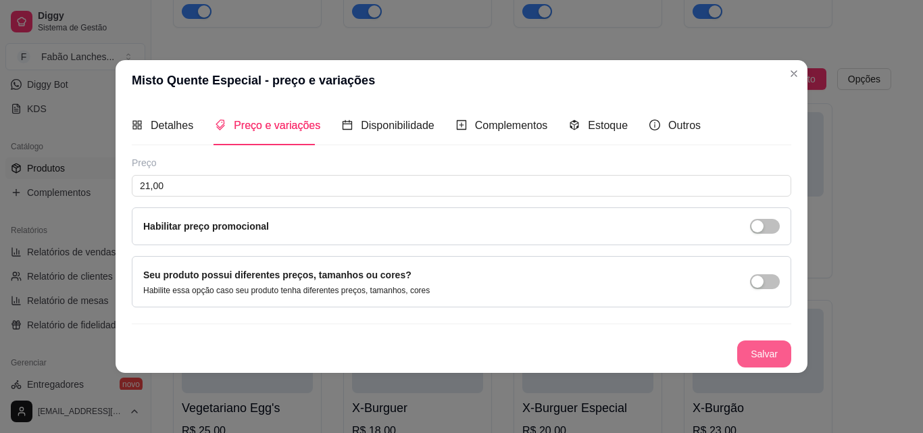
click at [757, 354] on button "Salvar" at bounding box center [764, 353] width 54 height 27
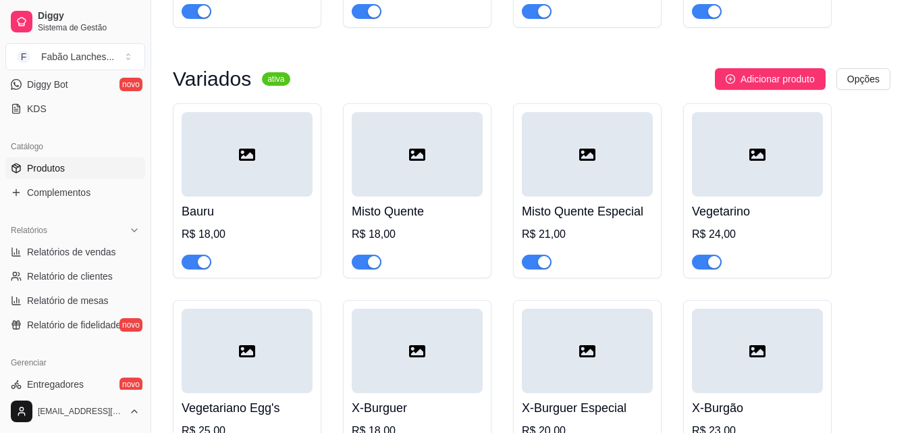
click at [719, 226] on div "R$ 24,00" at bounding box center [757, 234] width 131 height 16
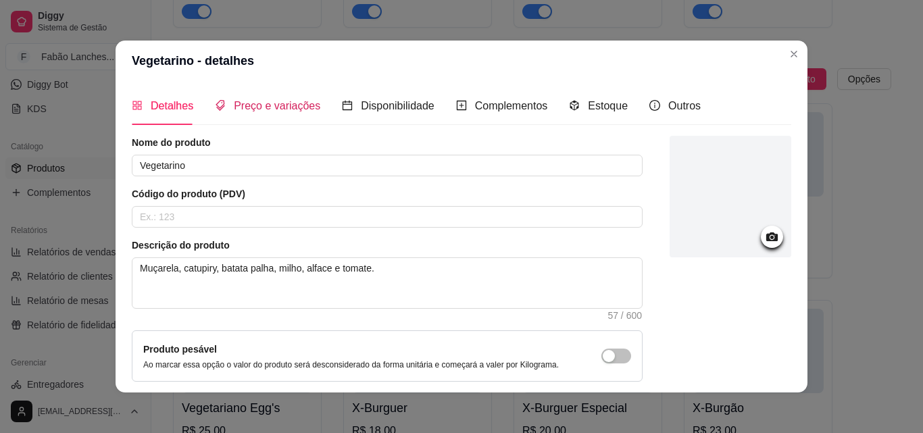
click at [265, 111] on span "Preço e variações" at bounding box center [277, 105] width 86 height 11
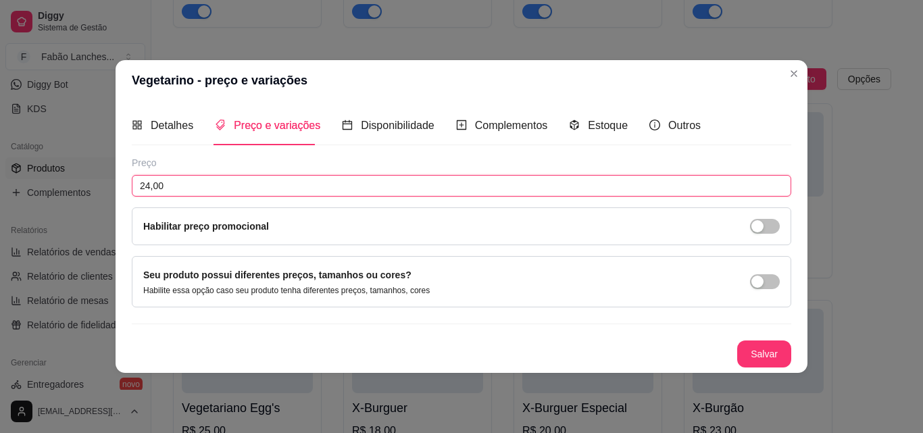
click at [148, 183] on input "24,00" at bounding box center [461, 186] width 659 height 22
type input "25,00"
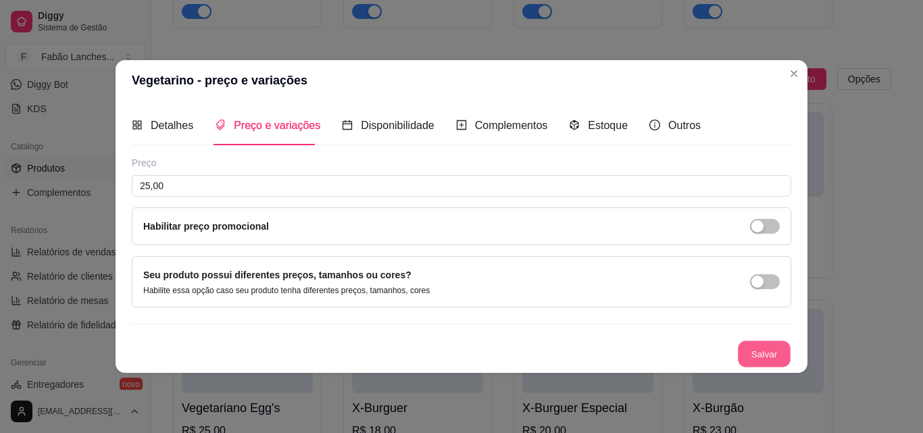
click at [755, 359] on button "Salvar" at bounding box center [764, 353] width 53 height 26
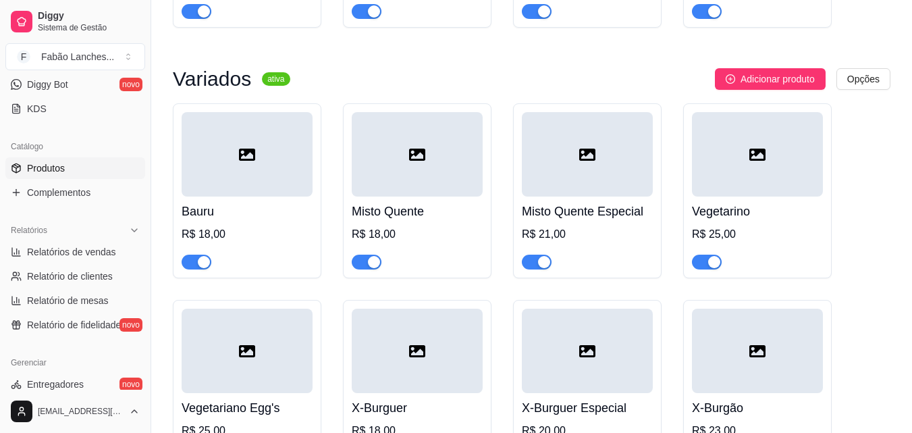
click at [240, 393] on div "Vegetariano Egg's R$ 25,00" at bounding box center [247, 429] width 131 height 73
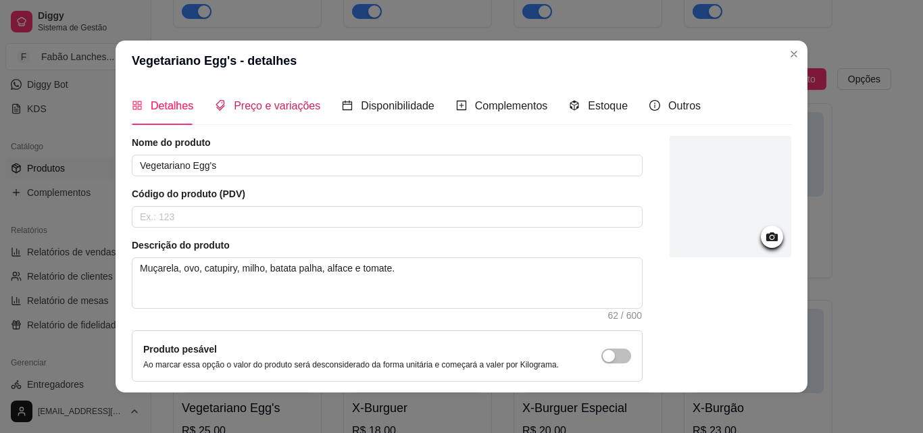
click at [271, 110] on span "Preço e variações" at bounding box center [277, 105] width 86 height 11
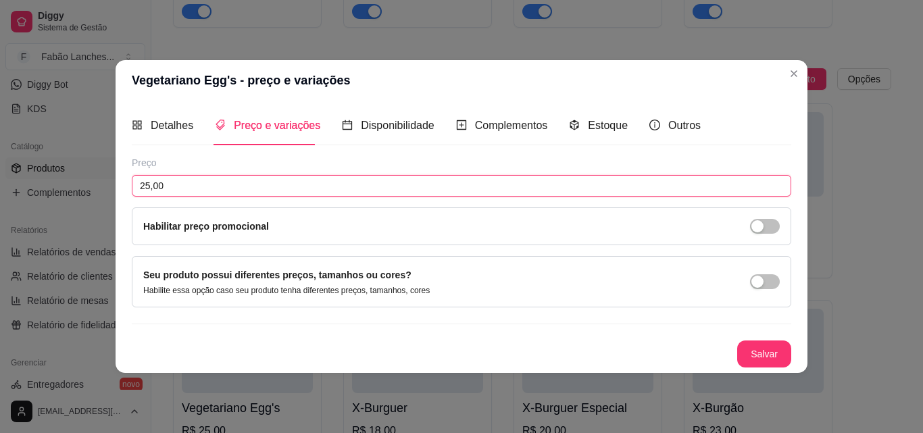
click at [149, 185] on input "25,00" at bounding box center [461, 186] width 659 height 22
type input "26,00"
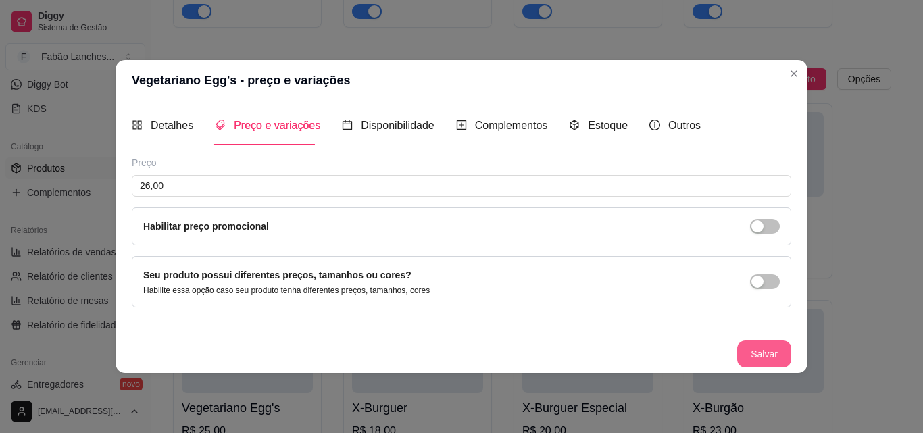
click at [765, 349] on button "Salvar" at bounding box center [764, 353] width 54 height 27
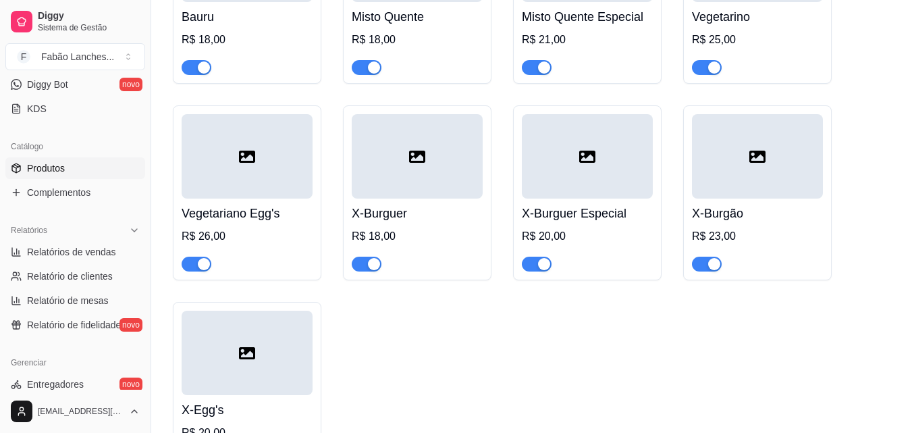
scroll to position [4660, 0]
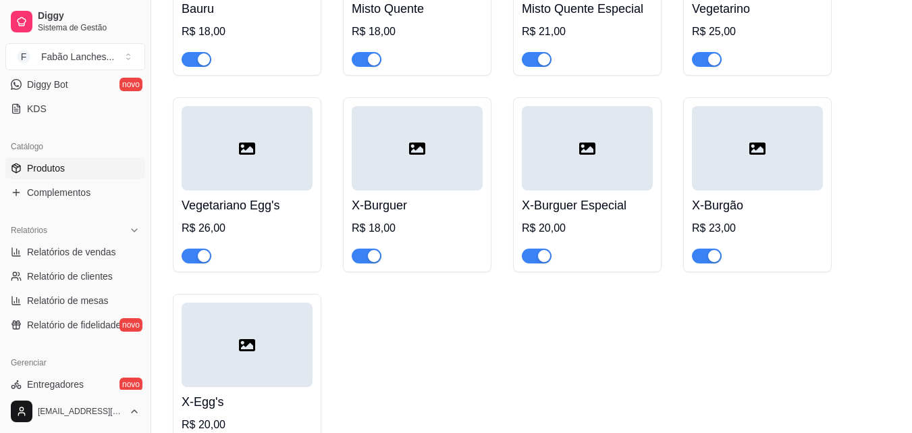
click at [411, 220] on div "R$ 18,00" at bounding box center [417, 228] width 131 height 16
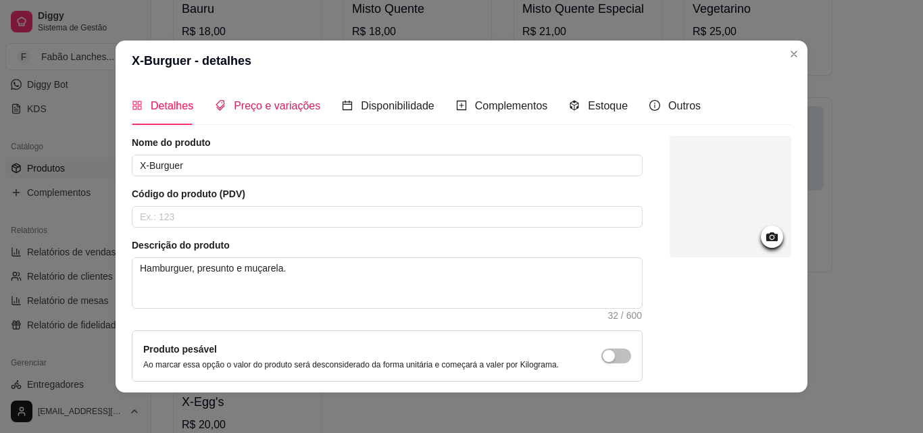
click at [251, 109] on span "Preço e variações" at bounding box center [277, 105] width 86 height 11
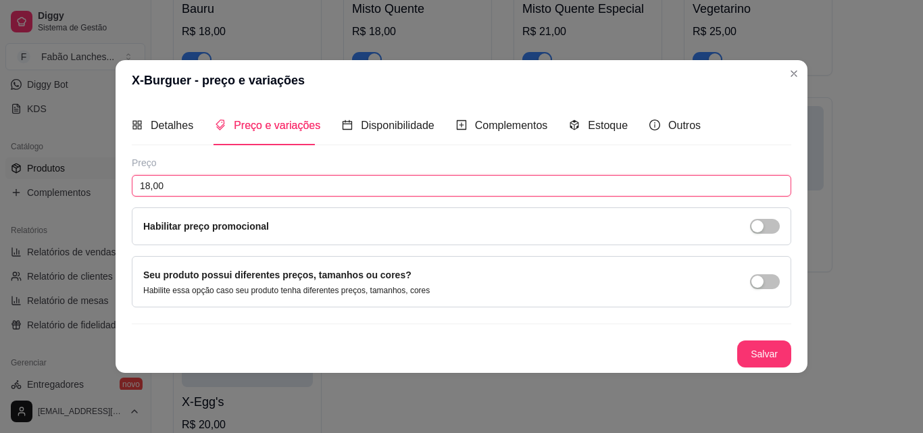
click at [149, 187] on input "18,00" at bounding box center [461, 186] width 659 height 22
type input "20,00"
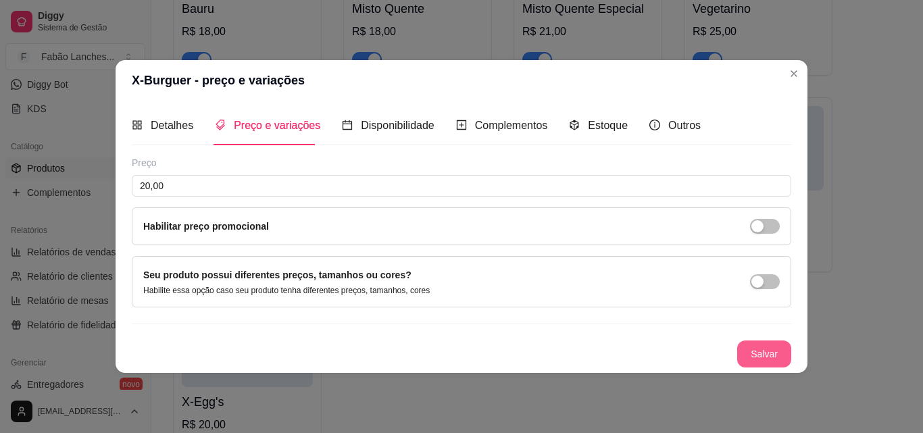
click at [763, 361] on button "Salvar" at bounding box center [764, 353] width 54 height 27
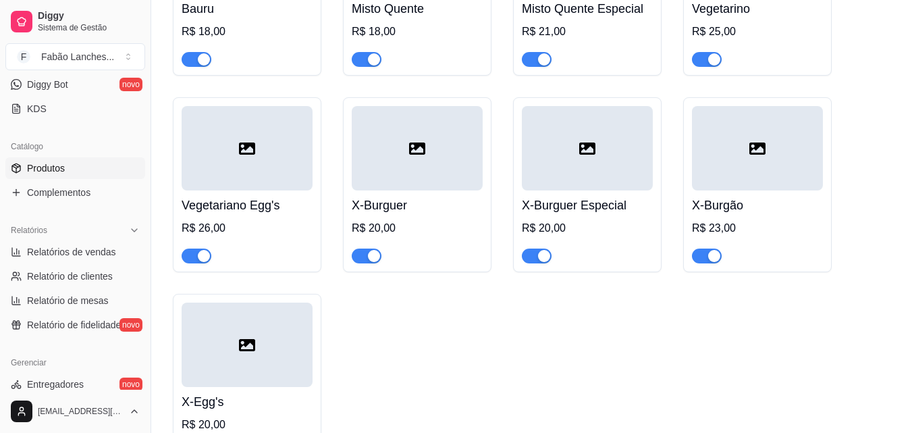
click at [558, 220] on div "R$ 20,00" at bounding box center [587, 228] width 131 height 16
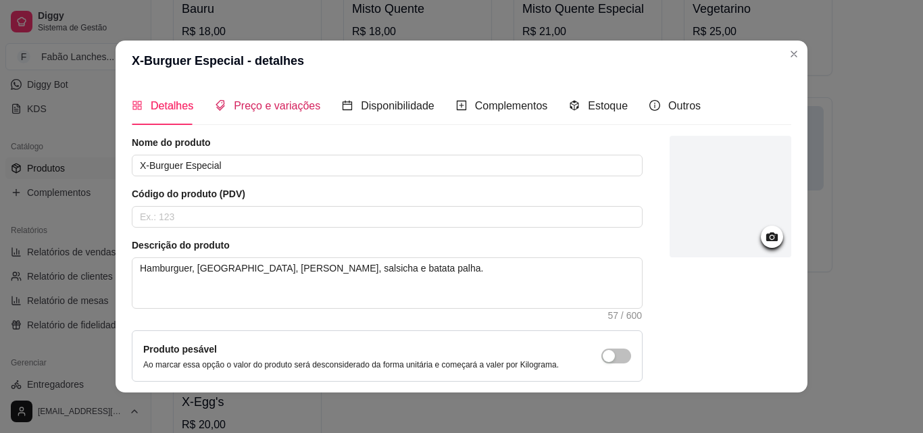
click at [242, 111] on span "Preço e variações" at bounding box center [277, 105] width 86 height 11
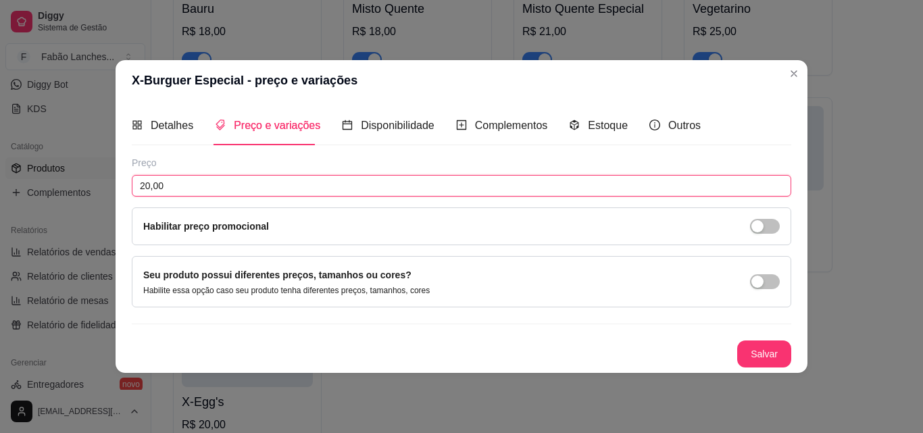
click at [149, 184] on input "20,00" at bounding box center [461, 186] width 659 height 22
type input "22,00"
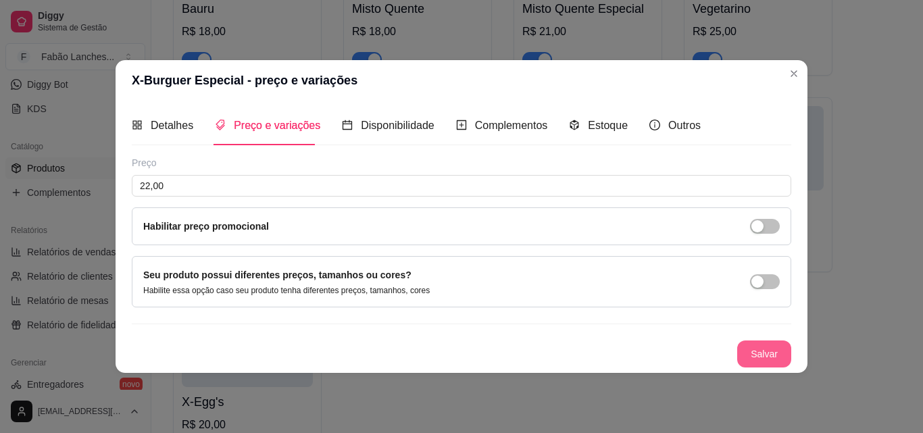
click at [686, 253] on div "Preço 22,00 Habilitar preço promocional Seu produto possui diferentes preços, t…" at bounding box center [461, 261] width 659 height 211
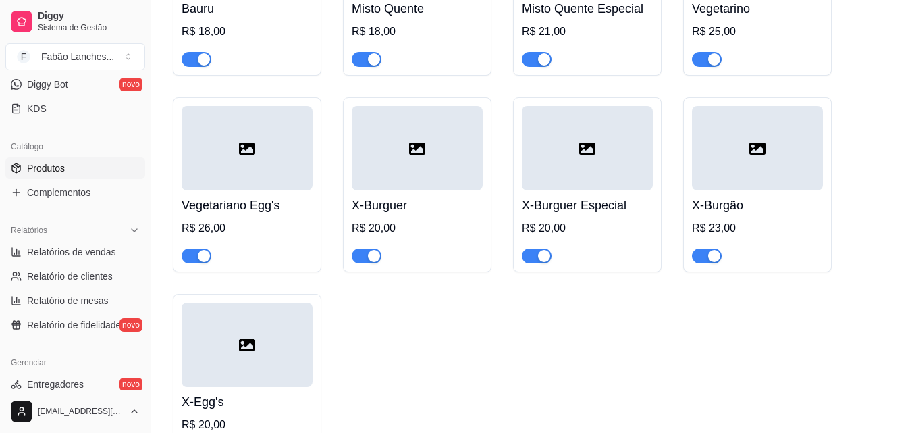
click at [578, 224] on div "R$ 20,00" at bounding box center [587, 228] width 131 height 16
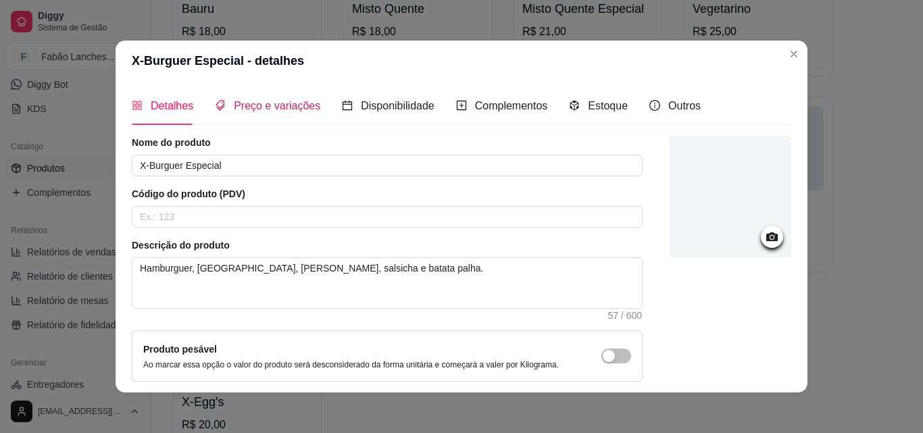
click at [264, 105] on span "Preço e variações" at bounding box center [277, 105] width 86 height 11
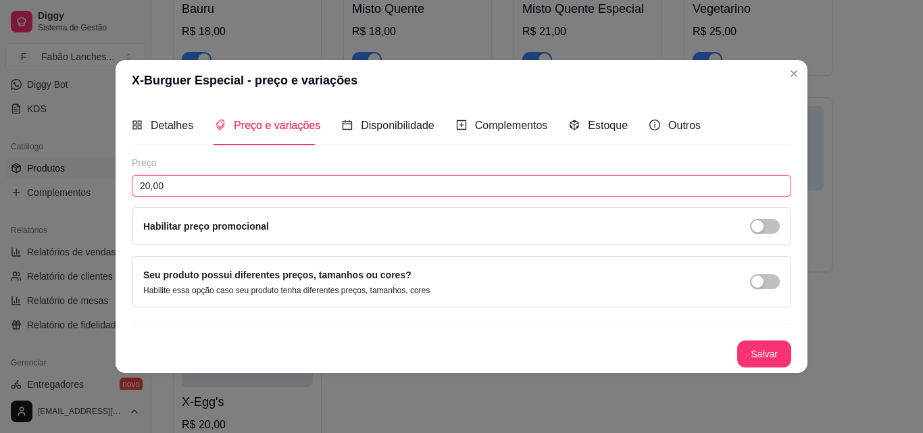
click at [151, 186] on input "20,00" at bounding box center [461, 186] width 659 height 22
type input "22,00"
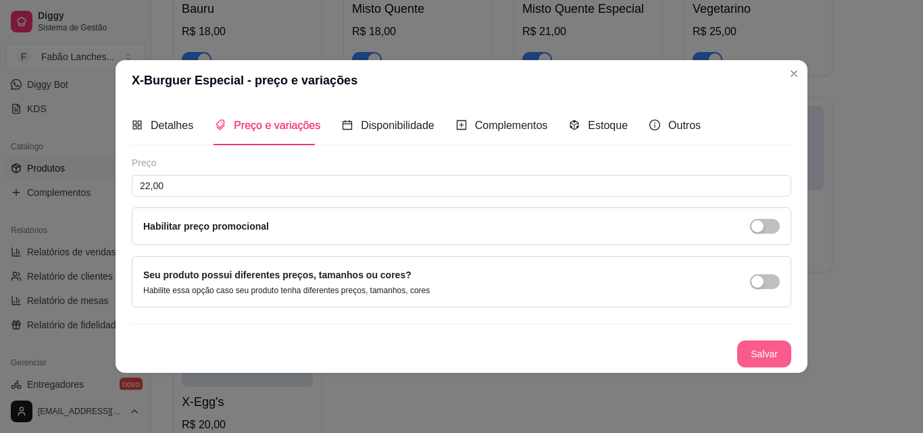
click at [758, 358] on button "Salvar" at bounding box center [764, 353] width 54 height 27
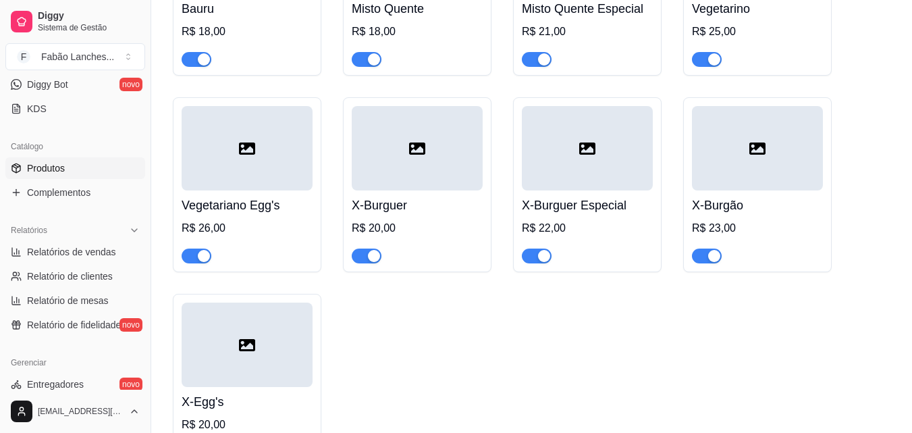
click at [744, 226] on div "R$ 23,00" at bounding box center [757, 228] width 131 height 16
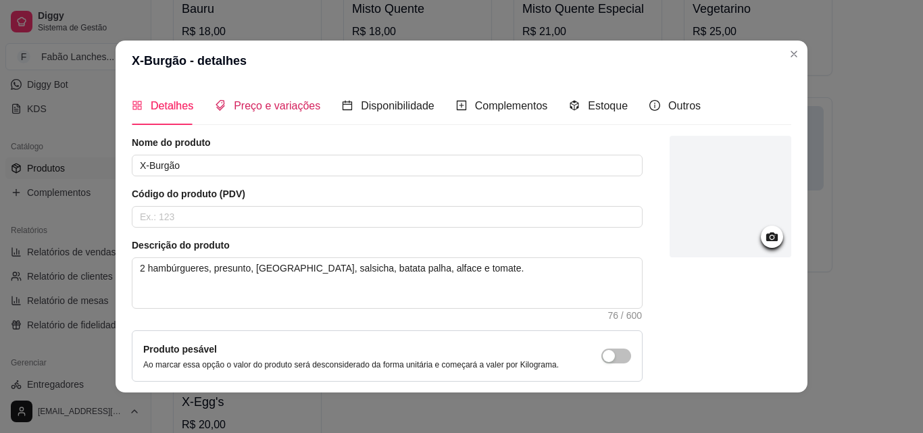
click at [242, 107] on span "Preço e variações" at bounding box center [277, 105] width 86 height 11
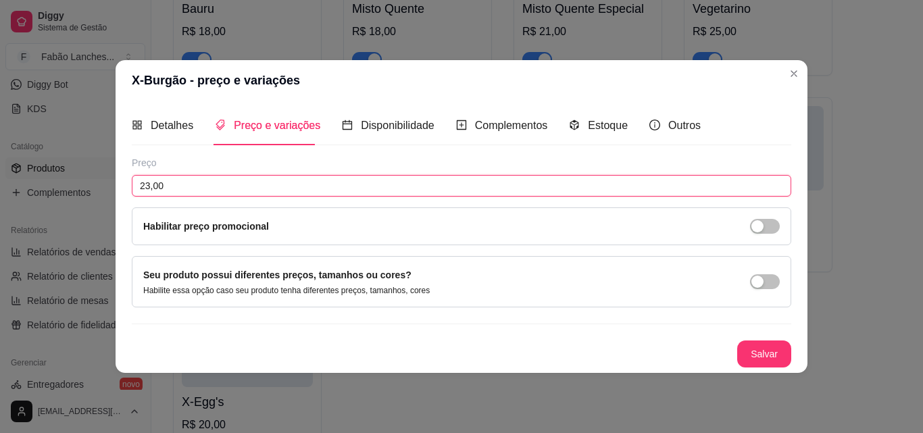
click at [150, 184] on input "23,00" at bounding box center [461, 186] width 659 height 22
type input "24,00"
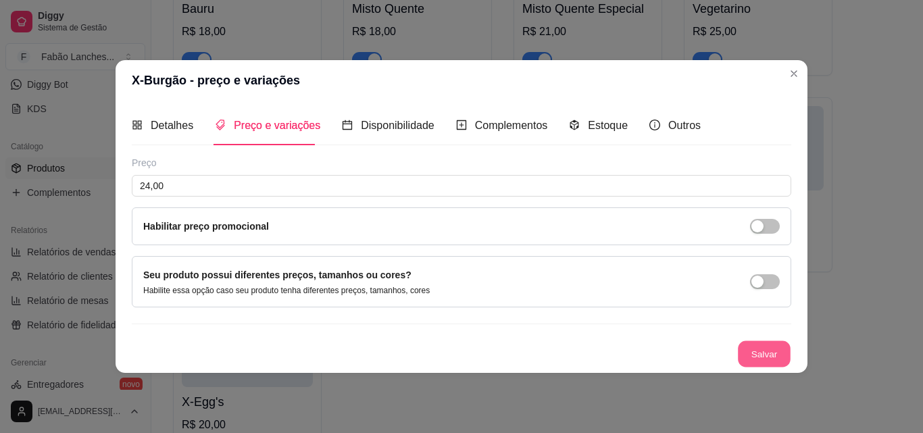
click at [782, 357] on button "Salvar" at bounding box center [764, 353] width 53 height 26
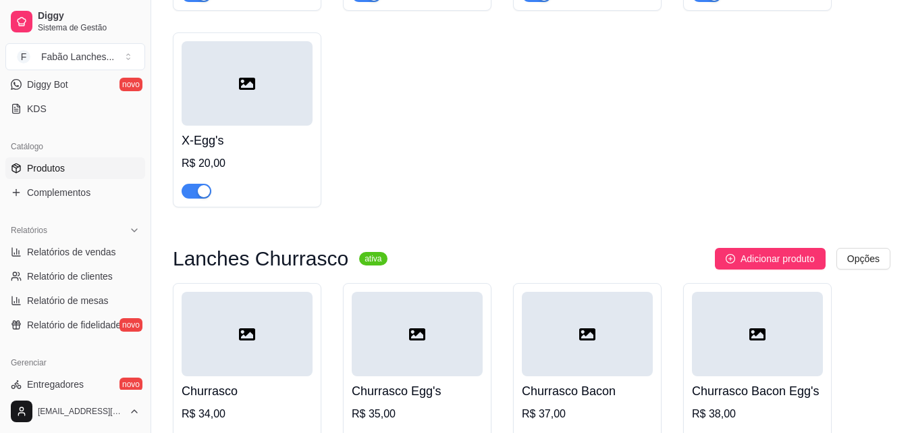
scroll to position [4931, 0]
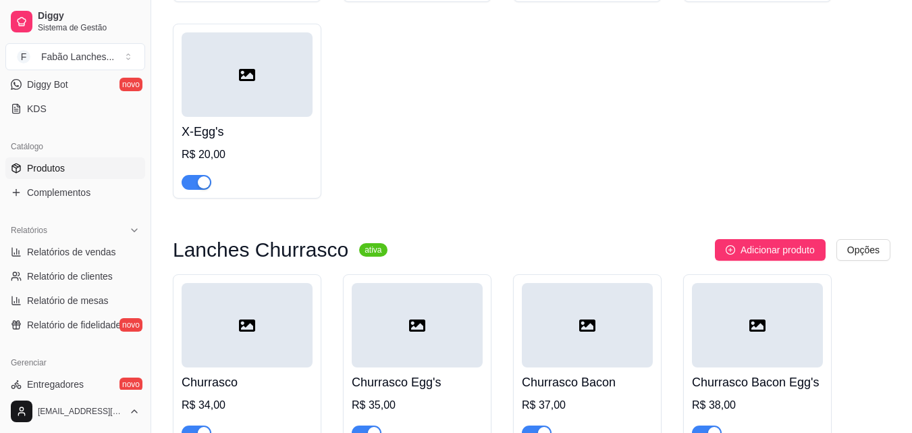
click at [245, 103] on div at bounding box center [247, 74] width 131 height 84
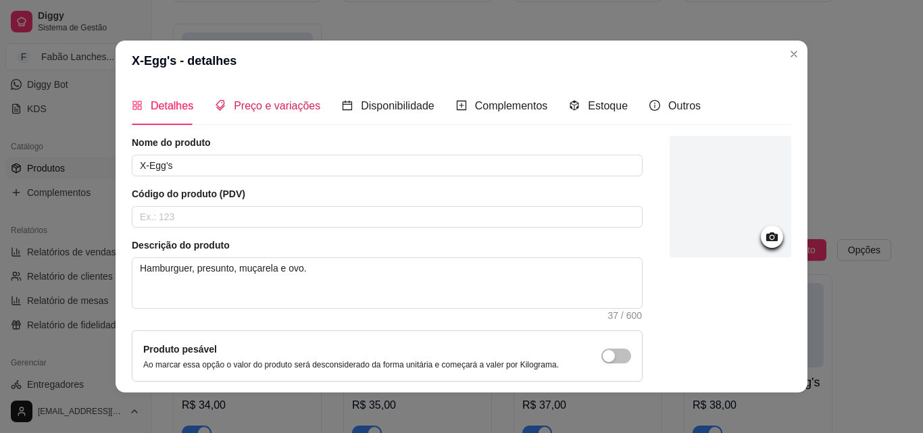
click at [255, 105] on span "Preço e variações" at bounding box center [277, 105] width 86 height 11
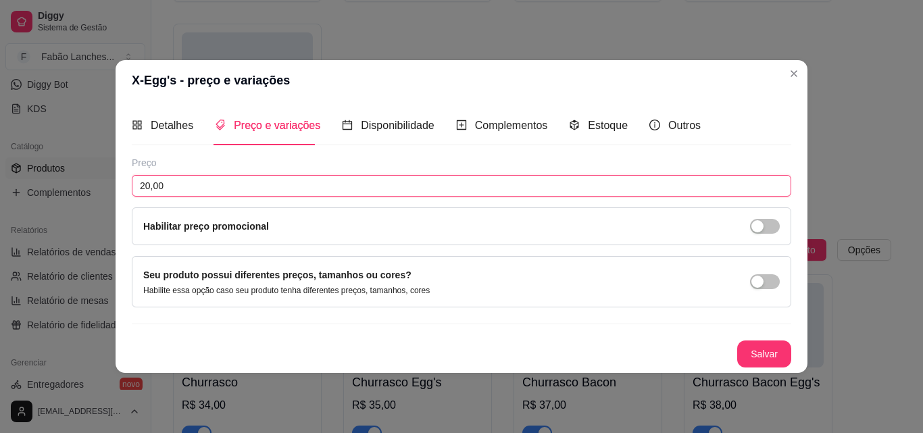
click at [147, 185] on input "20,00" at bounding box center [461, 186] width 659 height 22
click at [153, 183] on input "20,00" at bounding box center [461, 186] width 659 height 22
click at [152, 181] on input "20,00" at bounding box center [461, 186] width 659 height 22
click at [151, 185] on input "20,00" at bounding box center [461, 186] width 659 height 22
type input "22,00"
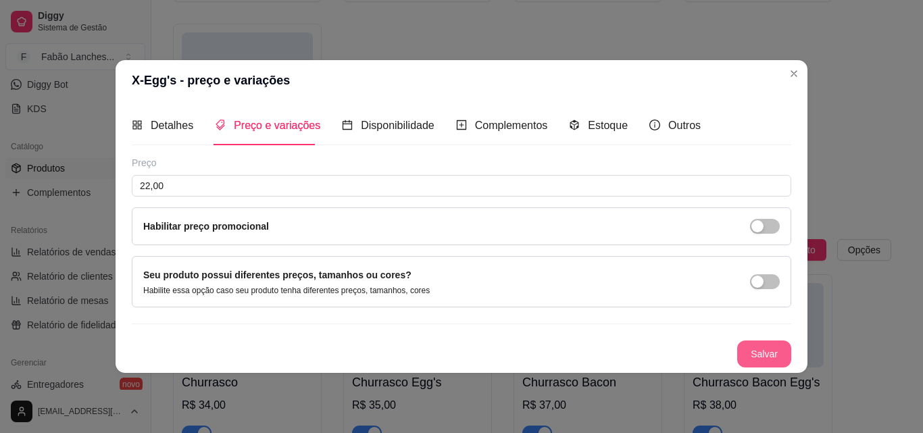
click at [761, 355] on button "Salvar" at bounding box center [764, 353] width 54 height 27
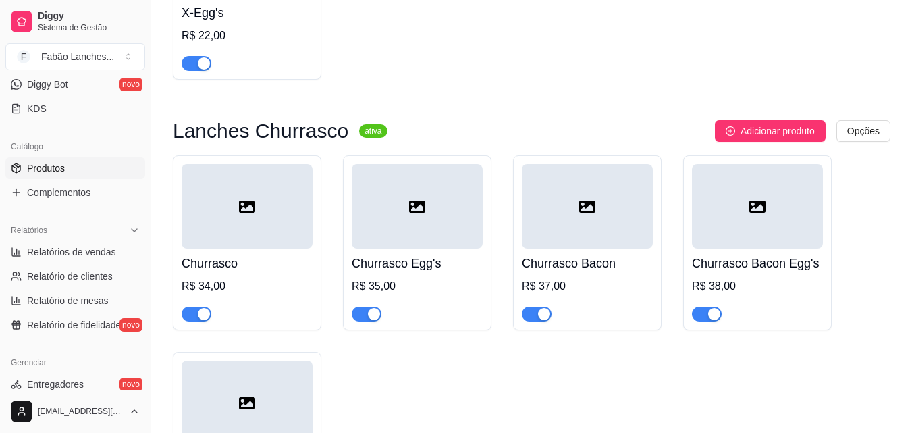
scroll to position [5066, 0]
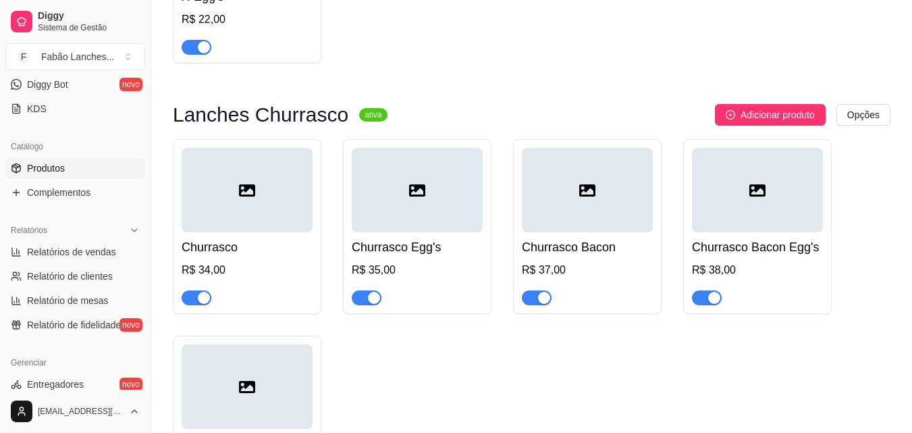
click at [279, 228] on div at bounding box center [247, 190] width 131 height 84
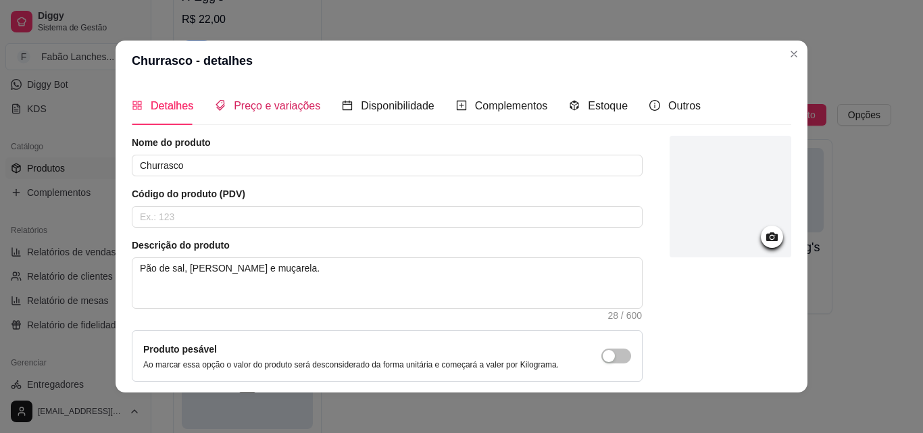
click at [265, 102] on span "Preço e variações" at bounding box center [277, 105] width 86 height 11
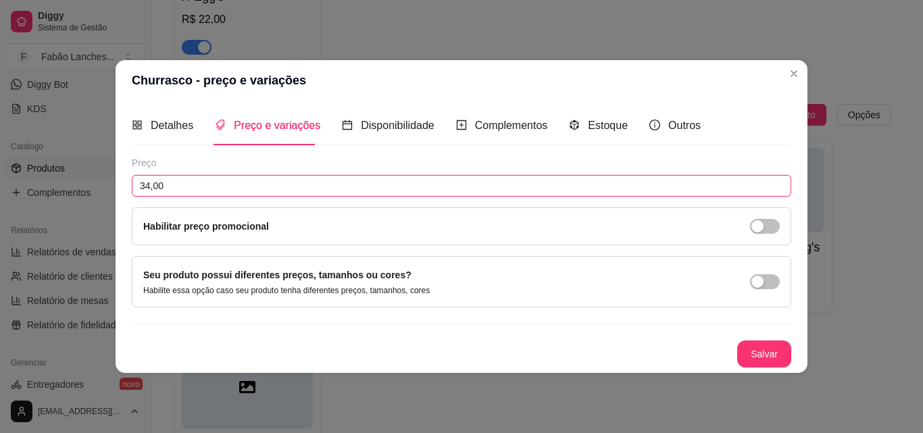
click at [148, 187] on input "34,00" at bounding box center [461, 186] width 659 height 22
type input "36,00"
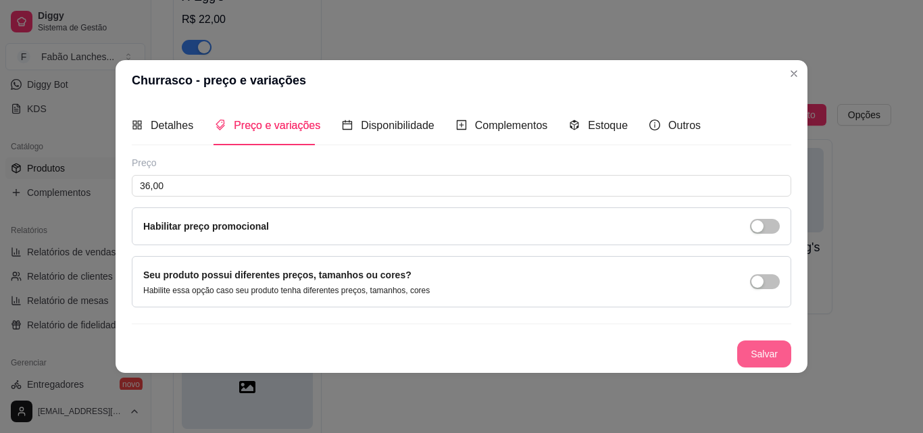
click at [759, 353] on button "Salvar" at bounding box center [764, 353] width 54 height 27
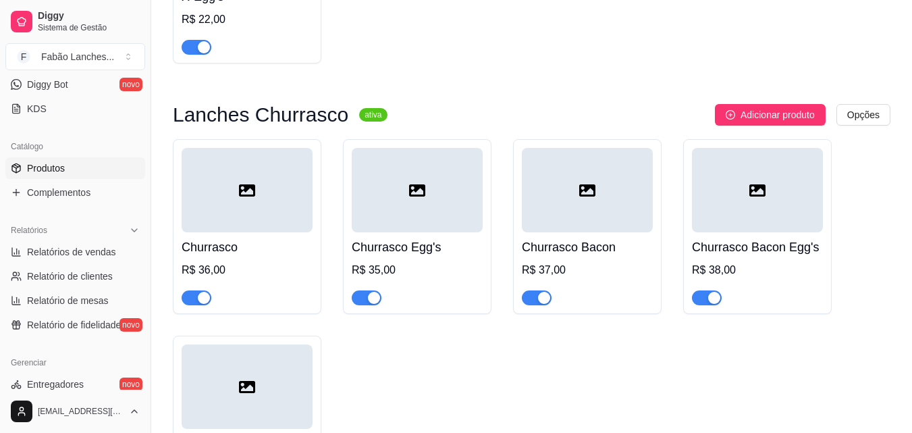
click at [411, 202] on div at bounding box center [417, 190] width 131 height 84
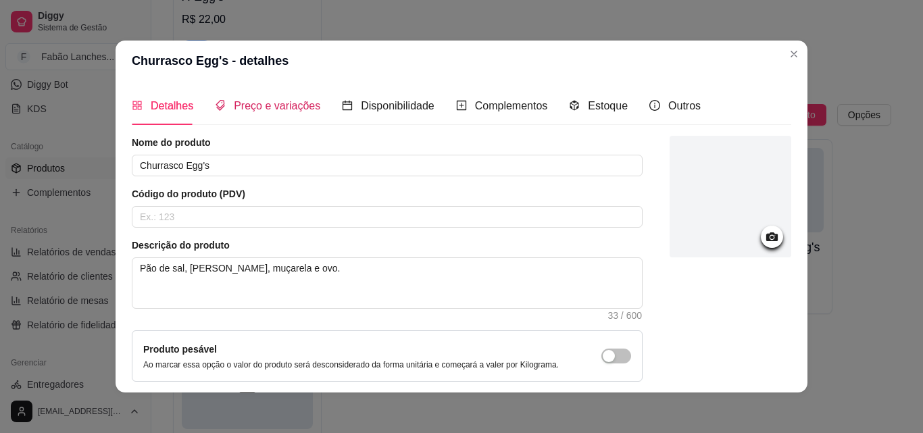
click at [259, 113] on div "Preço e variações" at bounding box center [267, 105] width 105 height 17
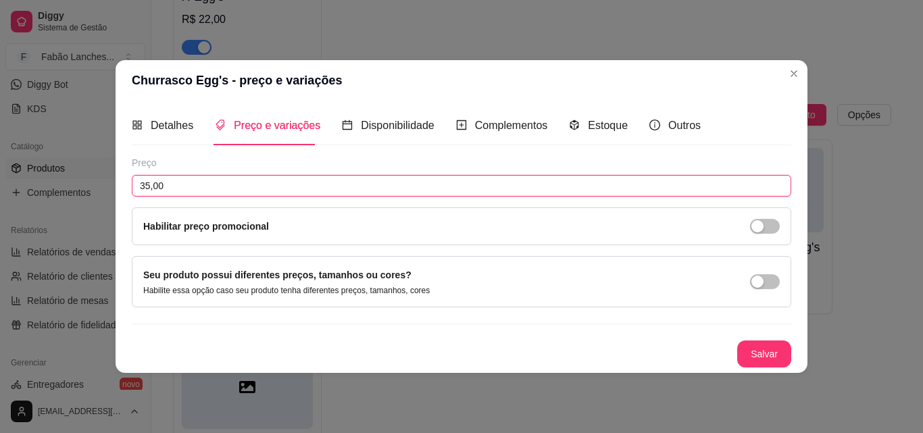
click at [150, 183] on input "35,00" at bounding box center [461, 186] width 659 height 22
type input "37,00"
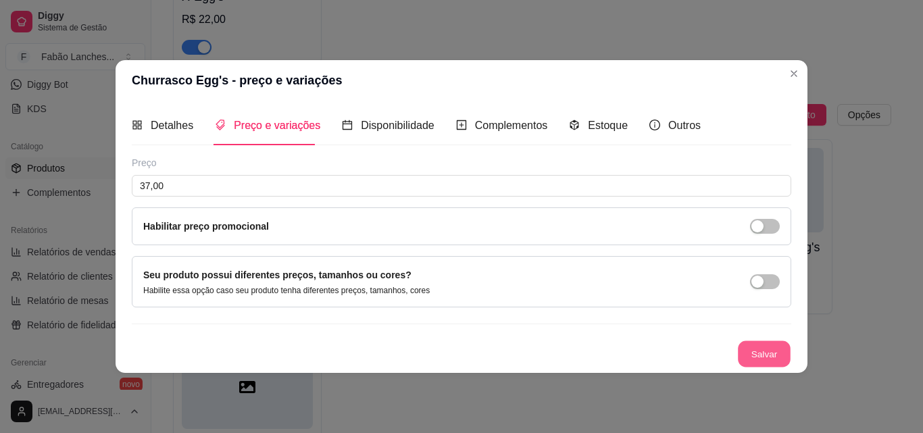
click at [770, 351] on button "Salvar" at bounding box center [764, 353] width 53 height 26
click at [785, 349] on button "Salvar" at bounding box center [764, 353] width 53 height 26
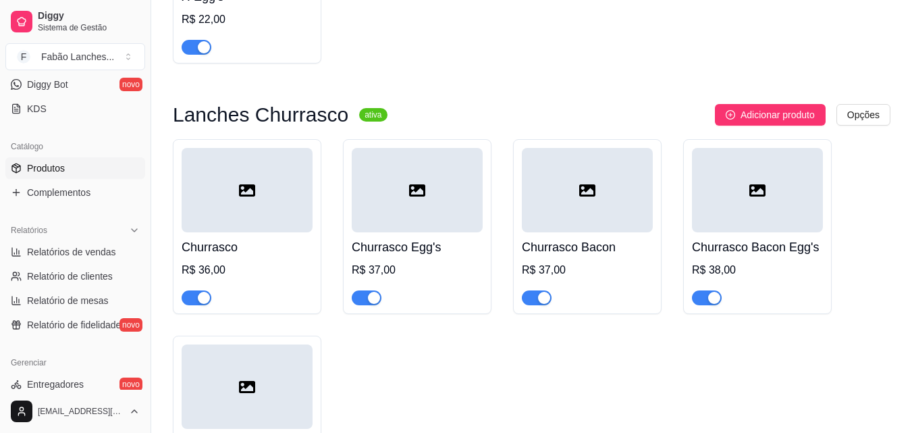
click at [574, 251] on h4 "Churrasco Bacon" at bounding box center [587, 247] width 131 height 19
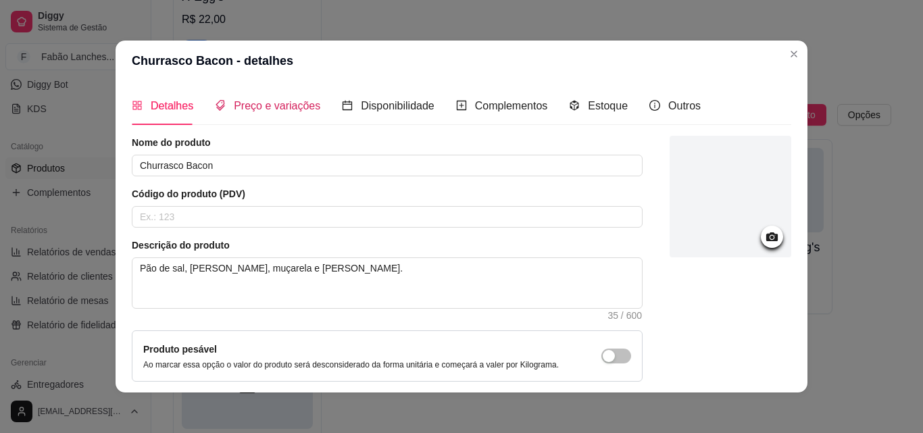
click at [276, 105] on span "Preço e variações" at bounding box center [277, 105] width 86 height 11
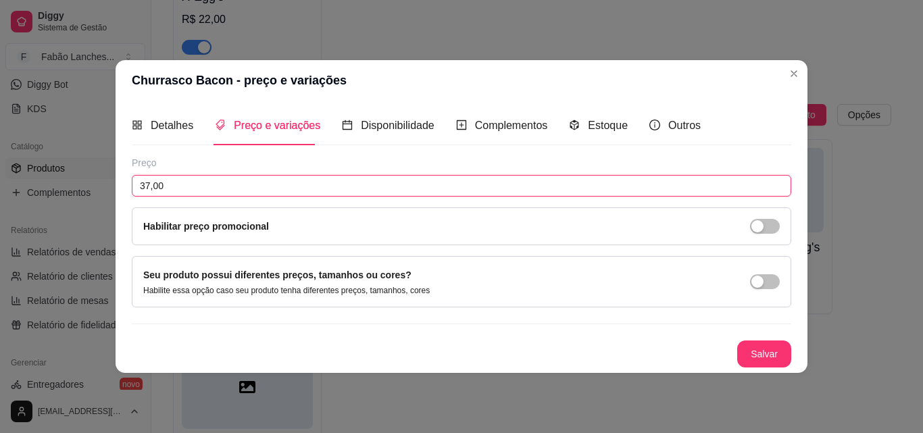
click at [149, 185] on input "37,00" at bounding box center [461, 186] width 659 height 22
type input "39,00"
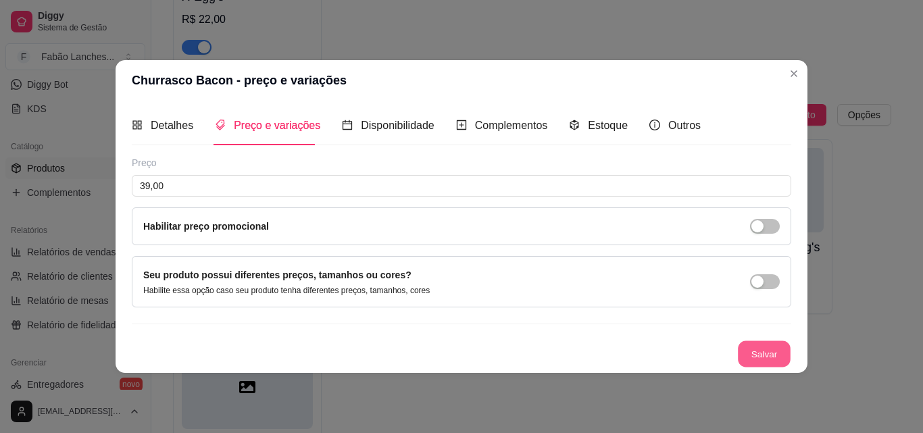
click at [766, 351] on button "Salvar" at bounding box center [764, 353] width 53 height 26
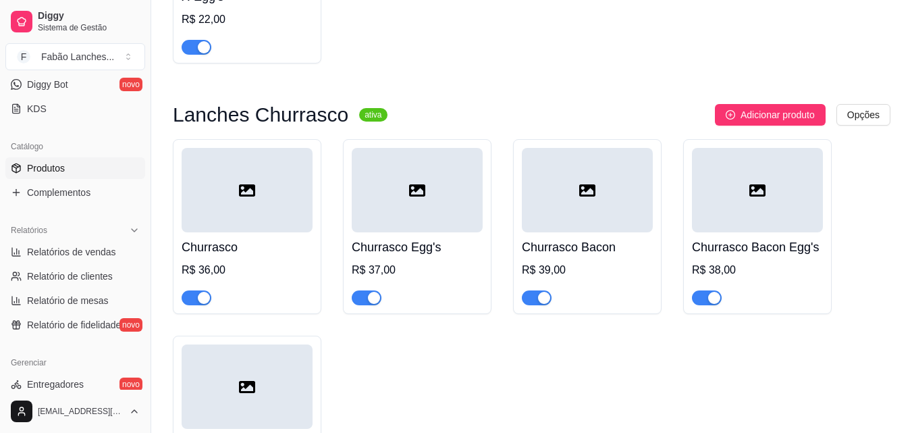
click at [783, 224] on div at bounding box center [757, 190] width 131 height 84
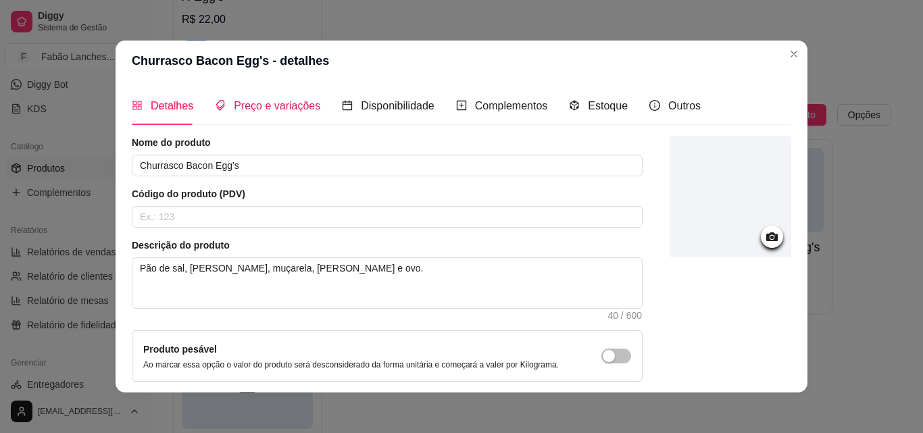
click at [272, 106] on span "Preço e variações" at bounding box center [277, 105] width 86 height 11
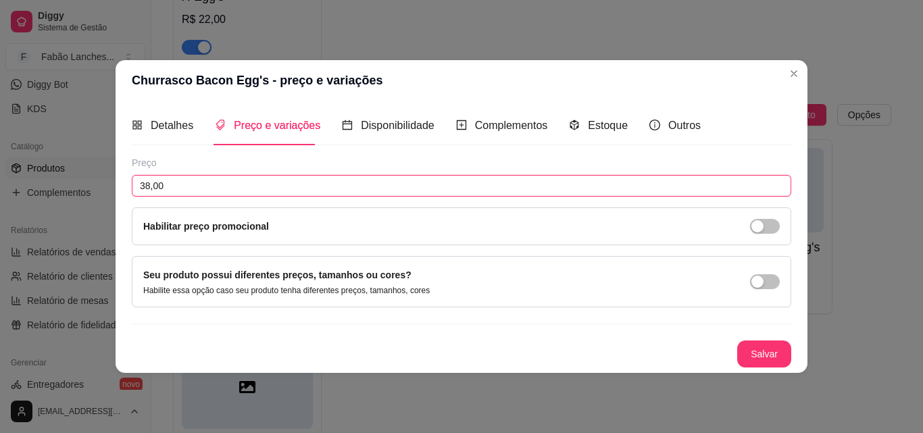
click at [149, 182] on input "38,00" at bounding box center [461, 186] width 659 height 22
type input "40,00"
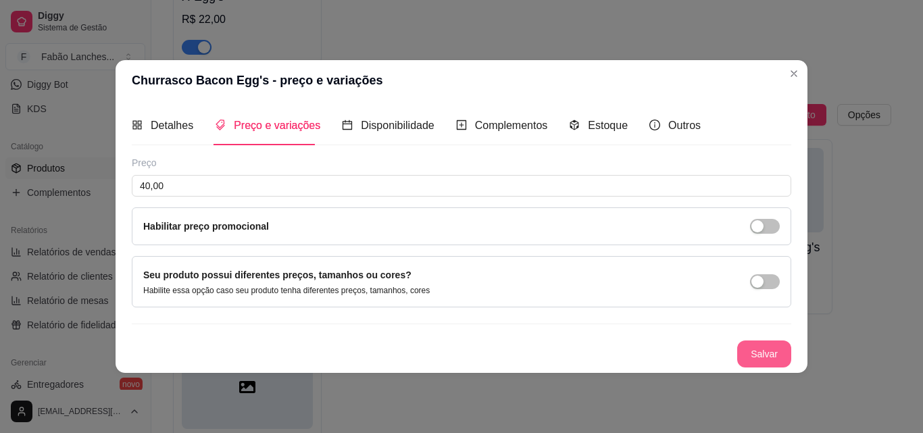
click at [768, 347] on button "Salvar" at bounding box center [764, 353] width 54 height 27
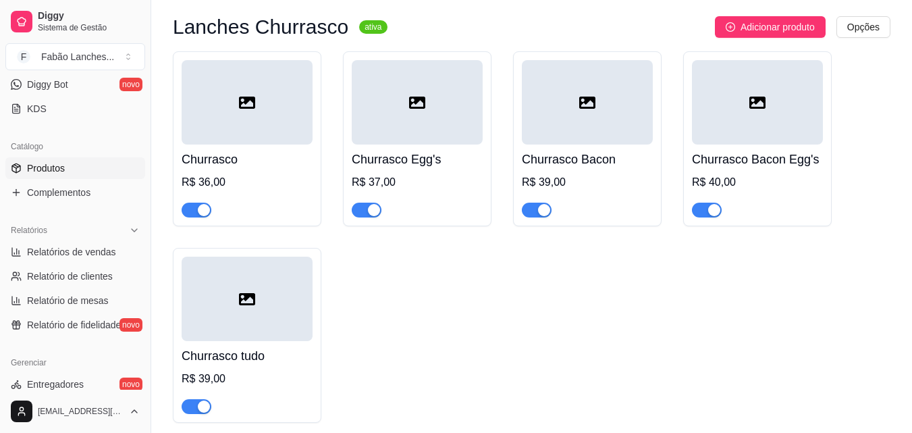
scroll to position [5268, 0]
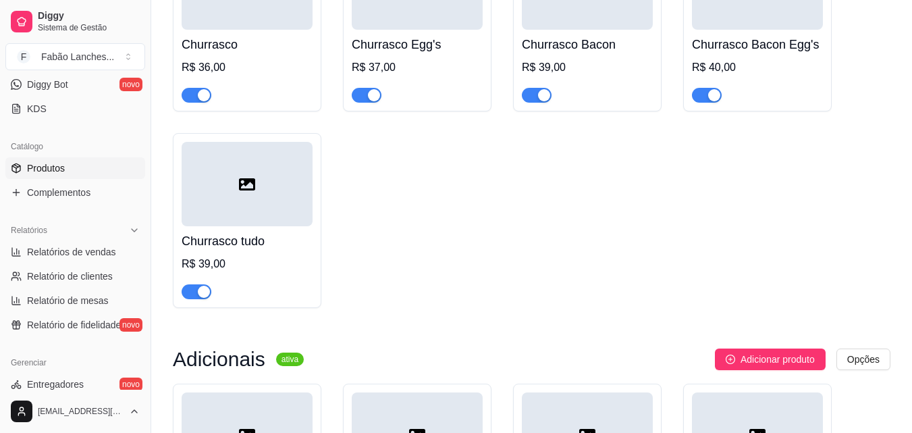
click at [274, 235] on h4 "Churrasco tudo" at bounding box center [247, 241] width 131 height 19
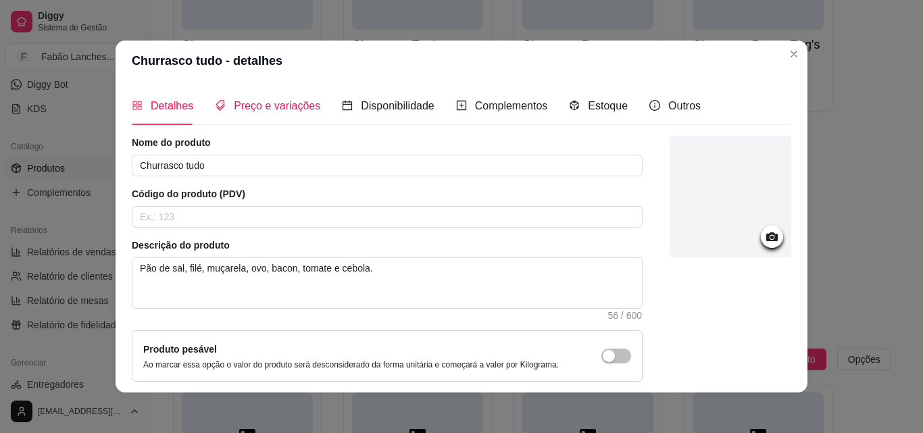
click at [287, 109] on span "Preço e variações" at bounding box center [277, 105] width 86 height 11
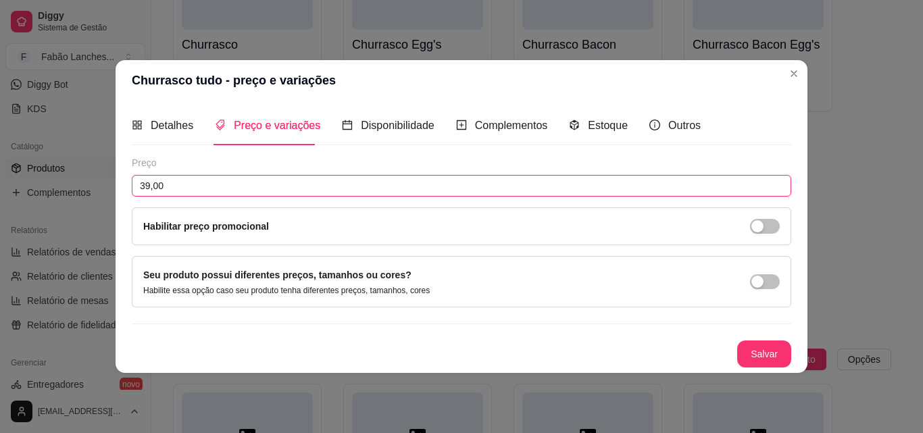
click at [149, 183] on input "39,00" at bounding box center [461, 186] width 659 height 22
type input "41,00"
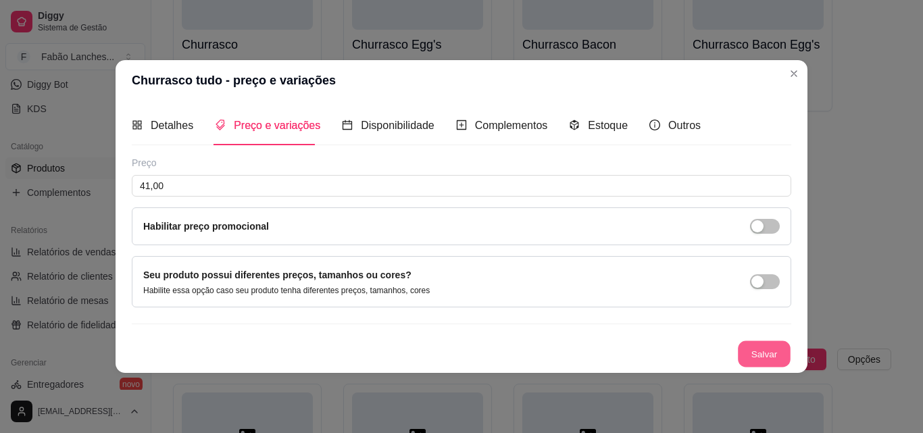
click at [760, 345] on button "Salvar" at bounding box center [764, 353] width 53 height 26
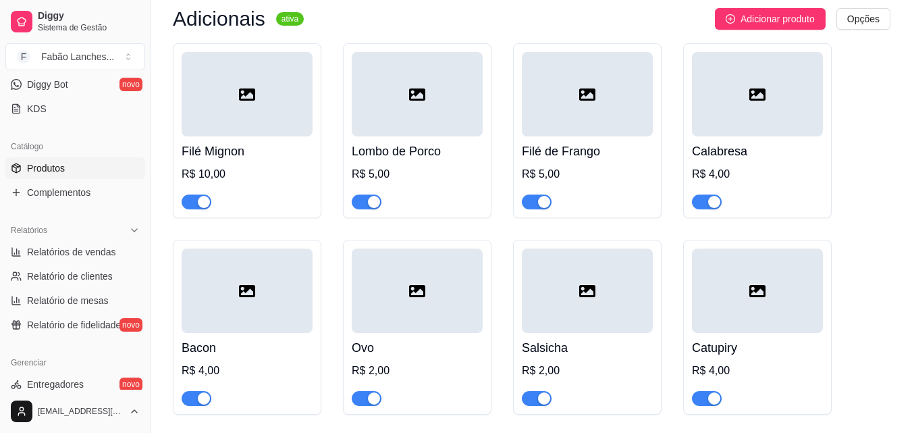
scroll to position [5606, 0]
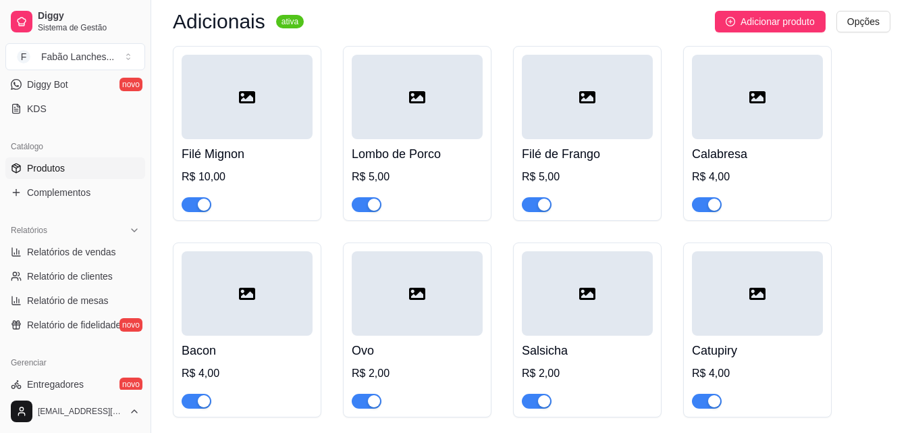
click at [208, 174] on div "R$ 10,00" at bounding box center [247, 177] width 131 height 16
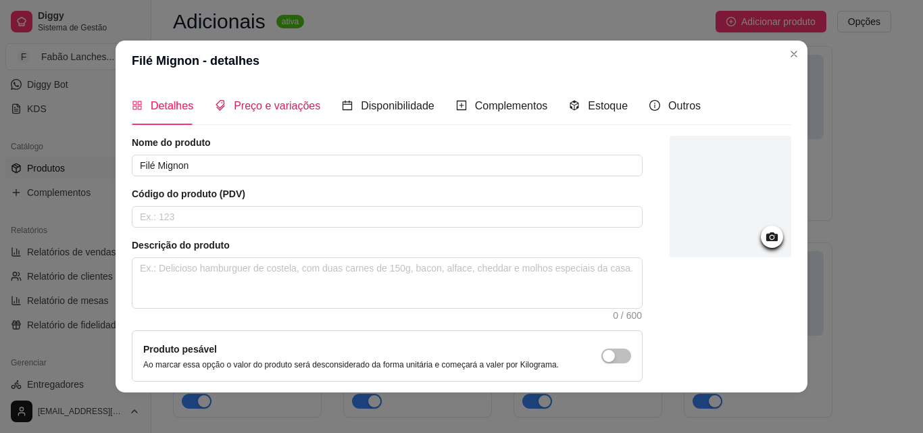
drag, startPoint x: 262, startPoint y: 101, endPoint x: 249, endPoint y: 107, distance: 14.5
click at [263, 100] on span "Preço e variações" at bounding box center [277, 105] width 86 height 11
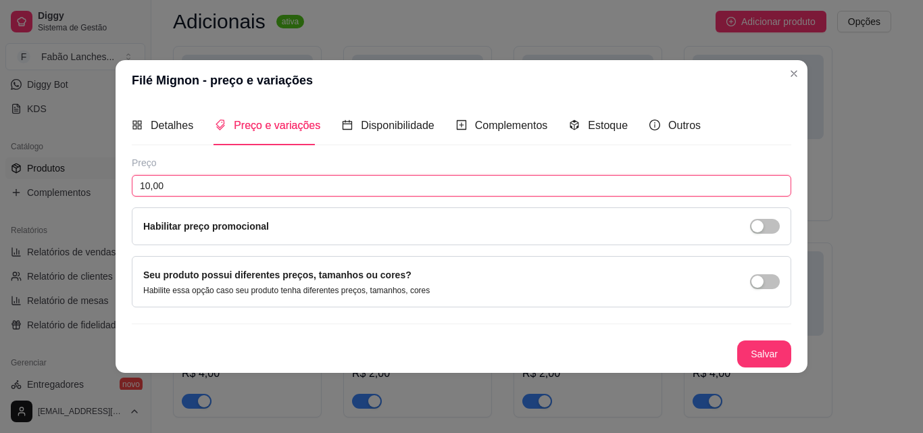
click at [150, 182] on input "10,00" at bounding box center [461, 186] width 659 height 22
type input "11,00"
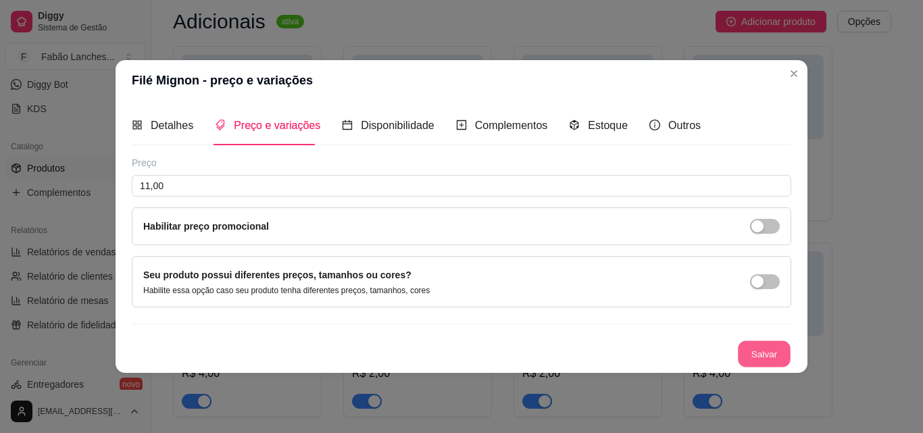
click at [757, 360] on button "Salvar" at bounding box center [764, 353] width 53 height 26
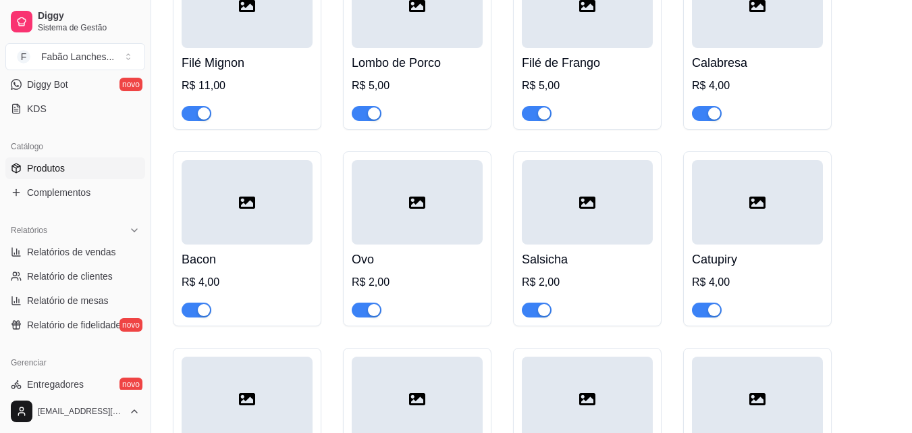
scroll to position [5741, 0]
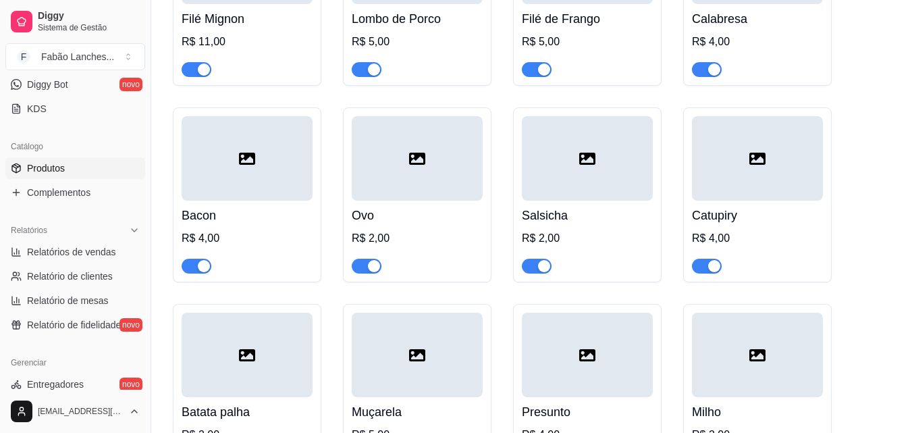
click at [413, 234] on div "R$ 2,00" at bounding box center [417, 238] width 131 height 16
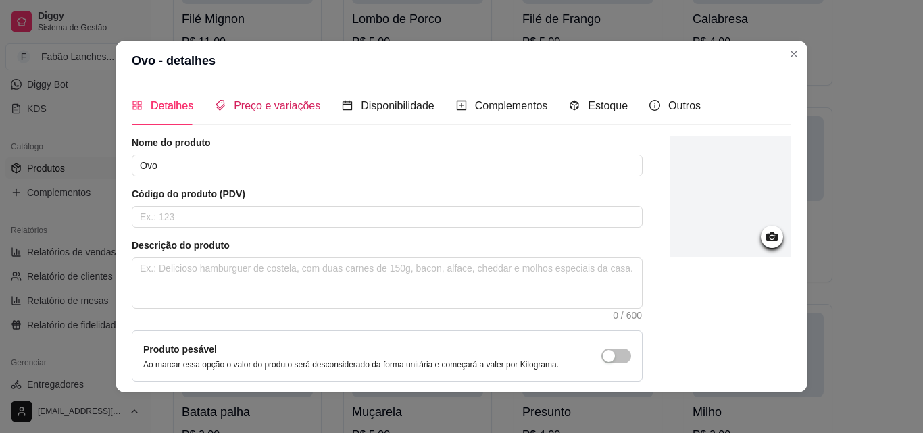
click at [274, 103] on span "Preço e variações" at bounding box center [277, 105] width 86 height 11
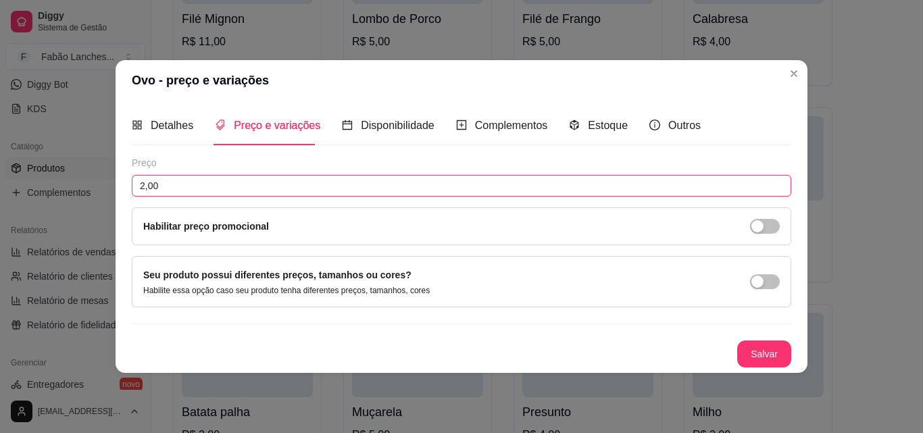
click at [145, 189] on input "2,00" at bounding box center [461, 186] width 659 height 22
type input "3,00"
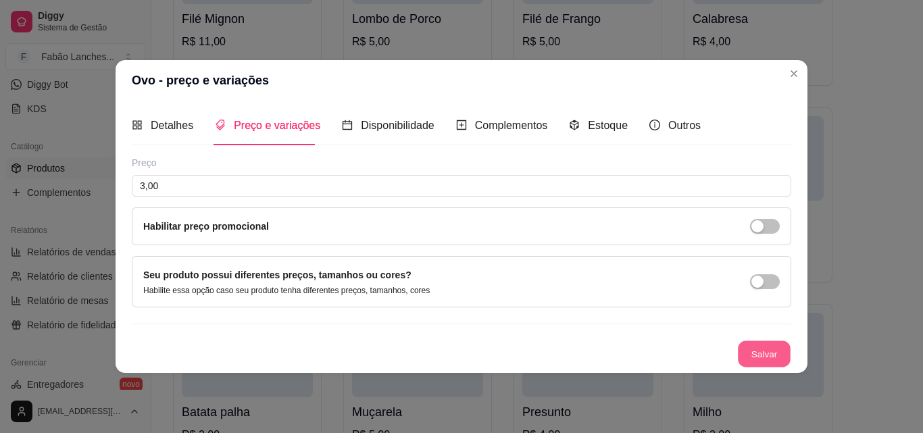
click at [767, 354] on button "Salvar" at bounding box center [764, 353] width 53 height 26
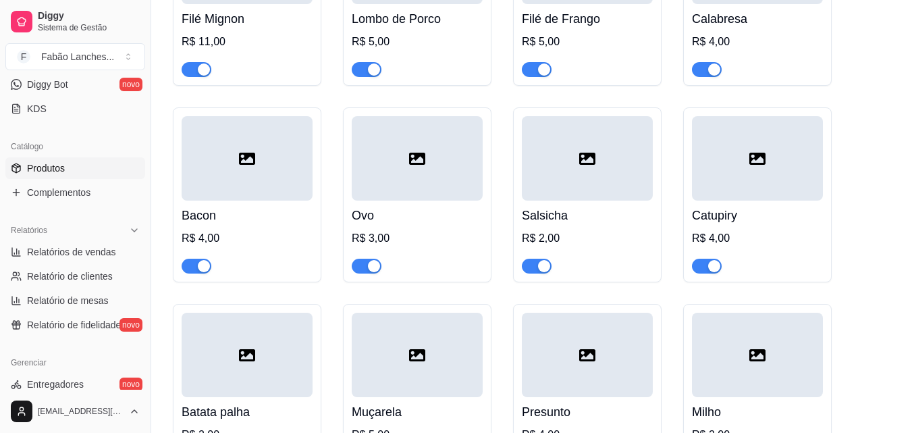
click at [565, 203] on div "Salsicha R$ 2,00" at bounding box center [587, 237] width 131 height 73
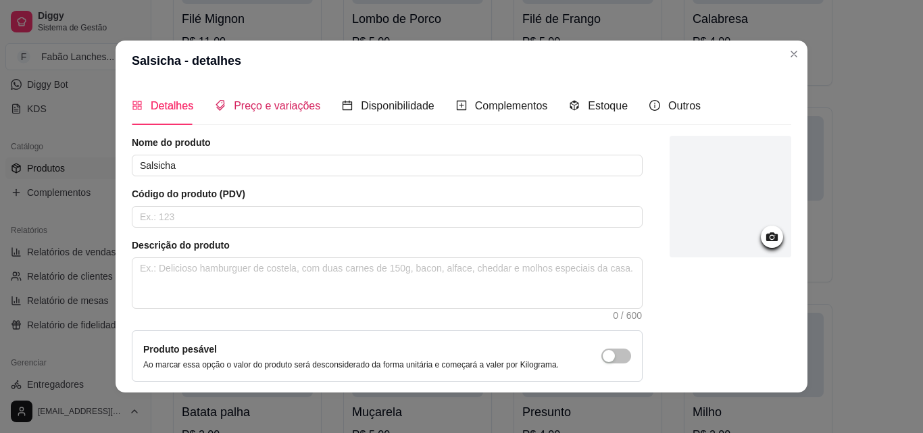
click at [252, 110] on span "Preço e variações" at bounding box center [277, 105] width 86 height 11
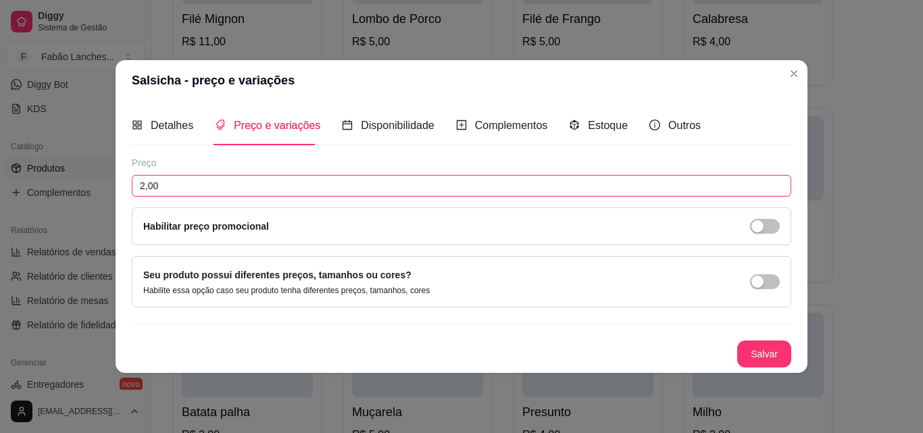
click at [145, 182] on input "2,00" at bounding box center [461, 186] width 659 height 22
type input "3,00"
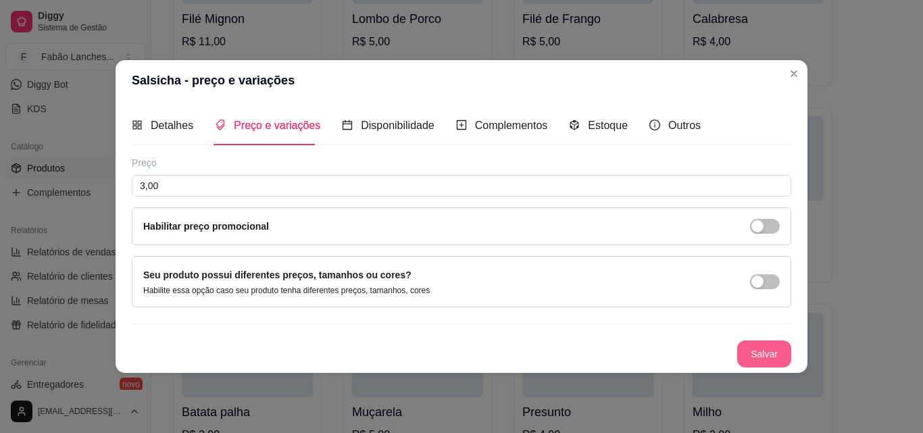
click at [758, 353] on button "Salvar" at bounding box center [764, 353] width 54 height 27
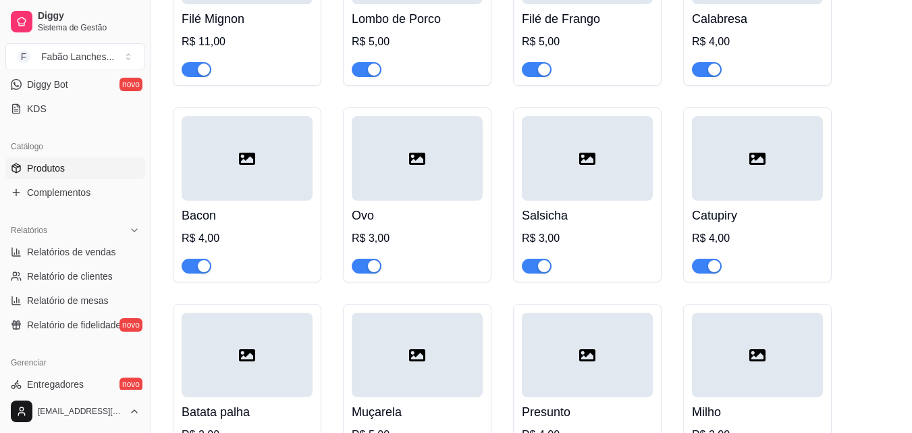
click at [754, 234] on div "R$ 4,00" at bounding box center [757, 238] width 131 height 16
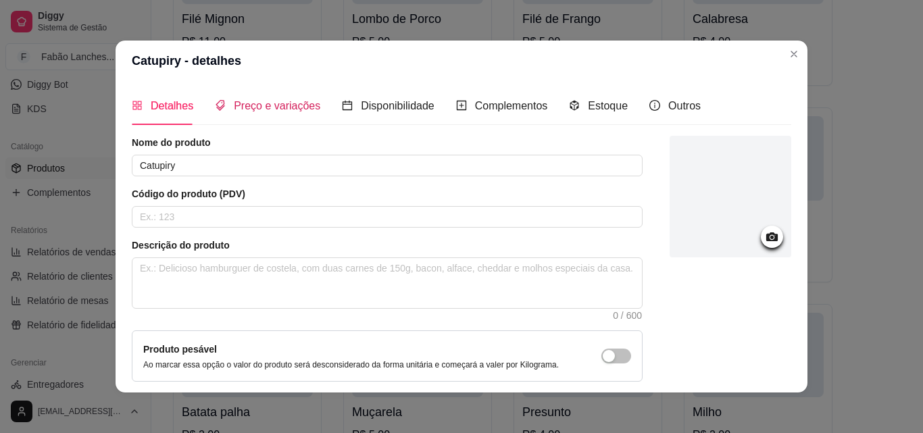
click at [253, 101] on span "Preço e variações" at bounding box center [277, 105] width 86 height 11
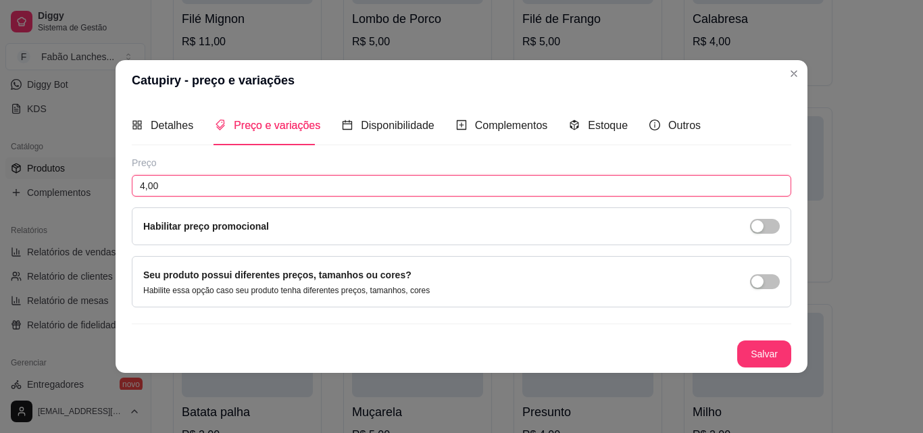
click at [143, 184] on input "4,00" at bounding box center [461, 186] width 659 height 22
type input "5,00"
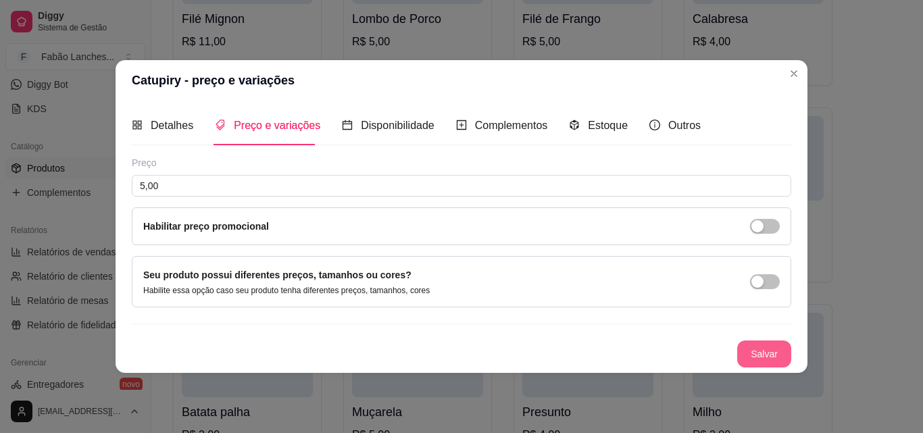
click at [755, 356] on button "Salvar" at bounding box center [764, 353] width 54 height 27
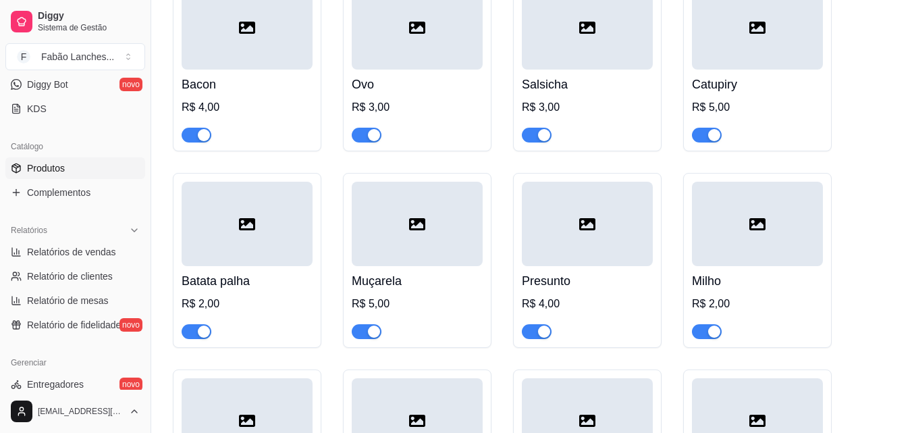
scroll to position [5876, 0]
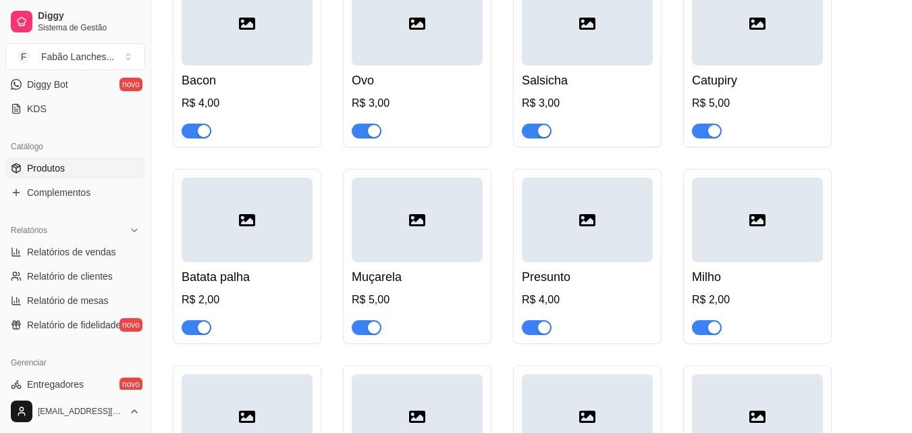
click at [265, 275] on h4 "Batata palha" at bounding box center [247, 276] width 131 height 19
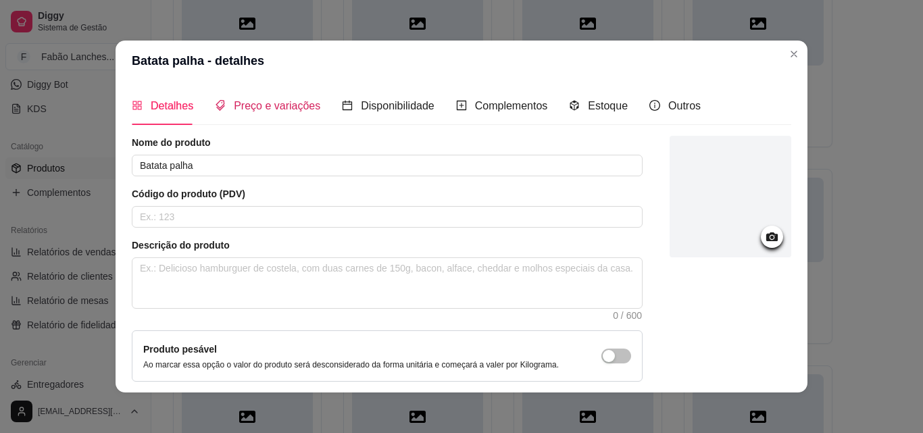
click at [276, 102] on span "Preço e variações" at bounding box center [277, 105] width 86 height 11
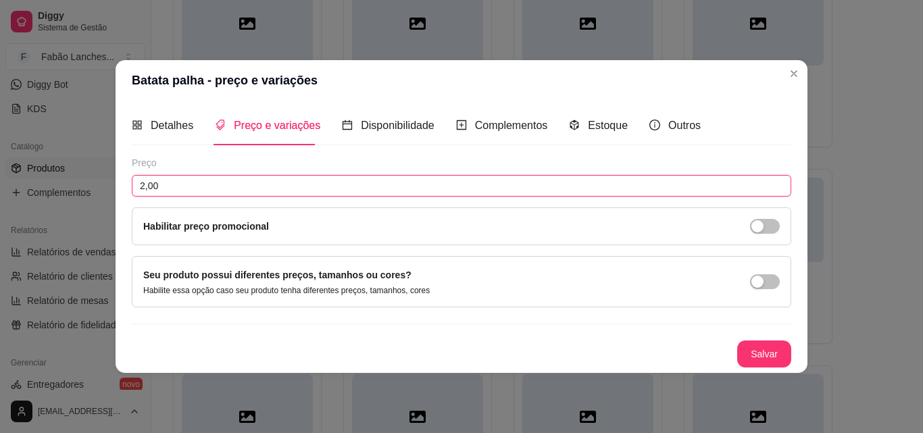
click at [145, 184] on input "2,00" at bounding box center [461, 186] width 659 height 22
type input "3,00"
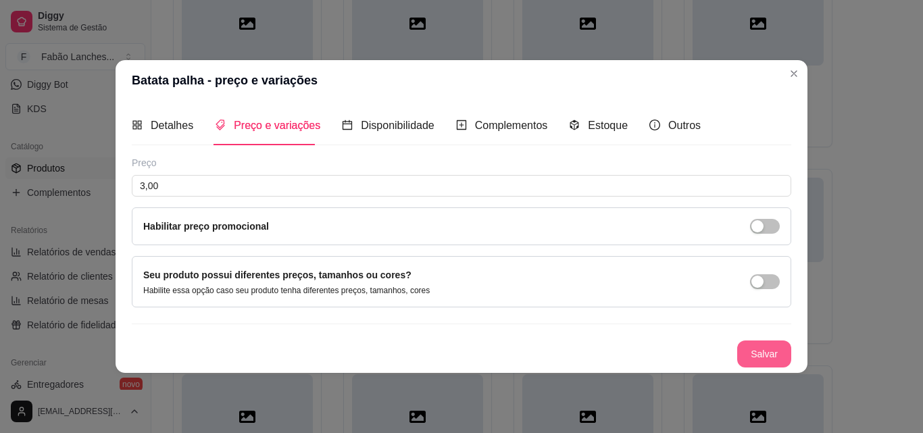
click at [751, 352] on button "Salvar" at bounding box center [764, 353] width 54 height 27
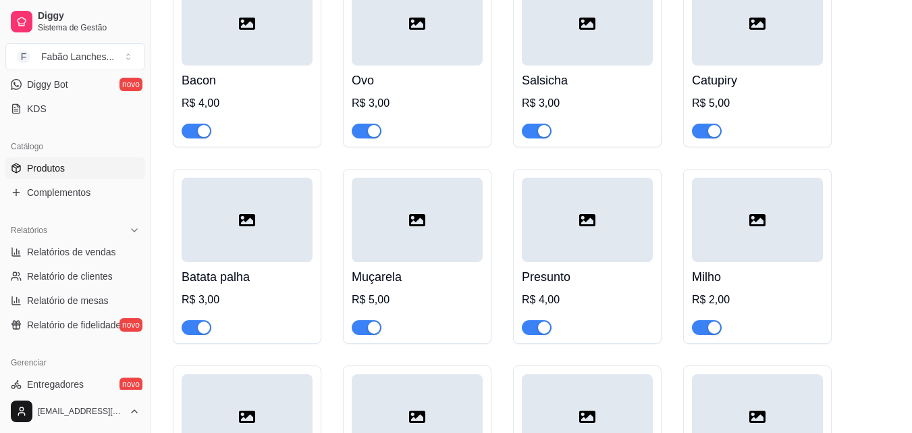
click at [413, 246] on div at bounding box center [417, 220] width 131 height 84
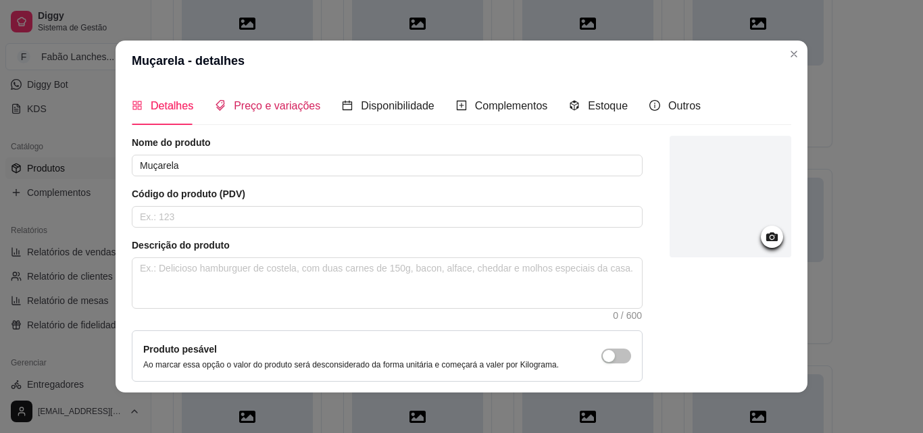
click at [281, 109] on span "Preço e variações" at bounding box center [277, 105] width 86 height 11
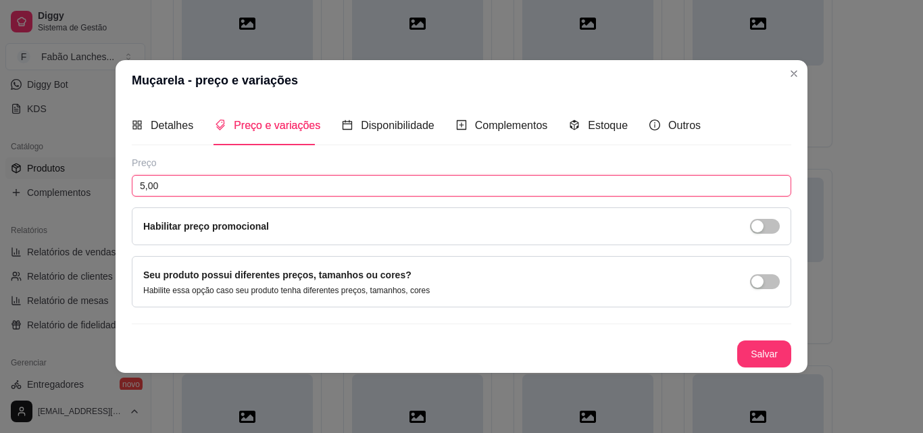
click at [143, 184] on input "5,00" at bounding box center [461, 186] width 659 height 22
type input "6,00"
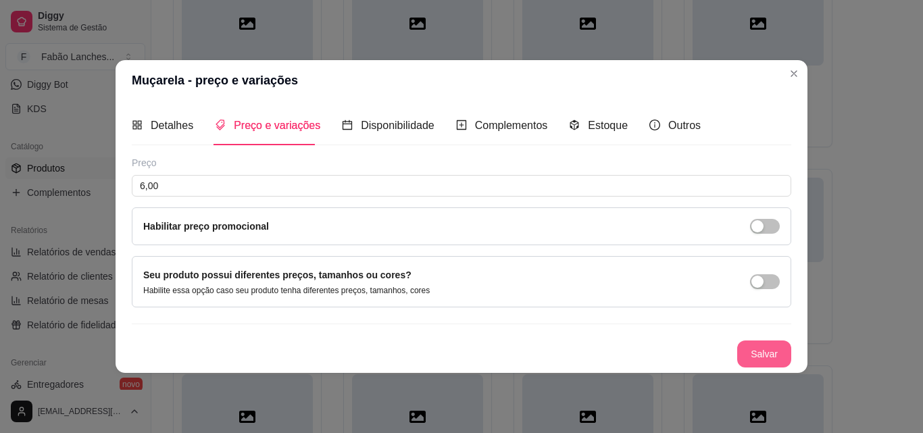
click at [762, 352] on button "Salvar" at bounding box center [764, 353] width 54 height 27
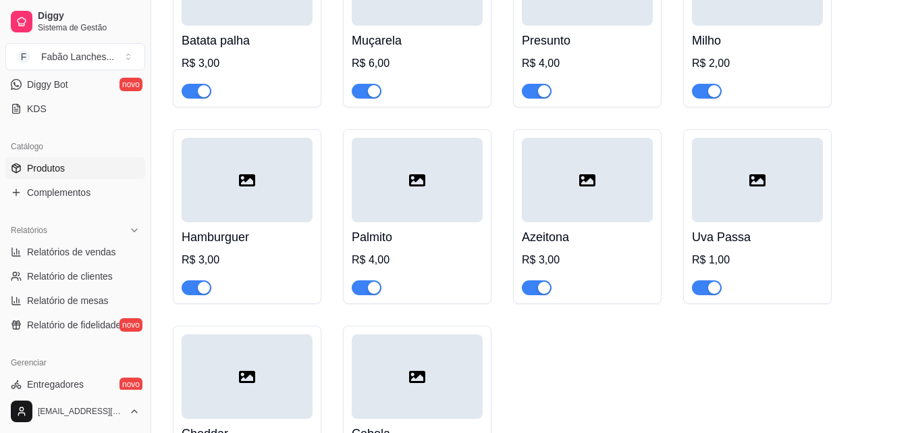
scroll to position [6146, 0]
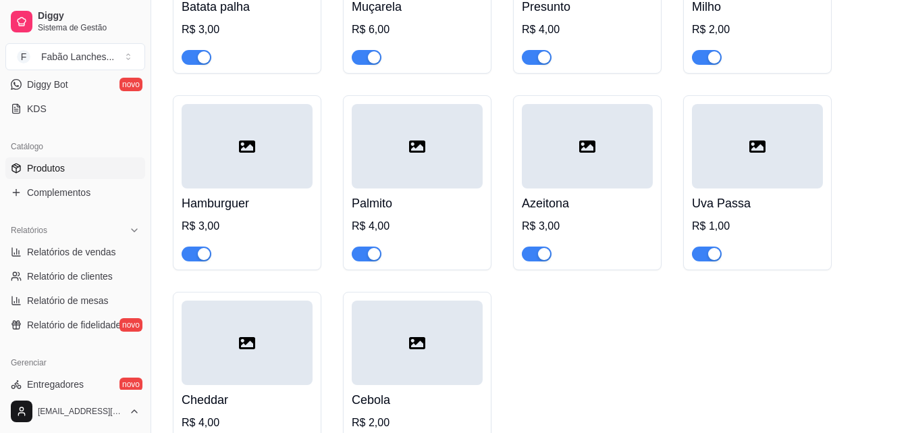
click at [704, 228] on div "R$ 1,00" at bounding box center [757, 226] width 131 height 16
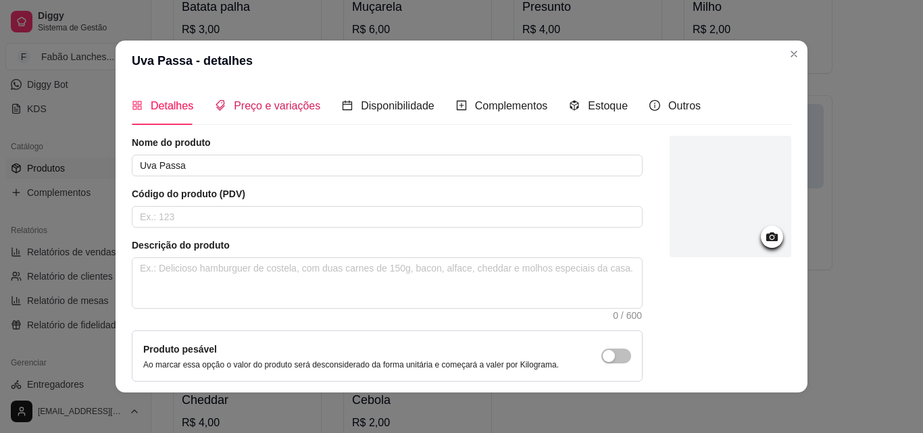
click at [265, 103] on span "Preço e variações" at bounding box center [277, 105] width 86 height 11
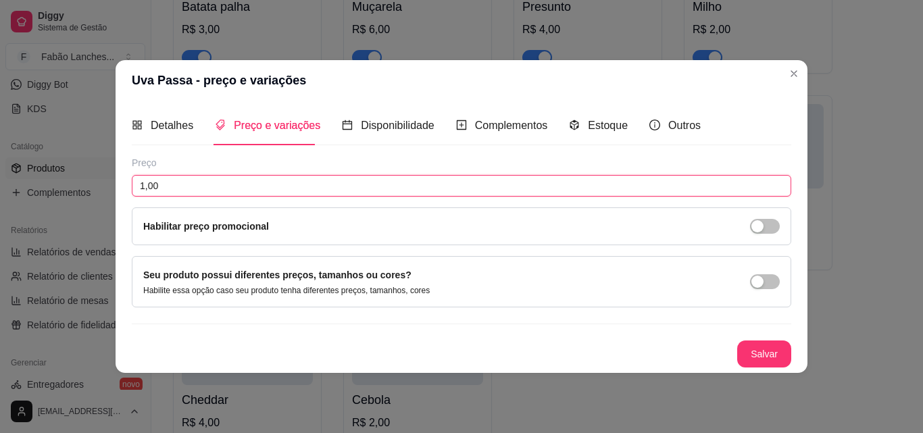
click at [143, 184] on input "1,00" at bounding box center [461, 186] width 659 height 22
type input "2,00"
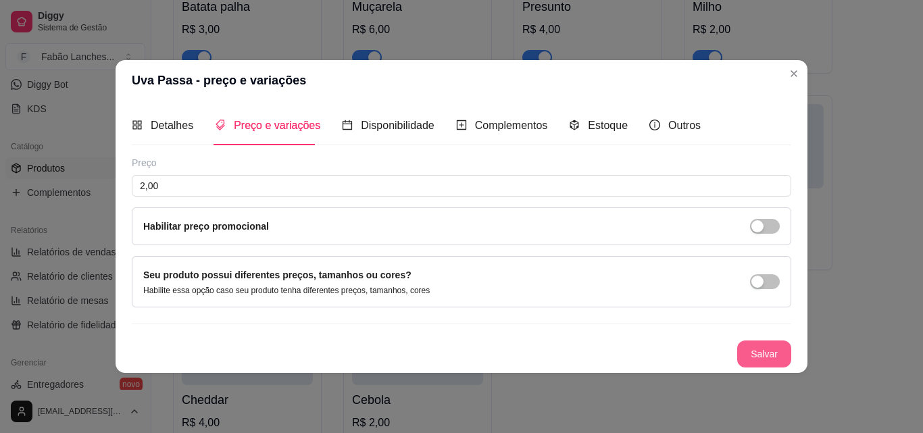
click at [755, 351] on button "Salvar" at bounding box center [764, 353] width 54 height 27
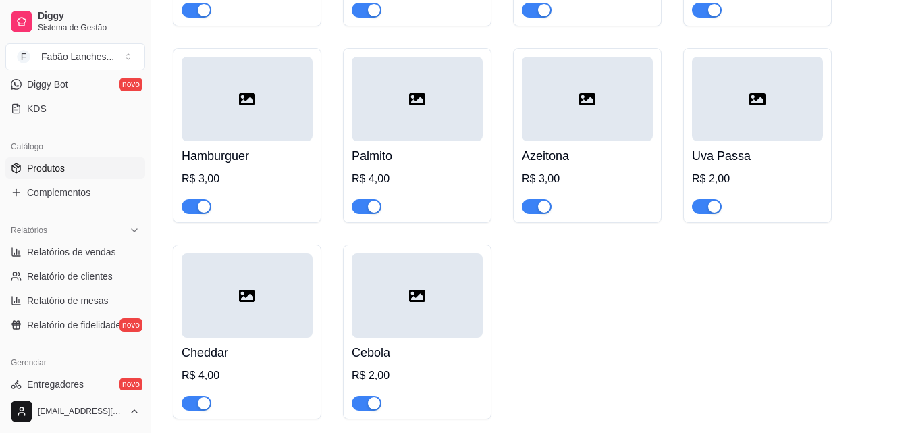
scroll to position [6281, 0]
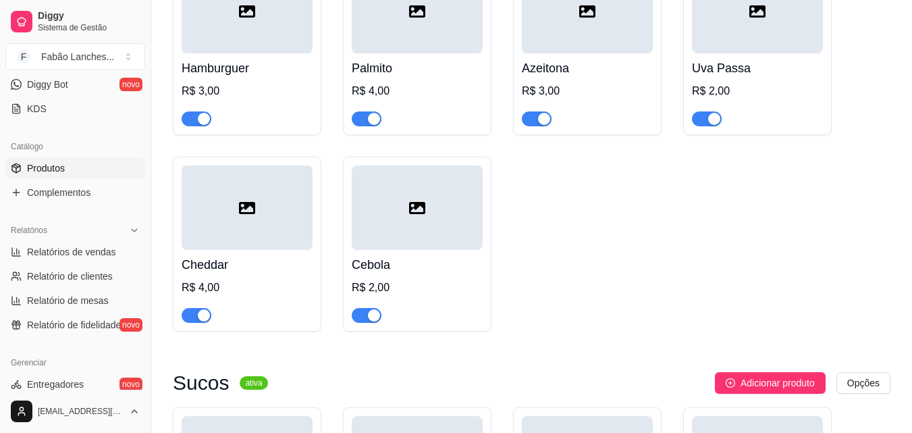
click at [265, 303] on div at bounding box center [247, 309] width 131 height 27
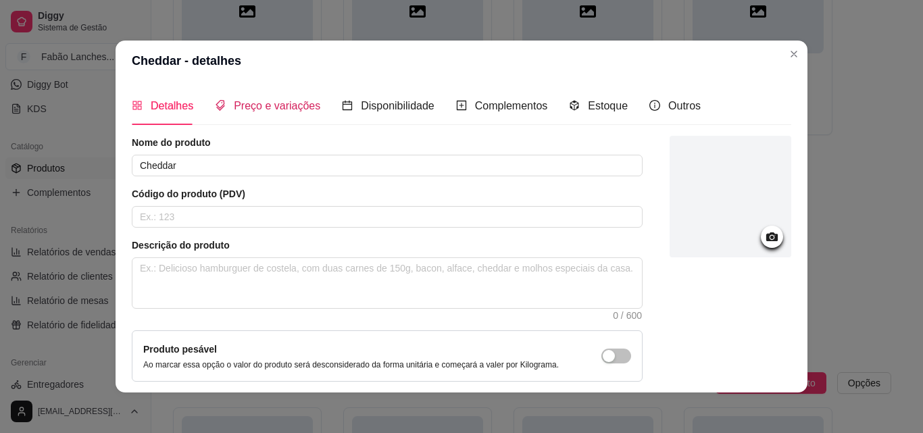
click at [250, 107] on span "Preço e variações" at bounding box center [277, 105] width 86 height 11
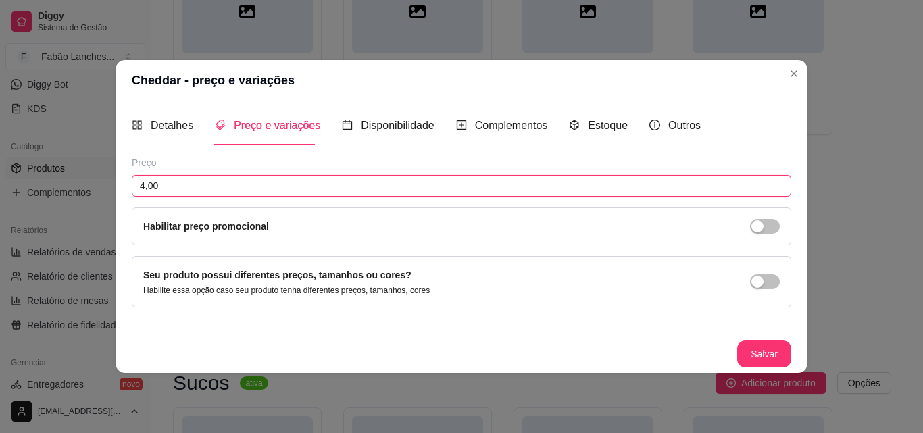
click at [144, 188] on input "4,00" at bounding box center [461, 186] width 659 height 22
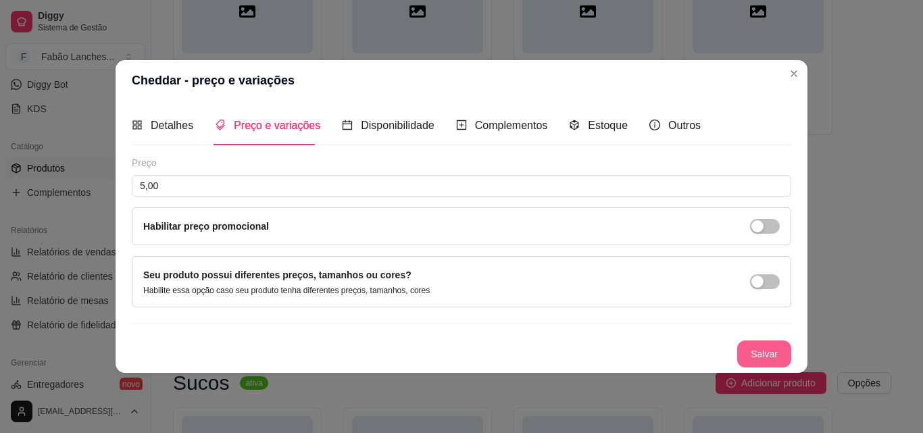
click at [748, 349] on button "Salvar" at bounding box center [764, 353] width 54 height 27
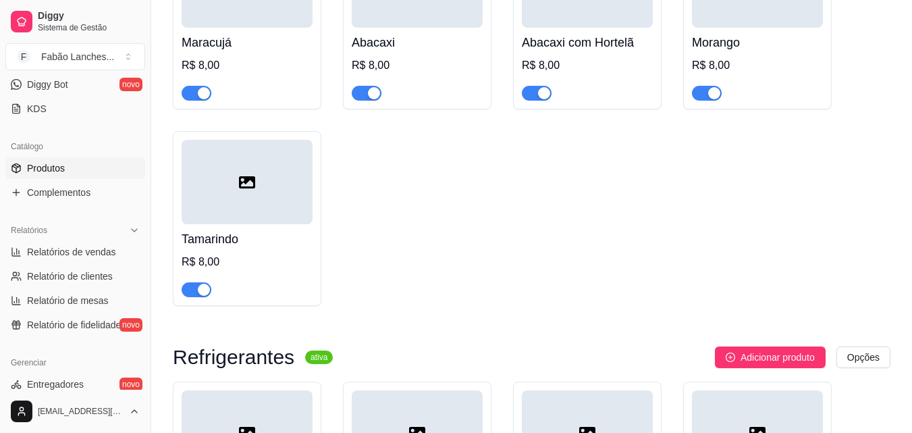
scroll to position [7024, 0]
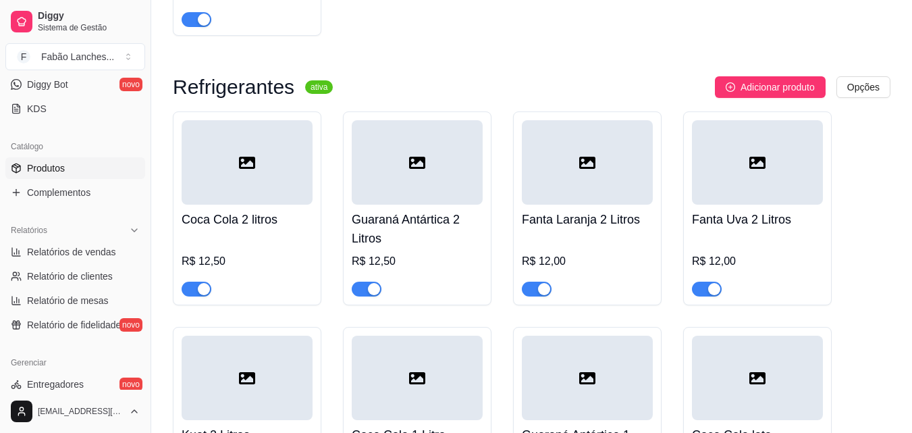
click at [247, 238] on div "R$ 12,50" at bounding box center [247, 265] width 131 height 62
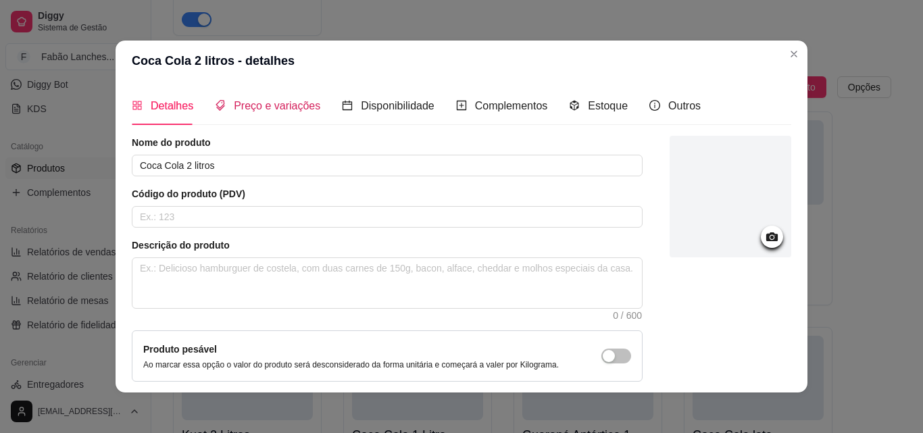
click at [262, 109] on span "Preço e variações" at bounding box center [277, 105] width 86 height 11
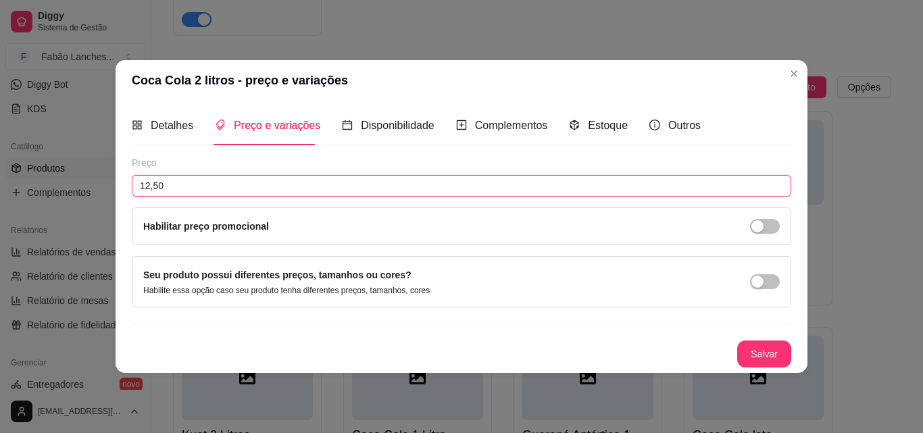
click at [151, 183] on input "12,50" at bounding box center [461, 186] width 659 height 22
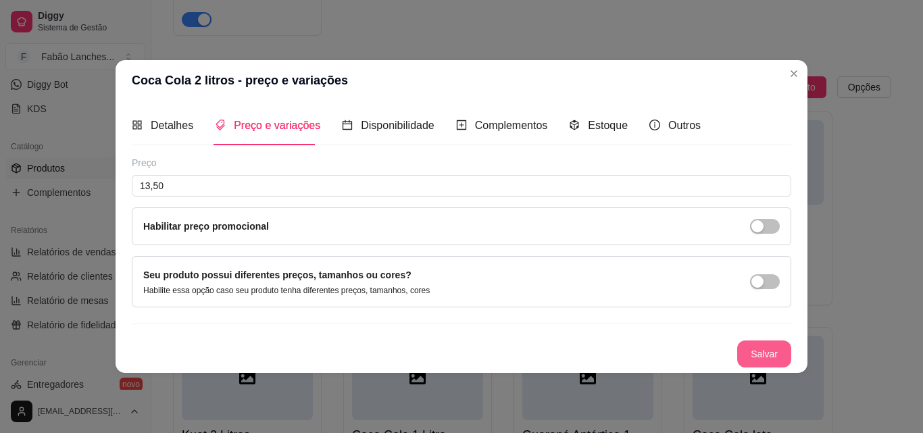
click at [758, 356] on button "Salvar" at bounding box center [764, 353] width 54 height 27
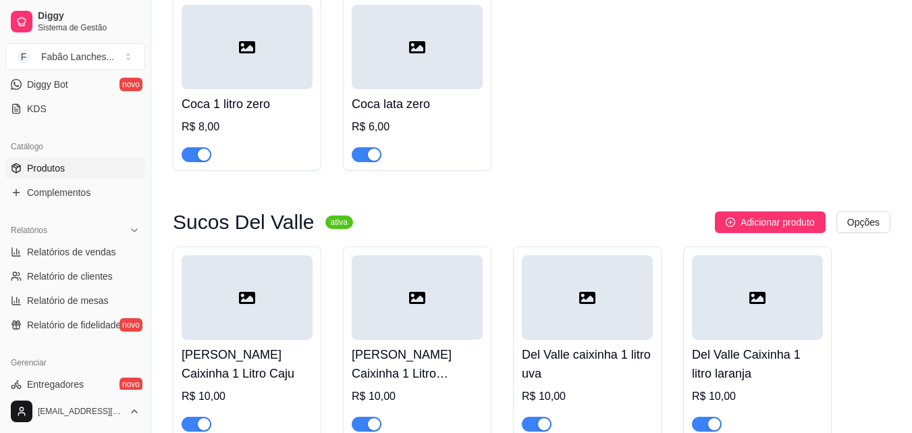
scroll to position [7970, 0]
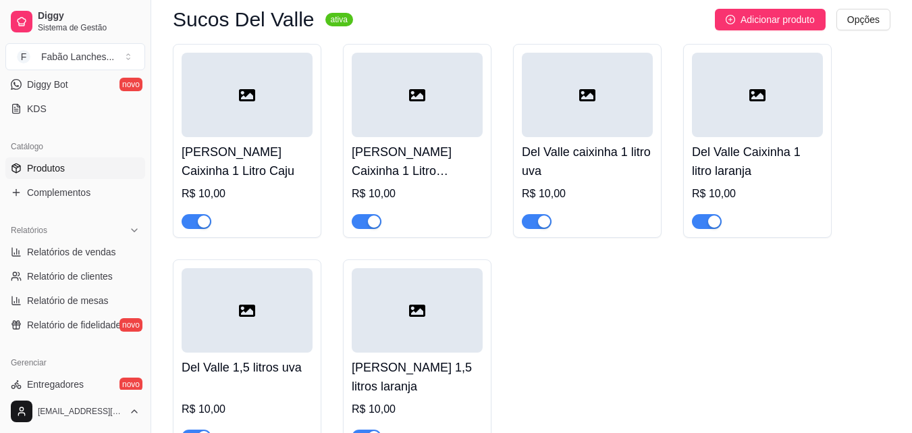
click at [215, 178] on h4 "[PERSON_NAME] Caixinha 1 Litro Caju" at bounding box center [247, 162] width 131 height 38
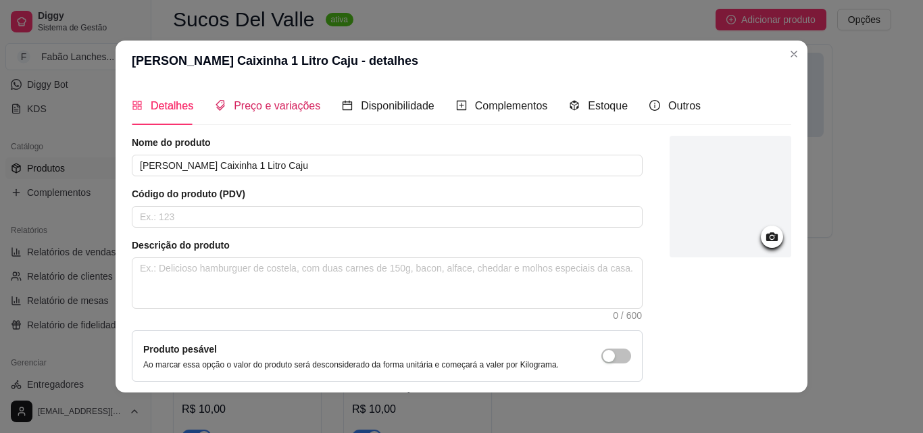
click at [254, 105] on span "Preço e variações" at bounding box center [277, 105] width 86 height 11
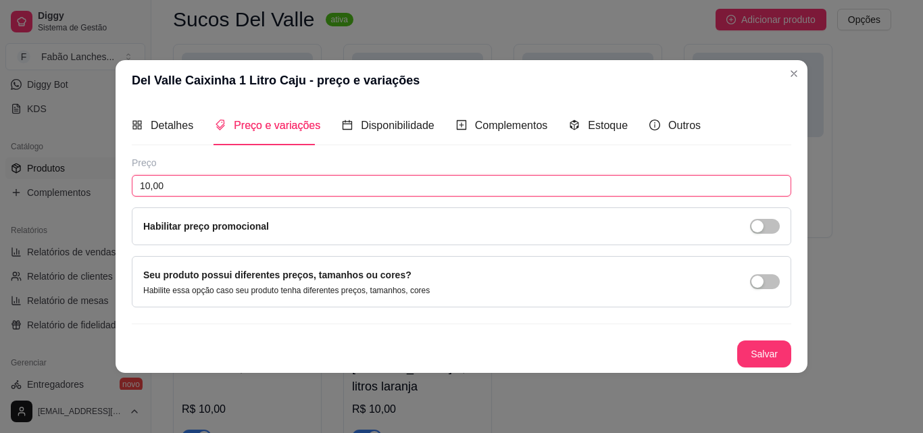
click at [148, 184] on input "10,00" at bounding box center [461, 186] width 659 height 22
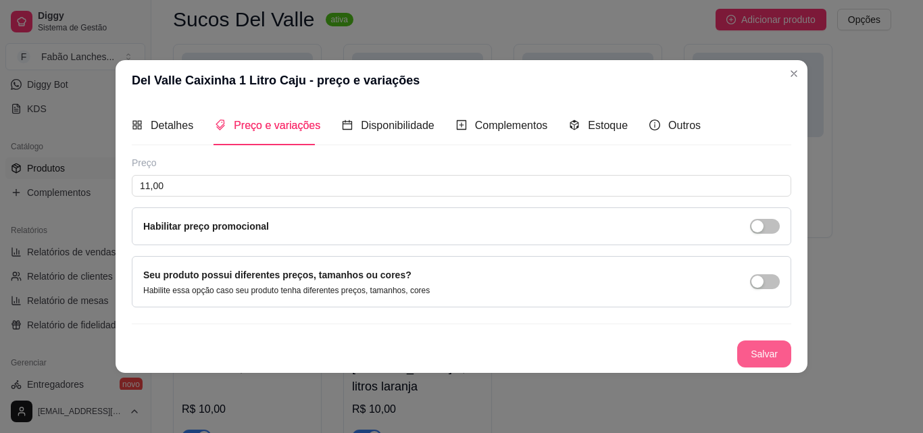
click at [769, 349] on button "Salvar" at bounding box center [764, 353] width 54 height 27
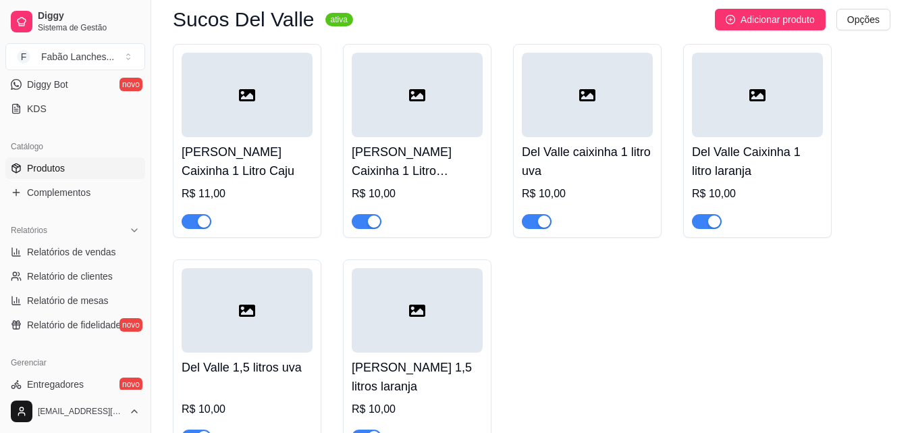
click at [425, 201] on div "R$ 10,00" at bounding box center [417, 194] width 131 height 16
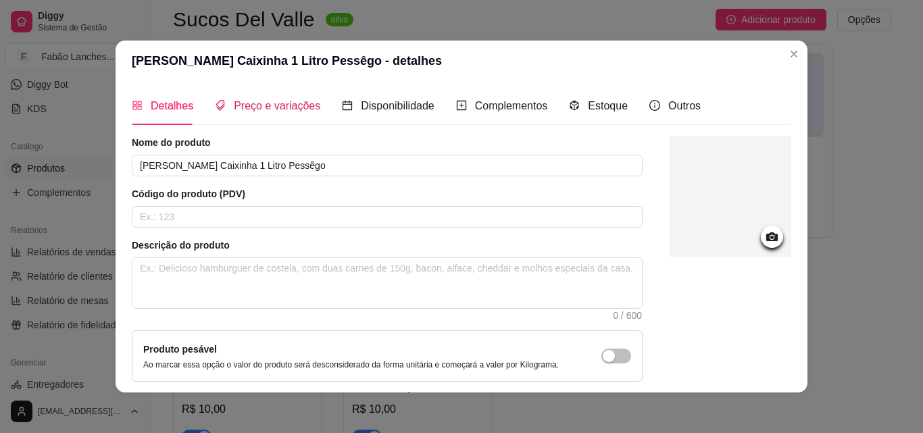
click at [265, 109] on span "Preço e variações" at bounding box center [277, 105] width 86 height 11
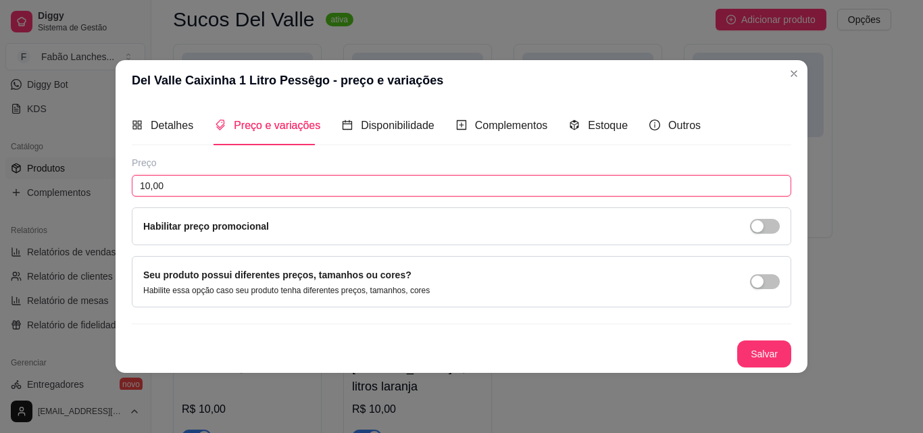
click at [149, 186] on input "10,00" at bounding box center [461, 186] width 659 height 22
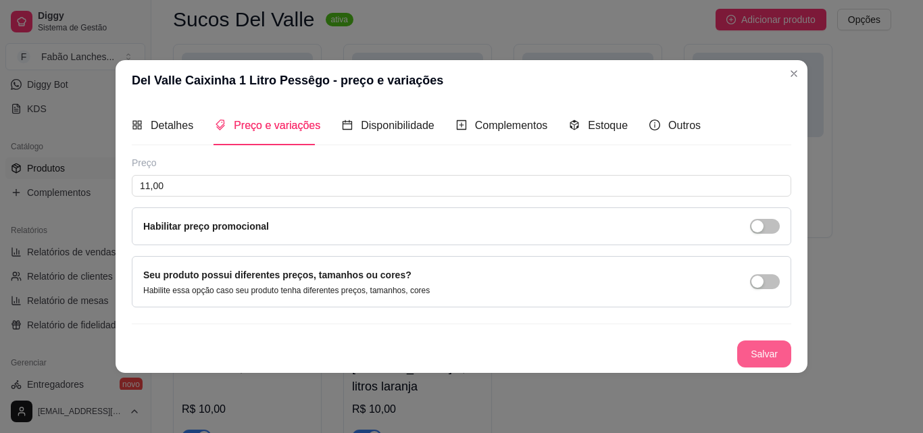
click at [758, 359] on button "Salvar" at bounding box center [764, 353] width 54 height 27
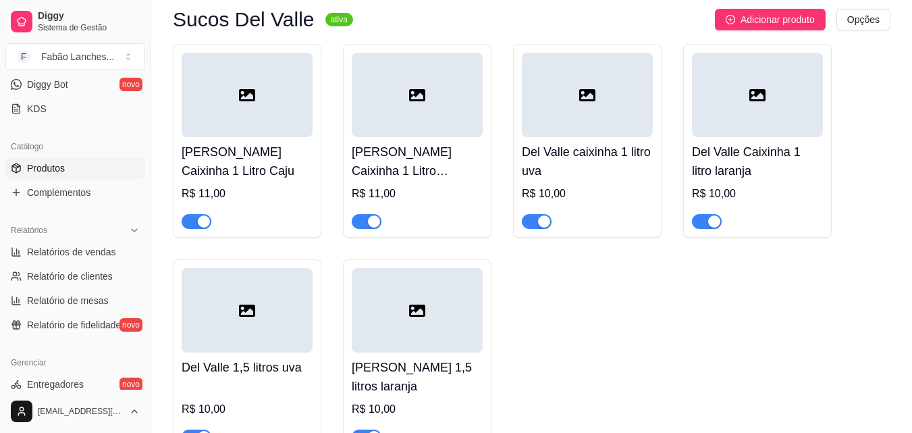
click at [599, 199] on div "R$ 10,00" at bounding box center [587, 194] width 131 height 16
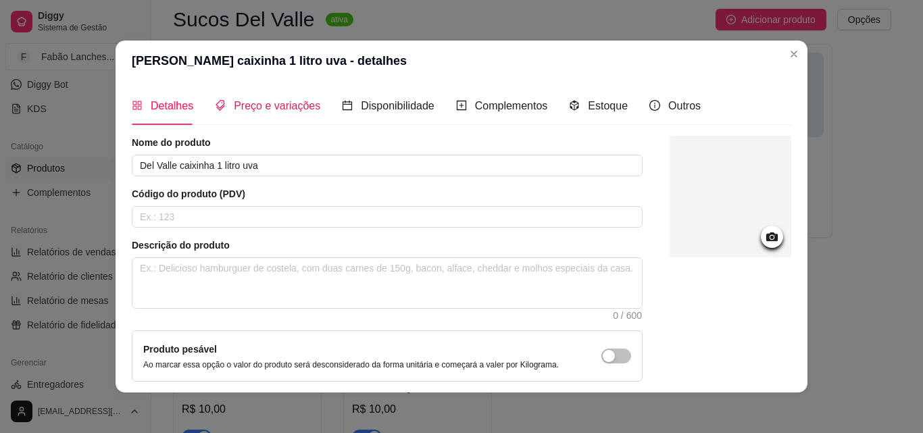
click at [272, 108] on span "Preço e variações" at bounding box center [277, 105] width 86 height 11
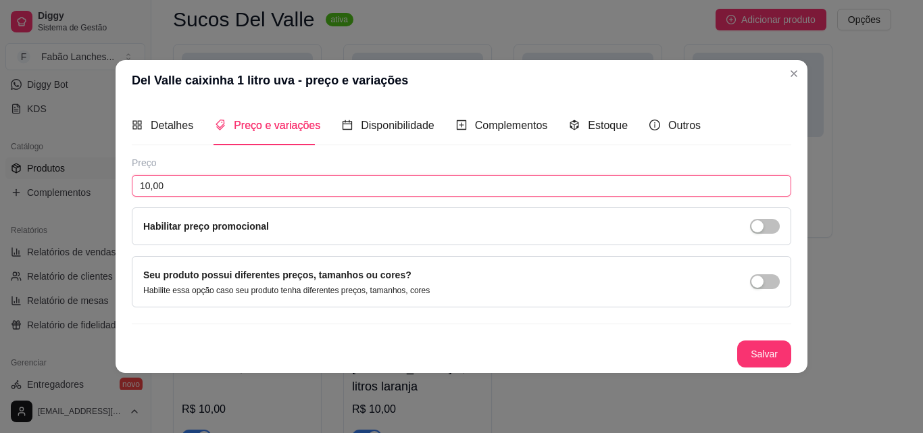
click at [148, 185] on input "10,00" at bounding box center [461, 186] width 659 height 22
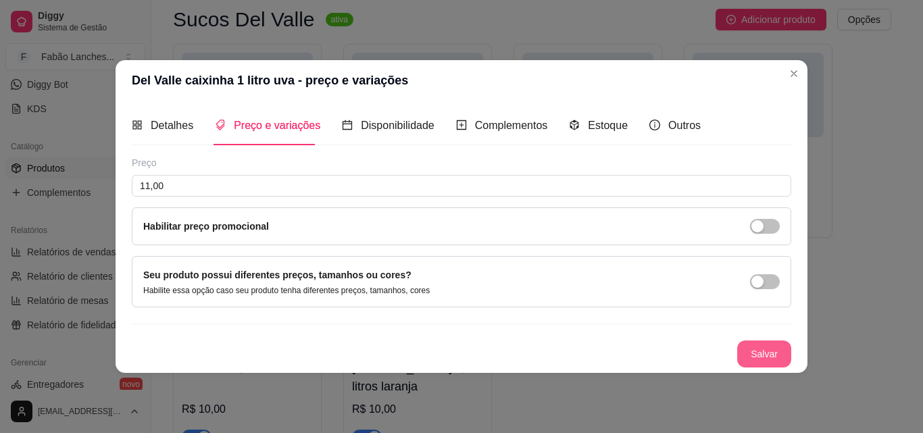
click at [747, 349] on button "Salvar" at bounding box center [764, 353] width 54 height 27
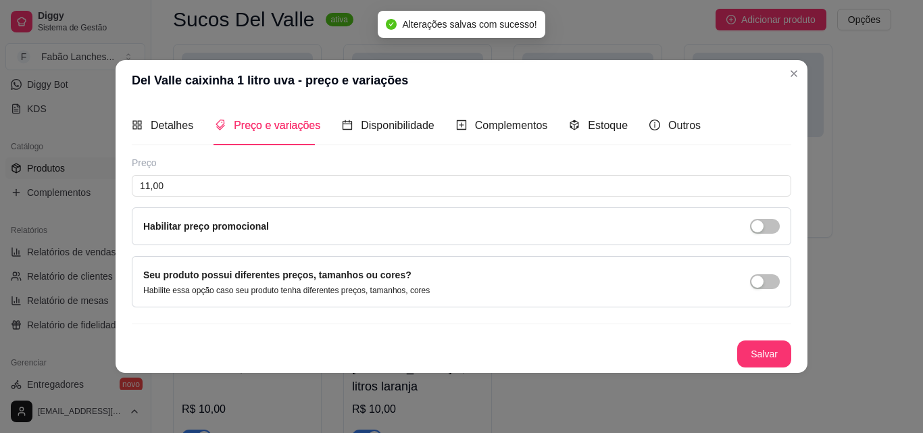
click at [804, 91] on header "Del Valle caixinha 1 litro uva - preço e variações" at bounding box center [461, 80] width 692 height 41
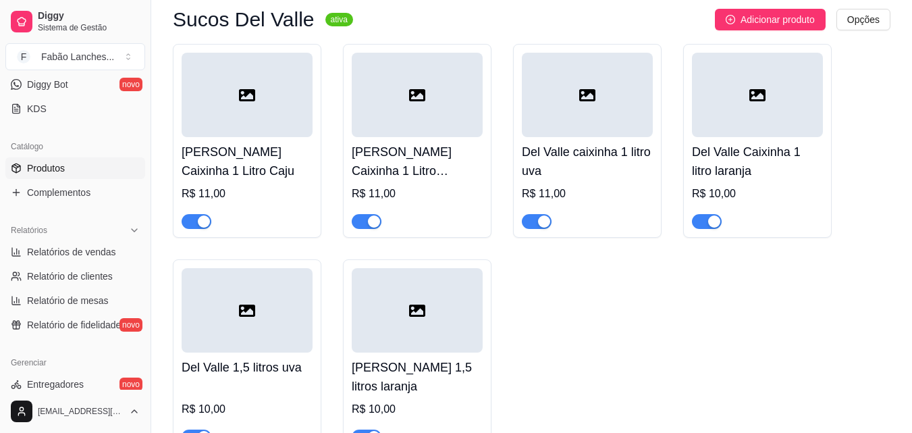
click at [754, 190] on div "R$ 10,00" at bounding box center [757, 194] width 131 height 16
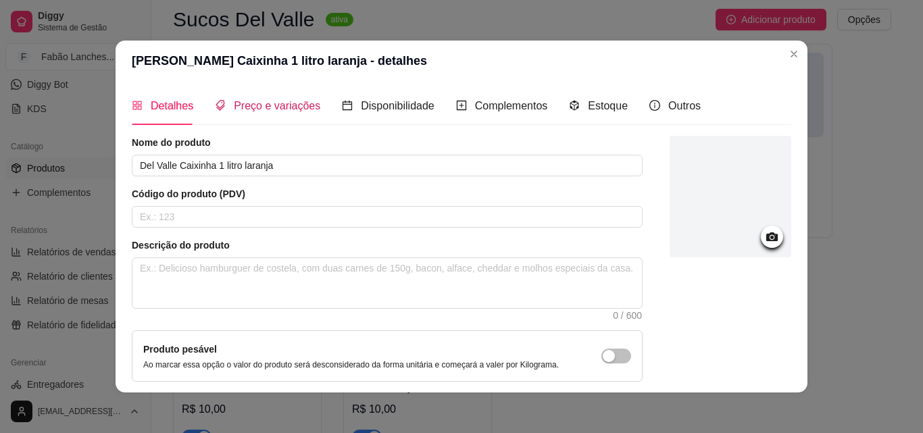
click at [280, 110] on span "Preço e variações" at bounding box center [277, 105] width 86 height 11
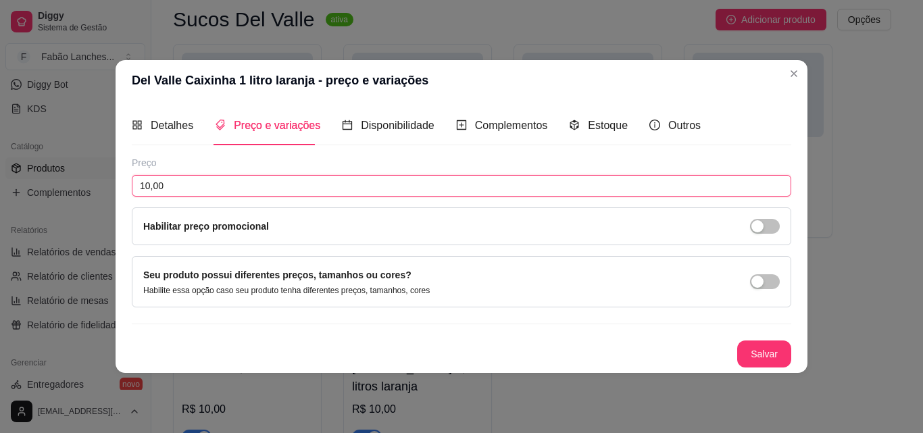
click at [150, 183] on input "10,00" at bounding box center [461, 186] width 659 height 22
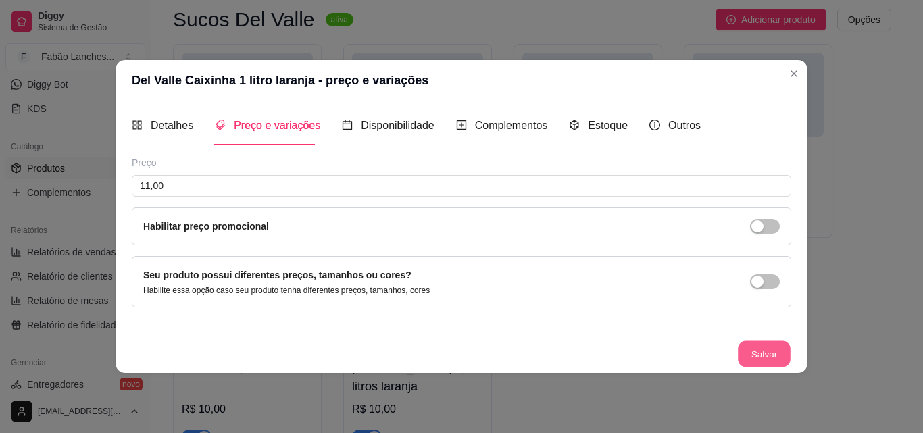
click at [748, 359] on button "Salvar" at bounding box center [764, 353] width 53 height 26
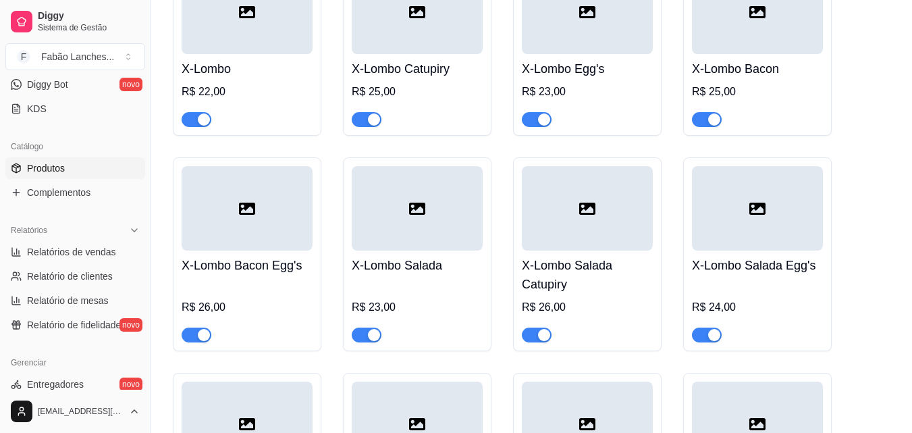
scroll to position [3985, 0]
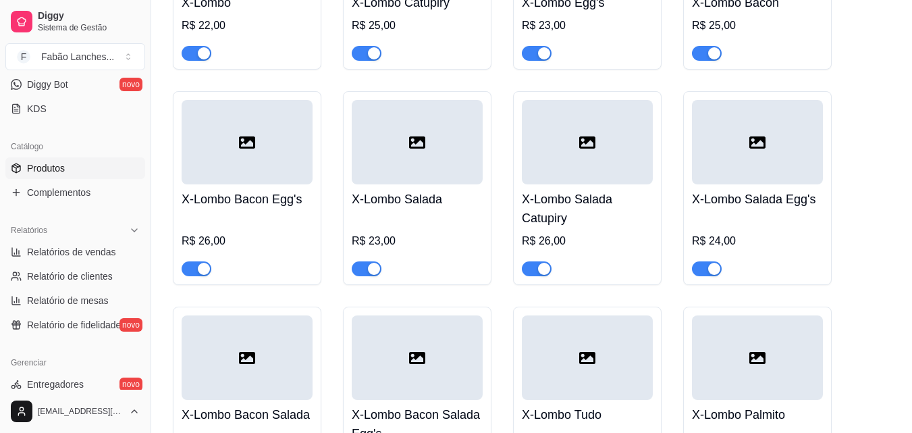
click at [549, 307] on div "X-Lombo Tudo R$ 27,00" at bounding box center [587, 404] width 149 height 194
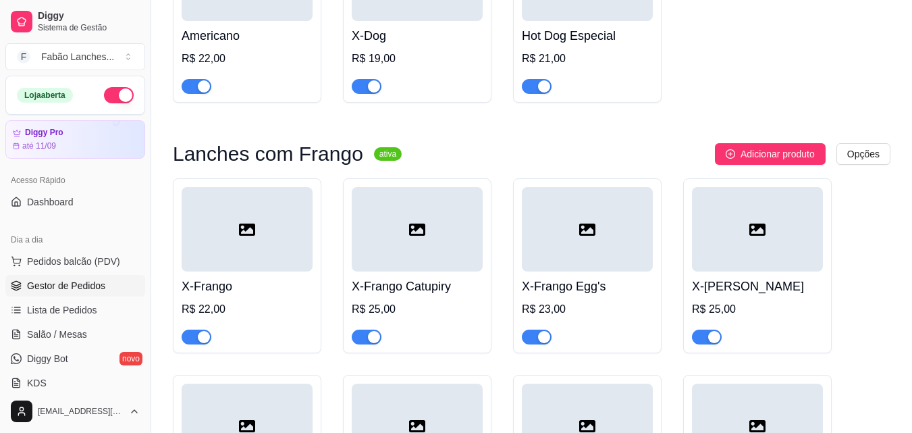
scroll to position [68, 0]
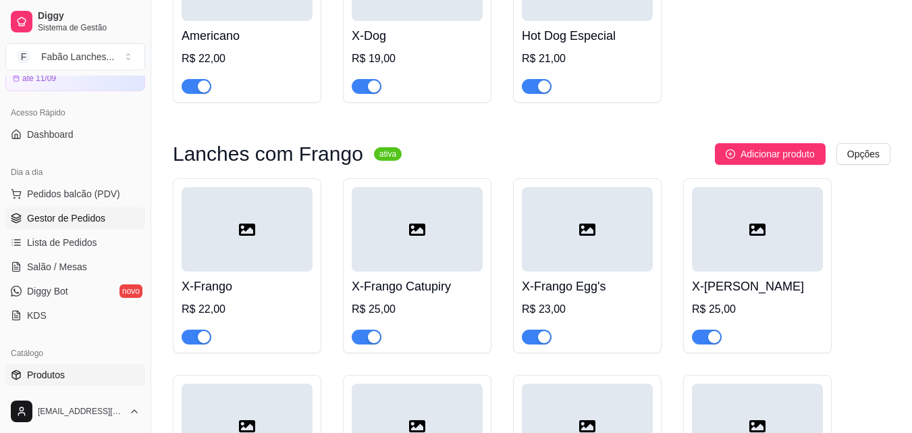
click at [65, 212] on span "Gestor de Pedidos" at bounding box center [66, 218] width 78 height 14
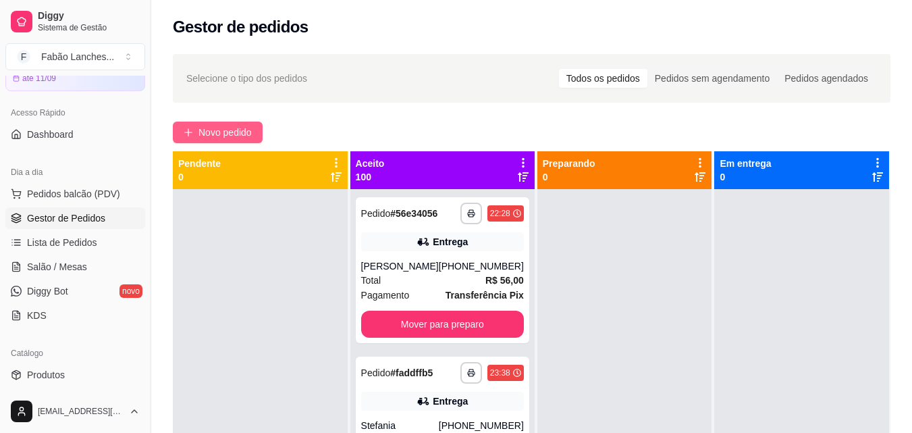
click at [209, 129] on span "Novo pedido" at bounding box center [225, 132] width 53 height 15
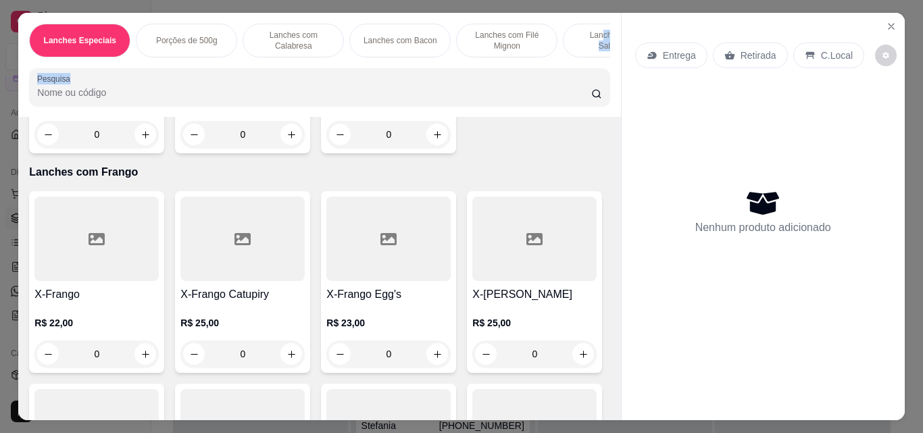
drag, startPoint x: 583, startPoint y: 45, endPoint x: 478, endPoint y: 71, distance: 108.0
click at [478, 71] on div "Lanches Especiais Porções de 500g Lanches com Calabresa Lanches com Bacon Lanch…" at bounding box center [319, 65] width 602 height 104
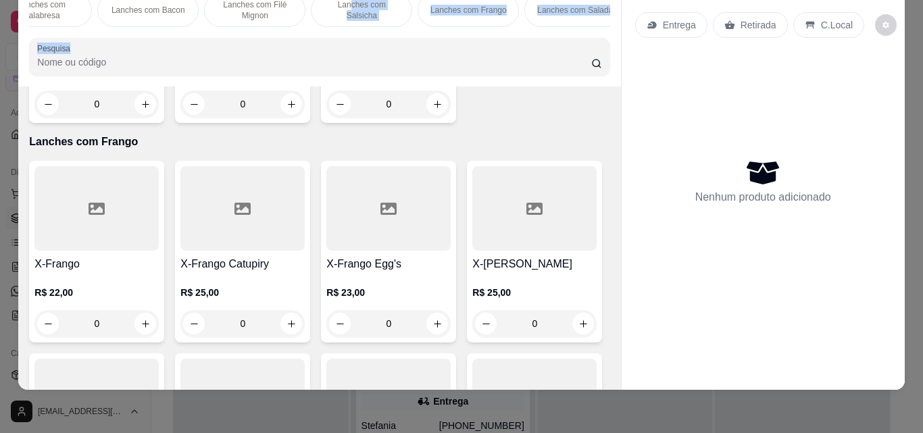
scroll to position [0, 270]
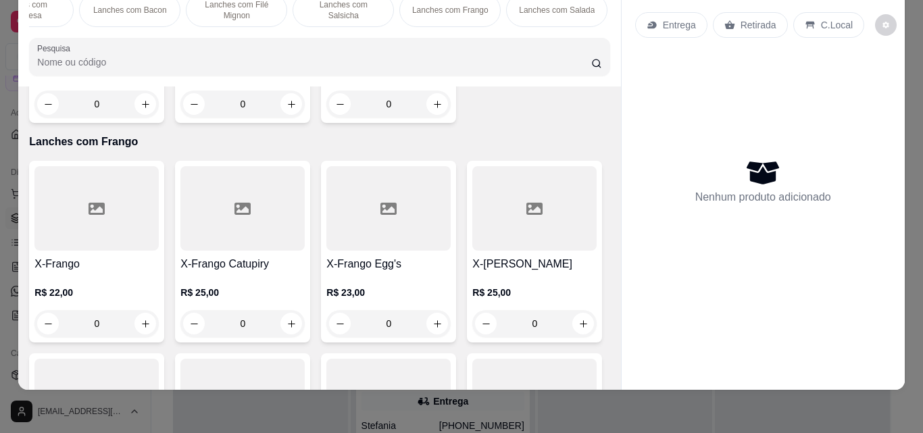
click at [574, 32] on div "Lanches Especiais Porções de 500g Lanches com Calabresa Lanches com Bacon Lanch…" at bounding box center [319, 34] width 602 height 104
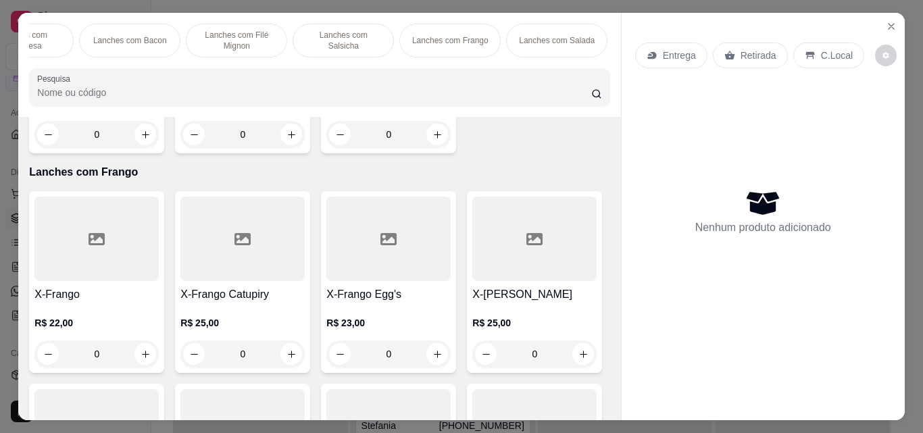
click at [532, 39] on p "Lanches com Salada" at bounding box center [557, 40] width 76 height 11
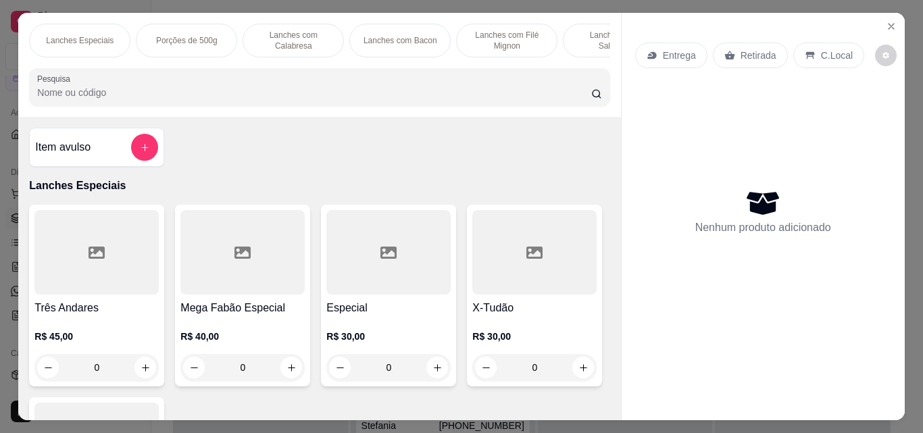
click at [147, 96] on input "Pesquisa" at bounding box center [314, 93] width 554 height 14
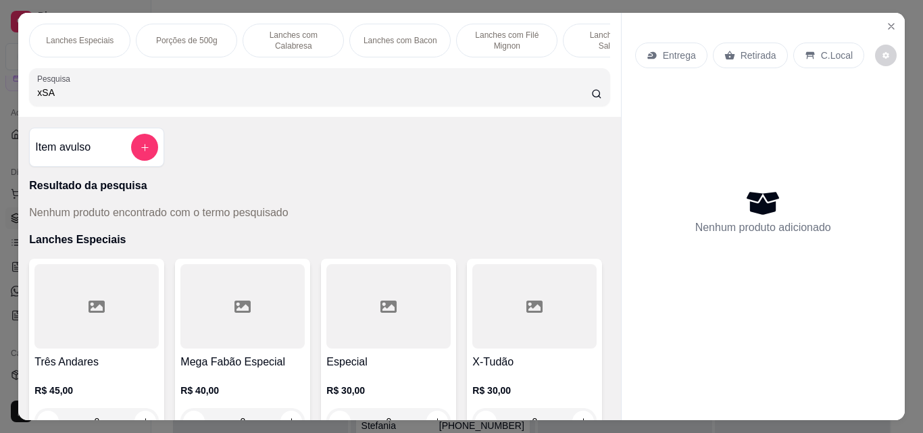
drag, startPoint x: 575, startPoint y: 98, endPoint x: 361, endPoint y: 174, distance: 227.3
click at [576, 97] on input "xSA" at bounding box center [314, 93] width 554 height 14
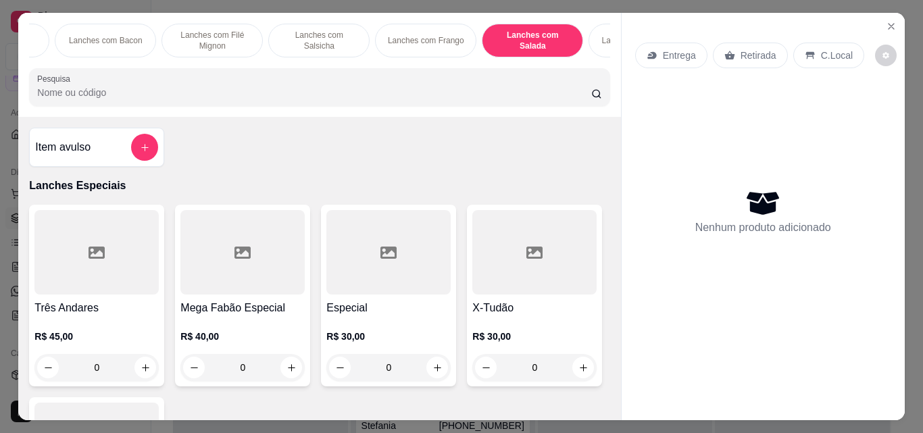
scroll to position [0, 297]
click at [542, 34] on p "Lanches com Salada" at bounding box center [529, 41] width 78 height 22
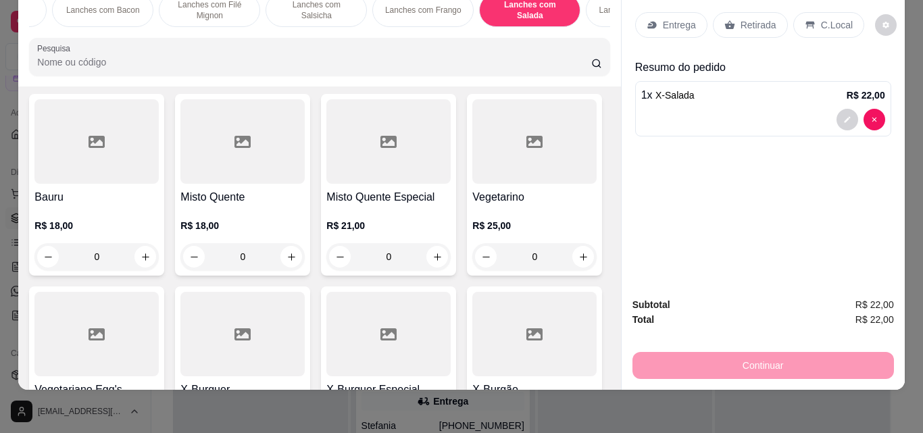
scroll to position [3946, 0]
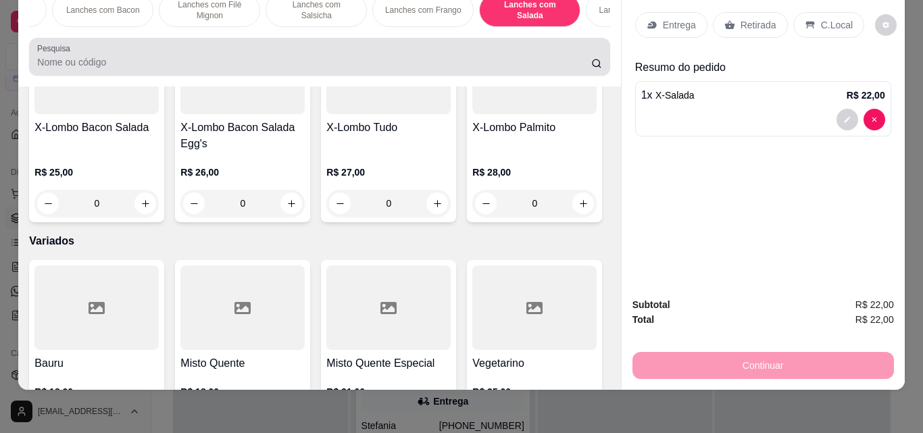
click at [195, 72] on div "Pesquisa" at bounding box center [319, 57] width 580 height 38
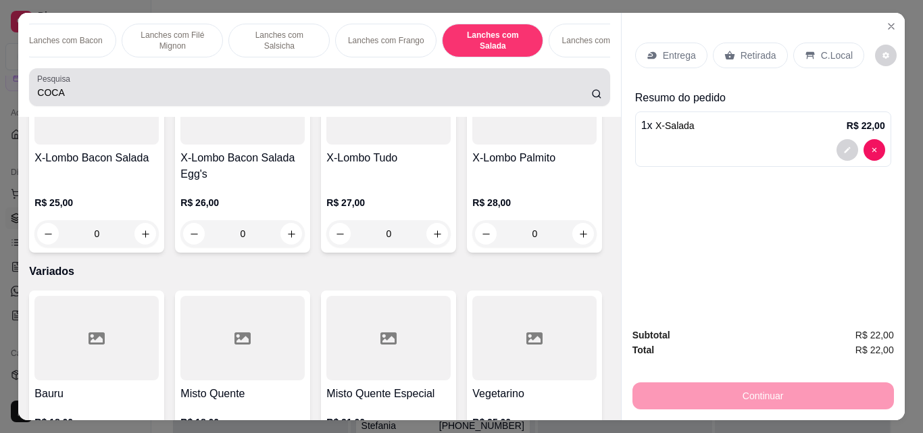
scroll to position [0, 378]
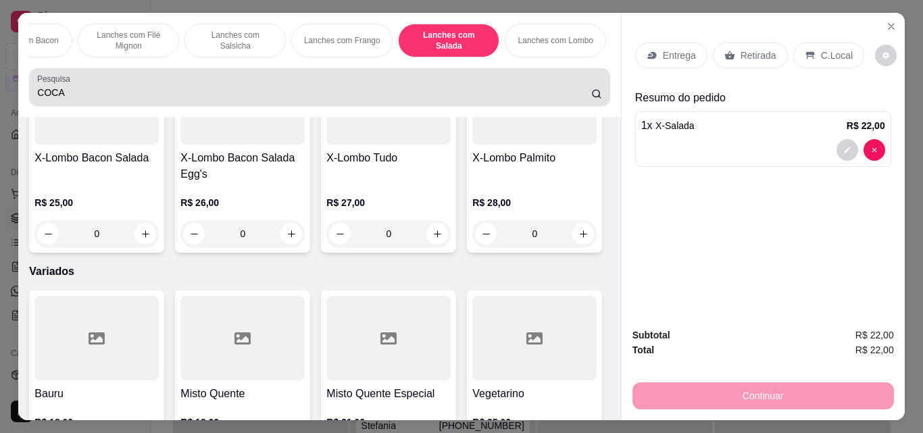
click at [589, 101] on div "COCA" at bounding box center [319, 87] width 564 height 27
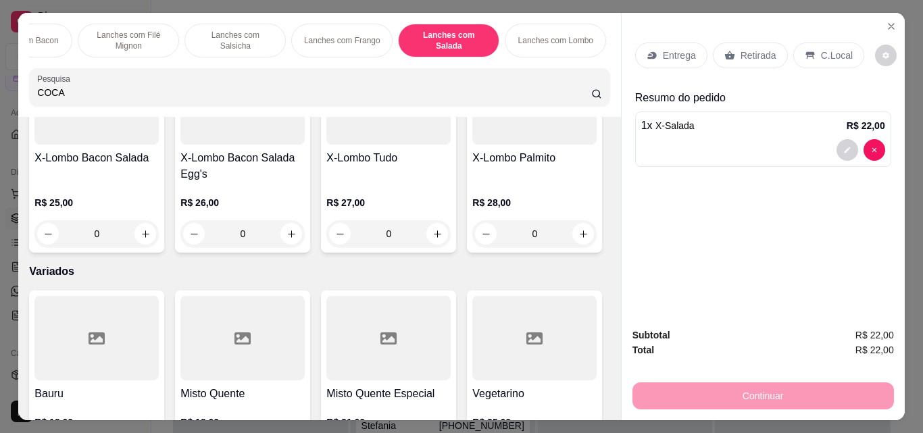
click at [591, 97] on icon at bounding box center [596, 93] width 11 height 11
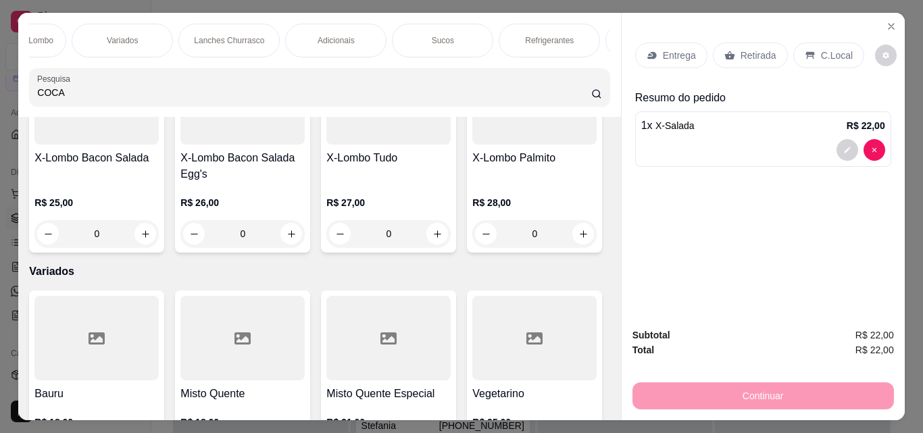
scroll to position [0, 919]
click at [563, 25] on div "Refrigerantes" at bounding box center [548, 41] width 101 height 34
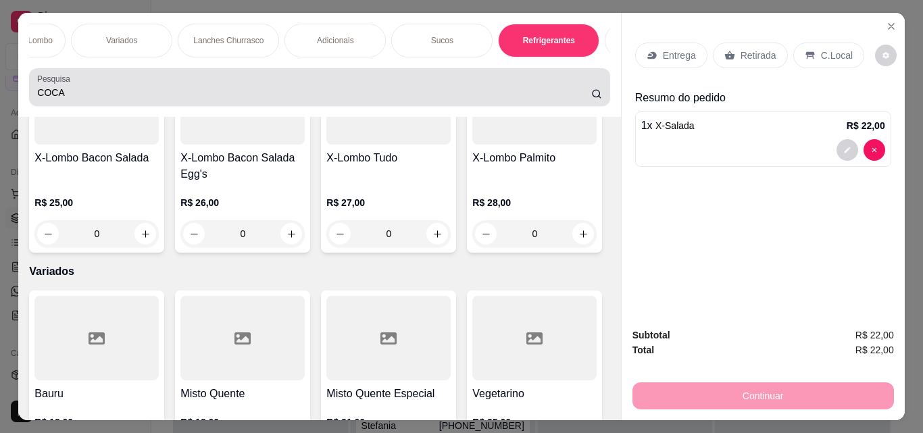
scroll to position [35, 0]
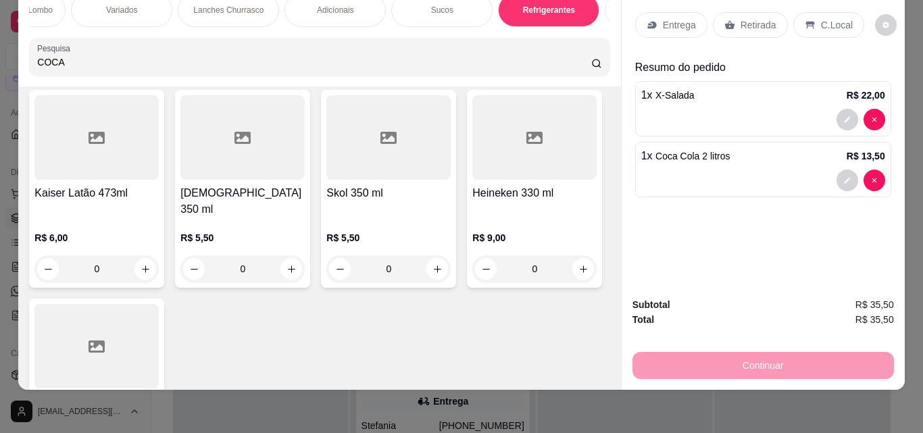
scroll to position [8206, 0]
click at [675, 20] on p "Entrega" at bounding box center [679, 25] width 33 height 14
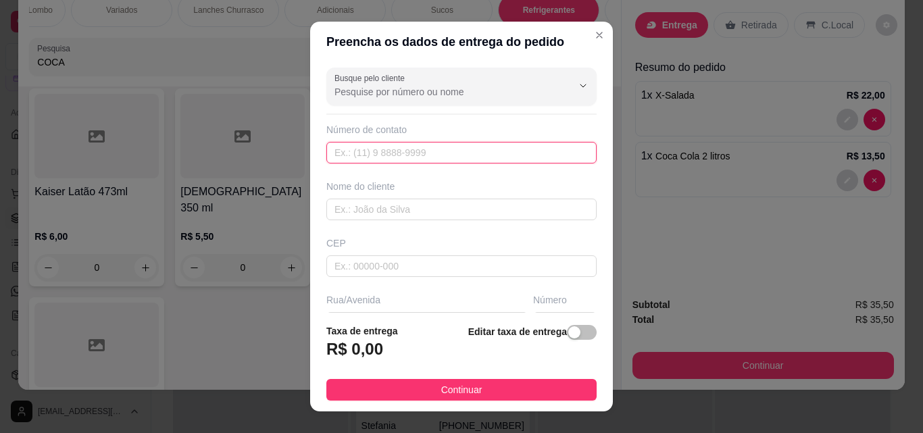
click at [430, 149] on input "text" at bounding box center [461, 153] width 270 height 22
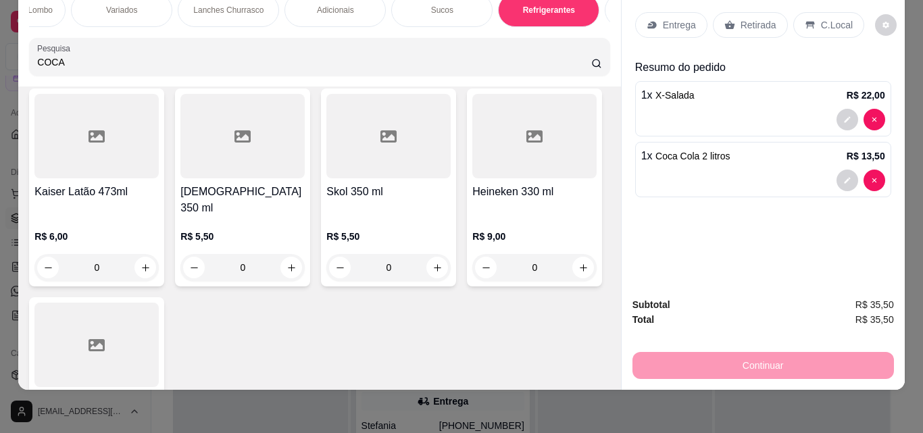
drag, startPoint x: 784, startPoint y: 360, endPoint x: 717, endPoint y: 148, distance: 222.6
click at [781, 352] on div "Continuar" at bounding box center [762, 364] width 261 height 30
click at [671, 18] on p "Entrega" at bounding box center [679, 25] width 33 height 14
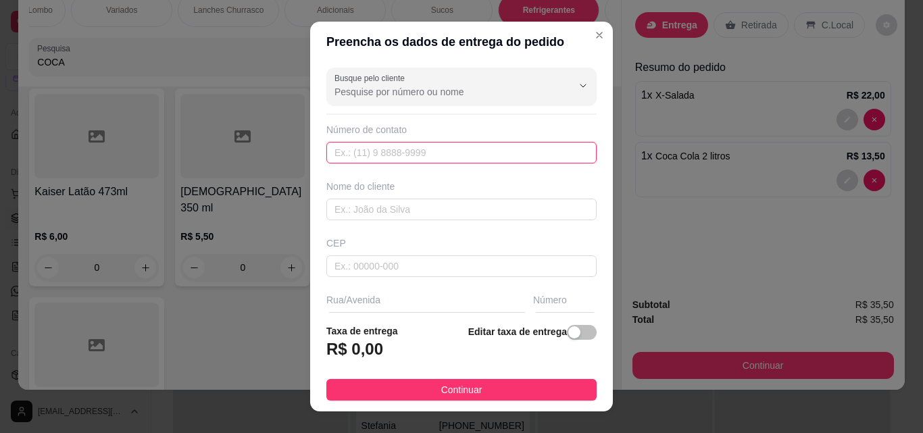
click at [373, 148] on input "text" at bounding box center [461, 153] width 270 height 22
click at [364, 211] on input "text" at bounding box center [461, 210] width 270 height 22
click at [374, 278] on div "Busque pelo cliente Número de contato Nome do cliente CEP Rua/[GEOGRAPHIC_DATA]" at bounding box center [461, 187] width 303 height 251
click at [382, 270] on input "text" at bounding box center [461, 266] width 270 height 22
click at [401, 299] on div "Rua/Avenida" at bounding box center [426, 300] width 201 height 14
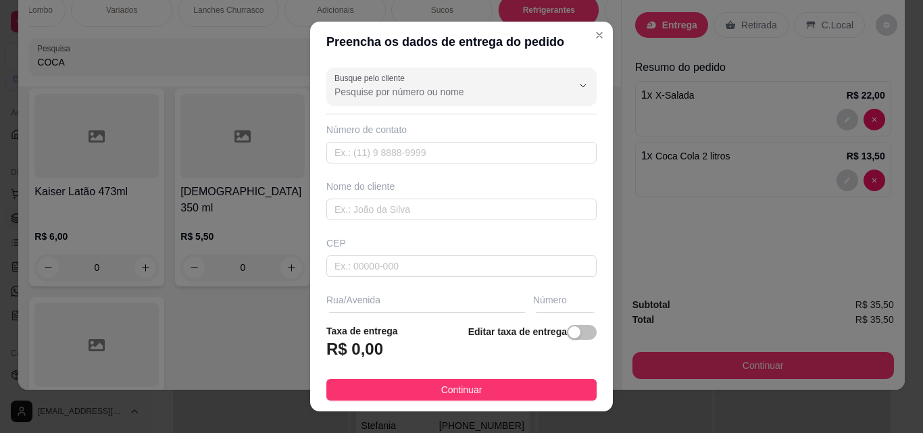
drag, startPoint x: 386, startPoint y: 298, endPoint x: 372, endPoint y: 293, distance: 15.0
click at [386, 298] on div "Rua/Avenida" at bounding box center [426, 300] width 201 height 14
click at [362, 267] on input "text" at bounding box center [461, 266] width 270 height 22
click at [338, 299] on div "Rua/Avenida" at bounding box center [426, 300] width 201 height 14
click at [340, 304] on div "Rua/Avenida" at bounding box center [426, 300] width 201 height 14
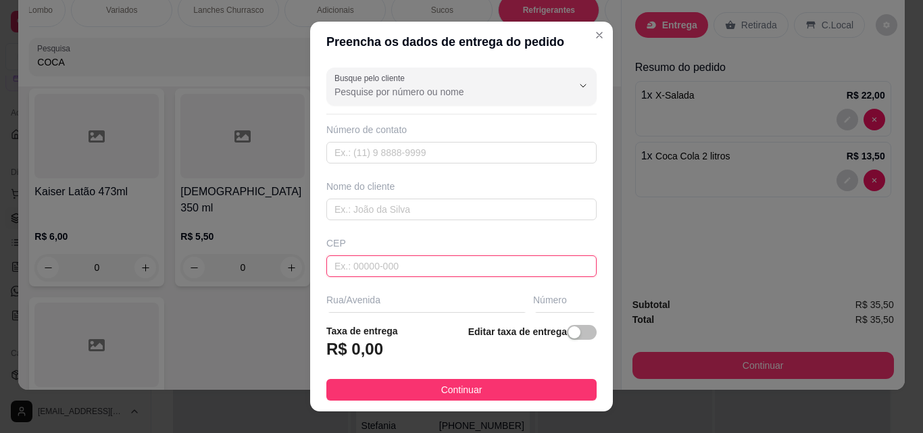
click at [342, 271] on input "text" at bounding box center [461, 266] width 270 height 22
click at [367, 303] on div "Rua/Avenida" at bounding box center [426, 300] width 201 height 14
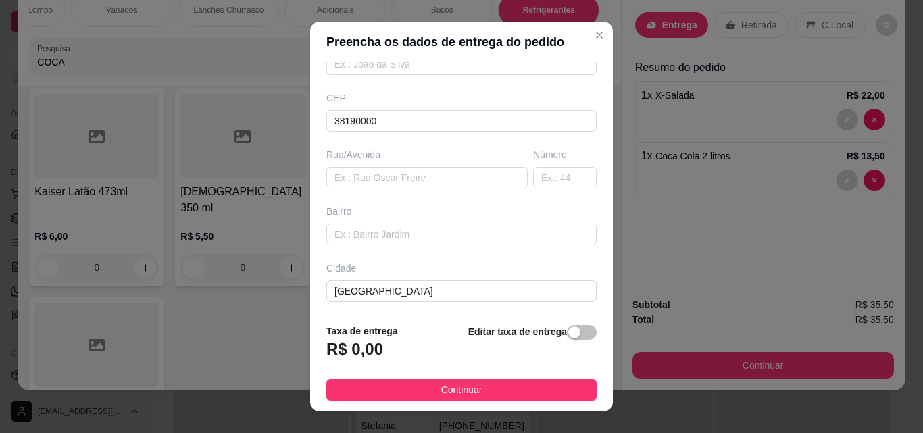
scroll to position [137, 0]
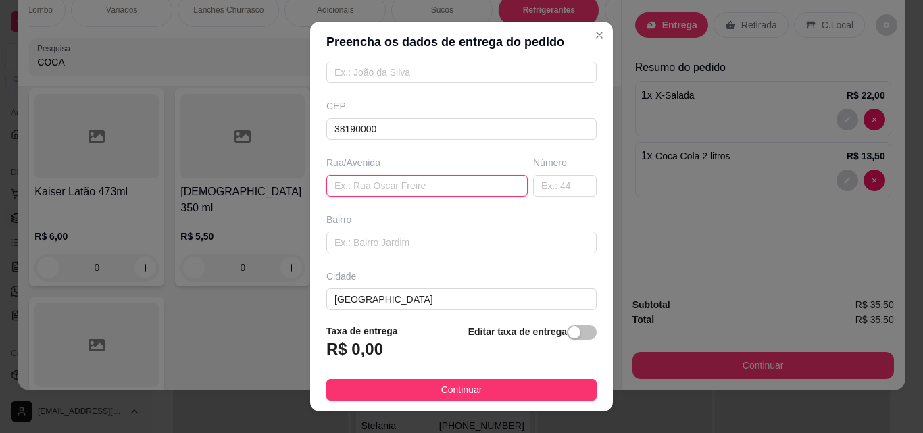
click at [374, 188] on input "text" at bounding box center [426, 186] width 201 height 22
click at [361, 185] on input "text" at bounding box center [426, 186] width 201 height 22
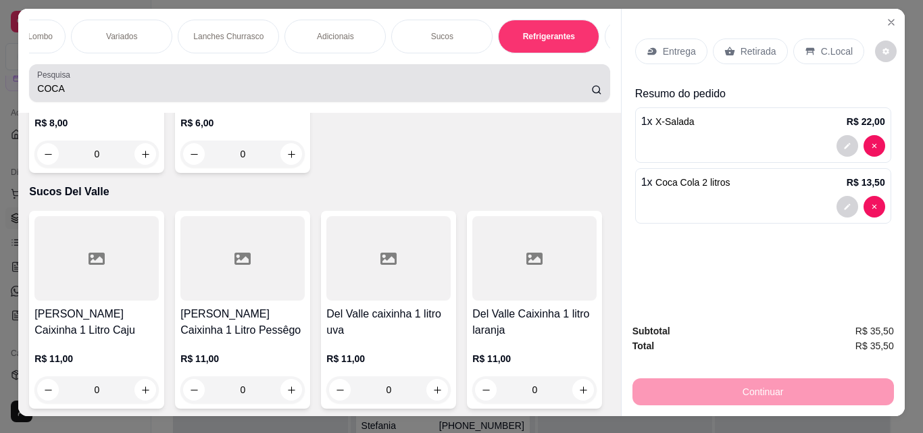
scroll to position [0, 0]
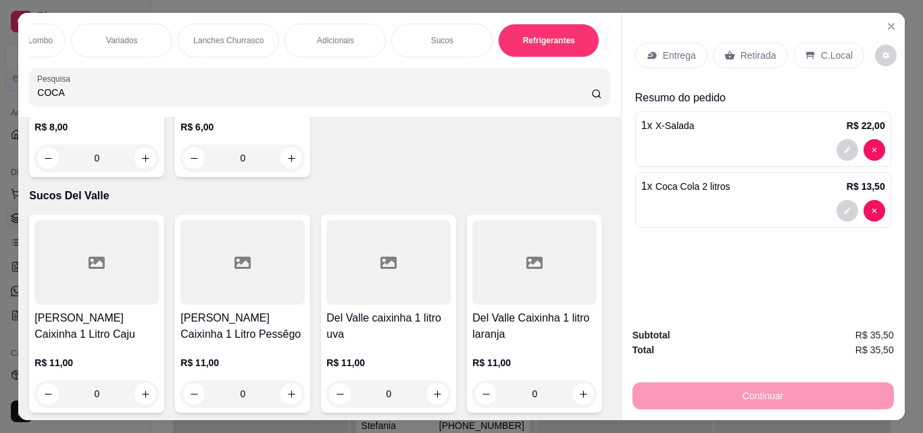
click at [106, 35] on p "Variados" at bounding box center [121, 40] width 31 height 11
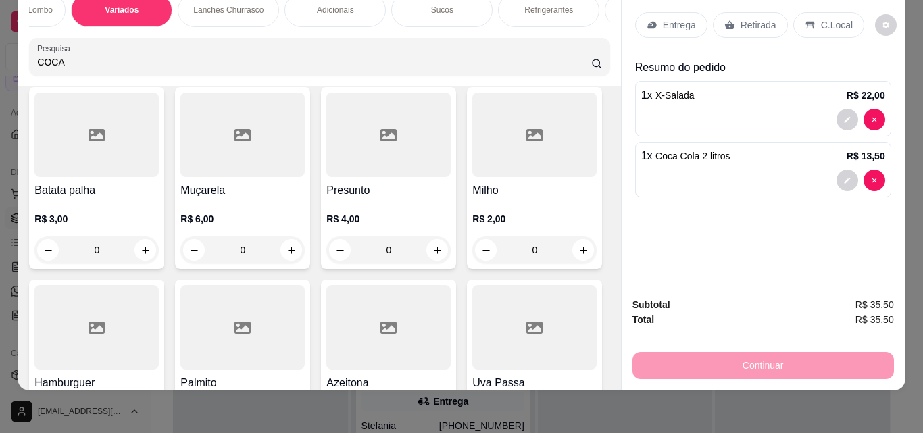
scroll to position [5866, 0]
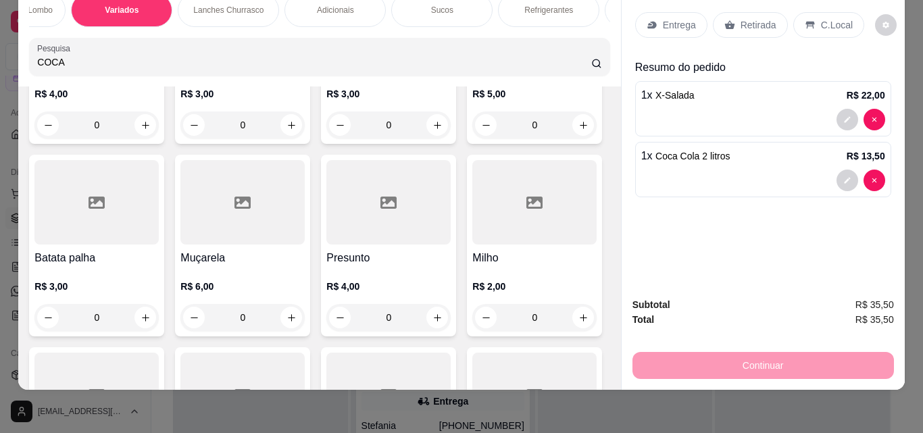
click at [559, 6] on div "Refrigerantes" at bounding box center [548, 10] width 101 height 34
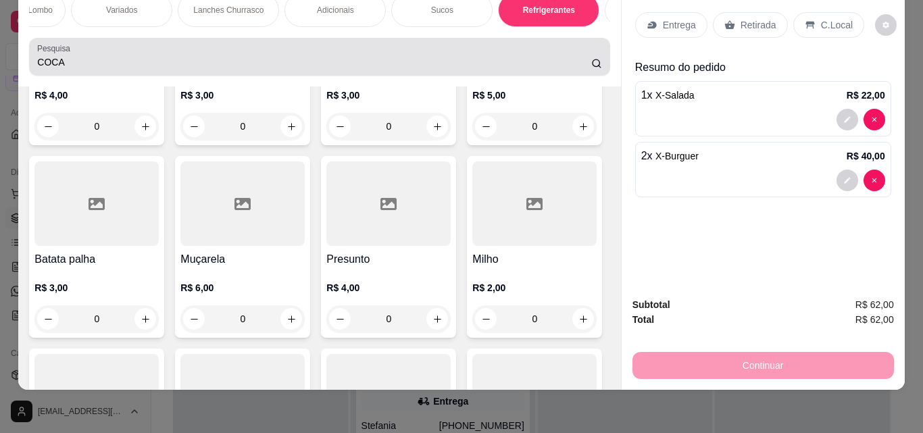
scroll to position [8206, 0]
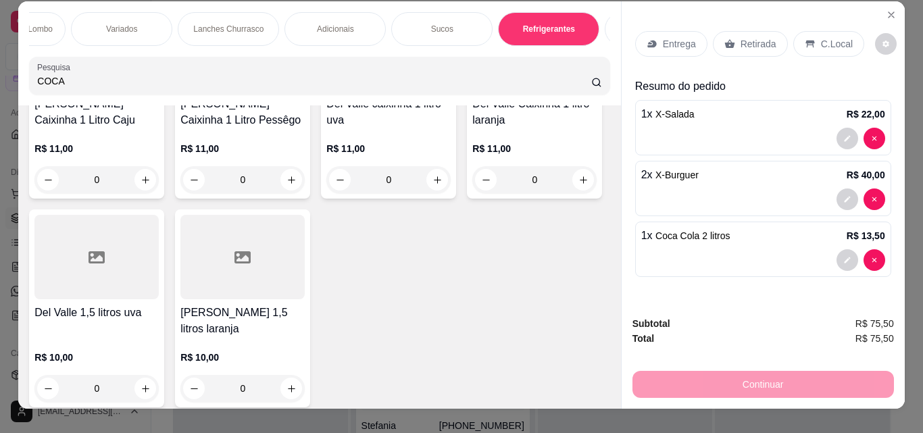
scroll to position [0, 0]
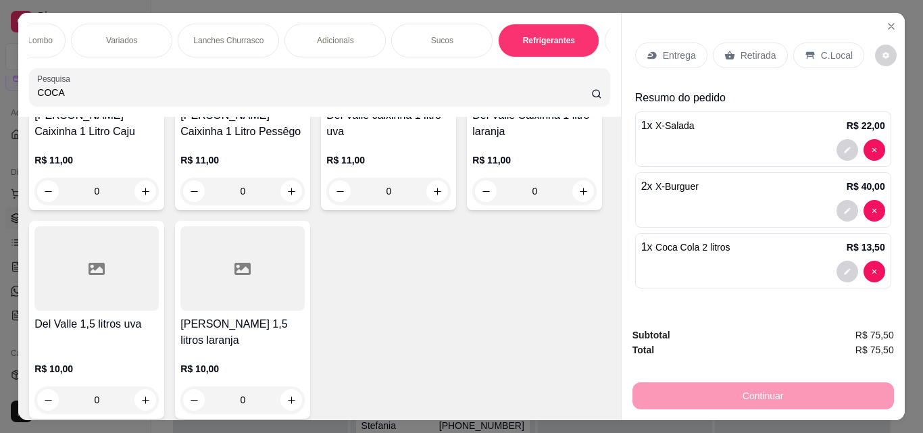
click at [677, 49] on p "Entrega" at bounding box center [679, 56] width 33 height 14
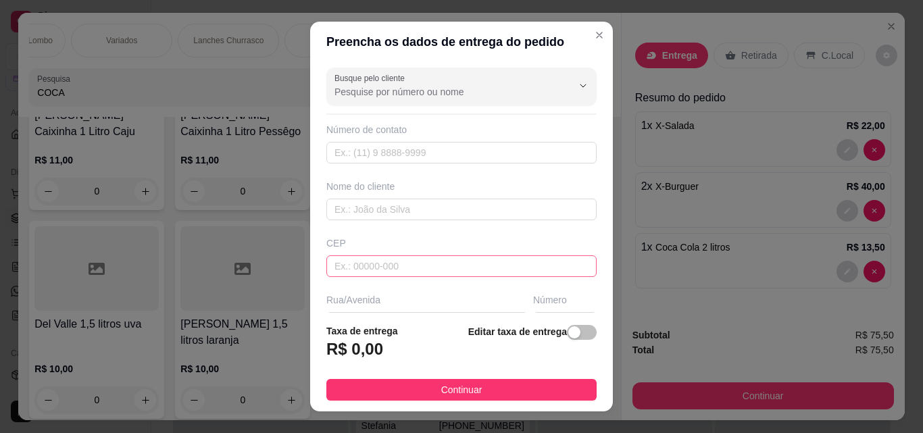
scroll to position [68, 0]
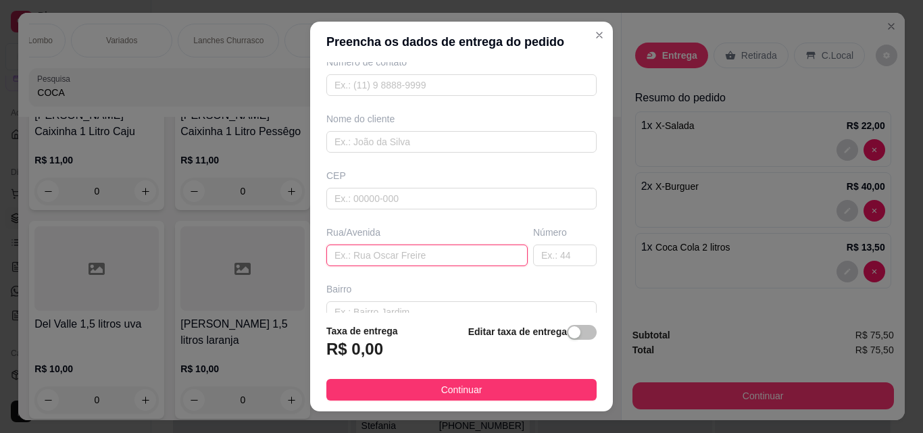
click at [363, 248] on input "text" at bounding box center [426, 256] width 201 height 22
click at [551, 262] on input "text" at bounding box center [564, 256] width 63 height 22
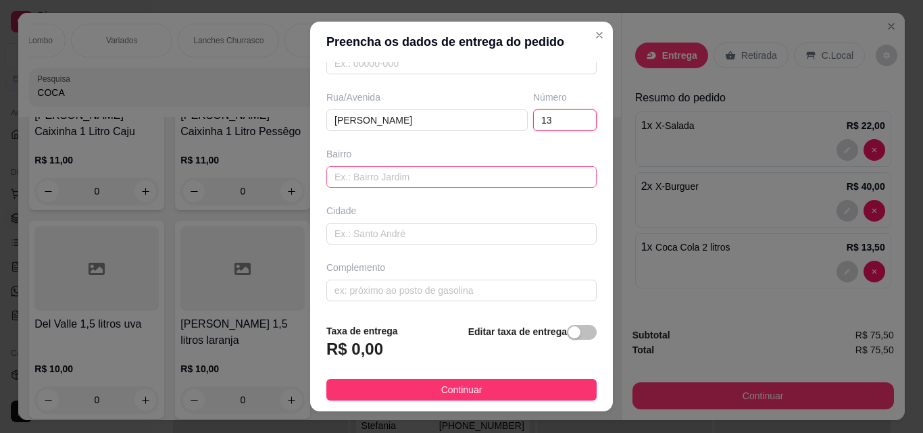
scroll to position [205, 0]
click at [378, 172] on input "text" at bounding box center [461, 175] width 270 height 22
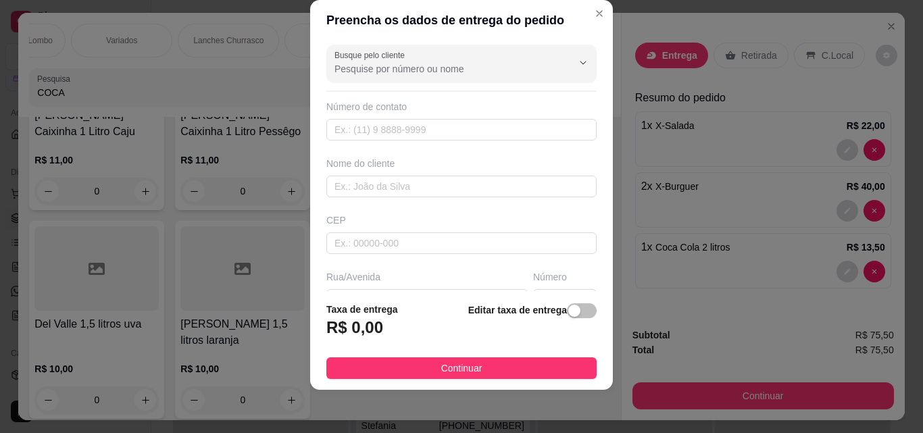
scroll to position [0, 0]
click at [361, 181] on input "text" at bounding box center [461, 188] width 270 height 22
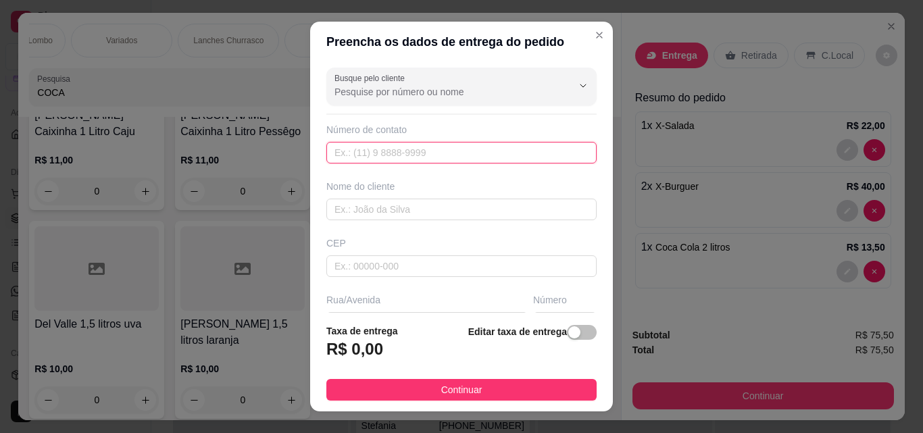
click at [394, 158] on input "text" at bounding box center [461, 153] width 270 height 22
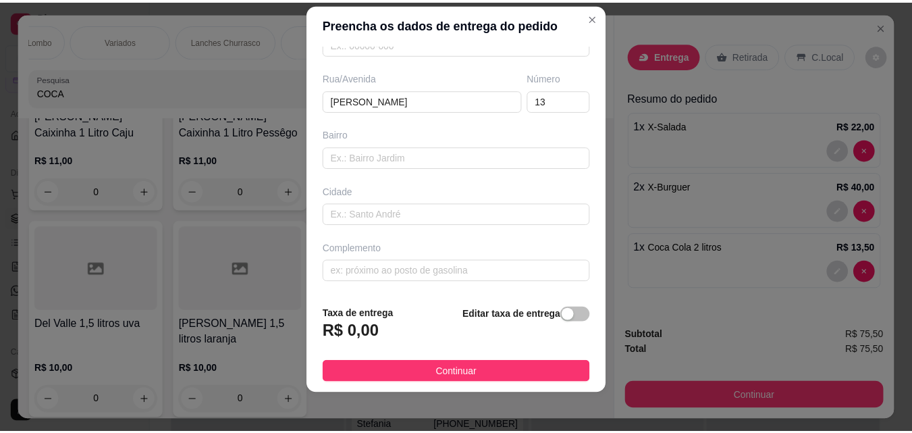
scroll to position [22, 0]
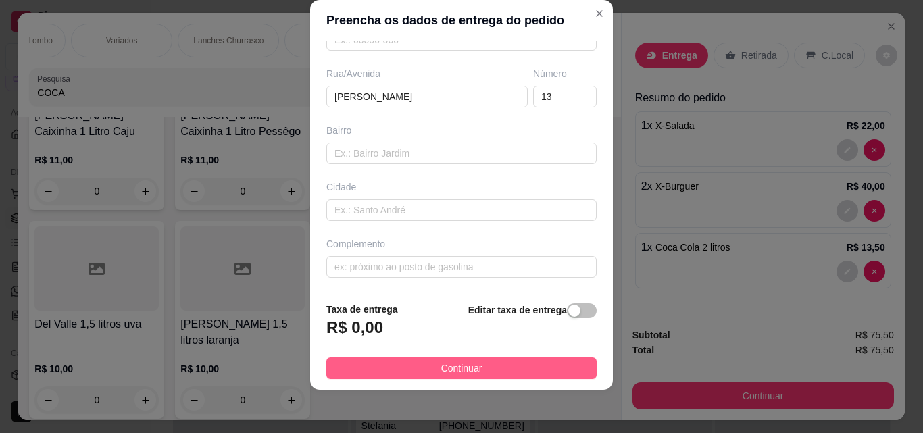
click at [448, 369] on span "Continuar" at bounding box center [461, 368] width 41 height 15
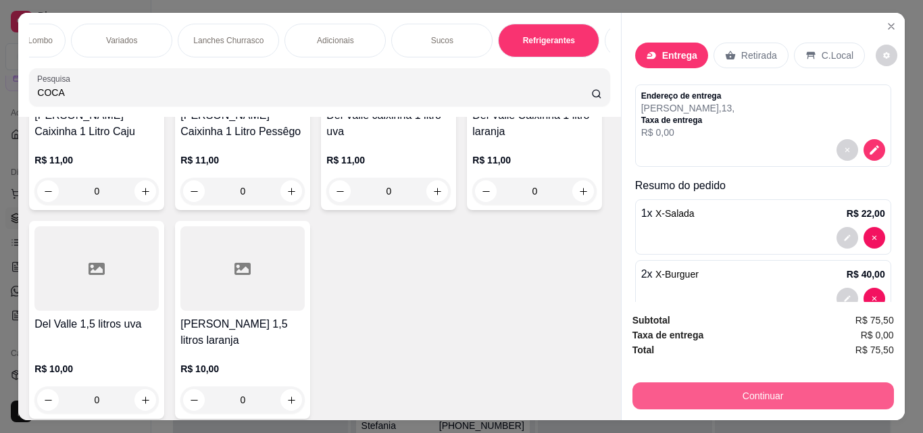
click at [750, 390] on button "Continuar" at bounding box center [762, 395] width 261 height 27
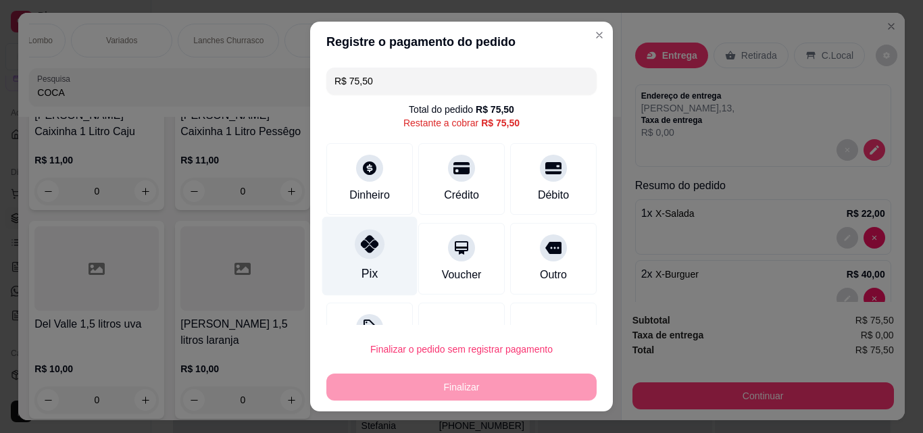
click at [355, 259] on div "Pix" at bounding box center [369, 256] width 95 height 79
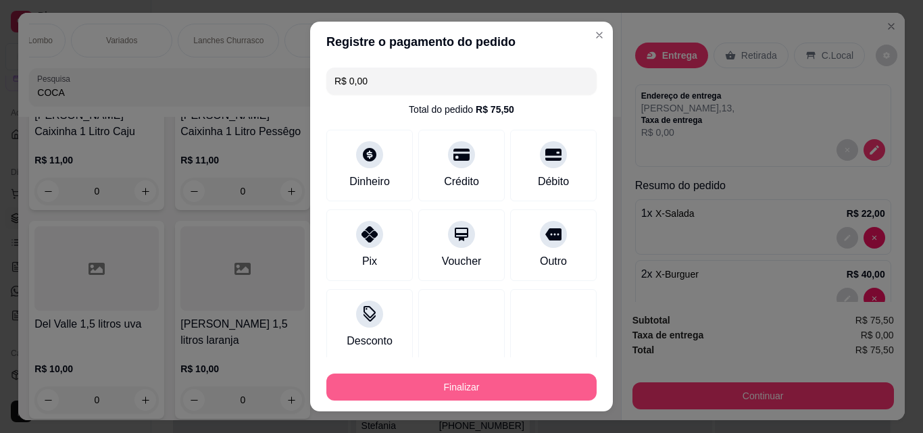
click at [471, 387] on button "Finalizar" at bounding box center [461, 387] width 270 height 27
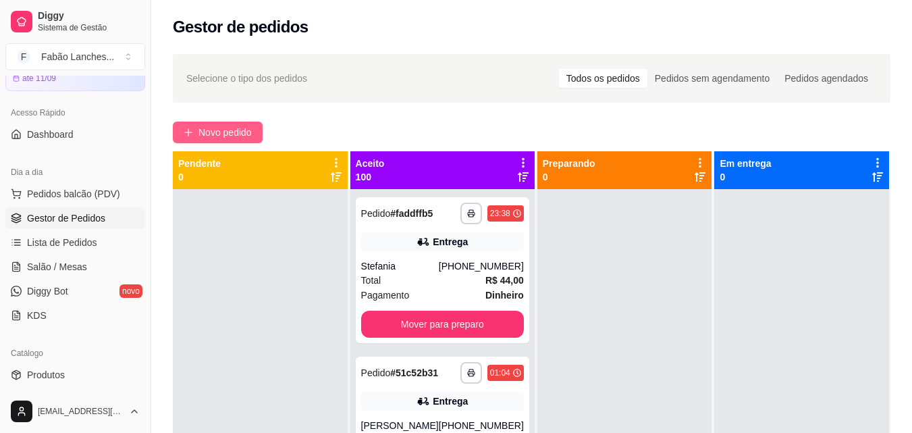
click at [241, 135] on span "Novo pedido" at bounding box center [225, 132] width 53 height 15
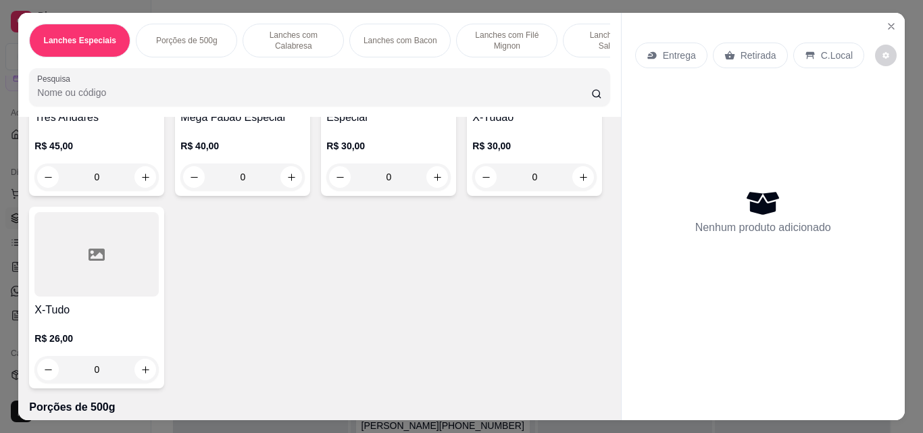
scroll to position [203, 0]
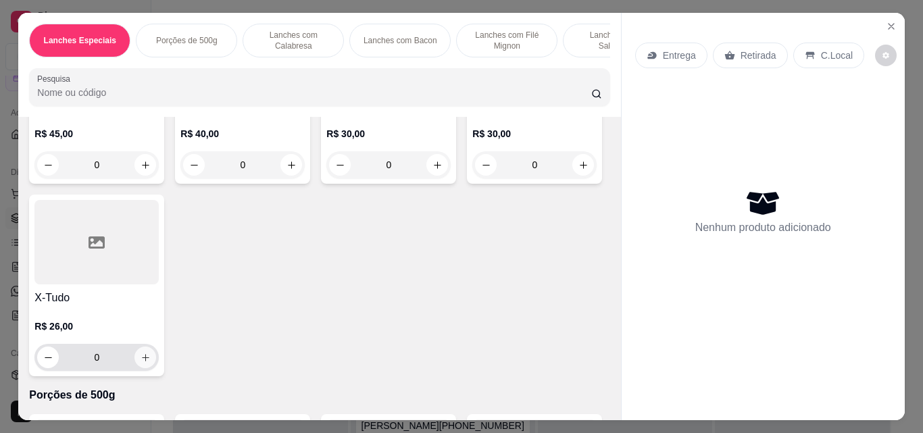
click at [149, 361] on icon "increase-product-quantity" at bounding box center [145, 357] width 7 height 7
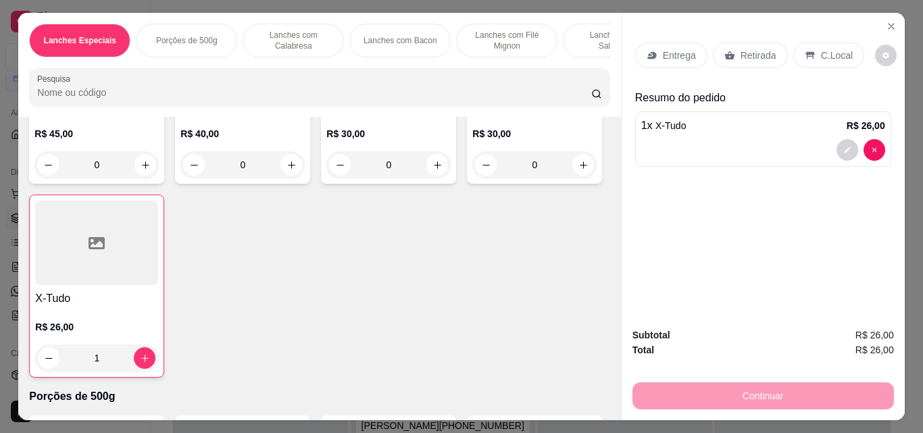
click at [654, 44] on div "Entrega" at bounding box center [671, 56] width 72 height 26
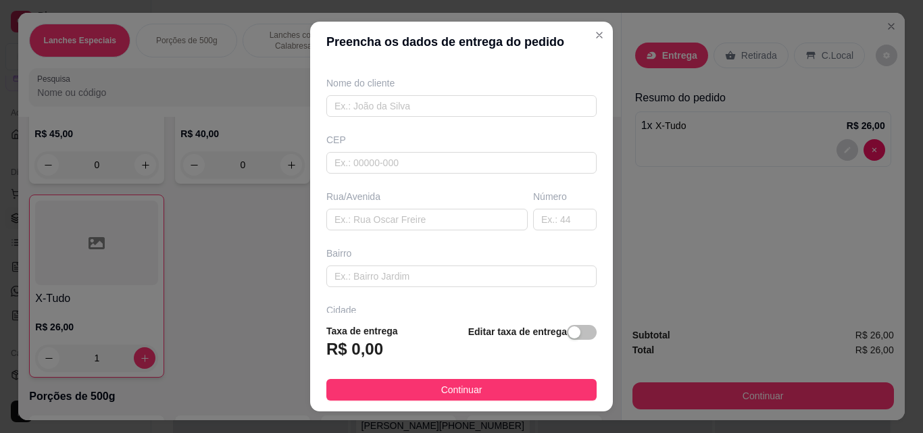
scroll to position [135, 0]
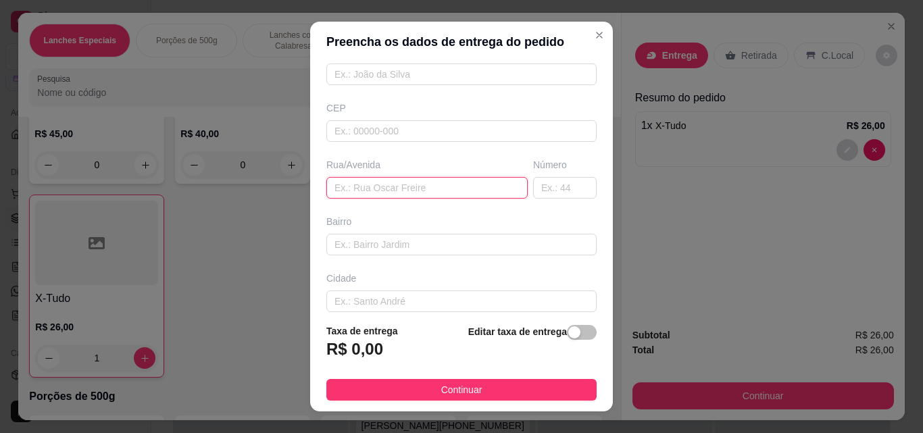
click at [354, 192] on input "text" at bounding box center [426, 188] width 201 height 22
click at [533, 194] on input "text" at bounding box center [564, 188] width 63 height 22
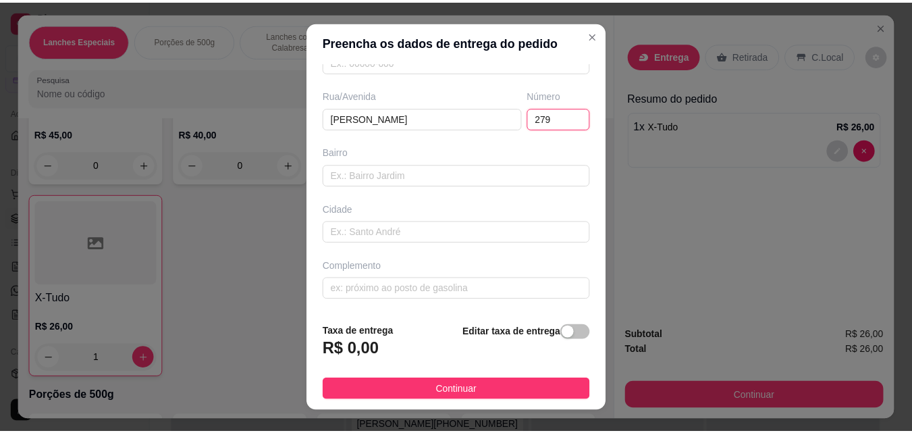
scroll to position [22, 0]
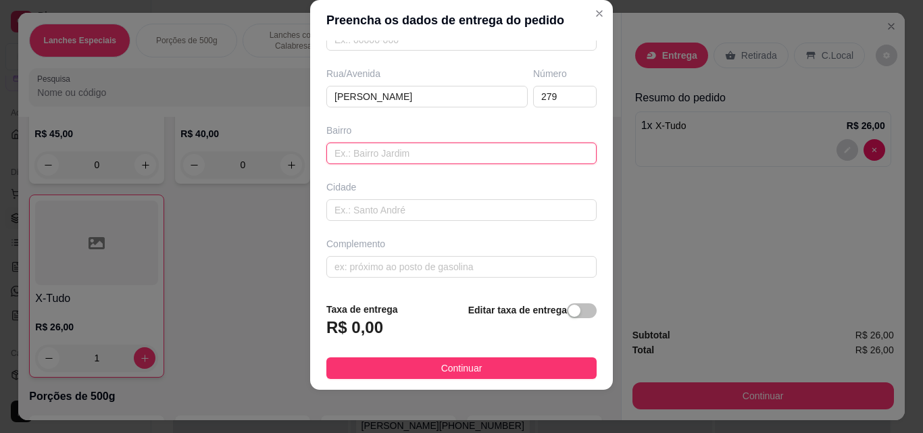
click at [350, 153] on input "text" at bounding box center [461, 154] width 270 height 22
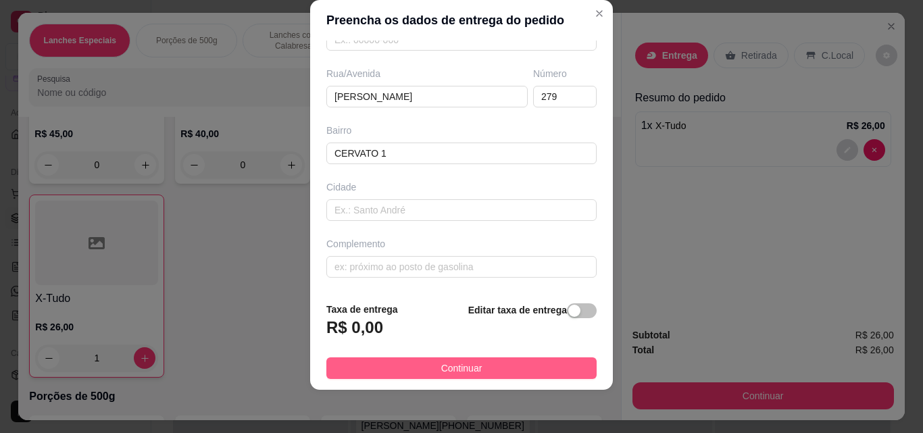
click at [459, 367] on span "Continuar" at bounding box center [461, 368] width 41 height 15
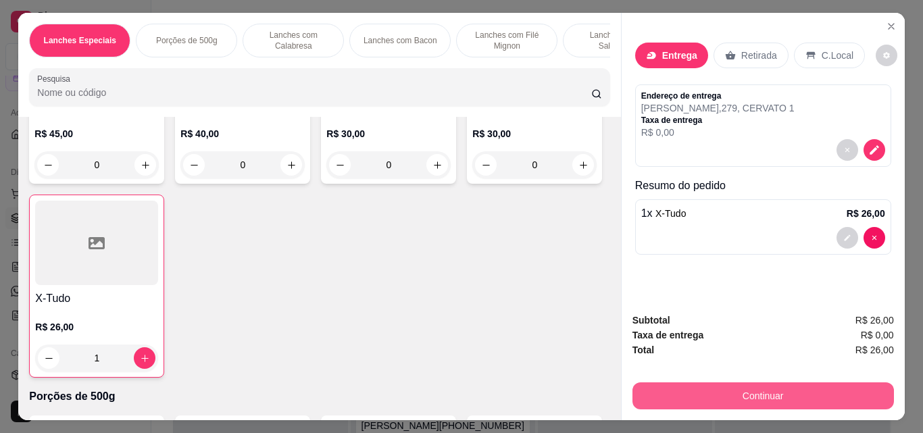
click at [764, 385] on button "Continuar" at bounding box center [762, 395] width 261 height 27
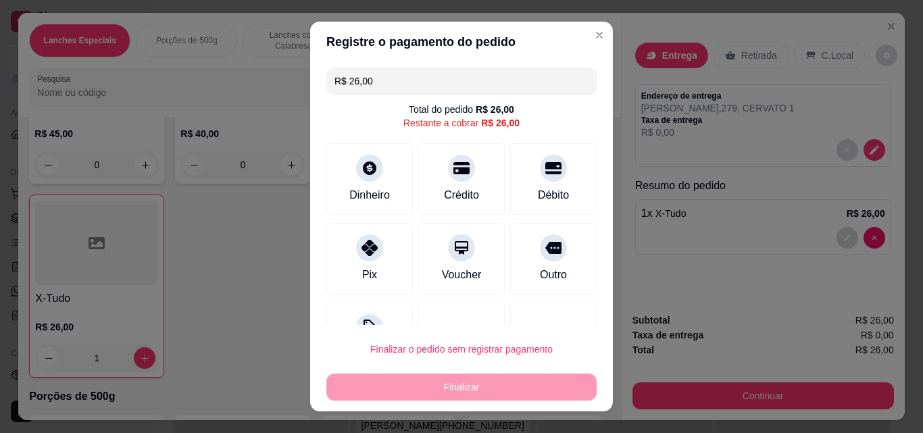
drag, startPoint x: 362, startPoint y: 258, endPoint x: 653, endPoint y: 358, distance: 307.8
click at [367, 260] on div "Pix" at bounding box center [369, 259] width 86 height 72
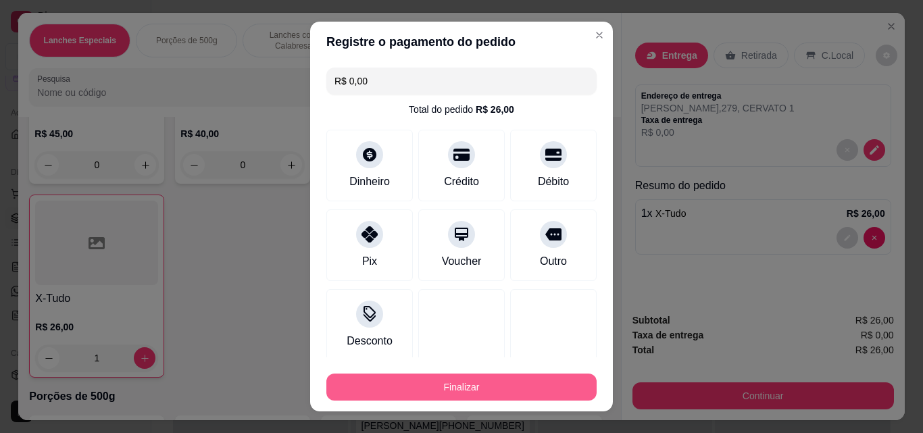
click at [476, 388] on button "Finalizar" at bounding box center [461, 387] width 270 height 27
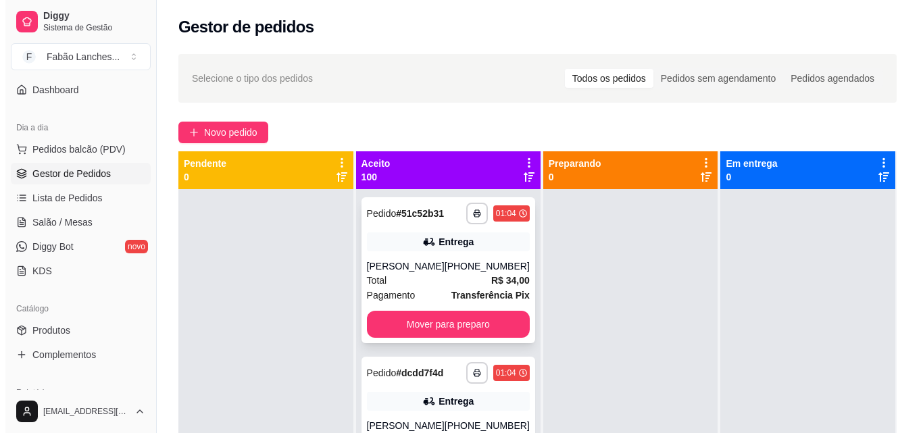
scroll to position [135, 0]
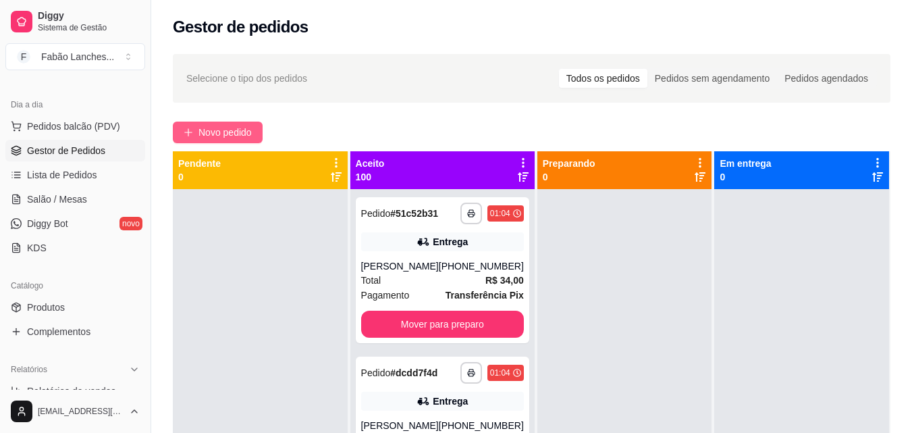
click at [226, 122] on button "Novo pedido" at bounding box center [218, 133] width 90 height 22
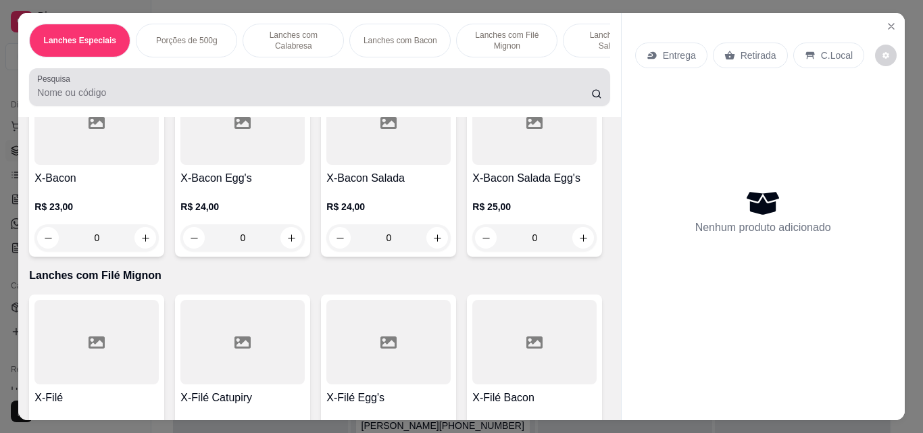
scroll to position [1621, 0]
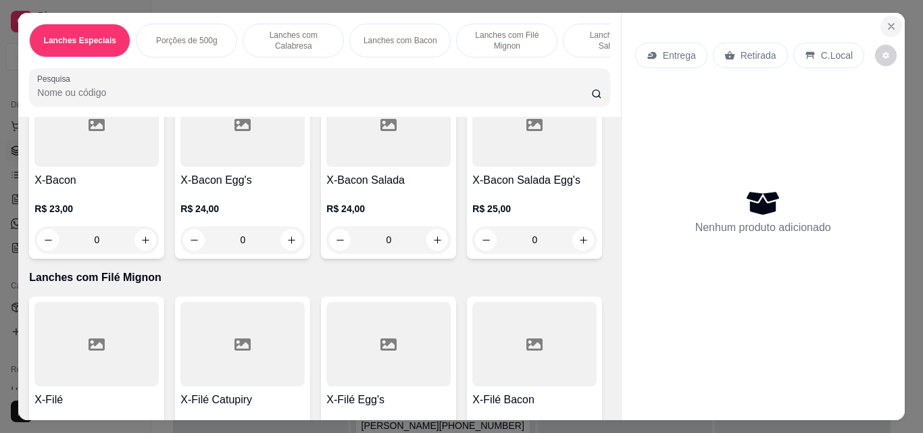
click at [885, 21] on icon "Close" at bounding box center [890, 26] width 11 height 11
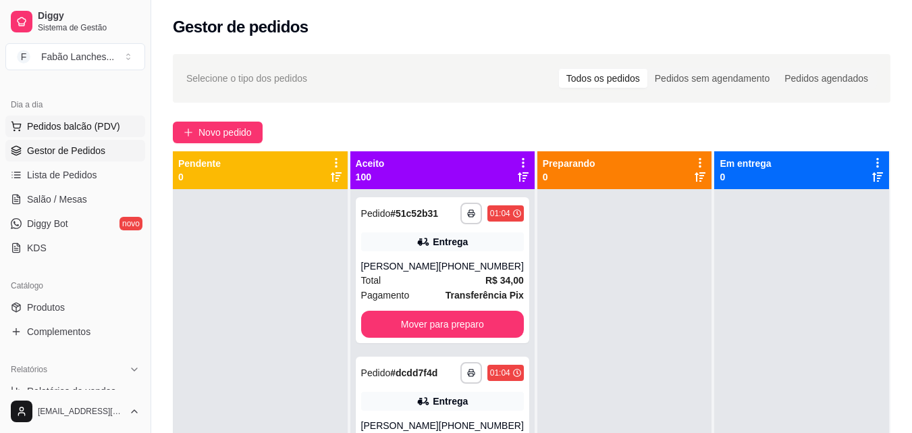
click at [109, 126] on span "Pedidos balcão (PDV)" at bounding box center [73, 127] width 93 height 14
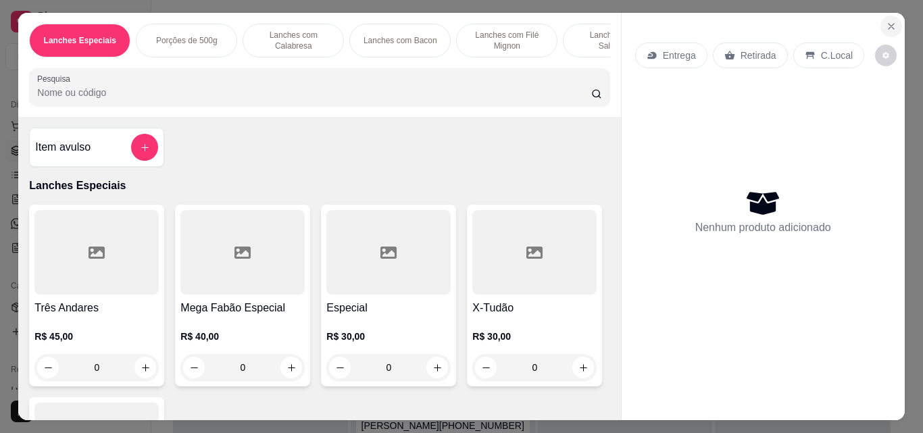
click at [885, 23] on icon "Close" at bounding box center [890, 26] width 11 height 11
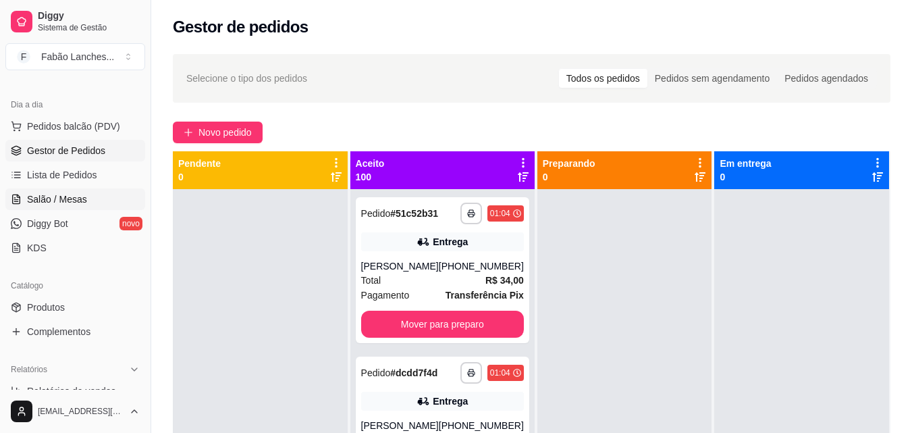
click at [71, 203] on span "Salão / Mesas" at bounding box center [57, 199] width 60 height 14
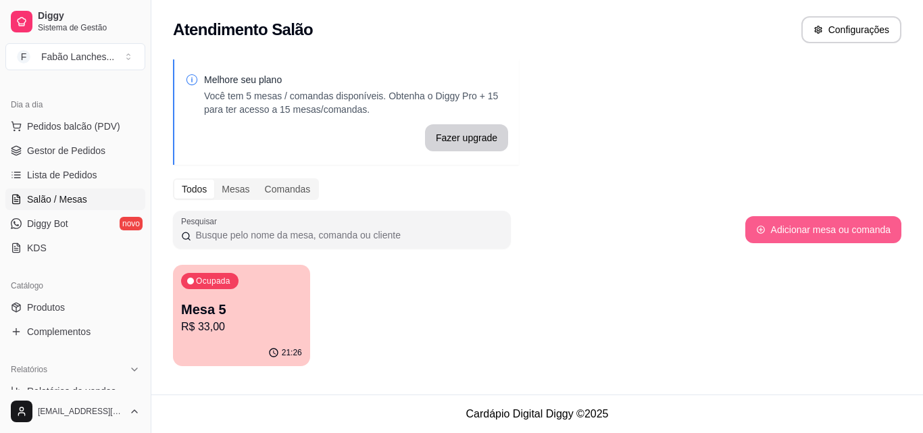
click at [824, 231] on button "Adicionar mesa ou comanda" at bounding box center [823, 229] width 156 height 27
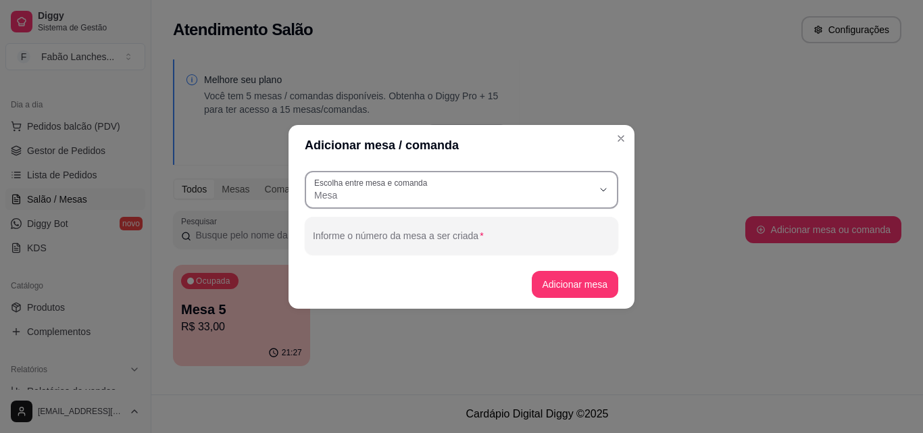
click at [488, 190] on span "Mesa" at bounding box center [453, 195] width 278 height 14
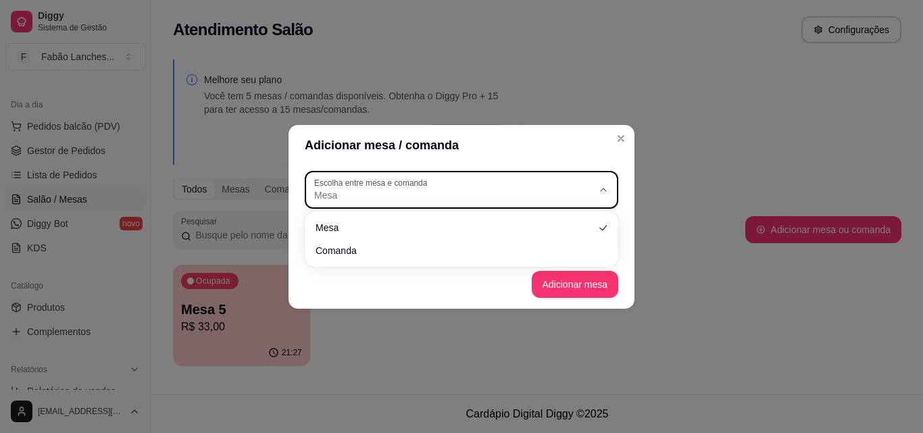
click at [496, 190] on span "Mesa" at bounding box center [453, 195] width 278 height 14
click at [488, 198] on span "Mesa" at bounding box center [453, 195] width 278 height 14
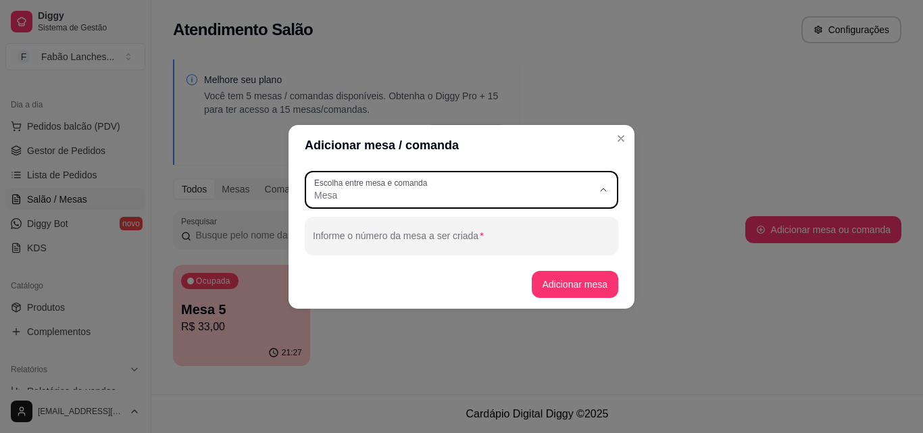
click at [350, 254] on span "Comanda" at bounding box center [454, 248] width 267 height 13
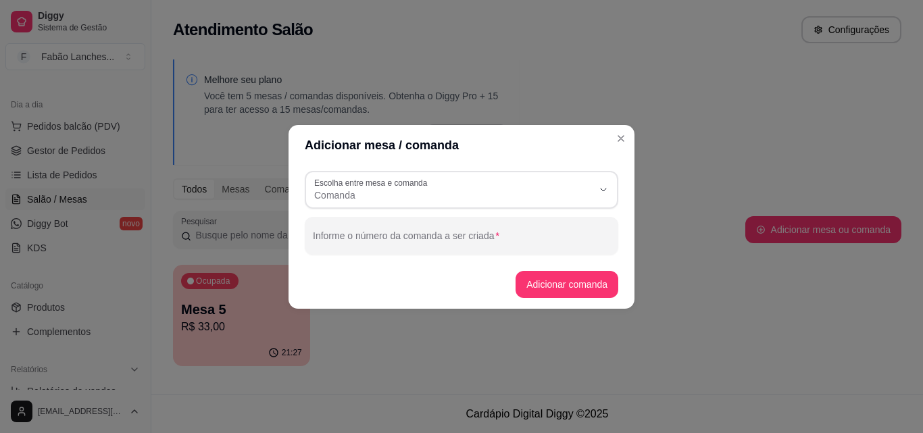
scroll to position [13, 0]
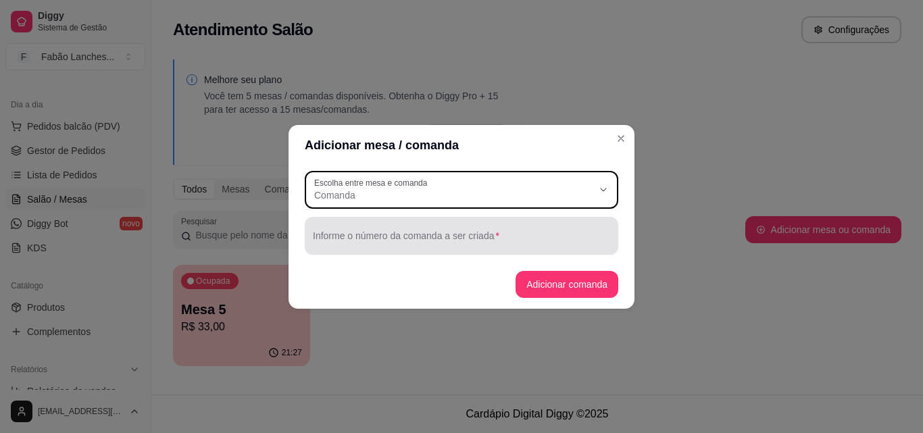
click at [415, 239] on input "Informe o número da comanda a ser criada" at bounding box center [461, 241] width 297 height 14
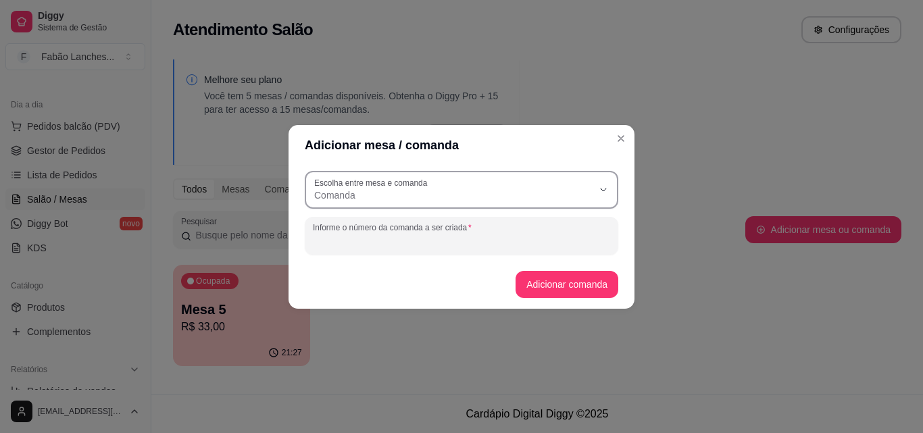
click at [330, 196] on span "Comanda" at bounding box center [453, 195] width 278 height 14
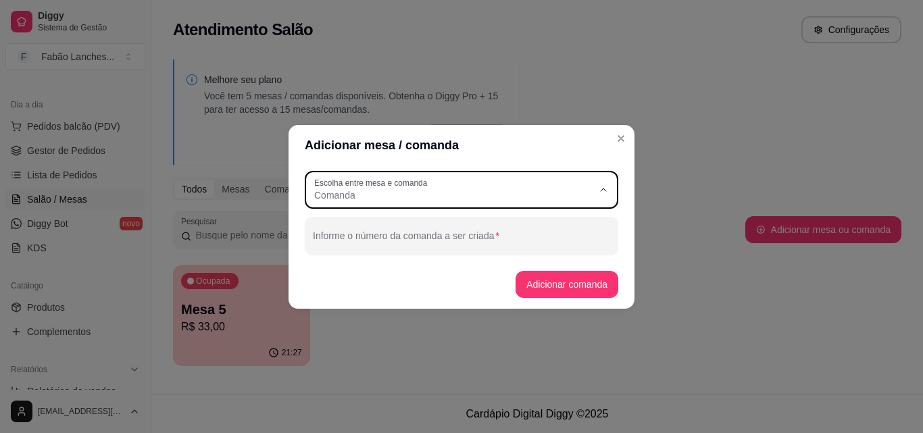
click at [362, 233] on span "Mesa" at bounding box center [454, 226] width 267 height 13
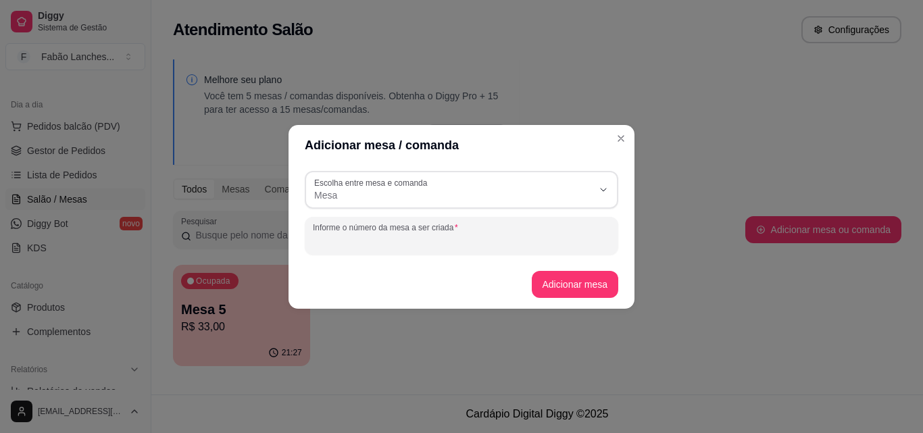
click at [363, 237] on input "Informe o número da mesa a ser criada" at bounding box center [461, 241] width 297 height 14
click at [582, 280] on button "Adicionar mesa" at bounding box center [575, 284] width 87 height 27
click at [387, 186] on label "Escolha entre mesa e comanda" at bounding box center [373, 182] width 118 height 11
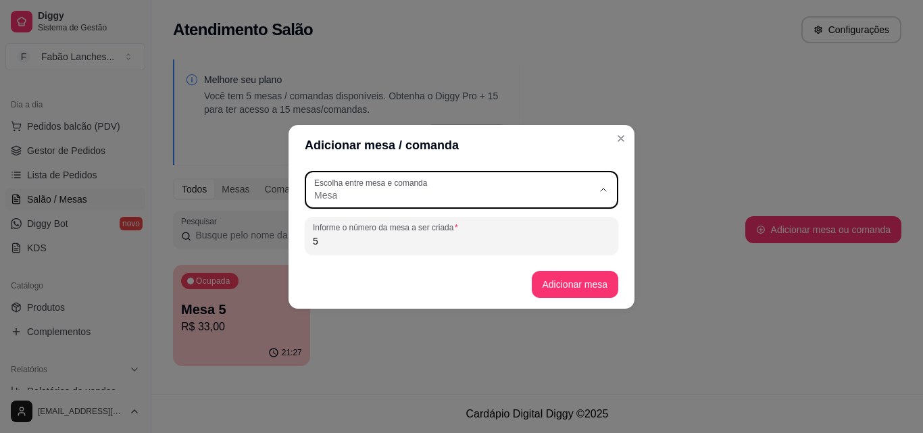
click at [352, 250] on span "Comanda" at bounding box center [454, 248] width 267 height 13
click at [563, 284] on button "Adicionar comanda" at bounding box center [566, 284] width 103 height 27
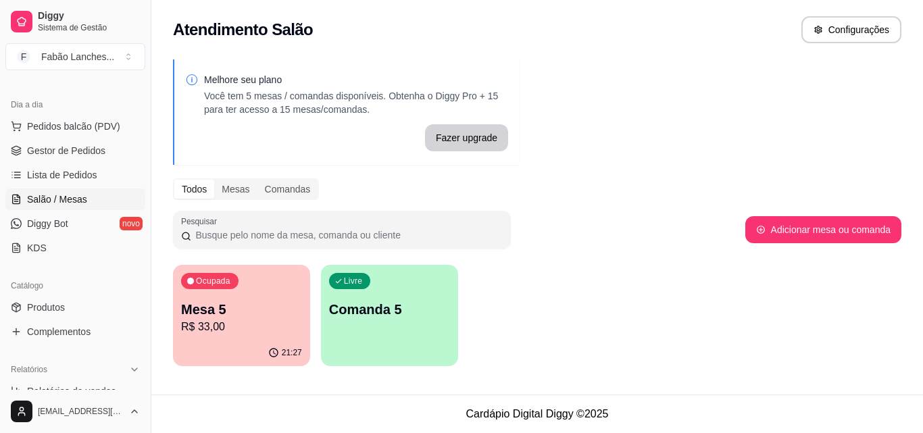
click at [371, 313] on p "Comanda 5" at bounding box center [389, 309] width 121 height 19
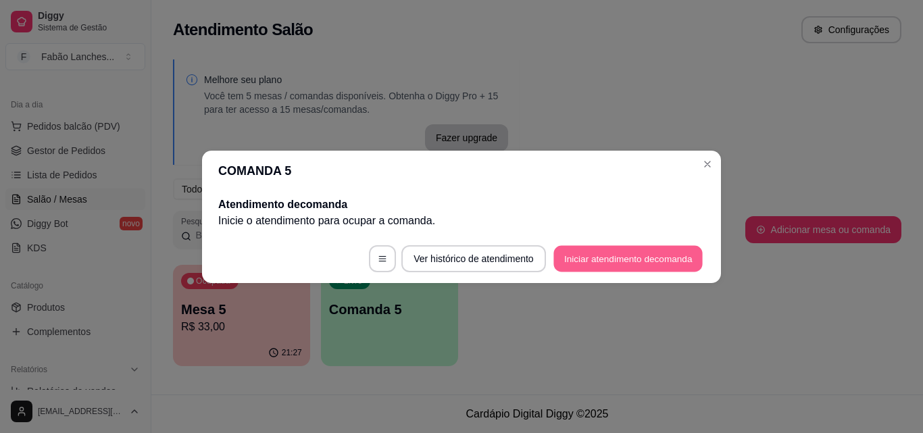
click at [596, 264] on button "Iniciar atendimento de comanda" at bounding box center [627, 258] width 149 height 26
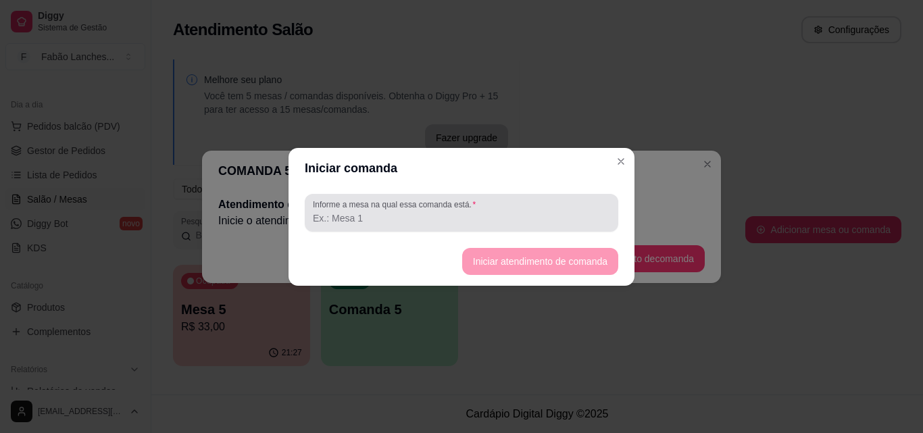
click at [414, 211] on input "Informe a mesa na qual essa comanda está." at bounding box center [461, 218] width 297 height 14
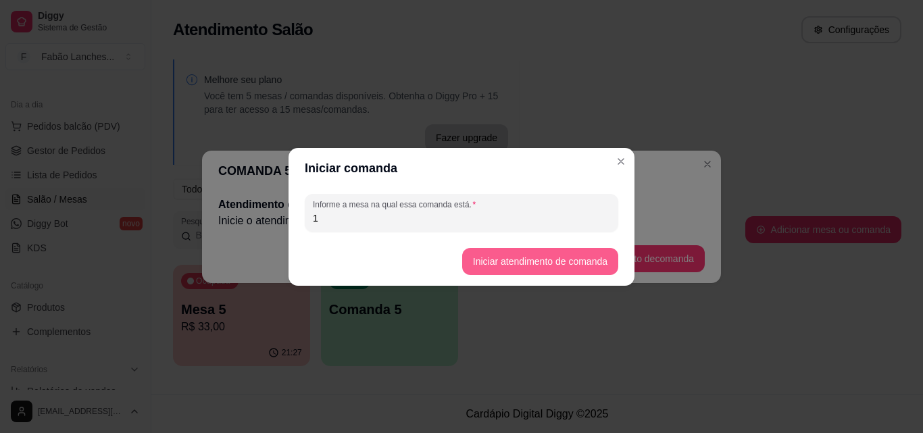
click at [499, 254] on button "Iniciar atendimento de comanda" at bounding box center [540, 261] width 156 height 27
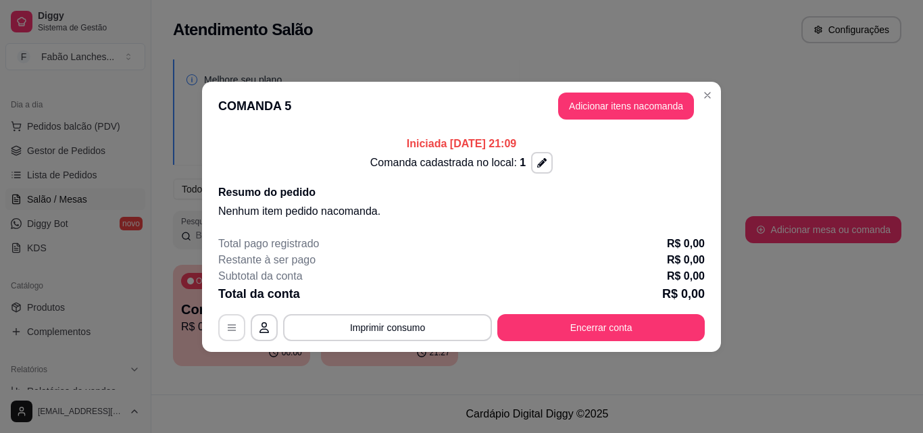
click at [243, 332] on button "button" at bounding box center [231, 327] width 27 height 27
click at [261, 334] on button "button" at bounding box center [264, 327] width 27 height 27
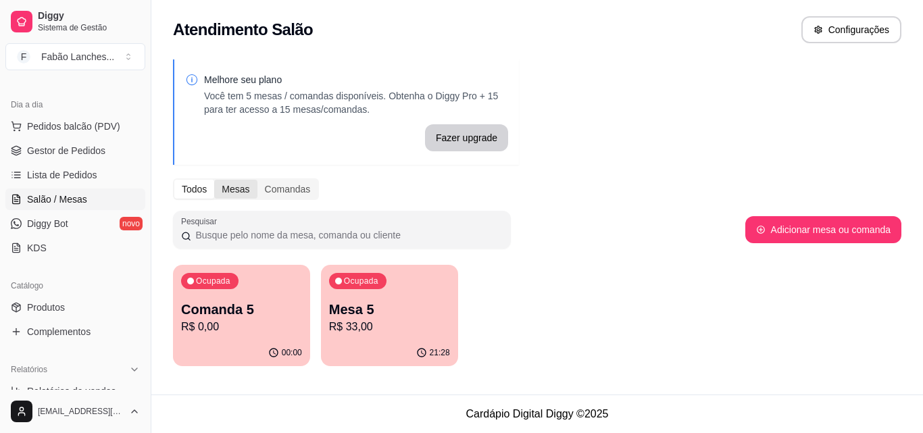
click at [234, 188] on div "Mesas" at bounding box center [235, 189] width 43 height 19
click at [214, 180] on input "Mesas" at bounding box center [214, 180] width 0 height 0
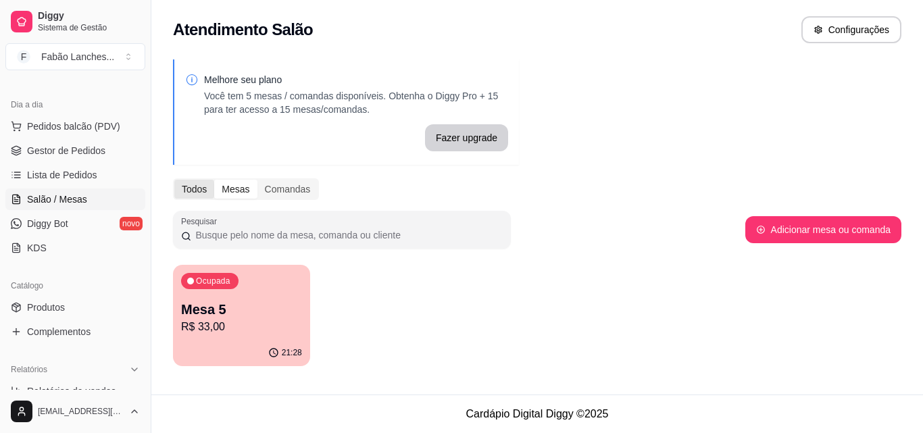
click at [190, 183] on div "Todos" at bounding box center [194, 189] width 40 height 19
click at [174, 180] on input "Todos" at bounding box center [174, 180] width 0 height 0
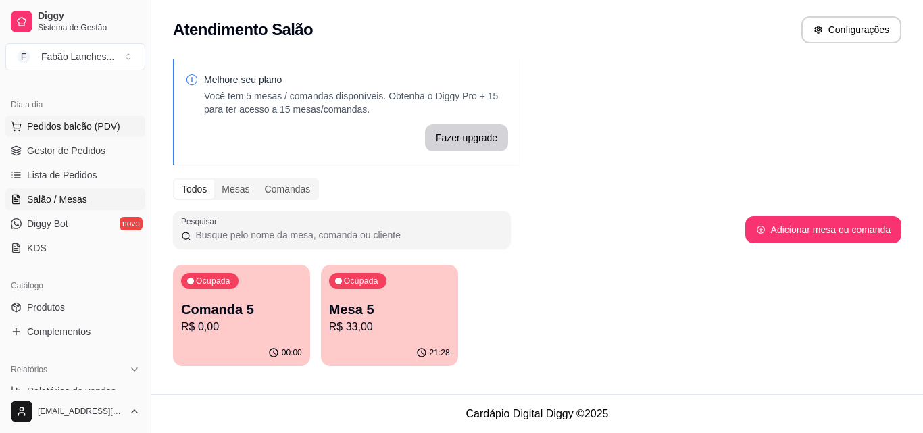
click at [48, 132] on span "Pedidos balcão (PDV)" at bounding box center [73, 127] width 93 height 14
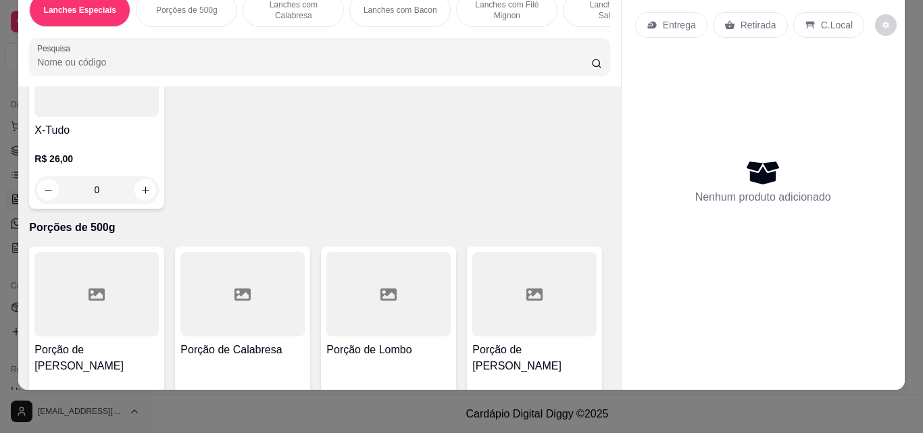
scroll to position [338, 0]
click at [149, 193] on icon "increase-product-quantity" at bounding box center [145, 191] width 7 height 7
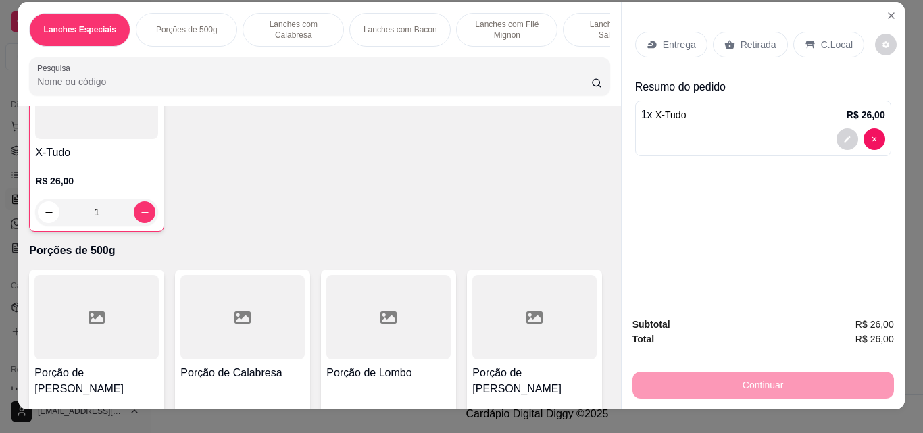
scroll to position [0, 0]
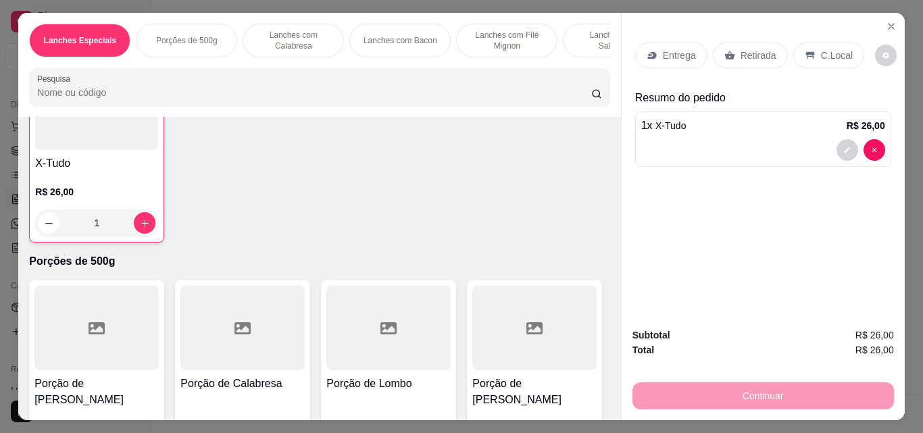
click at [821, 53] on p "C.Local" at bounding box center [837, 56] width 32 height 14
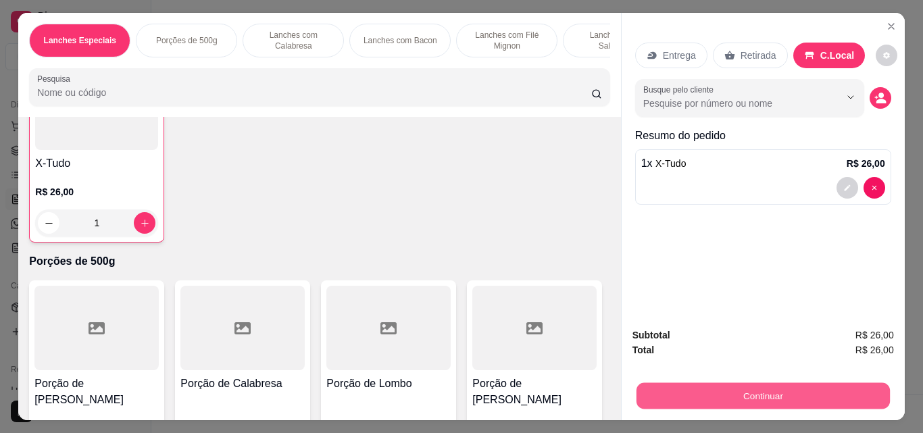
click at [727, 385] on button "Continuar" at bounding box center [762, 395] width 253 height 26
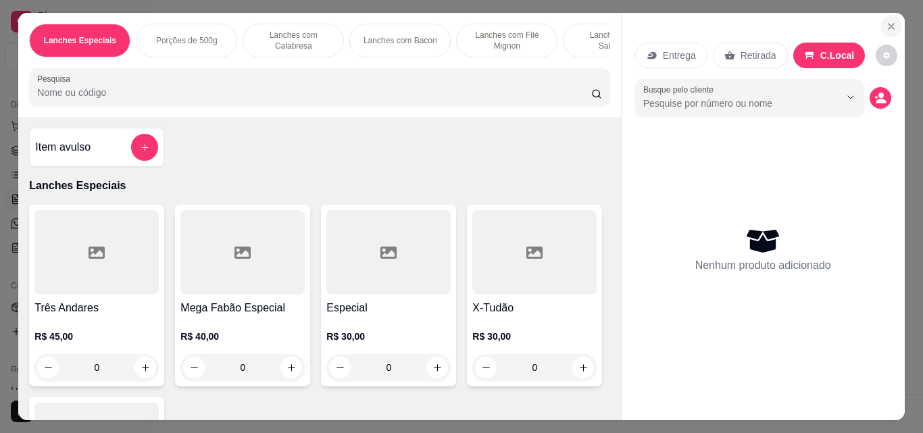
click at [885, 21] on icon "Close" at bounding box center [890, 26] width 11 height 11
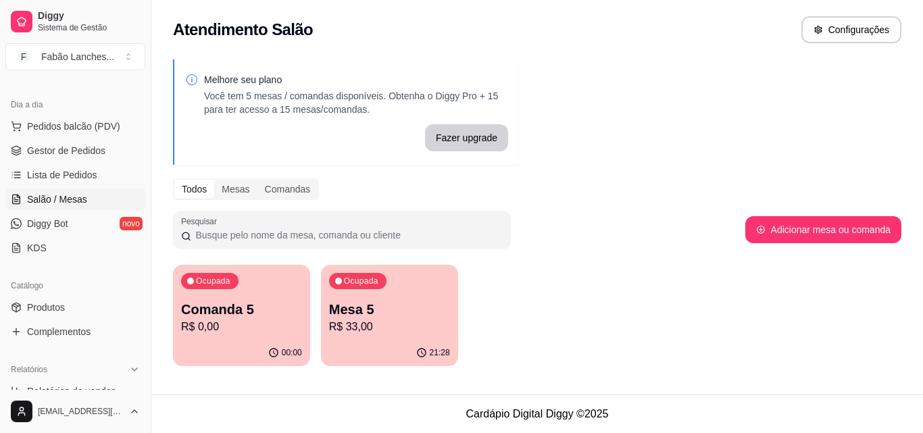
click at [81, 197] on span "Salão / Mesas" at bounding box center [57, 199] width 60 height 14
click at [356, 317] on p "Mesa 5" at bounding box center [389, 309] width 121 height 19
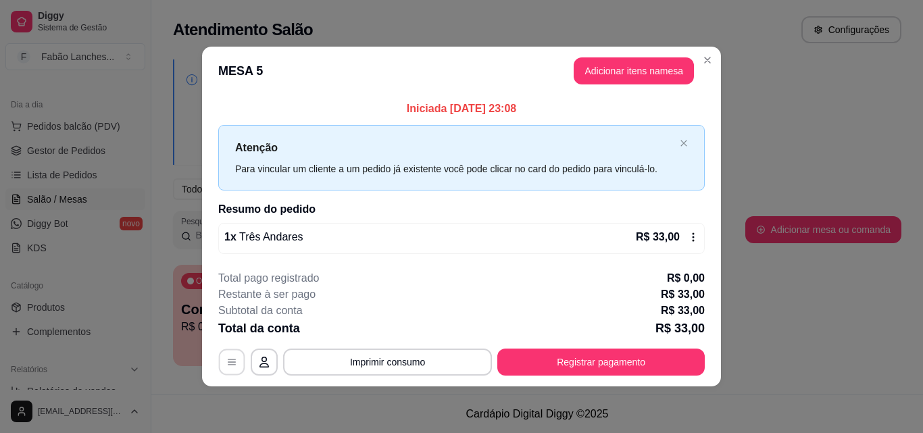
click at [230, 366] on icon "button" at bounding box center [231, 362] width 11 height 11
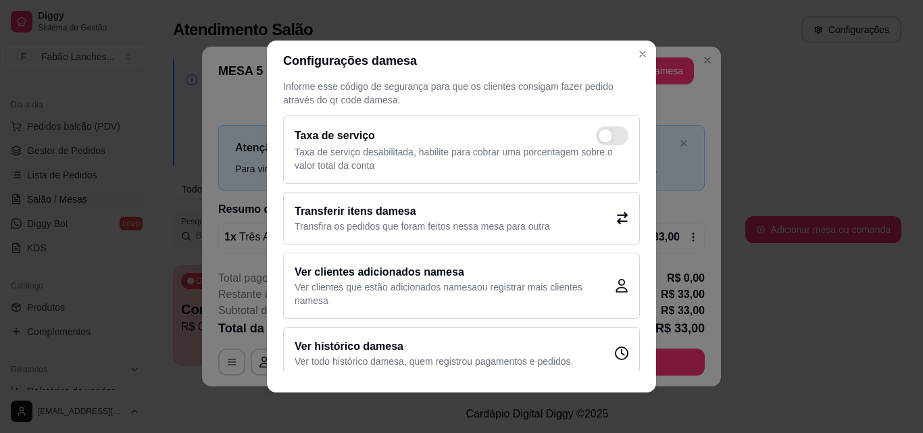
scroll to position [40, 0]
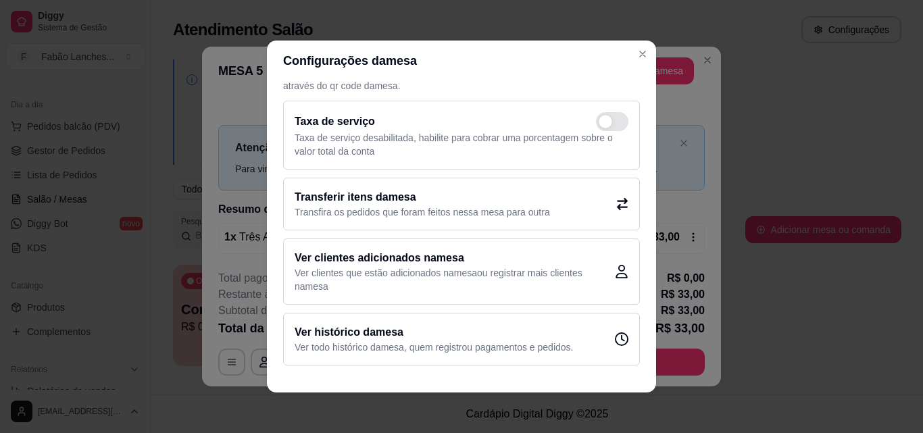
click at [523, 356] on div "Ver histórico da mesa Ver todo histórico da mesa , quem registrou pagamentos e …" at bounding box center [461, 339] width 357 height 53
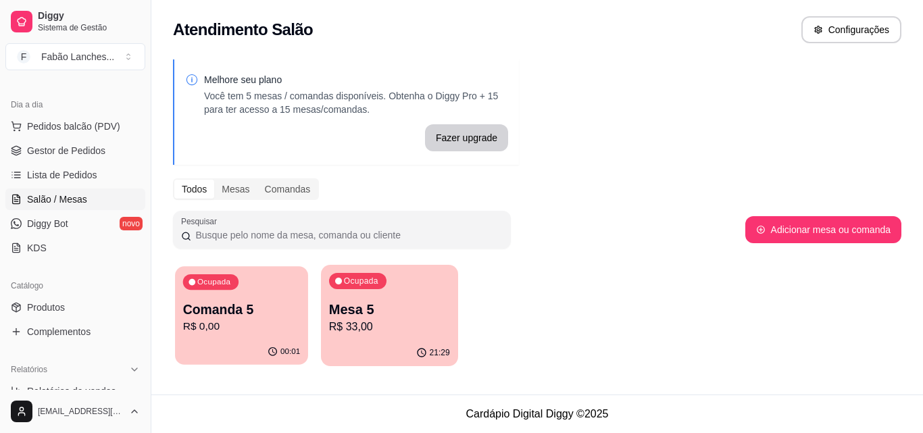
click at [248, 318] on p "Comanda 5" at bounding box center [241, 310] width 117 height 18
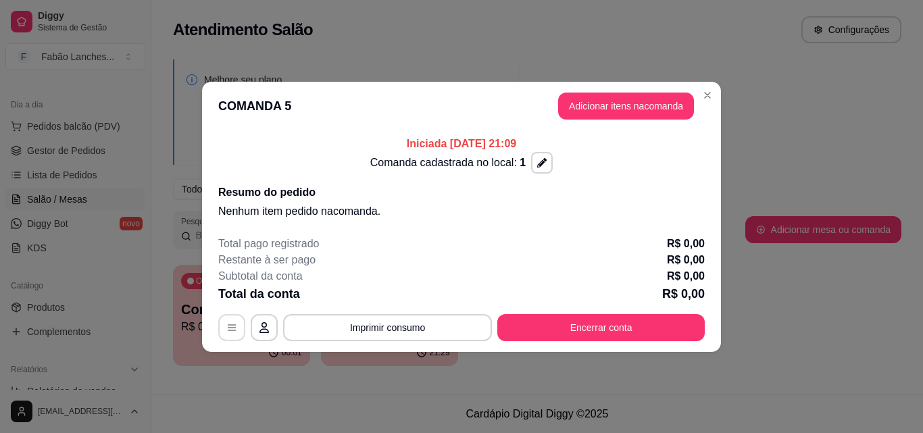
click at [234, 326] on icon "button" at bounding box center [231, 327] width 11 height 11
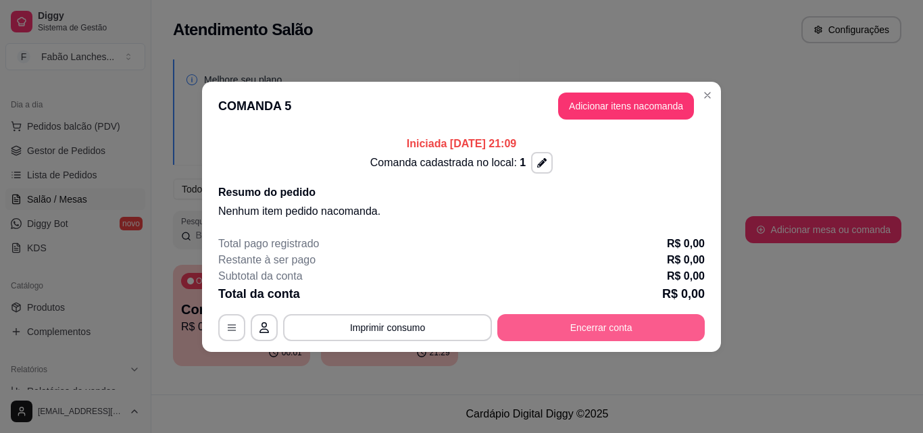
click at [590, 330] on button "Encerrar conta" at bounding box center [600, 327] width 207 height 27
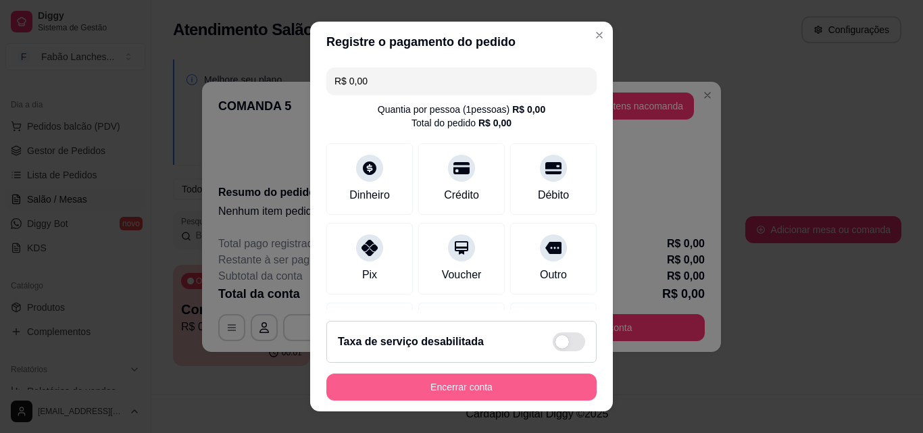
click at [429, 392] on button "Encerrar conta" at bounding box center [461, 387] width 270 height 27
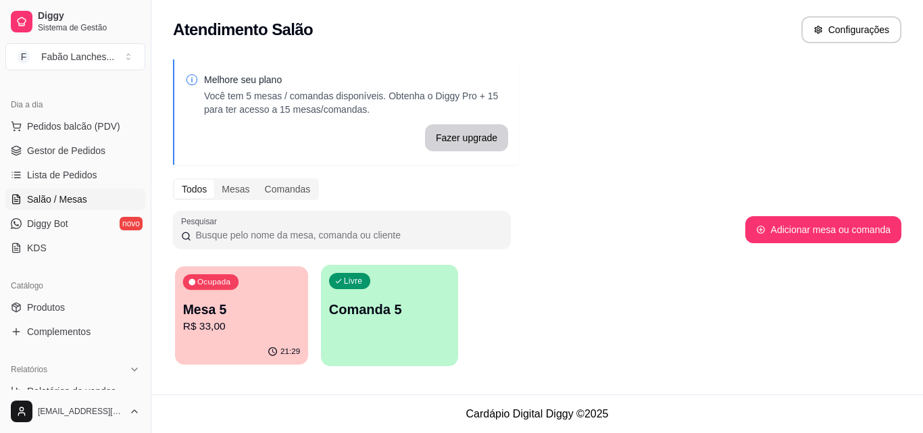
click at [255, 308] on p "Mesa 5" at bounding box center [241, 310] width 117 height 18
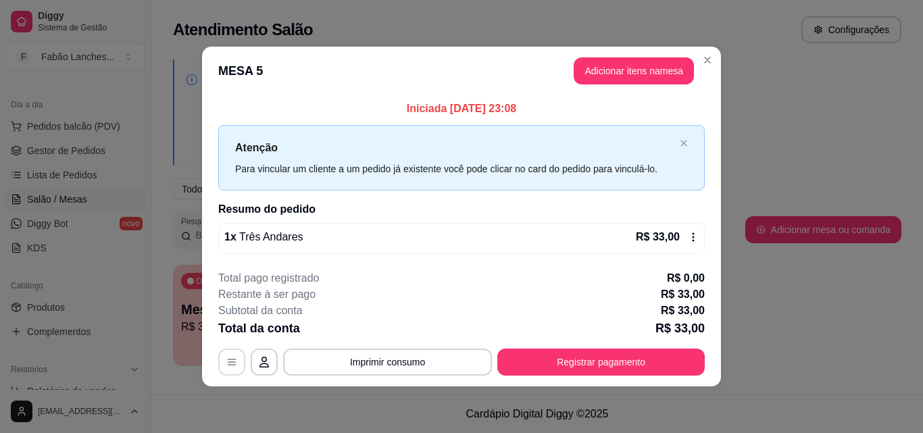
click at [232, 367] on button "button" at bounding box center [231, 362] width 27 height 27
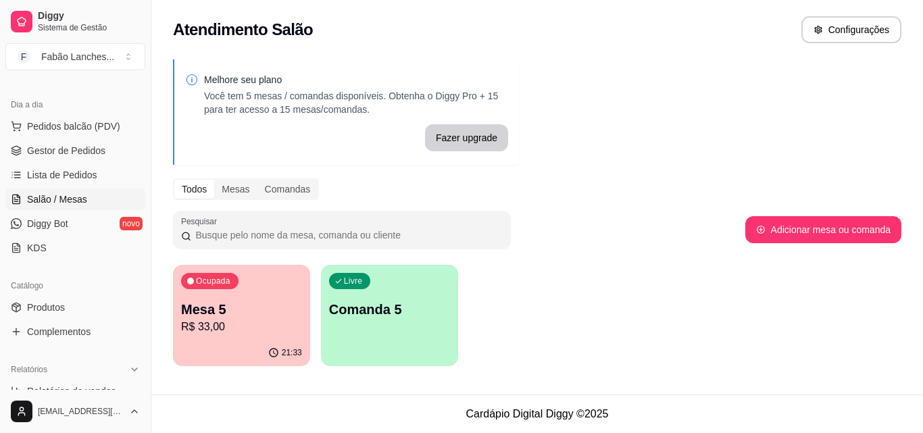
click at [45, 198] on span "Salão / Mesas" at bounding box center [57, 199] width 60 height 14
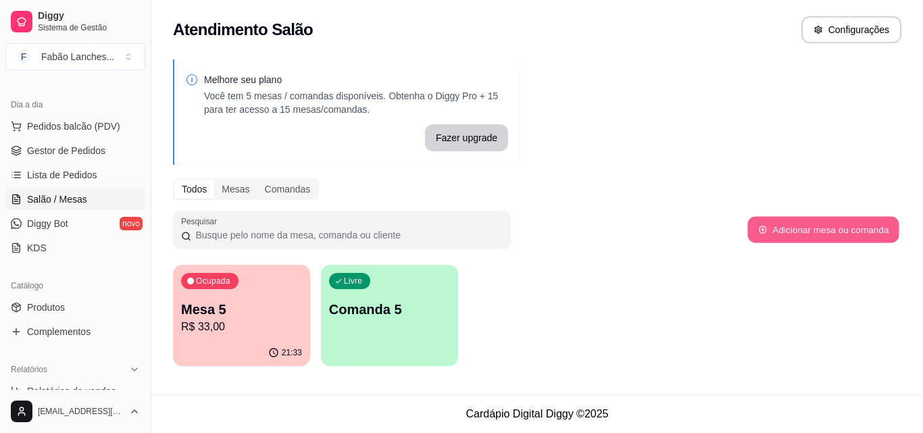
click at [849, 231] on button "Adicionar mesa ou comanda" at bounding box center [822, 230] width 151 height 26
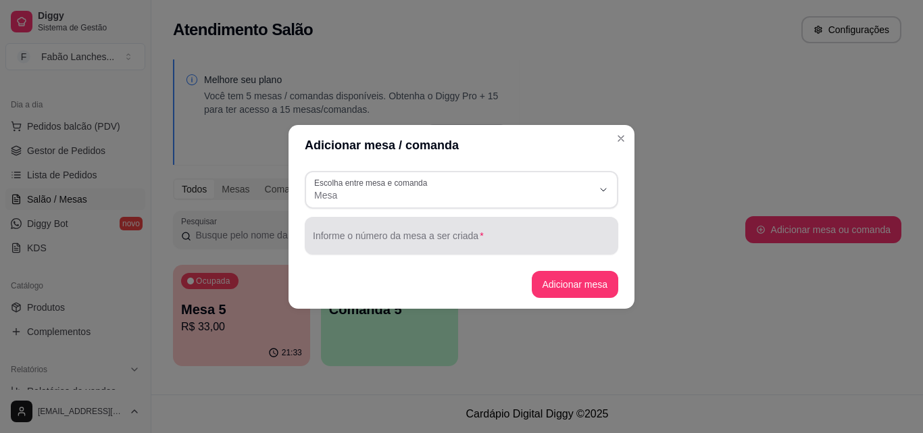
click at [348, 238] on input "Informe o número da mesa a ser criada" at bounding box center [461, 241] width 297 height 14
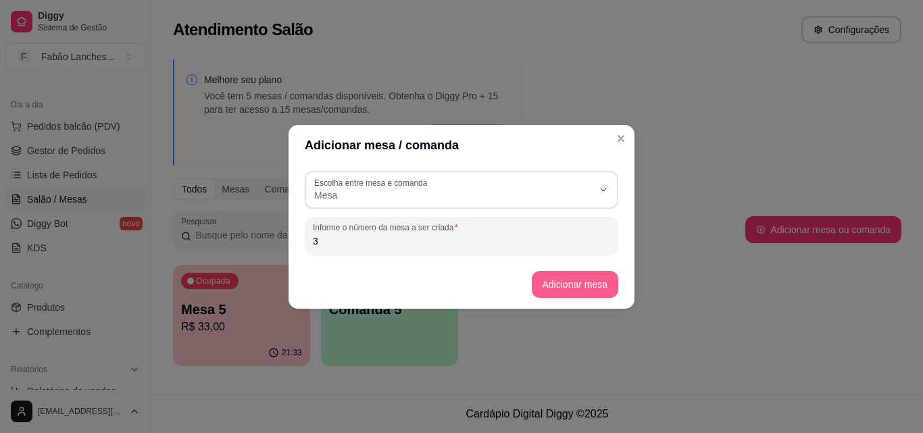
click at [563, 276] on button "Adicionar mesa" at bounding box center [575, 284] width 87 height 27
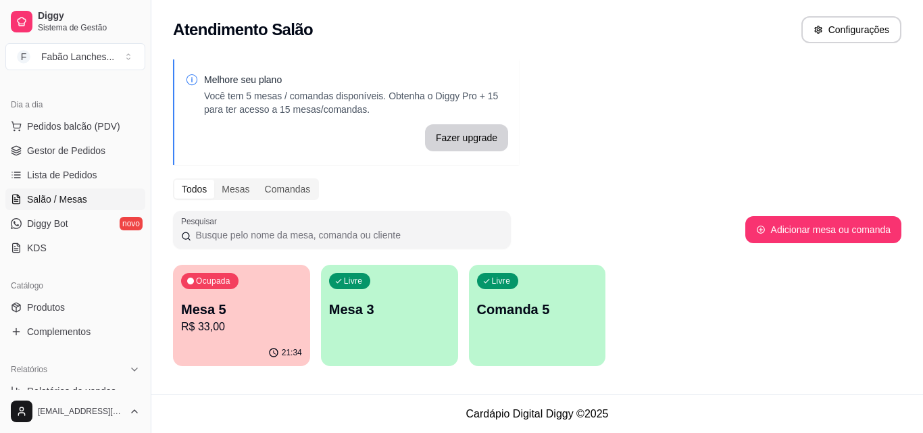
click at [391, 307] on p "Mesa 3" at bounding box center [389, 309] width 121 height 19
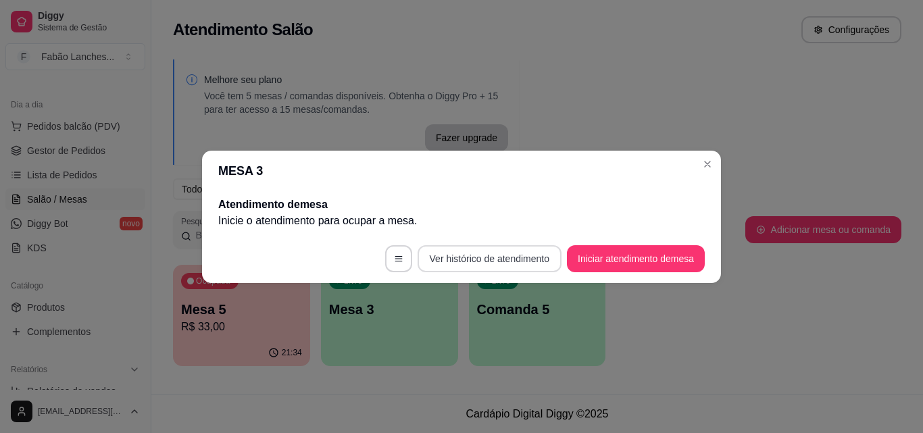
click at [460, 260] on button "Ver histórico de atendimento" at bounding box center [489, 258] width 144 height 27
click at [640, 257] on button "Iniciar atendimento de mesa" at bounding box center [636, 258] width 134 height 26
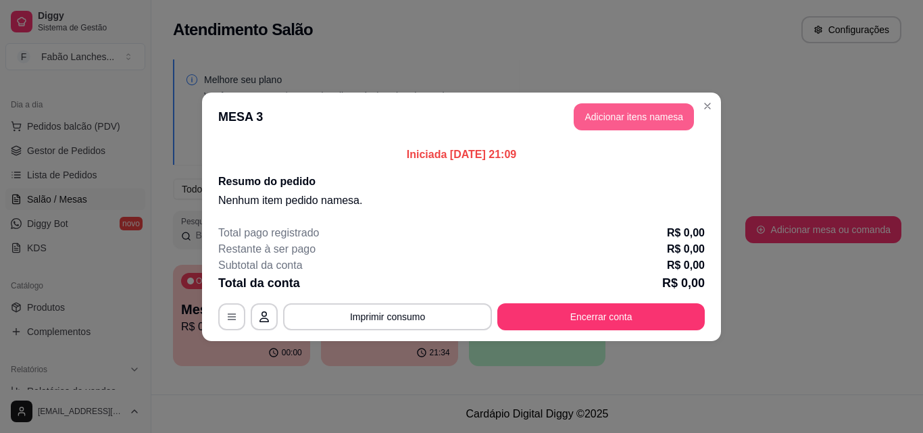
click at [632, 125] on button "Adicionar itens na mesa" at bounding box center [633, 116] width 120 height 27
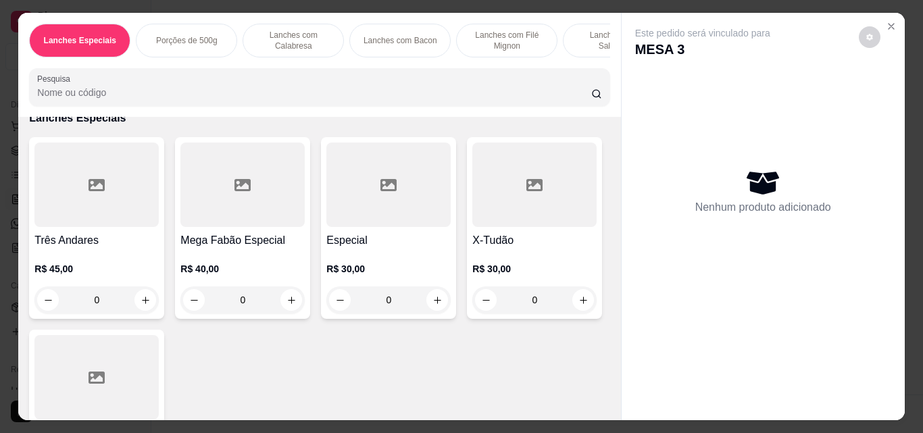
scroll to position [203, 0]
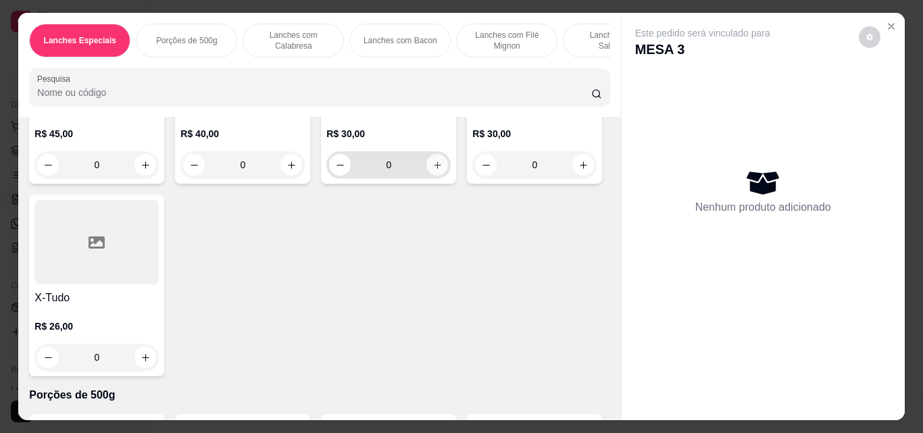
click at [434, 169] on icon "increase-product-quantity" at bounding box center [437, 164] width 7 height 7
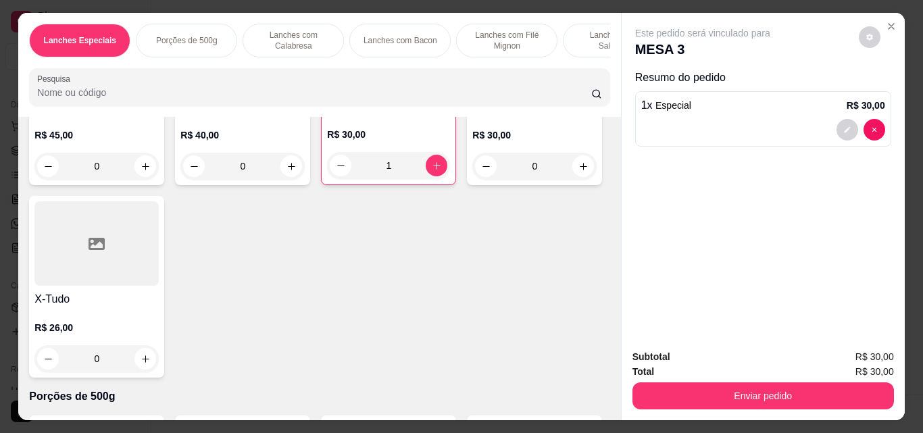
scroll to position [204, 0]
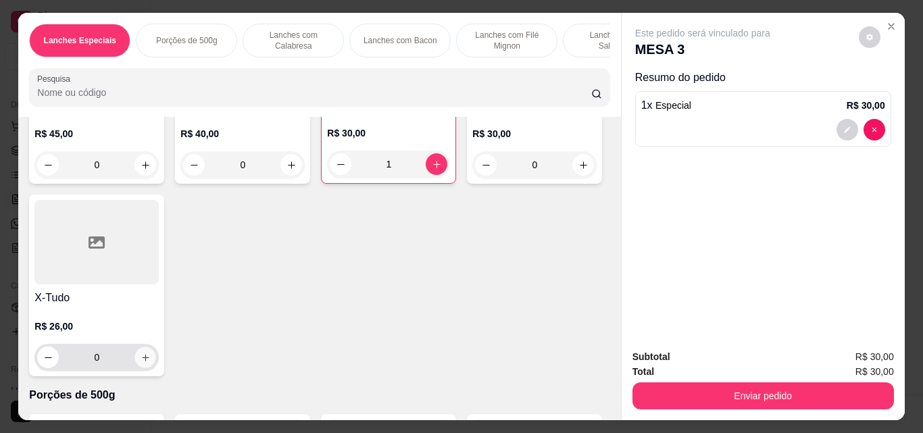
click at [156, 365] on button "increase-product-quantity" at bounding box center [145, 357] width 21 height 21
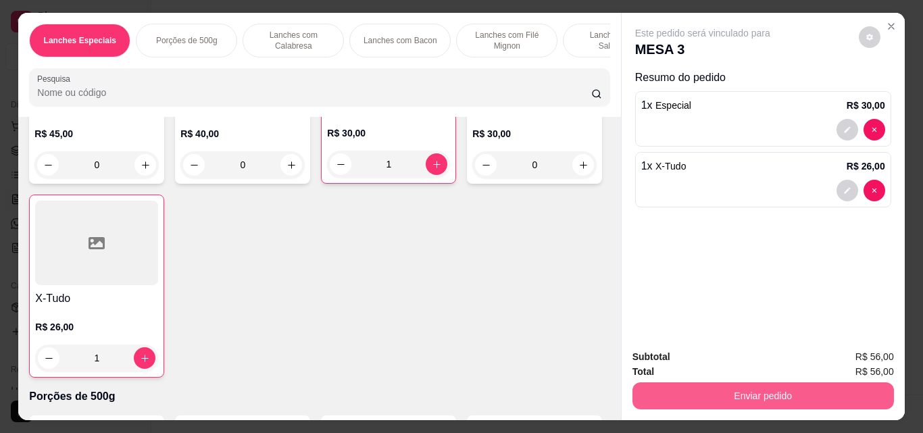
click at [729, 386] on button "Enviar pedido" at bounding box center [762, 395] width 261 height 27
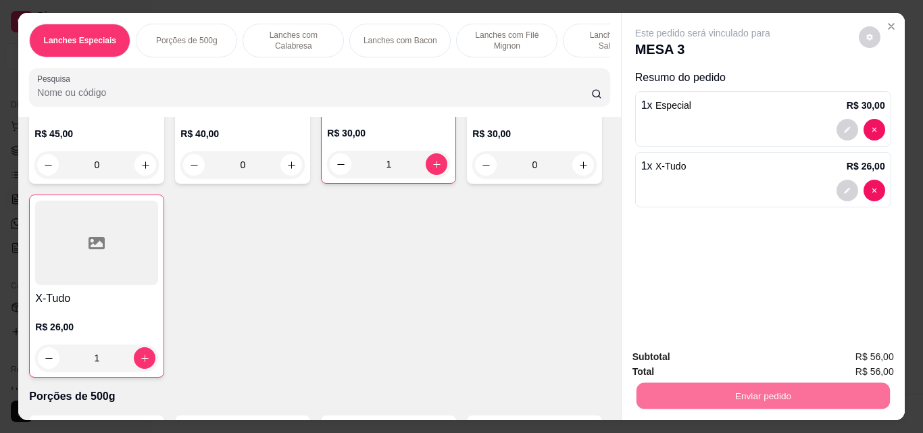
click at [843, 350] on button "Sim, quero registrar" at bounding box center [846, 357] width 101 height 26
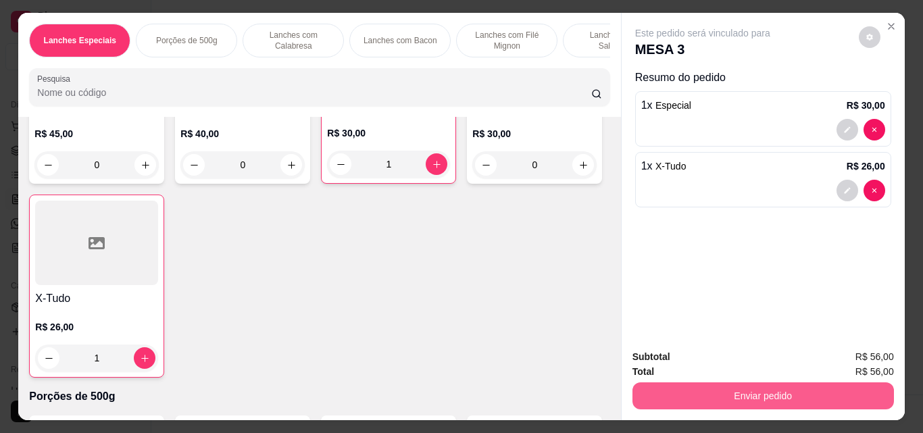
click at [759, 403] on button "Enviar pedido" at bounding box center [762, 395] width 261 height 27
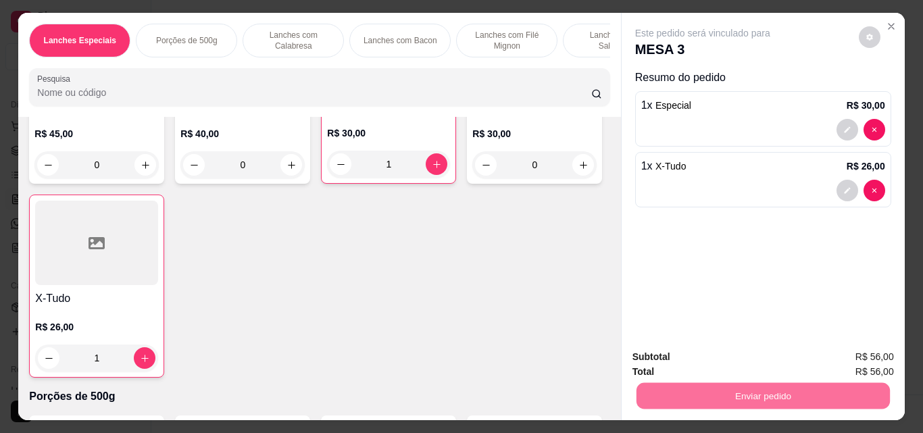
click at [701, 358] on button "Não registrar e enviar pedido" at bounding box center [718, 357] width 140 height 26
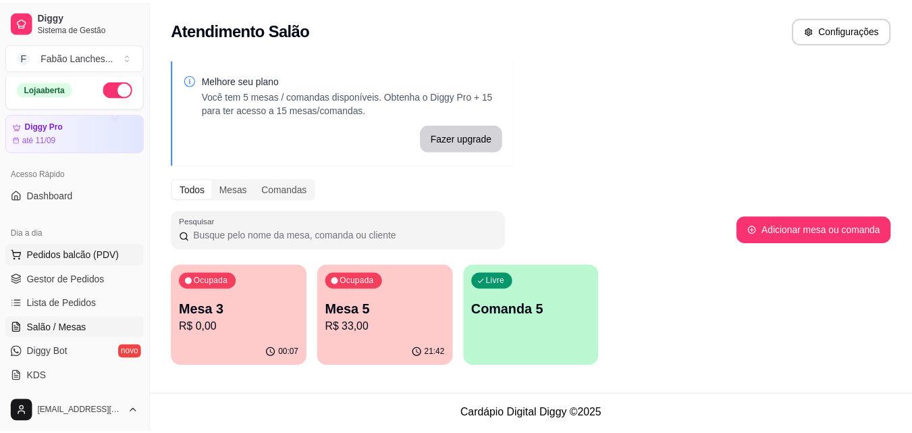
scroll to position [0, 0]
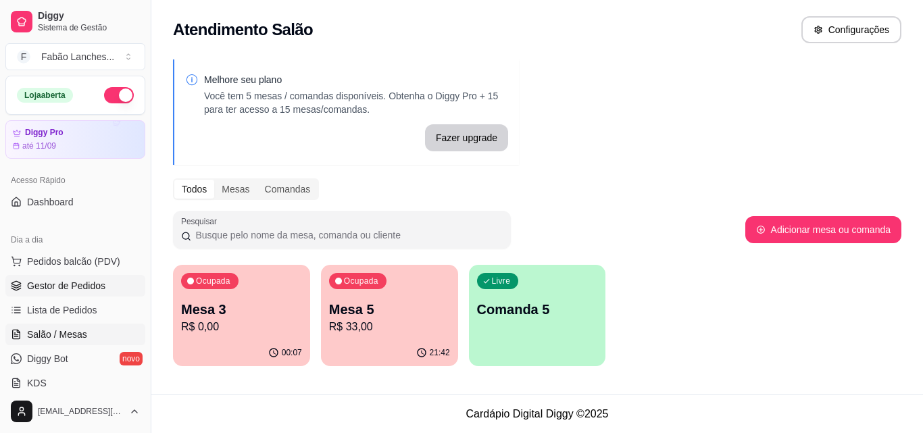
click at [70, 286] on span "Gestor de Pedidos" at bounding box center [66, 286] width 78 height 14
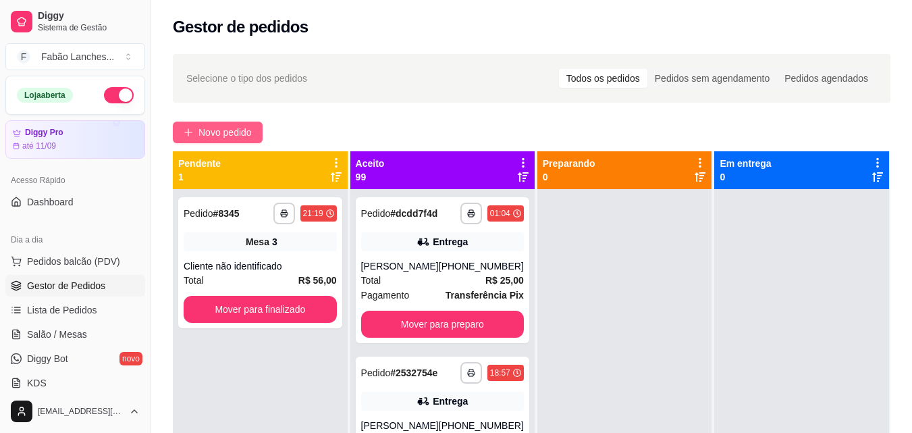
click at [214, 133] on span "Novo pedido" at bounding box center [225, 132] width 53 height 15
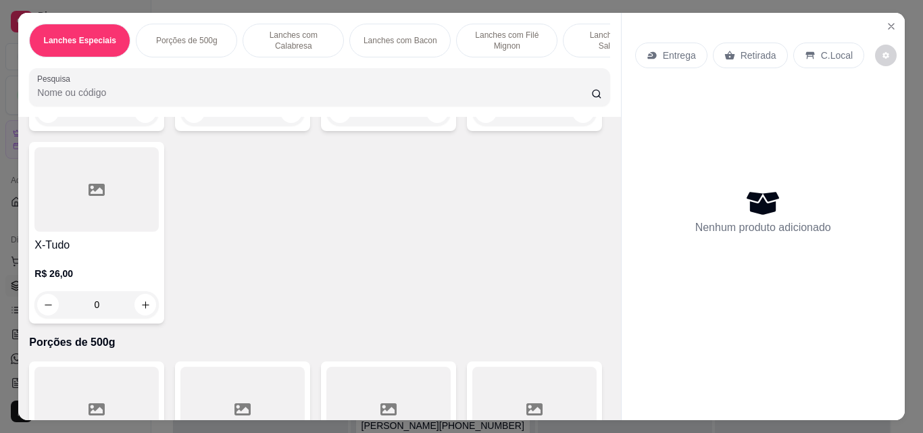
scroll to position [270, 0]
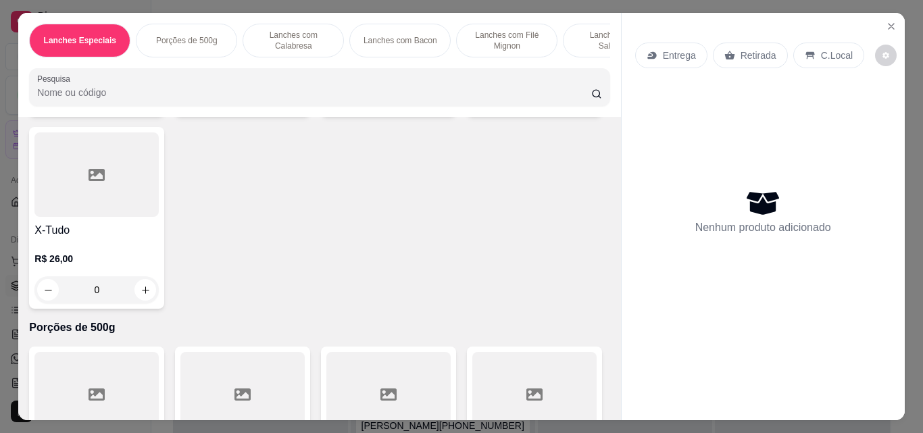
click at [578, 103] on icon "increase-product-quantity" at bounding box center [583, 98] width 10 height 10
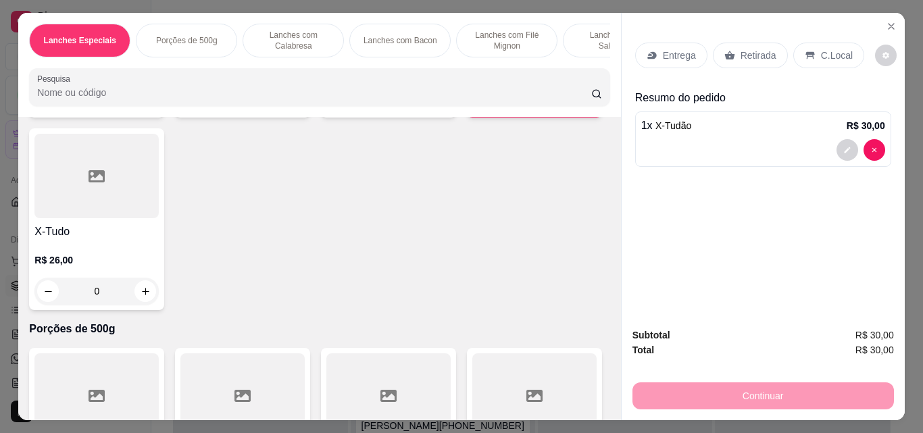
click at [577, 103] on icon "increase-product-quantity" at bounding box center [582, 98] width 10 height 10
type input "2"
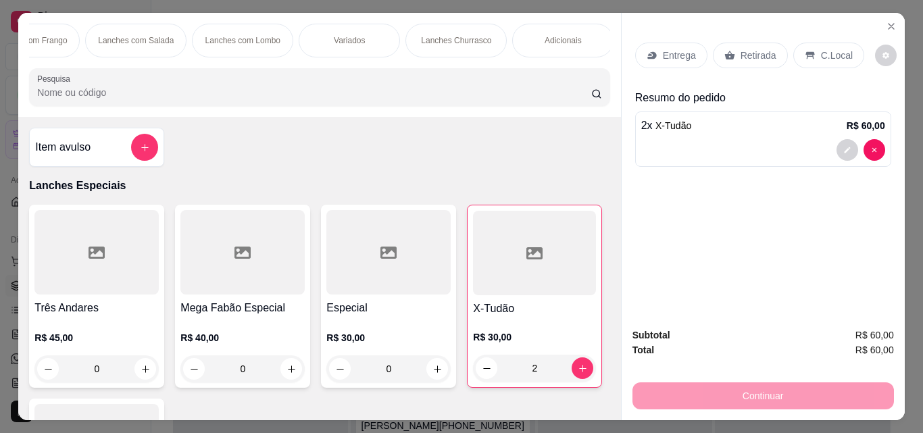
scroll to position [0, 1129]
click at [329, 41] on p "Refrigerantes" at bounding box center [338, 40] width 49 height 11
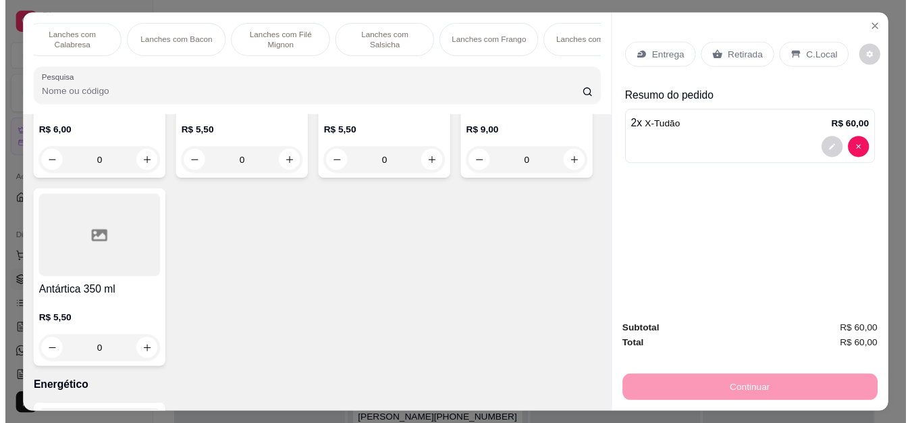
scroll to position [0, 210]
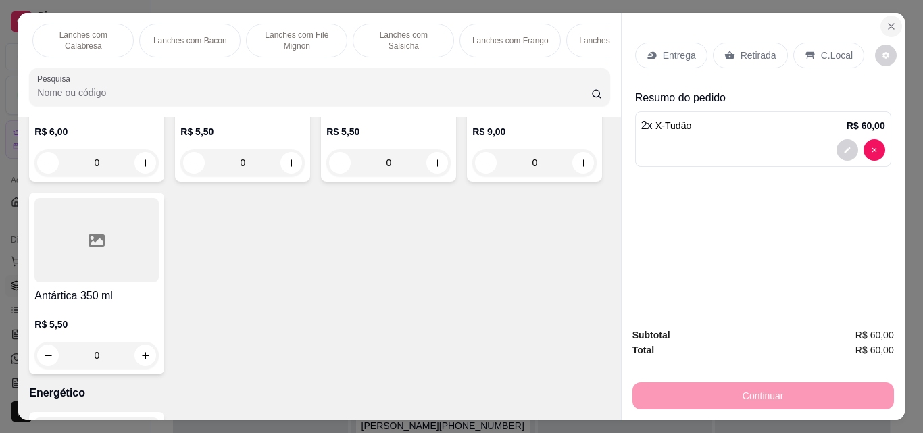
click at [888, 24] on icon "Close" at bounding box center [890, 26] width 5 height 5
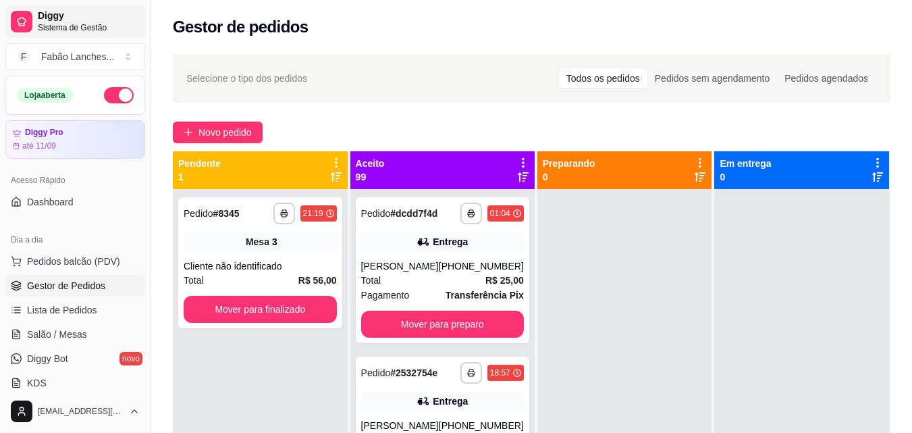
click at [70, 17] on span "Diggy" at bounding box center [89, 16] width 102 height 12
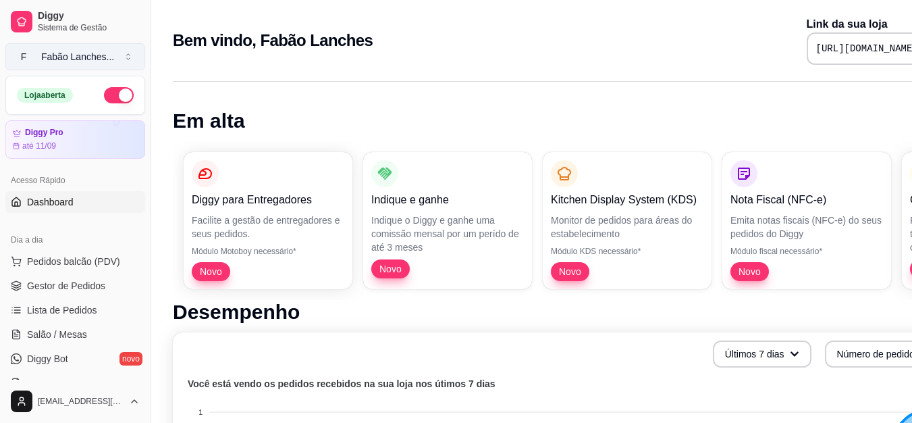
click at [73, 55] on div "Fabão Lanches ..." at bounding box center [77, 57] width 73 height 14
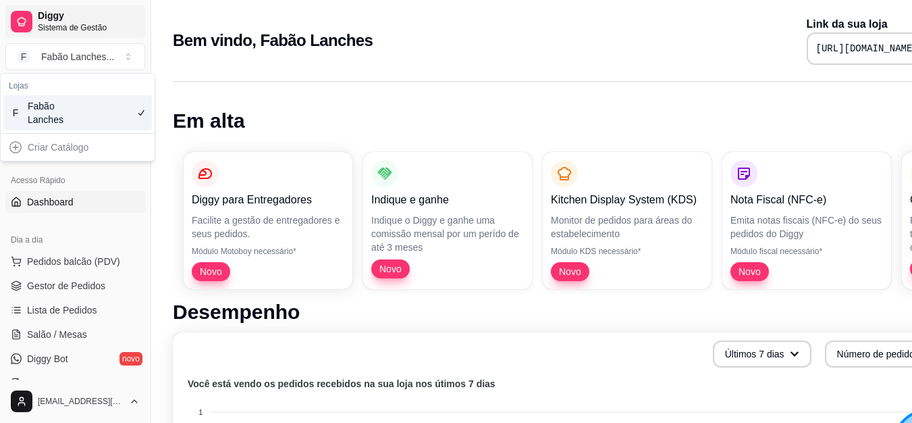
click at [85, 26] on span "Sistema de Gestão" at bounding box center [89, 27] width 102 height 11
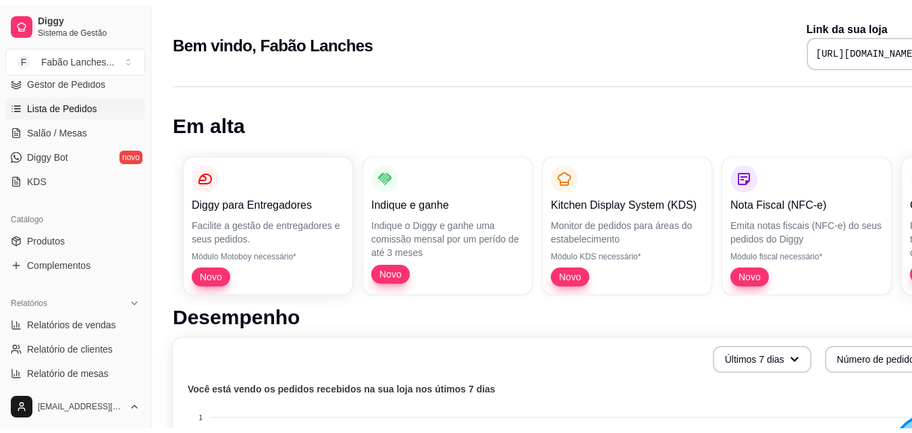
scroll to position [270, 0]
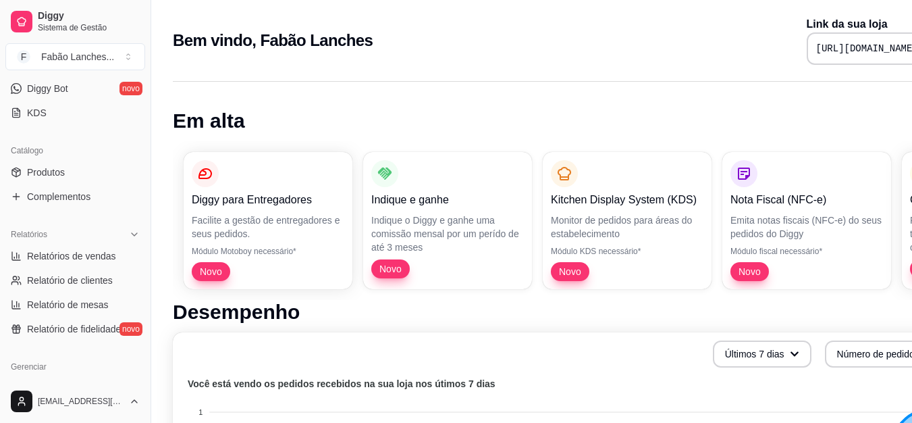
click at [65, 171] on link "Produtos" at bounding box center [75, 172] width 140 height 22
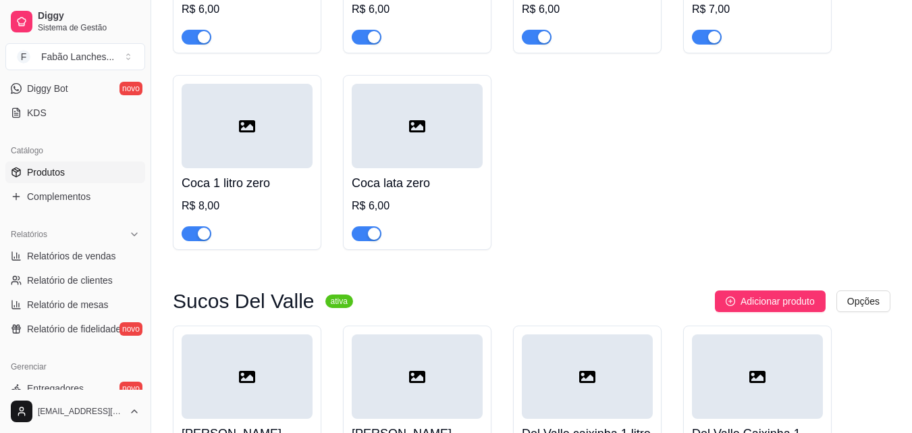
scroll to position [7835, 0]
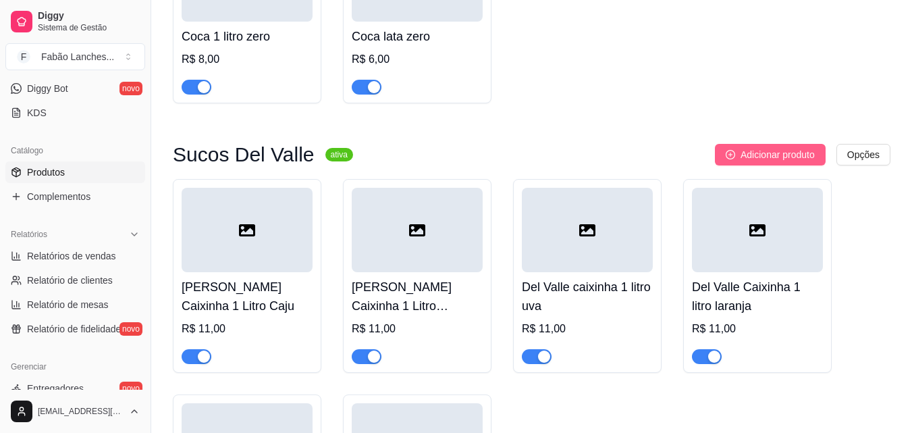
click at [758, 161] on span "Adicionar produto" at bounding box center [778, 154] width 74 height 15
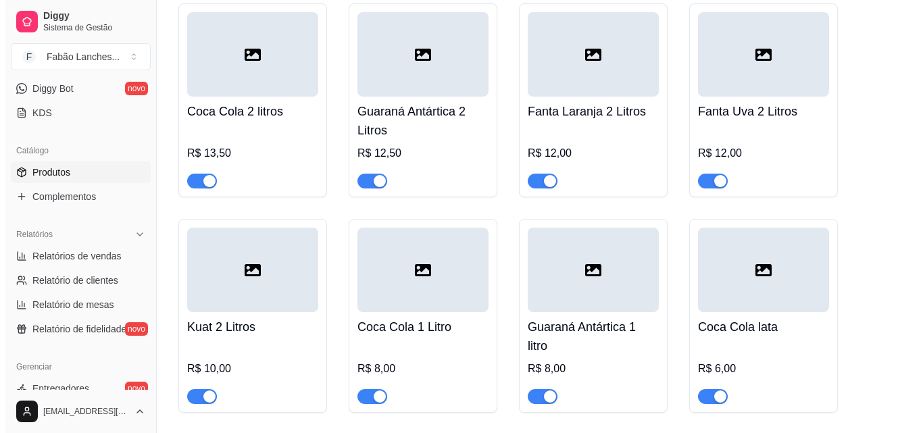
scroll to position [7024, 0]
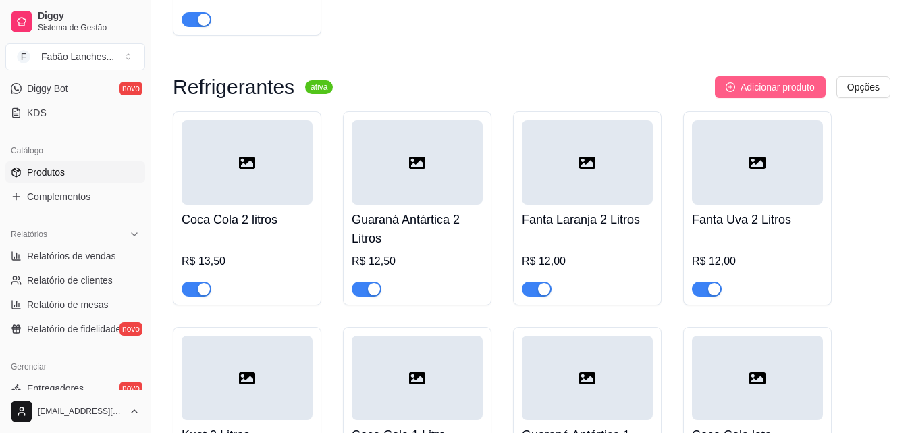
click at [757, 86] on span "Adicionar produto" at bounding box center [778, 87] width 74 height 15
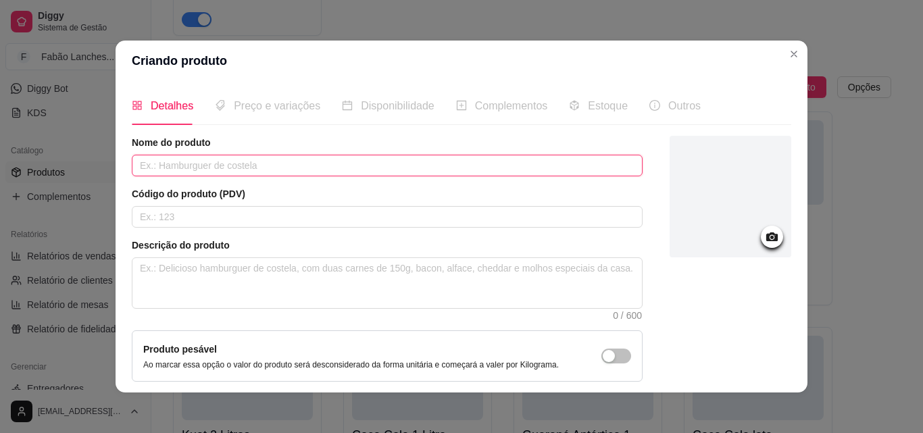
click at [192, 168] on input "text" at bounding box center [387, 166] width 511 height 22
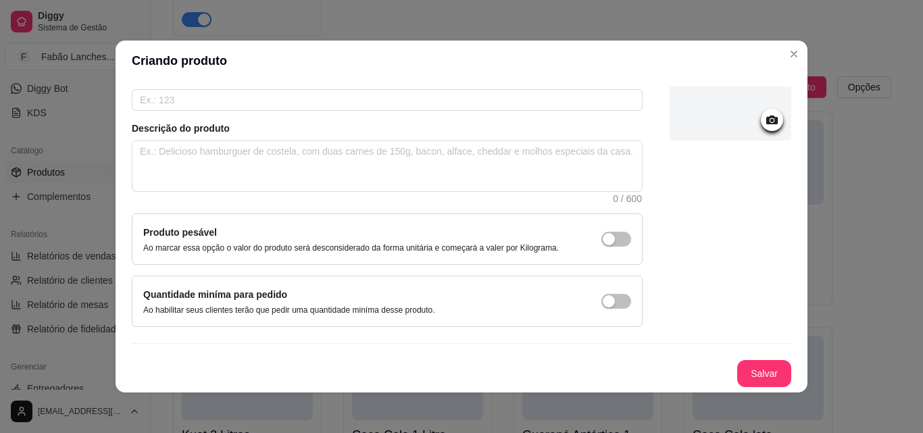
scroll to position [3, 0]
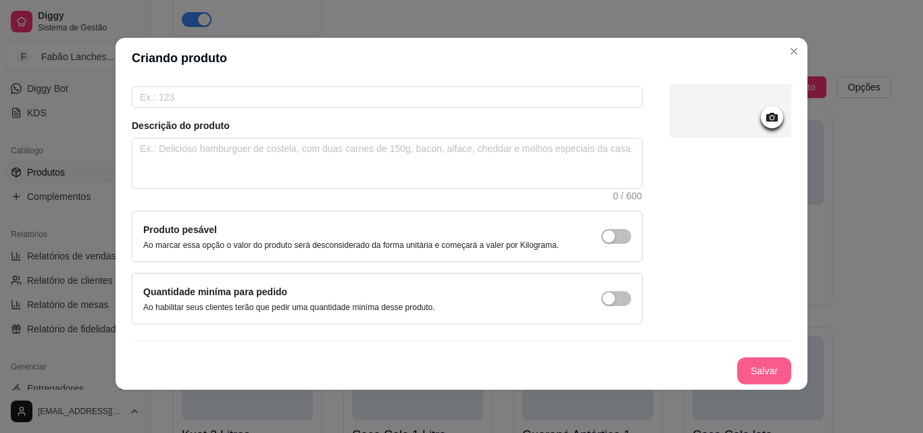
type input "FANTA 1 LITRO"
click at [751, 374] on button "Salvar" at bounding box center [764, 370] width 54 height 27
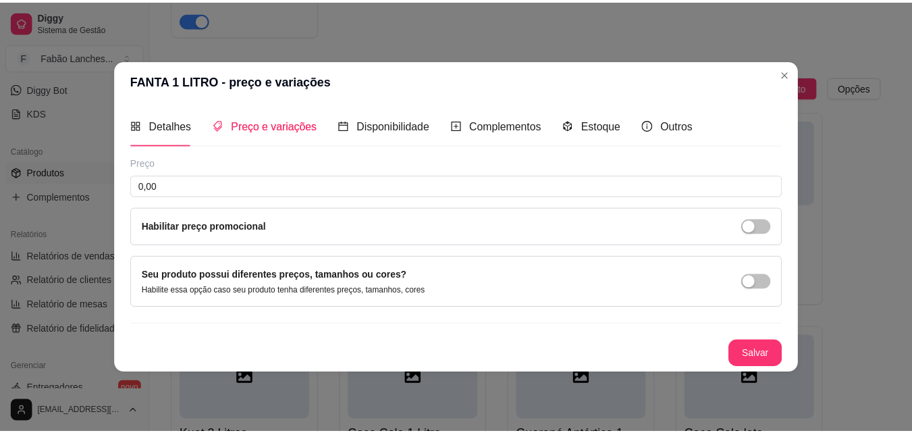
scroll to position [0, 0]
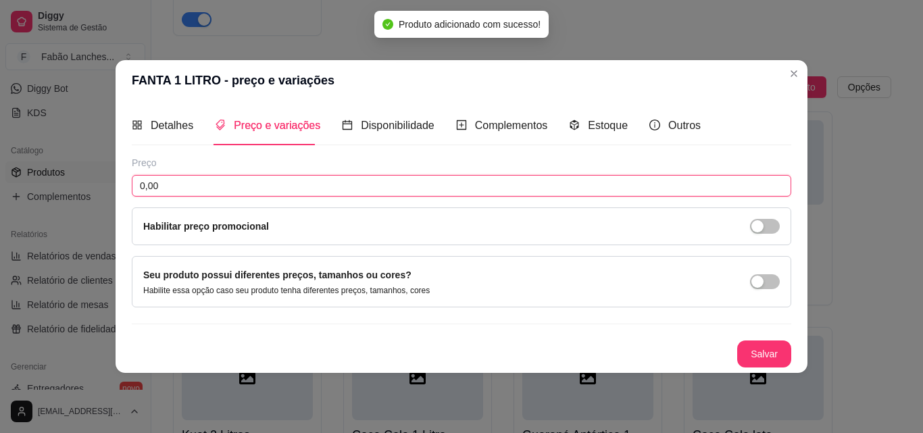
click at [170, 182] on input "0,00" at bounding box center [461, 186] width 659 height 22
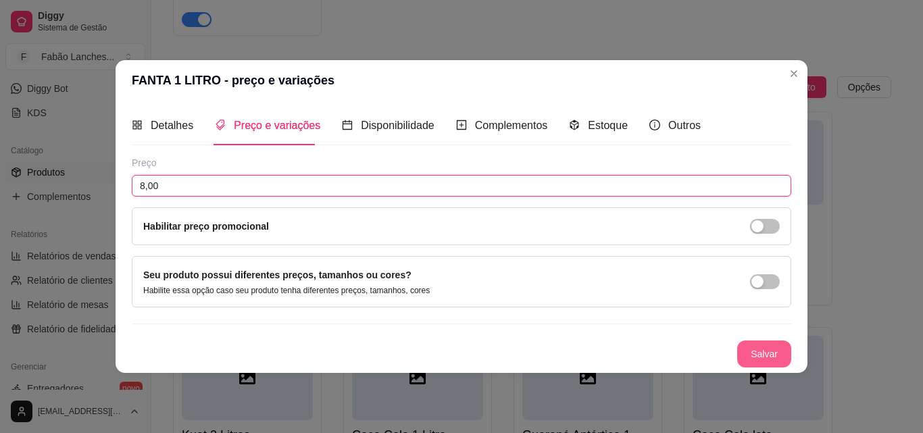
type input "8,00"
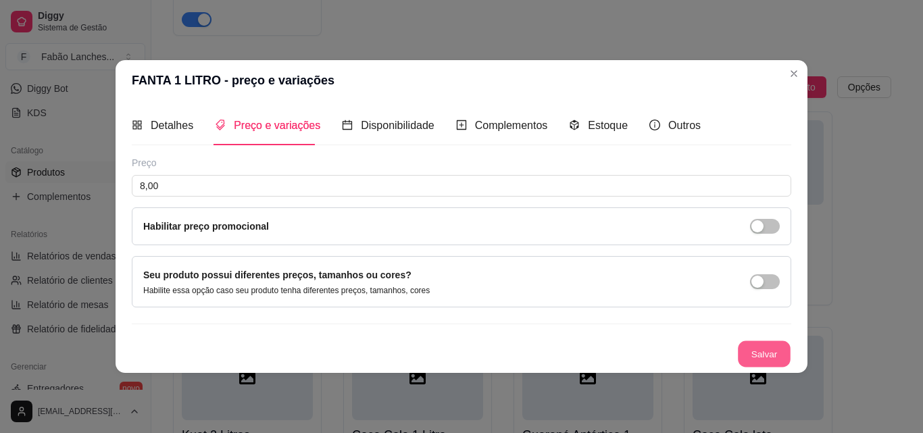
click at [761, 356] on button "Salvar" at bounding box center [764, 353] width 53 height 26
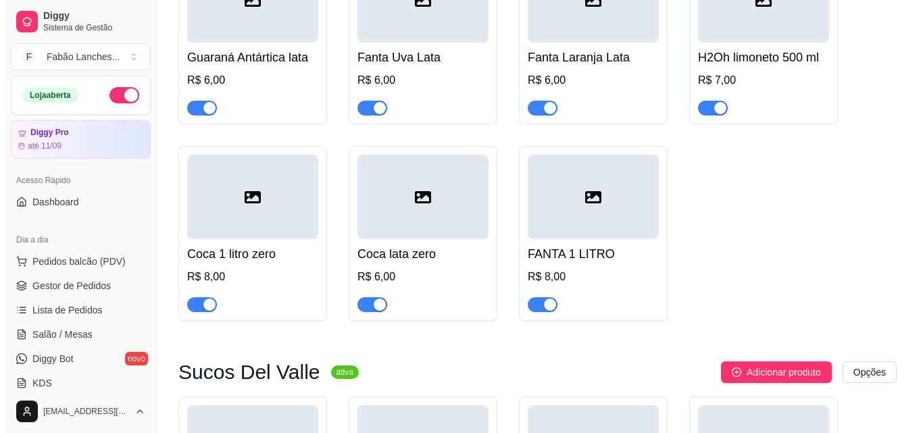
scroll to position [7632, 0]
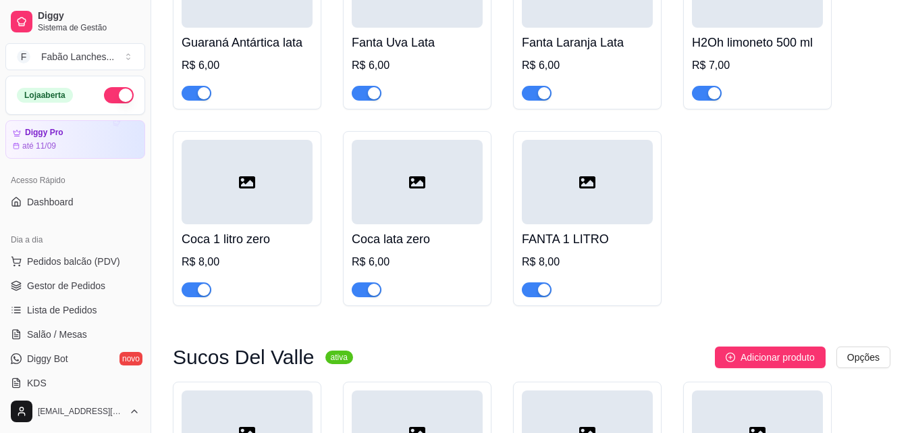
click at [555, 208] on div at bounding box center [587, 182] width 131 height 84
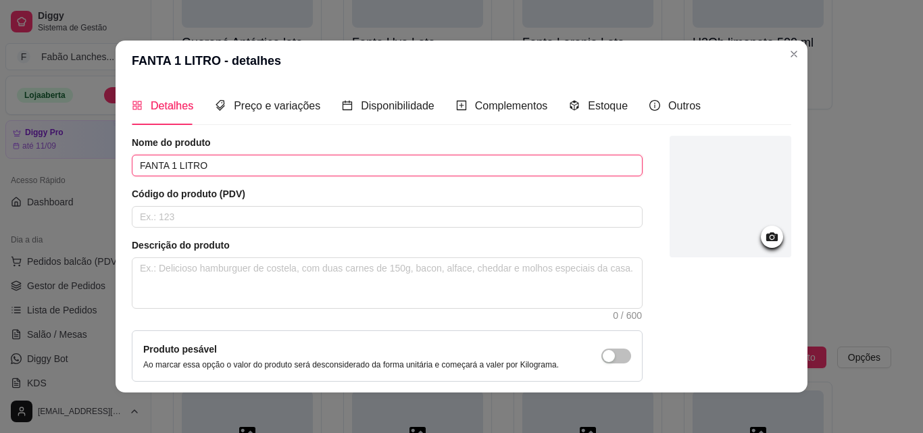
drag, startPoint x: 219, startPoint y: 180, endPoint x: 21, endPoint y: 188, distance: 198.1
click at [21, 188] on div "FANTA 1 LITRO - detalhes Detalhes Preço e variações Disponibilidade Complemento…" at bounding box center [461, 216] width 923 height 433
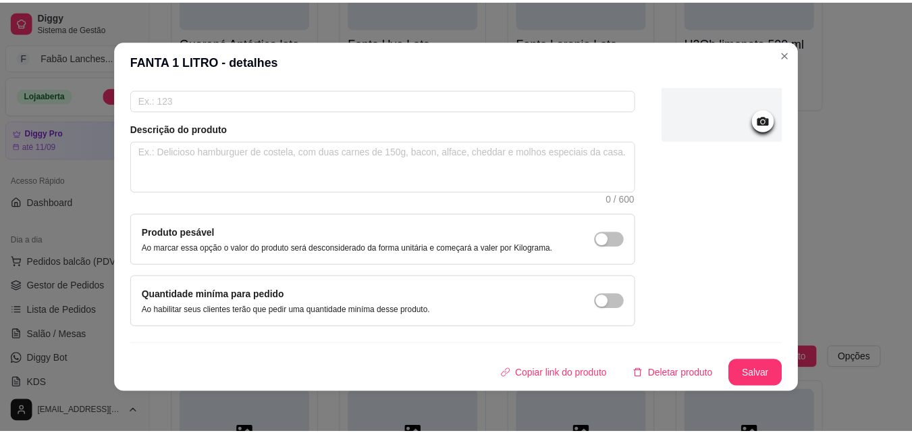
scroll to position [3, 0]
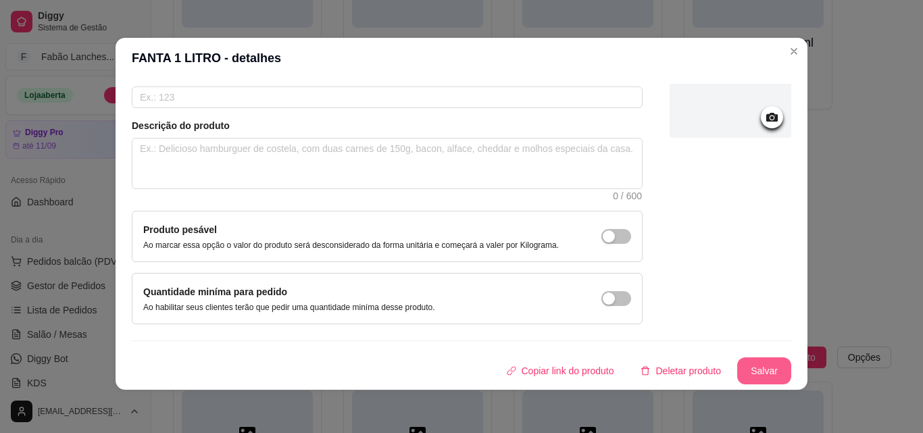
type input "Fanta 1 litro"
click at [738, 367] on button "Salvar" at bounding box center [764, 371] width 53 height 26
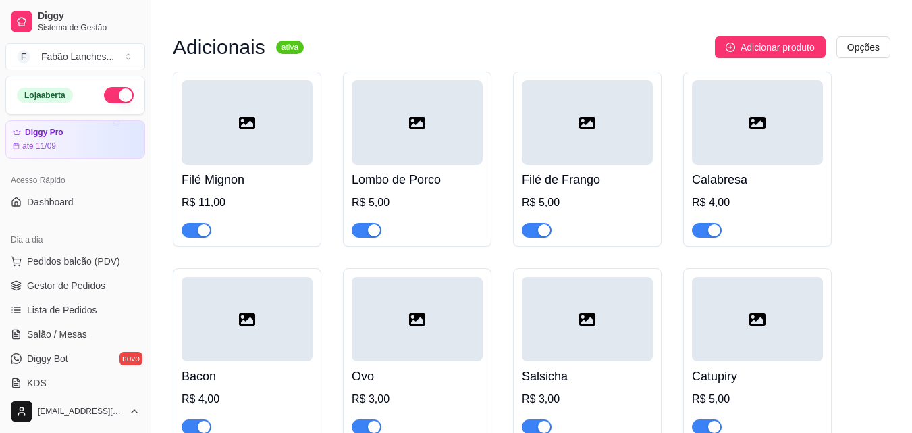
scroll to position [5538, 0]
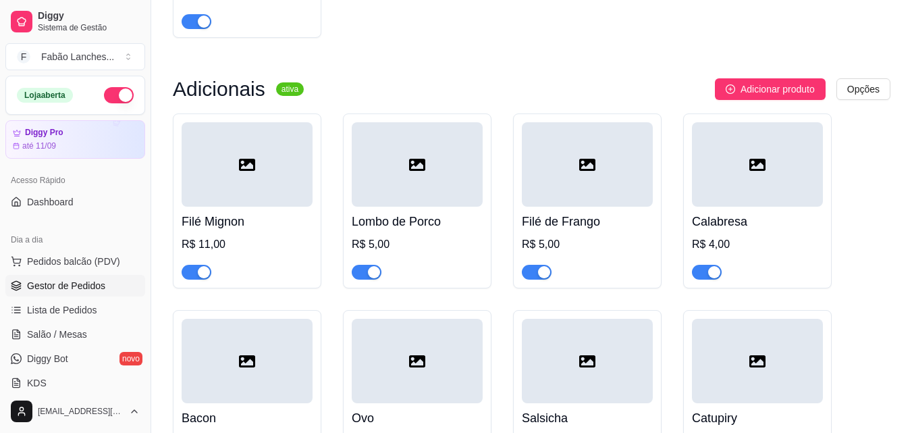
click at [80, 290] on span "Gestor de Pedidos" at bounding box center [66, 286] width 78 height 14
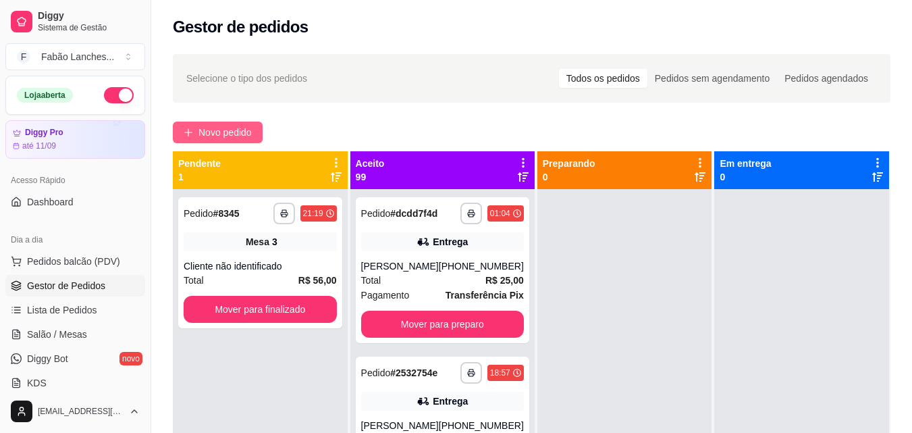
drag, startPoint x: 205, startPoint y: 120, endPoint x: 211, endPoint y: 133, distance: 14.2
click at [206, 124] on div "**********" at bounding box center [531, 323] width 761 height 555
click at [211, 133] on span "Novo pedido" at bounding box center [225, 132] width 53 height 15
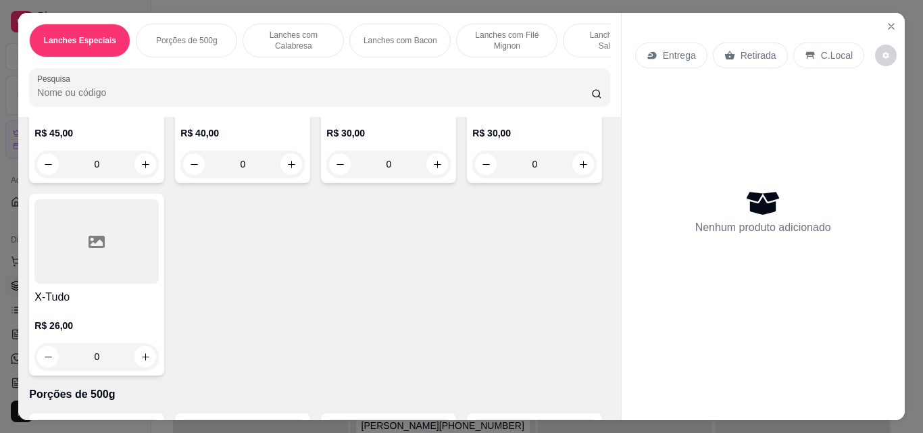
scroll to position [203, 0]
click at [578, 170] on icon "increase-product-quantity" at bounding box center [583, 165] width 10 height 10
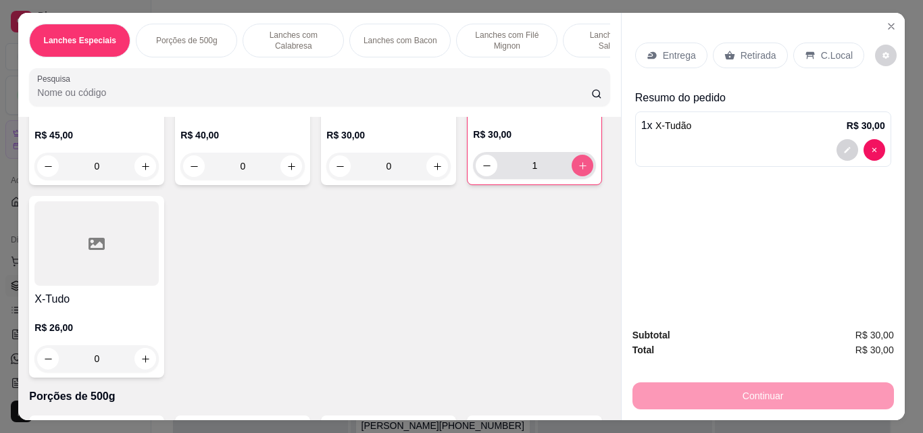
click at [571, 176] on button "increase-product-quantity" at bounding box center [582, 166] width 22 height 22
type input "2"
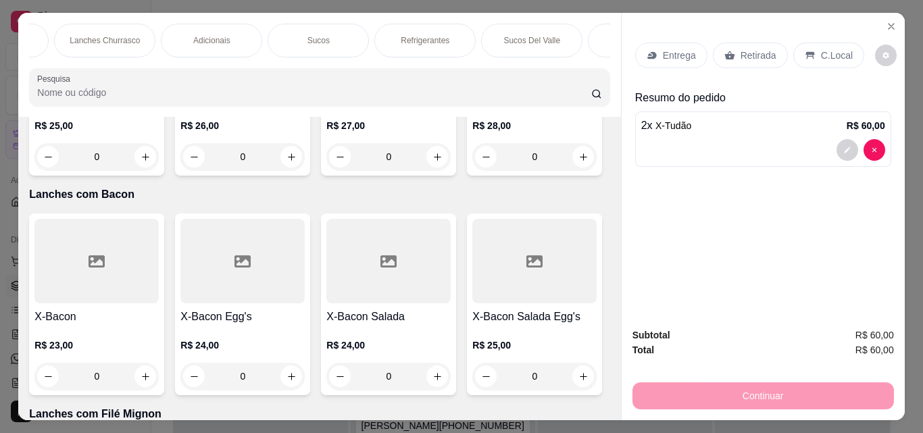
scroll to position [0, 1335]
click at [113, 35] on p "Refrigerantes" at bounding box center [131, 40] width 49 height 11
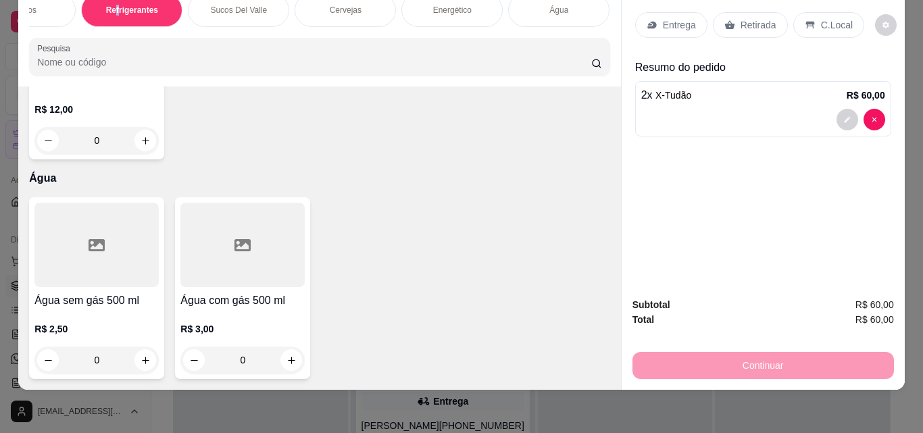
scroll to position [8536, 0]
type input "1"
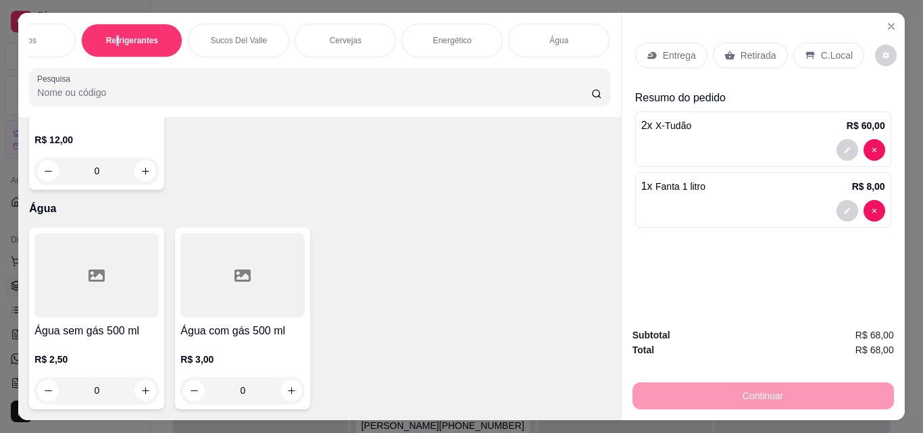
click at [663, 49] on p "Entrega" at bounding box center [679, 56] width 33 height 14
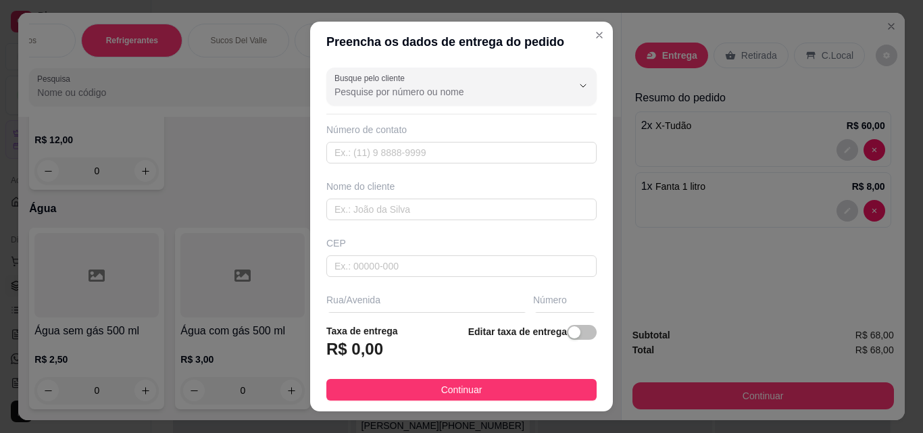
scroll to position [68, 0]
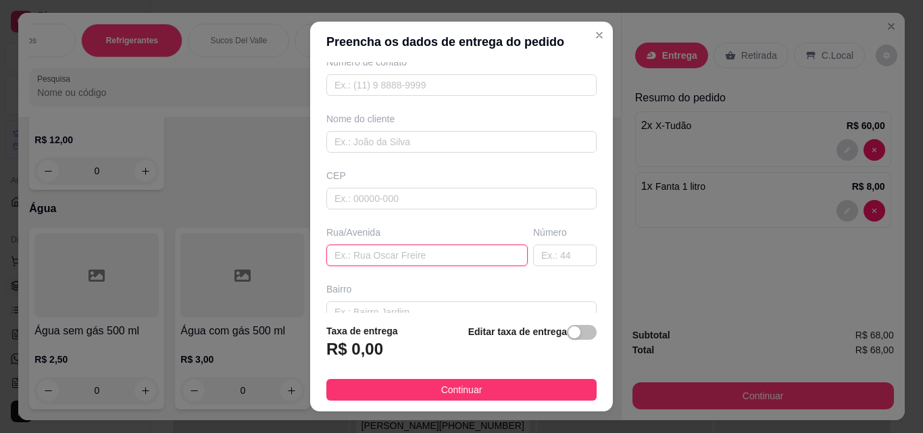
click at [365, 255] on input "text" at bounding box center [426, 256] width 201 height 22
type input "Treze de Maio"
click at [549, 256] on input "text" at bounding box center [564, 256] width 63 height 22
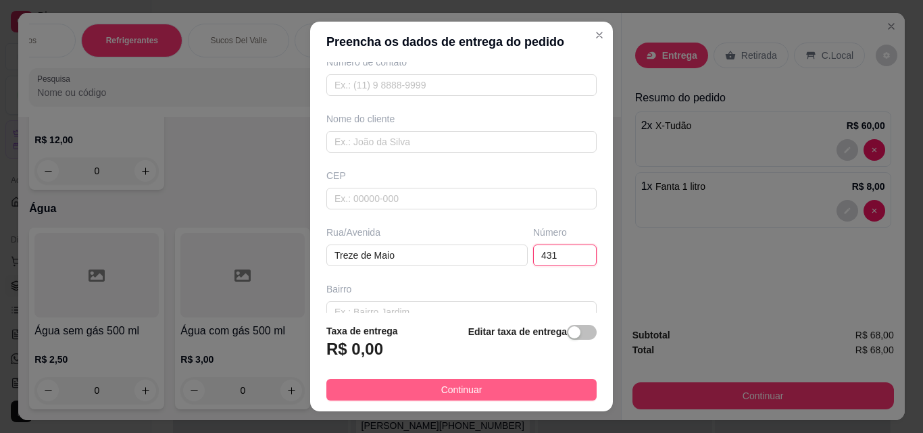
type input "431"
click at [467, 388] on span "Continuar" at bounding box center [461, 389] width 41 height 15
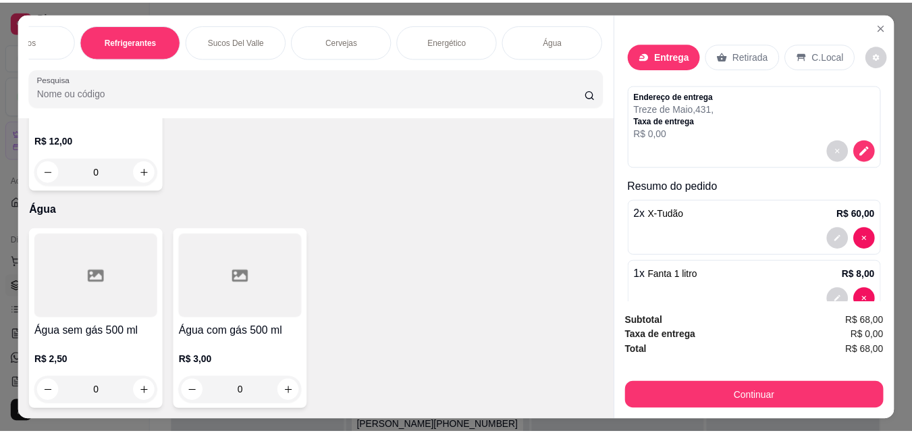
scroll to position [8536, 0]
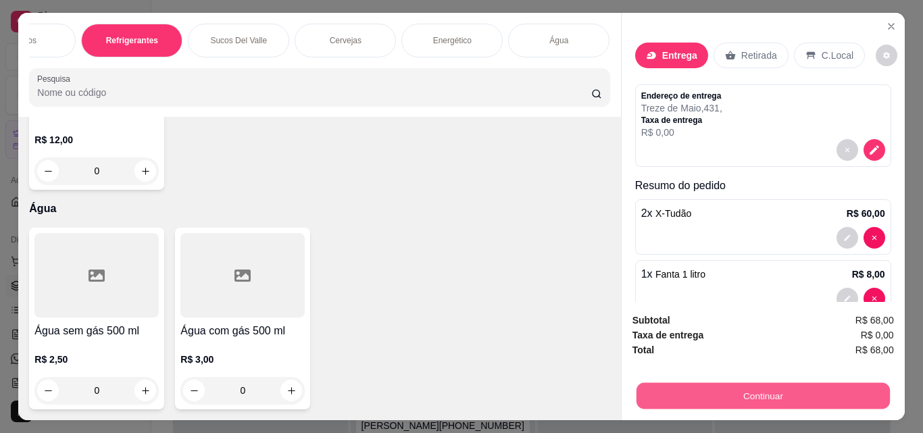
click at [740, 388] on button "Continuar" at bounding box center [762, 395] width 253 height 26
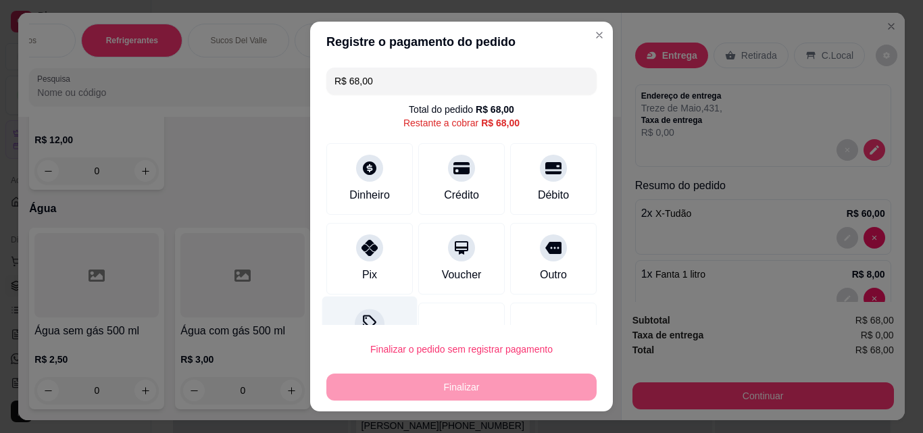
drag, startPoint x: 349, startPoint y: 244, endPoint x: 392, endPoint y: 303, distance: 73.9
click at [356, 248] on div at bounding box center [369, 247] width 27 height 27
type input "R$ 0,00"
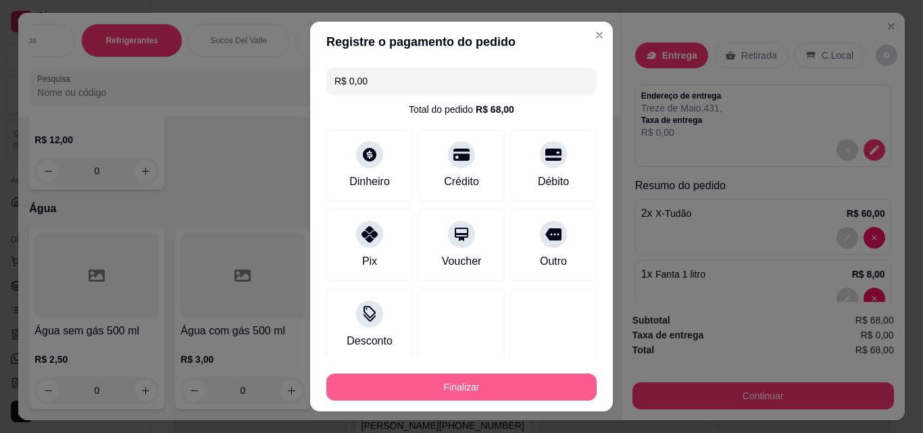
click at [423, 384] on button "Finalizar" at bounding box center [461, 387] width 270 height 27
